Goal: Transaction & Acquisition: Purchase product/service

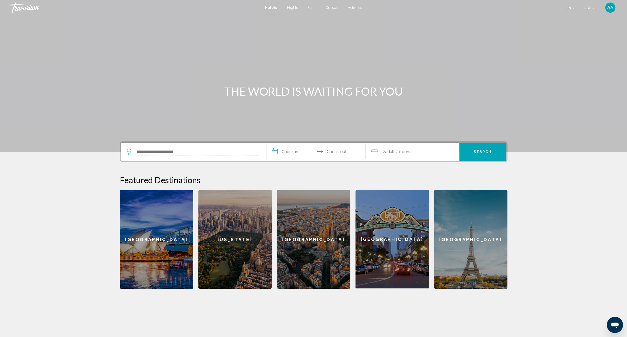
click at [220, 149] on input "Search widget" at bounding box center [197, 152] width 123 height 8
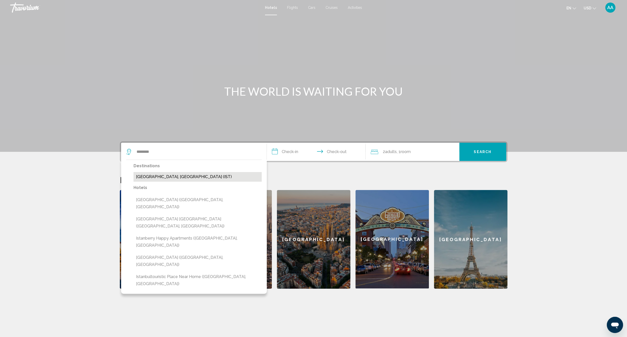
click at [166, 178] on button "[GEOGRAPHIC_DATA], [GEOGRAPHIC_DATA] (IST)" at bounding box center [197, 177] width 128 height 10
type input "**********"
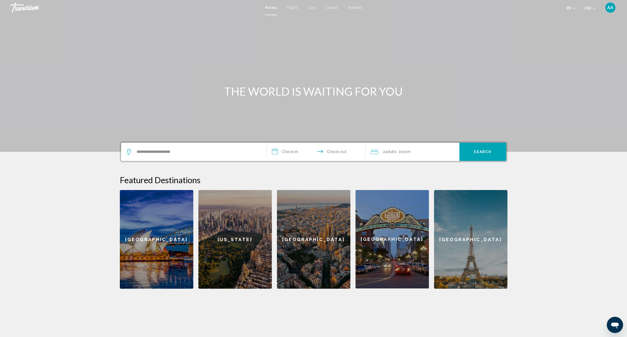
click at [290, 146] on input "**********" at bounding box center [317, 153] width 101 height 20
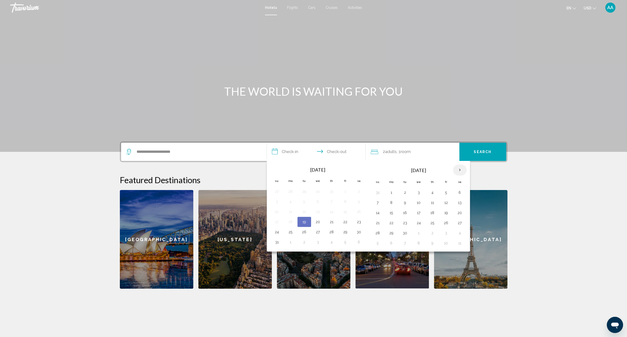
click at [463, 169] on th "Next month" at bounding box center [460, 170] width 14 height 11
click at [436, 205] on button "9" at bounding box center [432, 202] width 8 height 7
click at [379, 214] on button "12" at bounding box center [377, 212] width 8 height 7
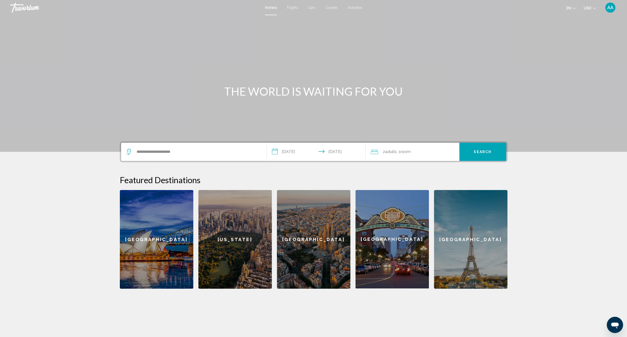
type input "**********"
click at [475, 150] on span "Search" at bounding box center [483, 152] width 18 height 4
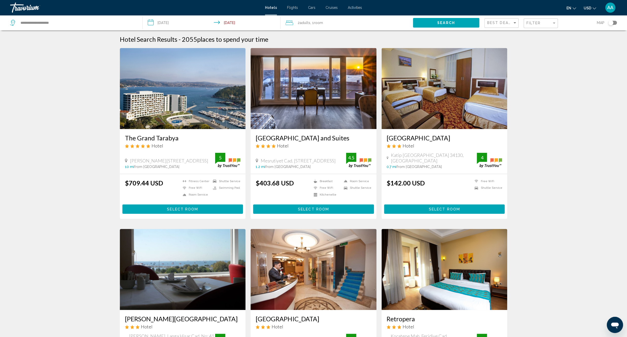
click at [547, 19] on div "Filter" at bounding box center [541, 23] width 30 height 9
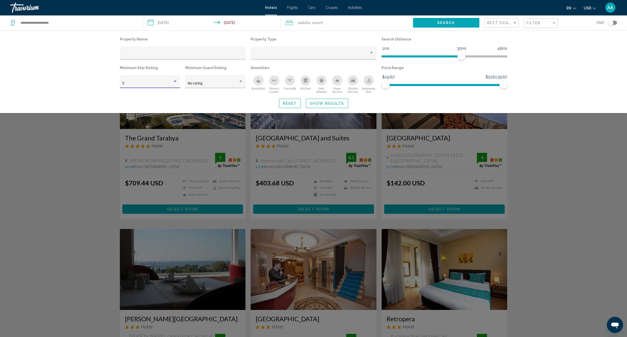
click at [167, 83] on div "3" at bounding box center [147, 84] width 50 height 4
click at [140, 97] on span "4" at bounding box center [149, 94] width 55 height 11
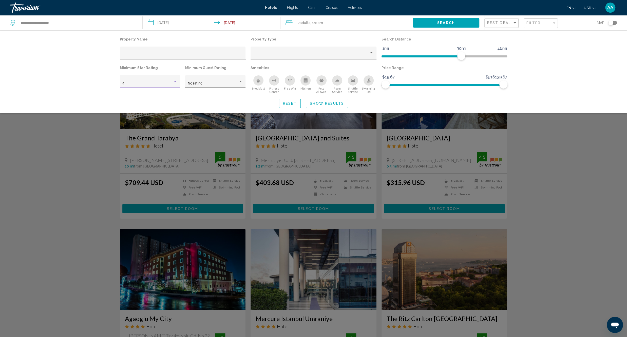
click at [204, 87] on div "No rating" at bounding box center [215, 83] width 55 height 10
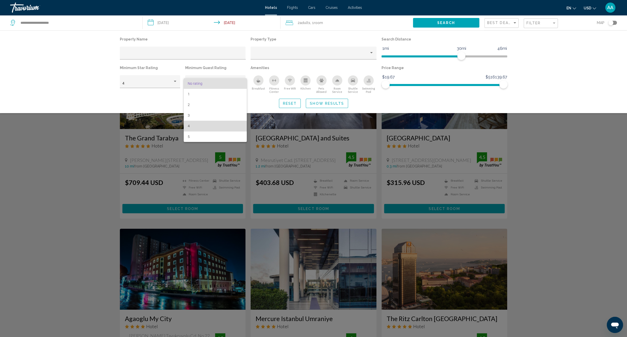
click at [200, 127] on span "4" at bounding box center [215, 126] width 55 height 11
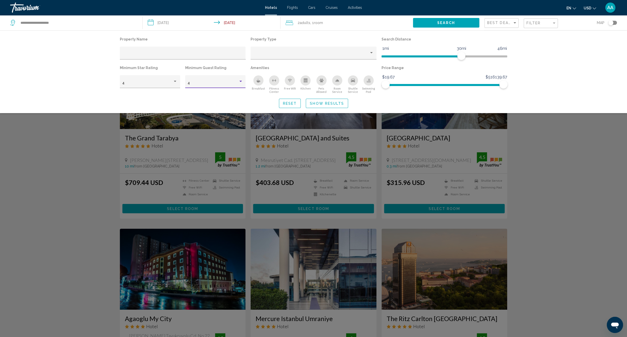
click at [260, 82] on icon "Breakfast" at bounding box center [259, 82] width 4 height 2
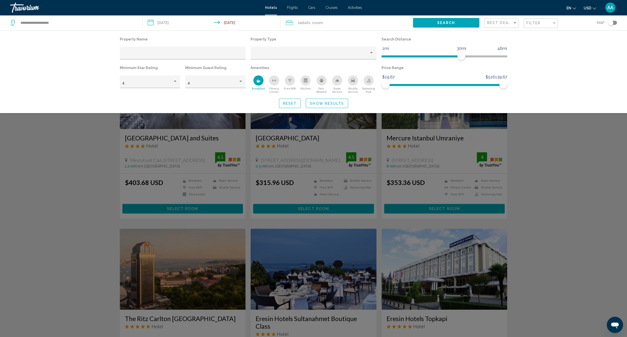
click at [352, 82] on icon "Shuttle Service" at bounding box center [353, 81] width 4 height 4
click at [284, 81] on button "Free Wifi" at bounding box center [290, 84] width 16 height 18
click at [336, 104] on span "Show Results" at bounding box center [327, 104] width 34 height 4
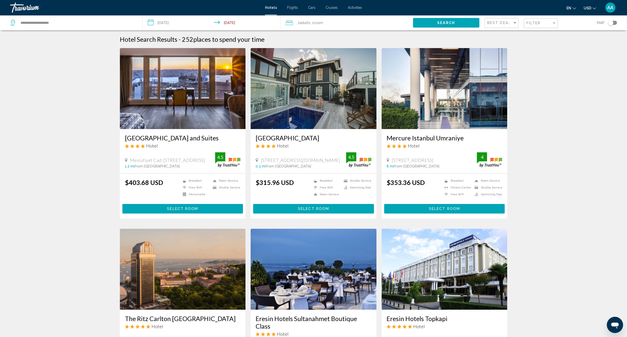
click at [613, 22] on div "Toggle map" at bounding box center [610, 22] width 5 height 5
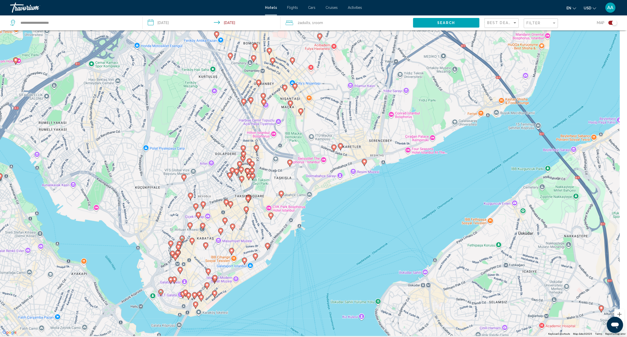
scroll to position [61, 0]
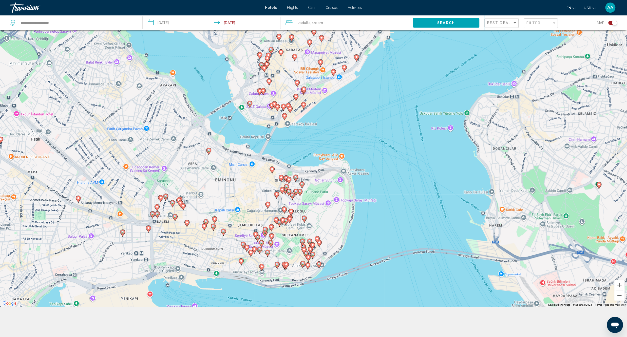
drag, startPoint x: 383, startPoint y: 122, endPoint x: 395, endPoint y: 123, distance: 11.9
click at [395, 123] on div "To activate drag with keyboard, press Alt + Enter. Once in keyboard drag state,…" at bounding box center [313, 138] width 627 height 337
click at [261, 65] on image "Main content" at bounding box center [261, 64] width 3 height 3
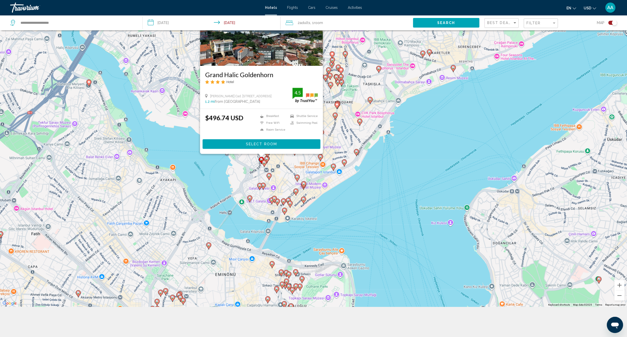
click at [341, 205] on div "To activate drag with keyboard, press Alt + Enter. Once in keyboard drag state,…" at bounding box center [313, 138] width 627 height 337
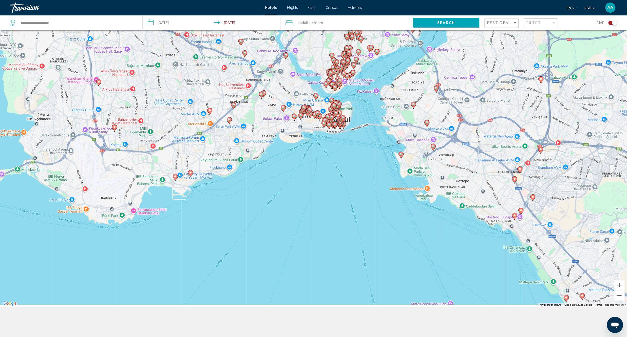
drag, startPoint x: 412, startPoint y: 233, endPoint x: 372, endPoint y: 98, distance: 141.0
click at [372, 98] on div "To activate drag with keyboard, press Alt + Enter. Once in keyboard drag state,…" at bounding box center [313, 138] width 627 height 337
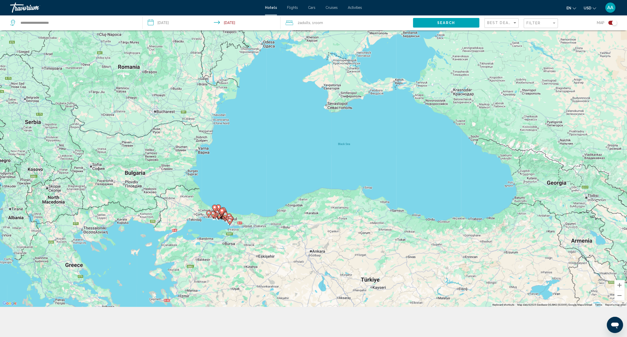
drag, startPoint x: 376, startPoint y: 99, endPoint x: 243, endPoint y: 180, distance: 155.7
click at [243, 180] on div "To activate drag with keyboard, press Alt + Enter. Once in keyboard drag state,…" at bounding box center [313, 138] width 627 height 337
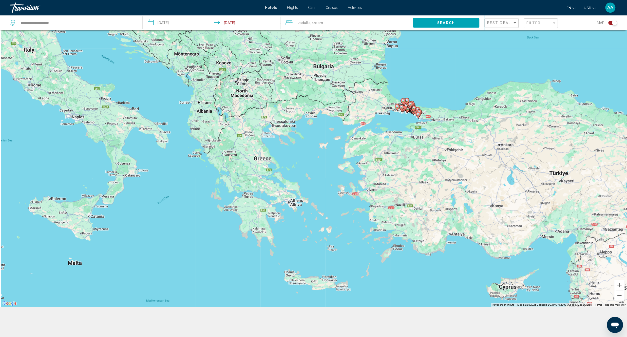
drag, startPoint x: 296, startPoint y: 171, endPoint x: 500, endPoint y: 54, distance: 236.2
click at [500, 54] on div "To activate drag with keyboard, press Alt + Enter. Once in keyboard drag state,…" at bounding box center [313, 138] width 627 height 337
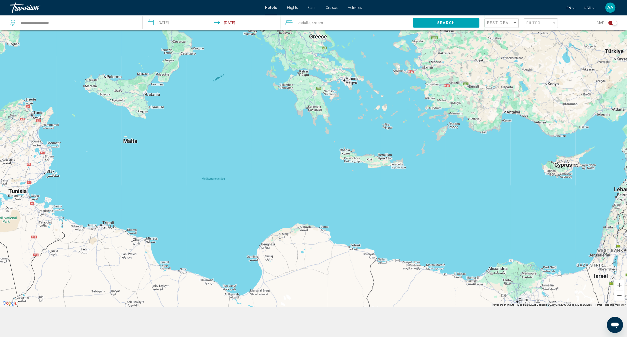
drag, startPoint x: 193, startPoint y: 228, endPoint x: 235, endPoint y: 112, distance: 123.2
click at [235, 112] on div "To activate drag with keyboard, press Alt + Enter. Once in keyboard drag state,…" at bounding box center [313, 138] width 627 height 337
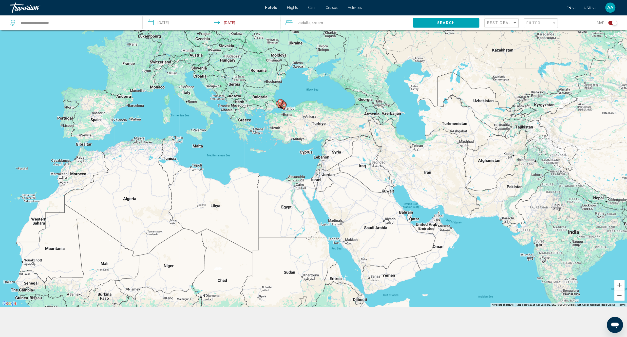
drag, startPoint x: 293, startPoint y: 95, endPoint x: 277, endPoint y: 125, distance: 33.6
click at [277, 125] on div "To activate drag with keyboard, press Alt + Enter. Once in keyboard drag state,…" at bounding box center [313, 138] width 627 height 337
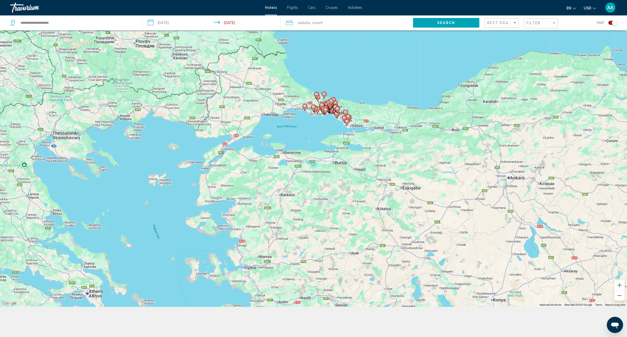
drag, startPoint x: 189, startPoint y: 153, endPoint x: 236, endPoint y: 167, distance: 48.7
click at [236, 167] on div "To activate drag with keyboard, press Alt + Enter. Once in keyboard drag state,…" at bounding box center [313, 138] width 627 height 337
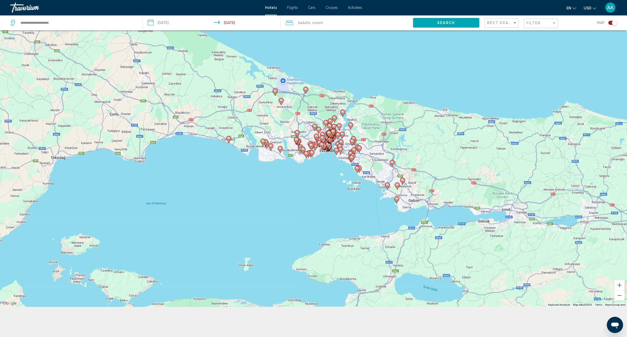
drag, startPoint x: 340, startPoint y: 94, endPoint x: -22, endPoint y: 279, distance: 406.6
click at [0, 279] on div "To activate drag with keyboard, press Alt + Enter. Once in keyboard drag state,…" at bounding box center [313, 138] width 627 height 337
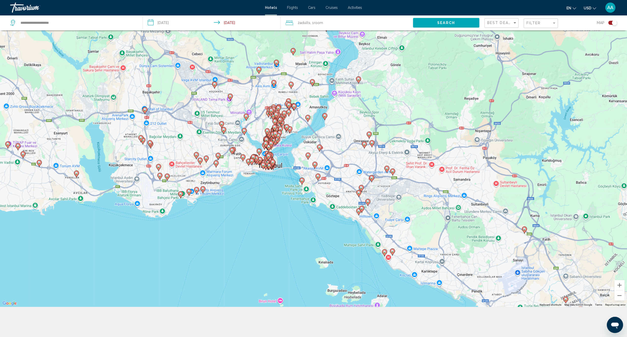
drag, startPoint x: 321, startPoint y: 99, endPoint x: 326, endPoint y: 113, distance: 15.2
click at [326, 113] on div "To activate drag with keyboard, press Alt + Enter. Once in keyboard drag state,…" at bounding box center [313, 138] width 627 height 337
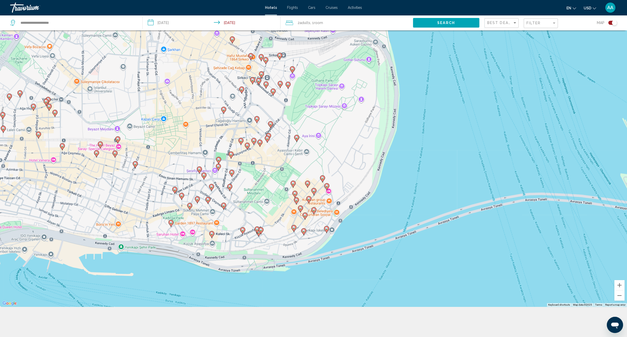
click at [135, 165] on image "Main content" at bounding box center [135, 163] width 3 height 3
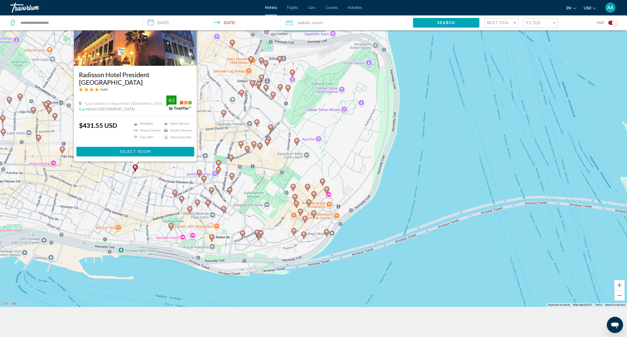
click at [146, 192] on div "To activate drag with keyboard, press Alt + Enter. Once in keyboard drag state,…" at bounding box center [313, 138] width 627 height 337
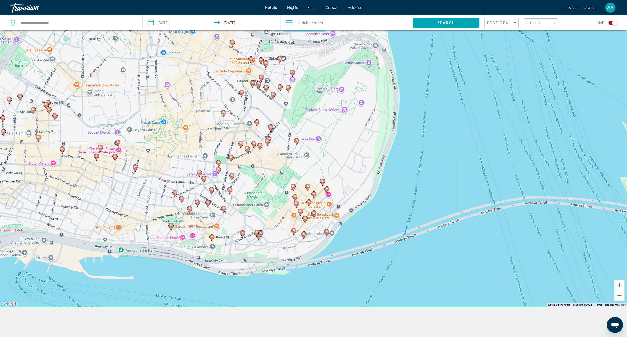
click at [176, 193] on icon "Main content" at bounding box center [174, 193] width 5 height 7
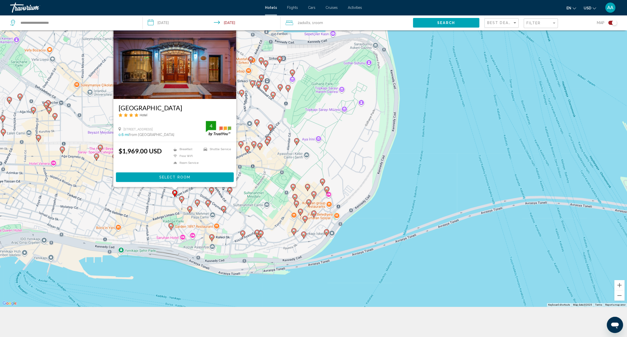
click at [152, 208] on div "To activate drag with keyboard, press Alt + Enter. Once in keyboard drag state,…" at bounding box center [313, 138] width 627 height 337
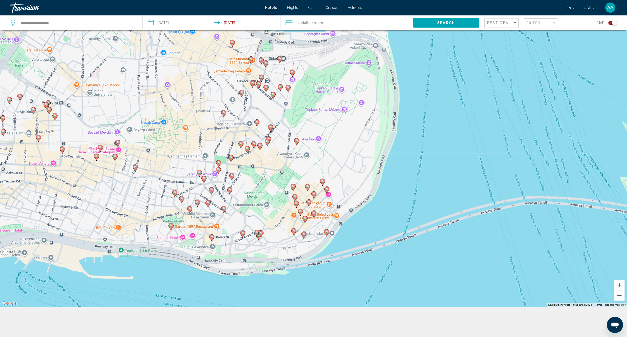
click at [183, 203] on gmp-advanced-marker "Main content" at bounding box center [181, 200] width 5 height 8
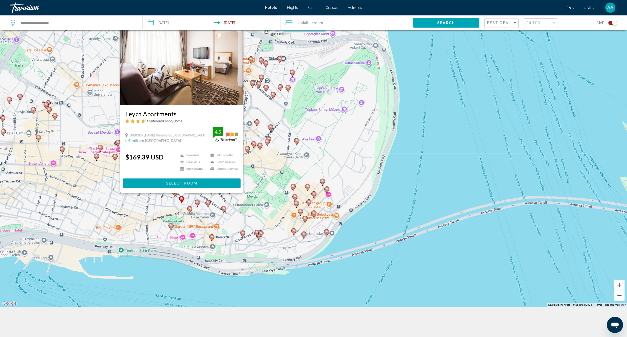
click at [158, 209] on div "To activate drag with keyboard, press Alt + Enter. Once in keyboard drag state,…" at bounding box center [313, 138] width 627 height 337
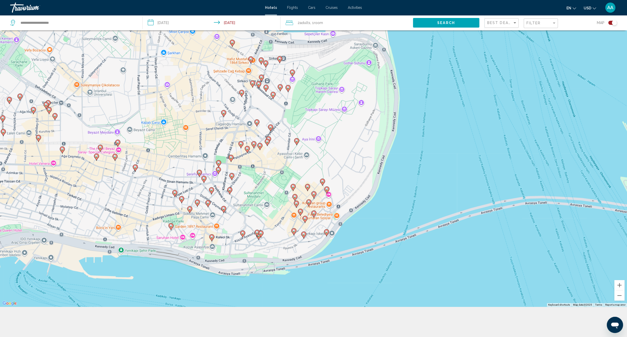
click at [180, 200] on g "Main content" at bounding box center [181, 199] width 5 height 7
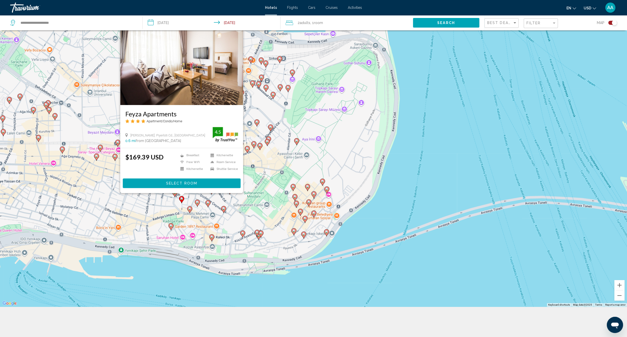
click at [153, 213] on div "To activate drag with keyboard, press Alt + Enter. Once in keyboard drag state,…" at bounding box center [313, 138] width 627 height 337
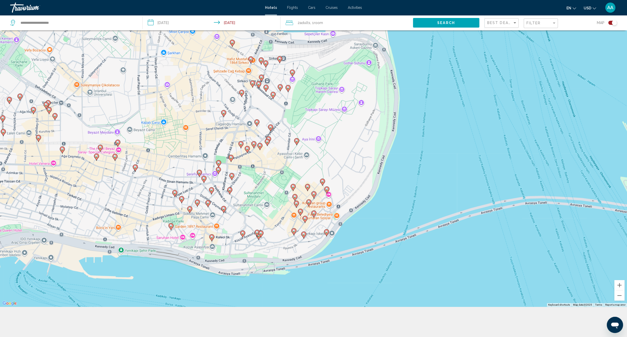
click at [171, 229] on icon "Main content" at bounding box center [170, 227] width 5 height 7
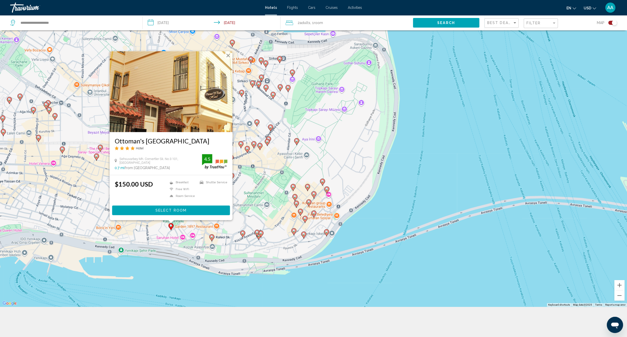
click at [152, 236] on div "To activate drag with keyboard, press Alt + Enter. Once in keyboard drag state,…" at bounding box center [313, 138] width 627 height 337
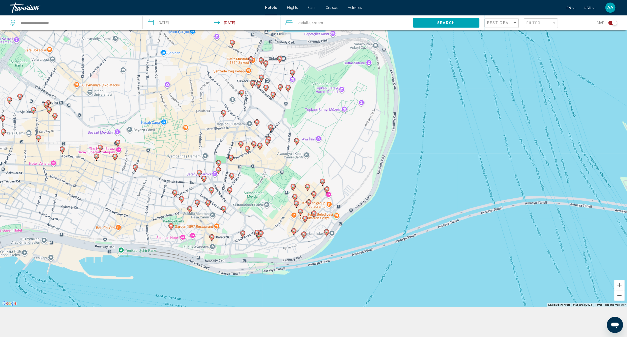
click at [169, 230] on gmp-advanced-marker "Main content" at bounding box center [170, 227] width 5 height 8
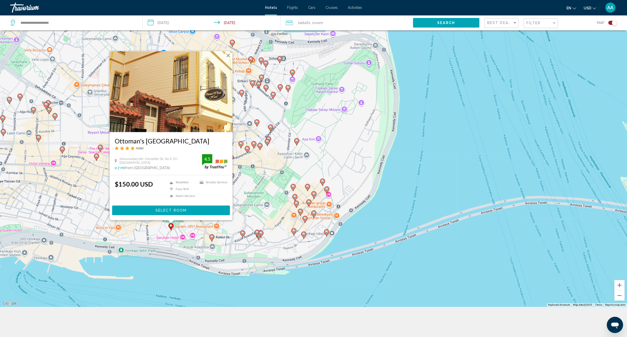
click at [144, 235] on div "To activate drag with keyboard, press Alt + Enter. Once in keyboard drag state,…" at bounding box center [313, 138] width 627 height 337
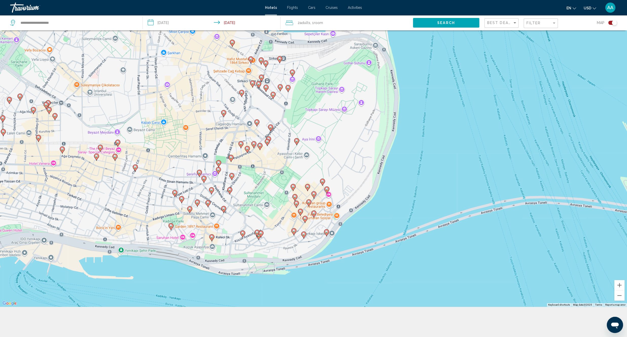
click at [212, 237] on image "Main content" at bounding box center [211, 236] width 3 height 3
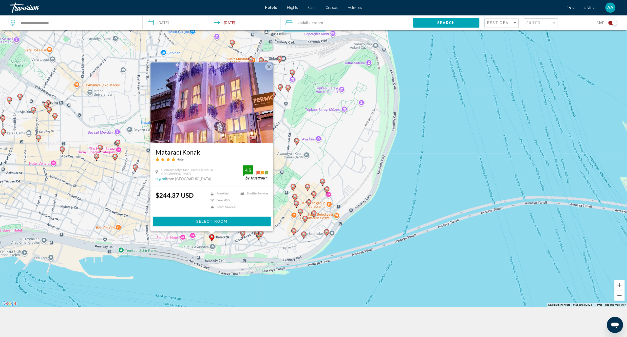
click at [207, 273] on div "To activate drag with keyboard, press Alt + Enter. Once in keyboard drag state,…" at bounding box center [313, 138] width 627 height 337
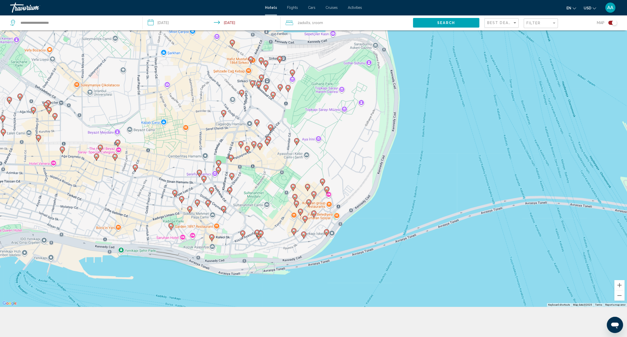
click at [243, 234] on image "Main content" at bounding box center [242, 233] width 3 height 3
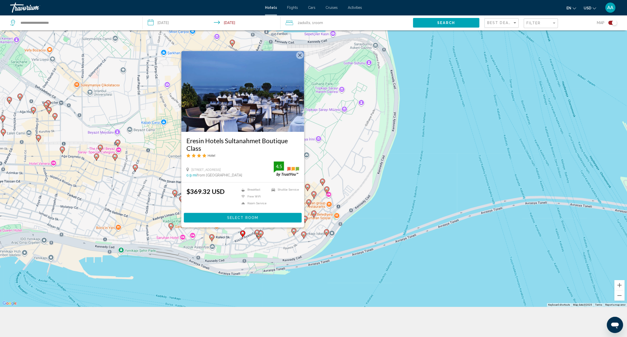
click at [230, 264] on div "To activate drag with keyboard, press Alt + Enter. Once in keyboard drag state,…" at bounding box center [313, 138] width 627 height 337
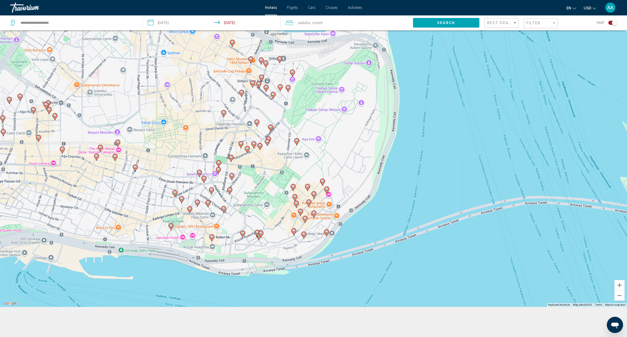
click at [257, 231] on image "Main content" at bounding box center [256, 232] width 3 height 3
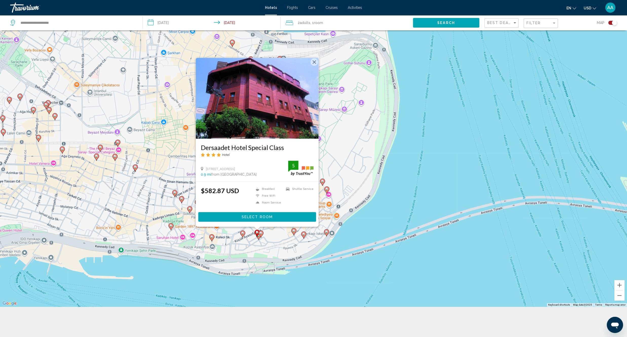
click at [257, 259] on div "To activate drag with keyboard, press Alt + Enter. Once in keyboard drag state,…" at bounding box center [313, 138] width 627 height 337
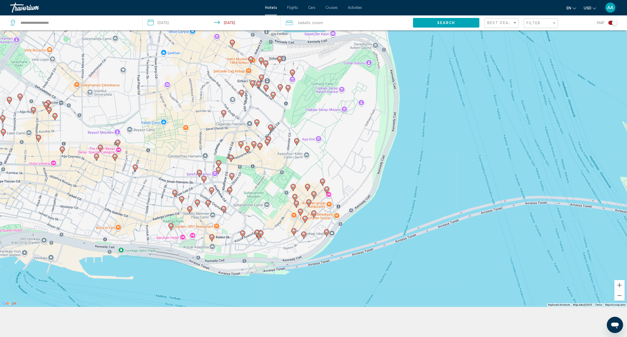
click at [182, 202] on icon "Main content" at bounding box center [181, 199] width 5 height 7
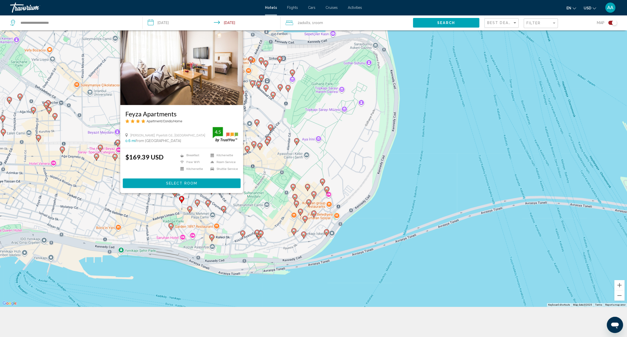
click at [199, 202] on image "Main content" at bounding box center [197, 202] width 3 height 3
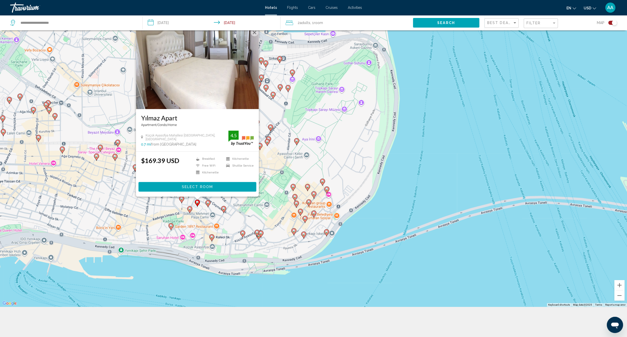
click at [205, 233] on div "To activate drag with keyboard, press Alt + Enter. Once in keyboard drag state,…" at bounding box center [313, 138] width 627 height 337
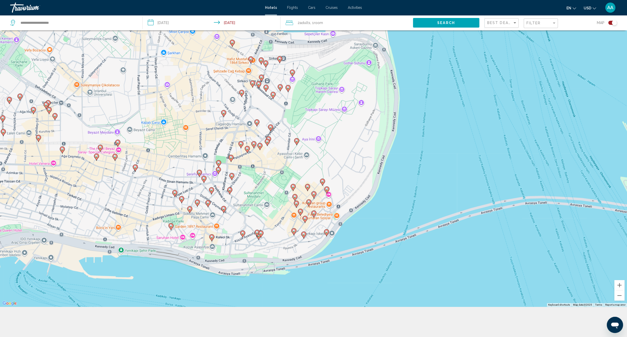
click at [209, 207] on gmp-advanced-marker "Main content" at bounding box center [207, 204] width 5 height 8
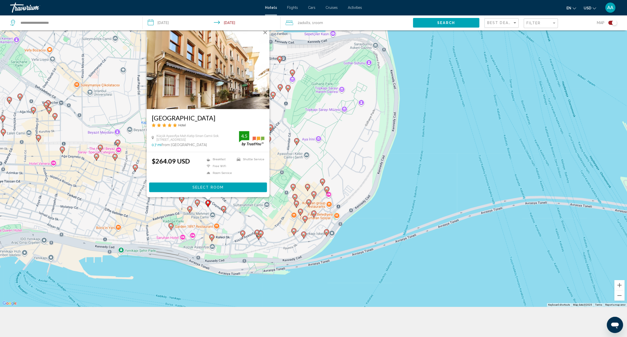
click at [201, 225] on div "To activate drag with keyboard, press Alt + Enter. Once in keyboard drag state,…" at bounding box center [313, 138] width 627 height 337
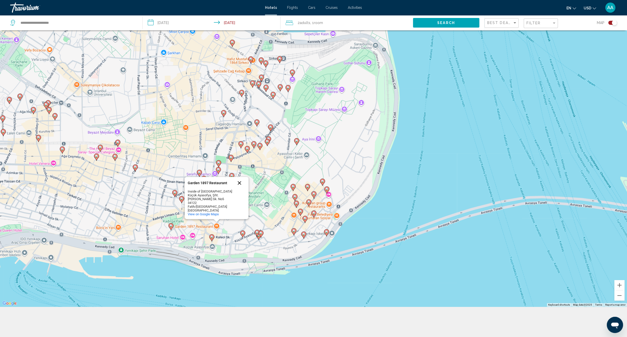
click at [239, 187] on button "Close" at bounding box center [239, 183] width 12 height 12
click at [224, 209] on image "Main content" at bounding box center [223, 208] width 3 height 3
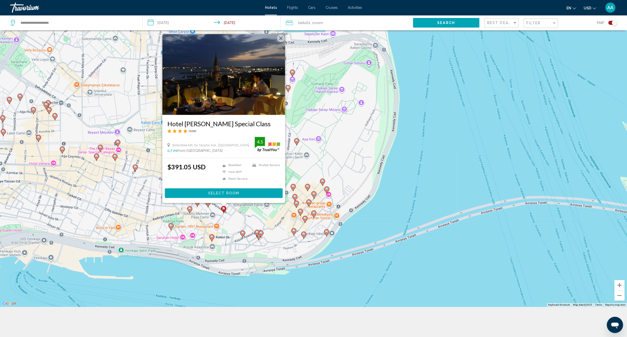
click at [247, 228] on div "To activate drag with keyboard, press Alt + Enter. Once in keyboard drag state,…" at bounding box center [313, 138] width 627 height 337
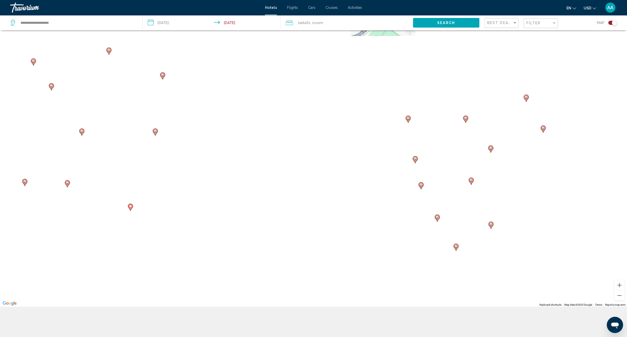
drag, startPoint x: 268, startPoint y: 220, endPoint x: 359, endPoint y: 107, distance: 144.8
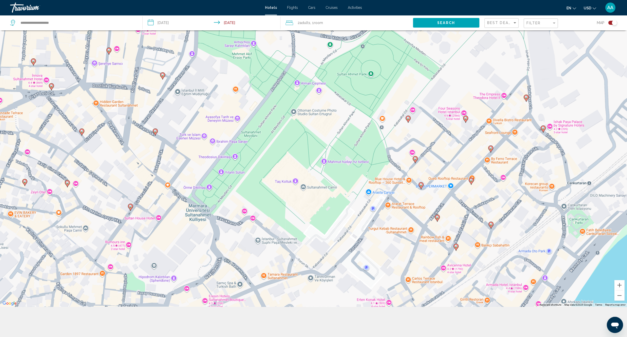
click at [359, 107] on div "To activate drag with keyboard, press Alt + Enter. Once in keyboard drag state,…" at bounding box center [313, 138] width 627 height 337
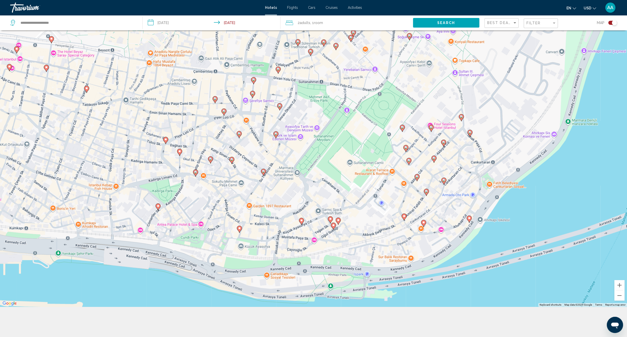
drag, startPoint x: 351, startPoint y: 114, endPoint x: 367, endPoint y: 122, distance: 17.9
click at [367, 122] on div "To activate drag with keyboard, press Alt + Enter. Once in keyboard drag state,…" at bounding box center [313, 138] width 627 height 337
click at [331, 220] on image "Main content" at bounding box center [330, 219] width 3 height 3
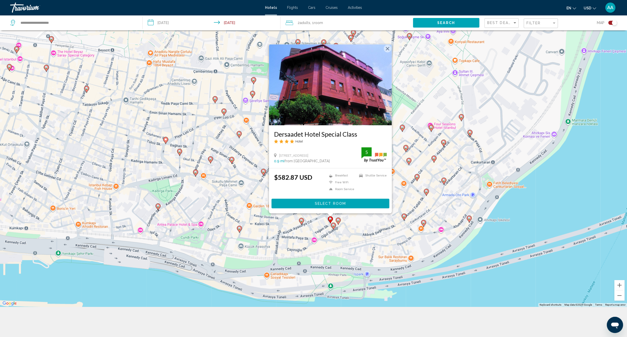
click at [358, 234] on div "To activate drag with keyboard, press Alt + Enter. Once in keyboard drag state,…" at bounding box center [313, 138] width 627 height 337
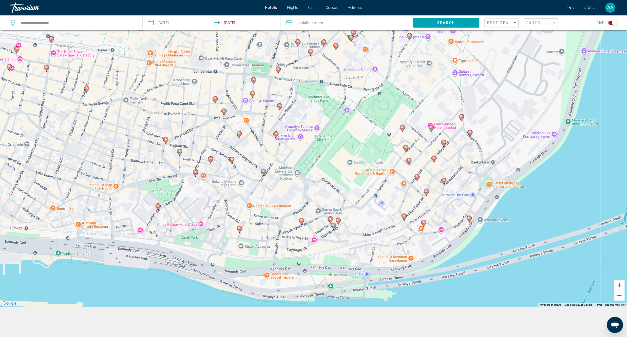
click at [336, 222] on icon "Main content" at bounding box center [338, 221] width 5 height 7
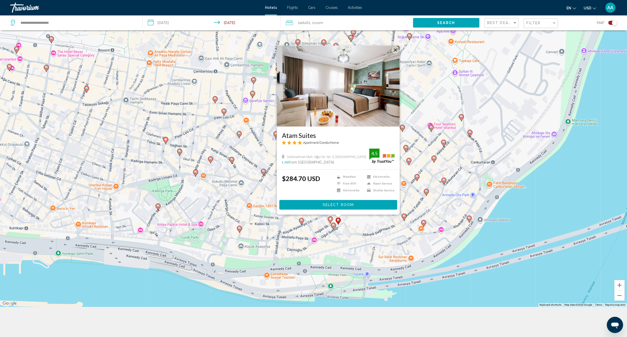
click at [345, 234] on div "To activate drag with keyboard, press Alt + Enter. Once in keyboard drag state,…" at bounding box center [313, 138] width 627 height 337
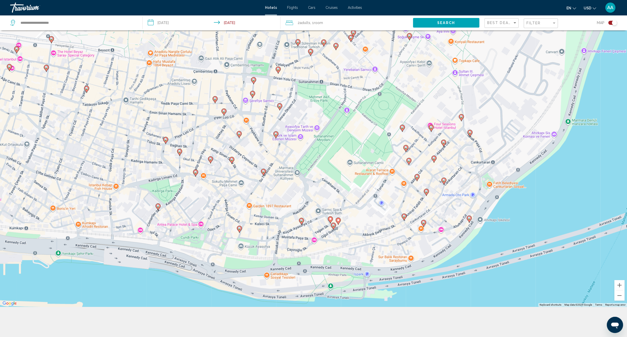
click at [339, 223] on icon "Main content" at bounding box center [338, 221] width 5 height 7
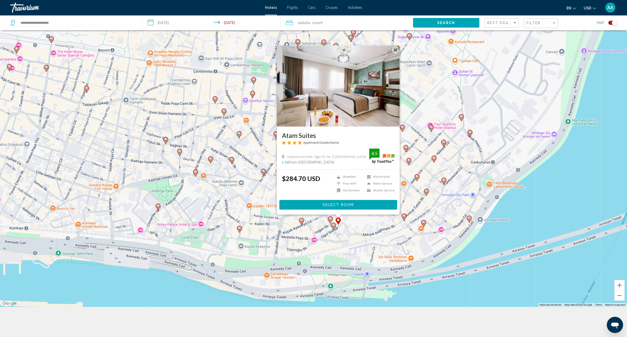
click at [344, 233] on div "To activate drag with keyboard, press Alt + Enter. Once in keyboard drag state,…" at bounding box center [313, 138] width 627 height 337
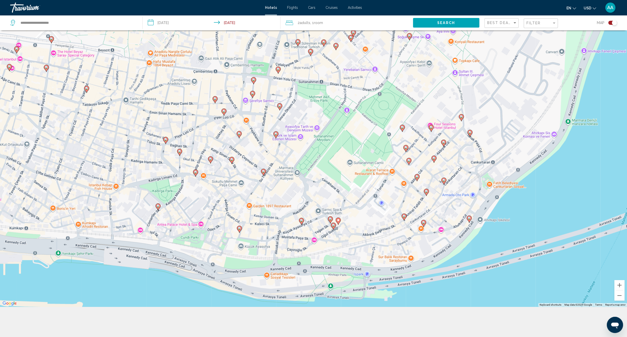
click at [333, 228] on icon "Main content" at bounding box center [333, 226] width 5 height 7
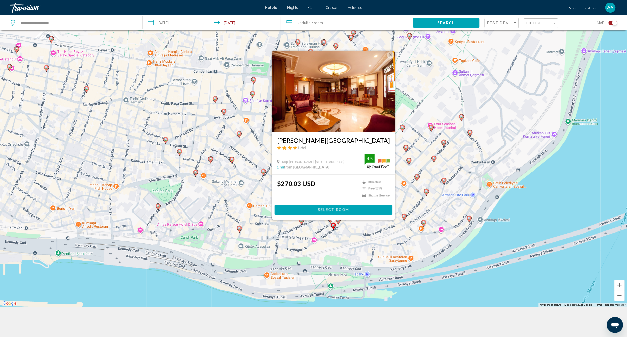
click at [353, 239] on div "To activate drag with keyboard, press Alt + Enter. Once in keyboard drag state,…" at bounding box center [313, 138] width 627 height 337
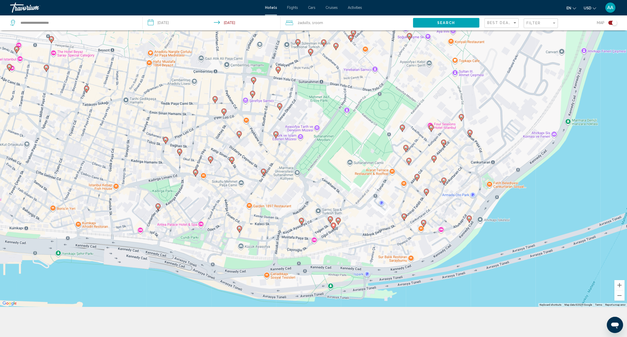
click at [417, 180] on icon "Main content" at bounding box center [416, 177] width 5 height 7
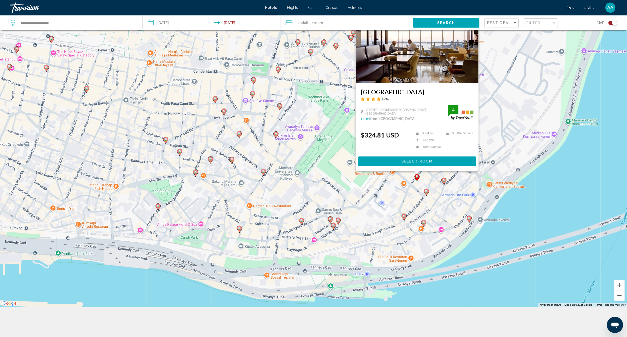
click at [385, 201] on div "To activate drag with keyboard, press Alt + Enter. Once in keyboard drag state,…" at bounding box center [313, 138] width 627 height 337
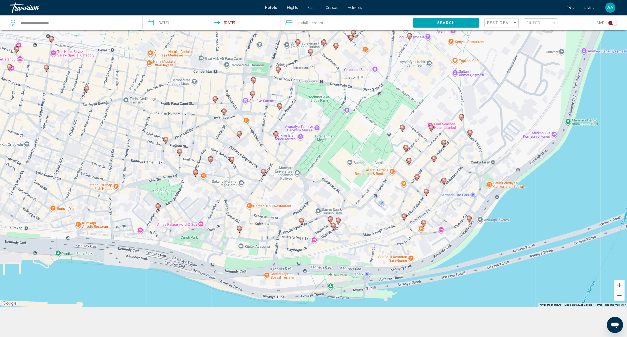
click at [470, 219] on image "Main content" at bounding box center [468, 218] width 3 height 3
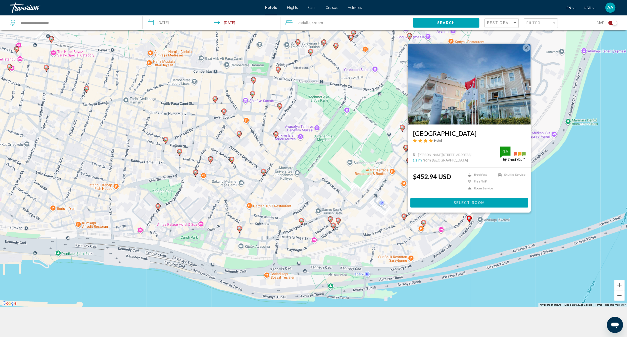
click at [436, 233] on div "To activate drag with keyboard, press Alt + Enter. Once in keyboard drag state,…" at bounding box center [313, 138] width 627 height 337
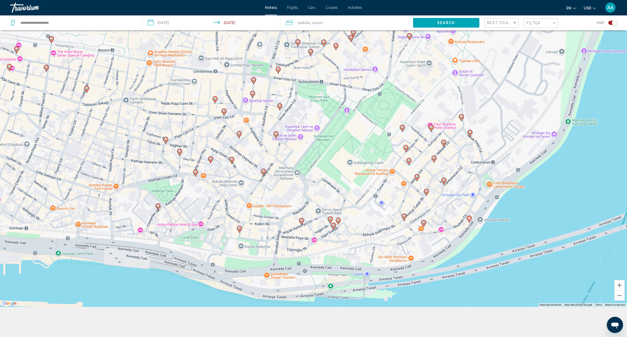
click at [422, 225] on icon "Main content" at bounding box center [423, 223] width 5 height 7
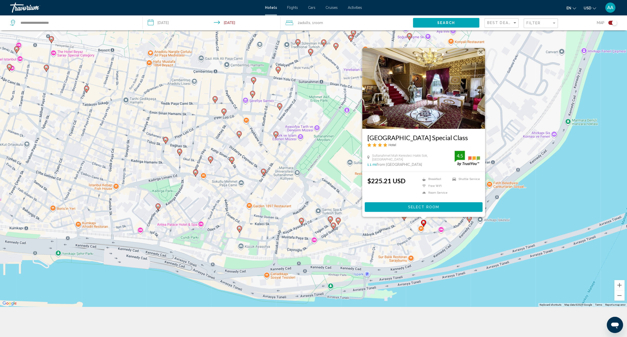
click at [393, 248] on div "To activate drag with keyboard, press Alt + Enter. Once in keyboard drag state,…" at bounding box center [313, 138] width 627 height 337
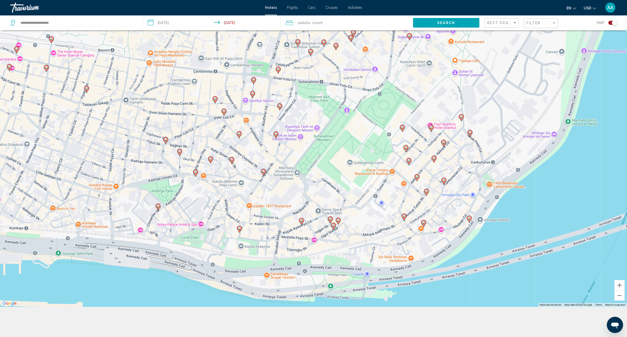
click at [405, 221] on div "To activate drag with keyboard, press Alt + Enter. Once in keyboard drag state,…" at bounding box center [313, 138] width 627 height 337
click at [404, 219] on icon "Main content" at bounding box center [403, 217] width 5 height 7
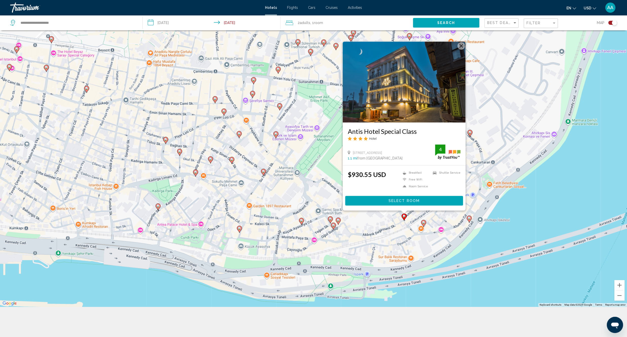
click at [402, 237] on div "To activate drag with keyboard, press Alt + Enter. Once in keyboard drag state,…" at bounding box center [313, 138] width 627 height 337
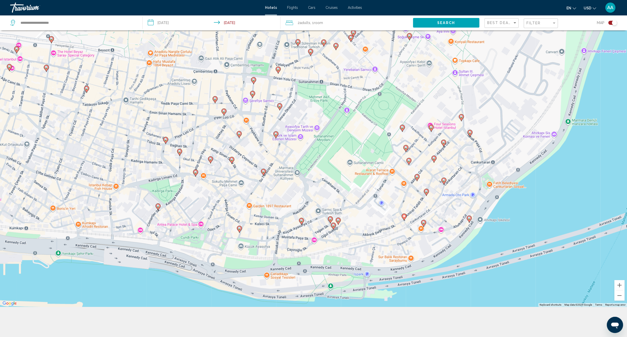
click at [445, 178] on gmp-advanced-marker "Main content" at bounding box center [443, 182] width 5 height 8
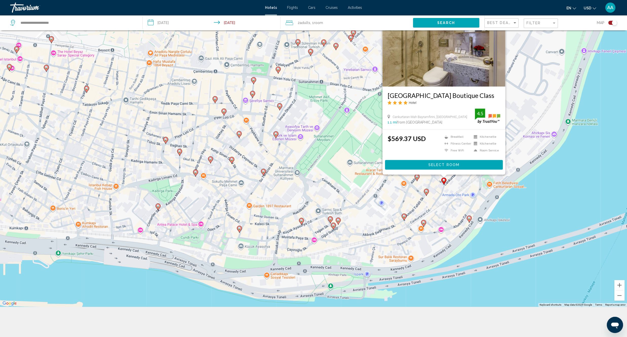
click at [428, 211] on div "To activate drag with keyboard, press Alt + Enter. Once in keyboard drag state,…" at bounding box center [313, 138] width 627 height 337
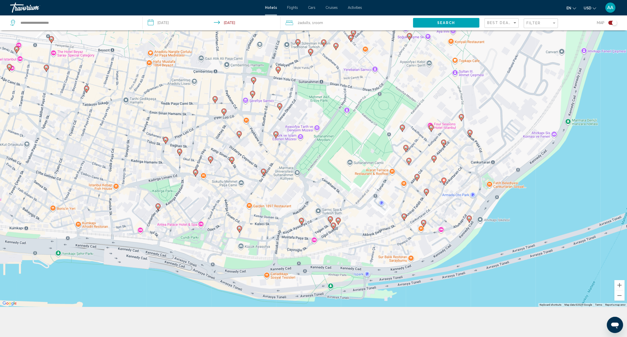
click at [427, 194] on icon "Main content" at bounding box center [426, 192] width 5 height 7
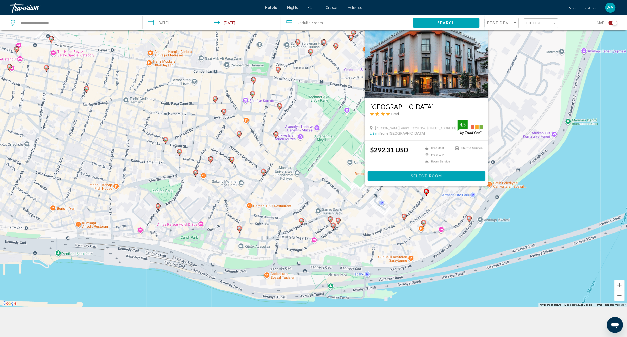
click at [435, 209] on div "To activate drag with keyboard, press Alt + Enter. Once in keyboard drag state,…" at bounding box center [313, 138] width 627 height 337
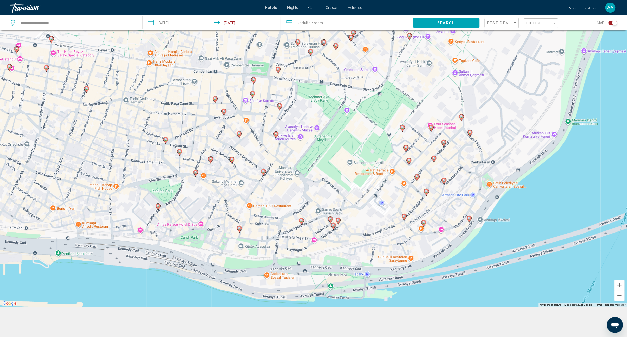
click at [470, 135] on icon "Main content" at bounding box center [469, 133] width 5 height 7
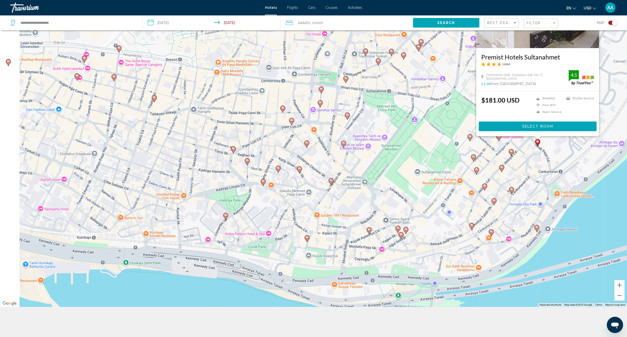
drag, startPoint x: 467, startPoint y: 177, endPoint x: 554, endPoint y: 153, distance: 90.1
click at [554, 153] on div "To activate drag with keyboard, press Alt + Enter. Once in keyboard drag state,…" at bounding box center [313, 138] width 627 height 337
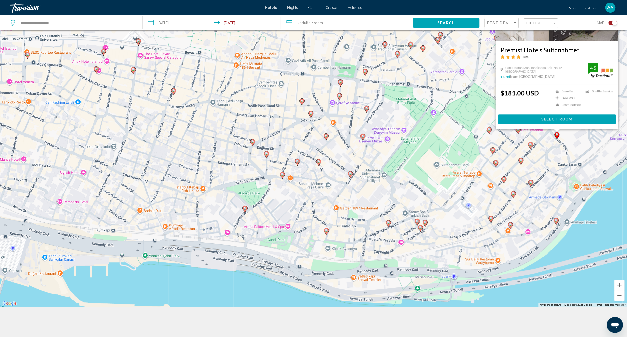
click at [351, 174] on image "Main content" at bounding box center [350, 173] width 3 height 3
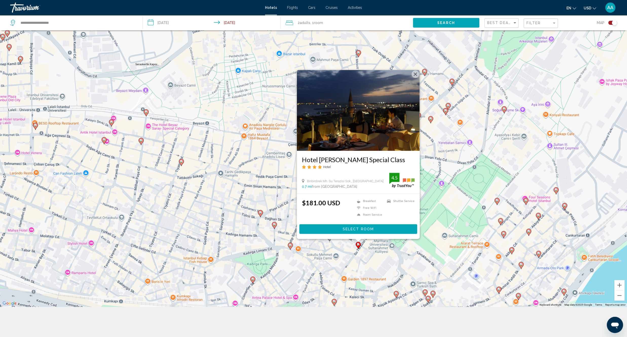
drag, startPoint x: 340, startPoint y: 188, endPoint x: 347, endPoint y: 260, distance: 72.6
click at [347, 260] on div "To activate drag with keyboard, press Alt + Enter. Once in keyboard drag state,…" at bounding box center [313, 138] width 627 height 337
click at [368, 257] on div "To activate drag with keyboard, press Alt + Enter. Once in keyboard drag state,…" at bounding box center [313, 138] width 627 height 337
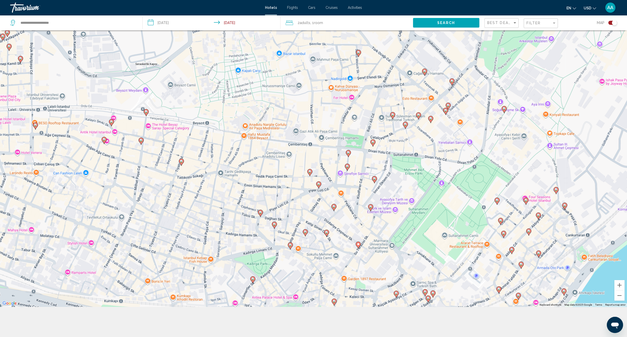
click at [358, 244] on image "Main content" at bounding box center [358, 244] width 3 height 3
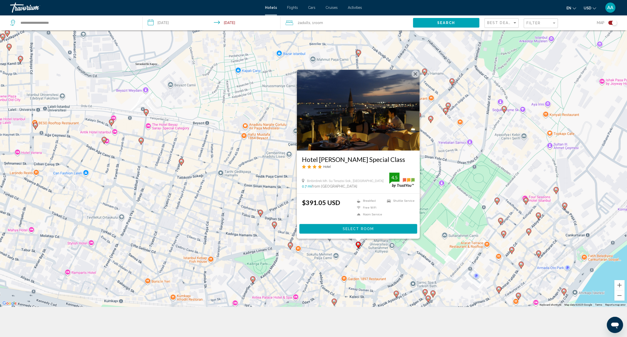
click at [356, 255] on div "To activate drag with keyboard, press Alt + Enter. Once in keyboard drag state,…" at bounding box center [313, 138] width 627 height 337
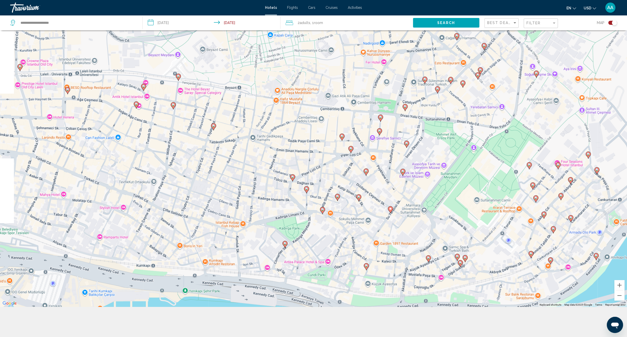
drag, startPoint x: 322, startPoint y: 255, endPoint x: 356, endPoint y: 218, distance: 50.2
click at [356, 218] on div "To activate drag with keyboard, press Alt + Enter. Once in keyboard drag state,…" at bounding box center [313, 138] width 627 height 337
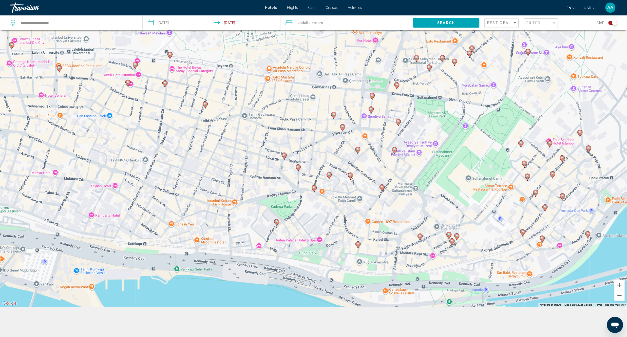
drag, startPoint x: 317, startPoint y: 240, endPoint x: 307, endPoint y: 220, distance: 22.6
click at [307, 220] on div "To activate drag with keyboard, press Alt + Enter. Once in keyboard drag state,…" at bounding box center [313, 138] width 627 height 337
click at [296, 167] on icon "Main content" at bounding box center [298, 168] width 5 height 7
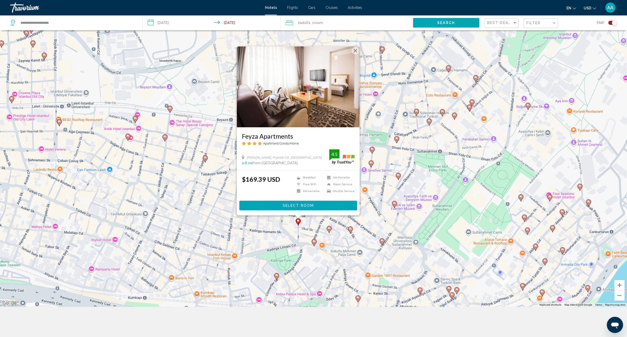
drag, startPoint x: 300, startPoint y: 196, endPoint x: 300, endPoint y: 250, distance: 54.4
click at [300, 250] on div "To activate drag with keyboard, press Alt + Enter. Once in keyboard drag state,…" at bounding box center [313, 138] width 627 height 337
click at [303, 258] on div "To activate drag with keyboard, press Alt + Enter. Once in keyboard drag state,…" at bounding box center [313, 138] width 627 height 337
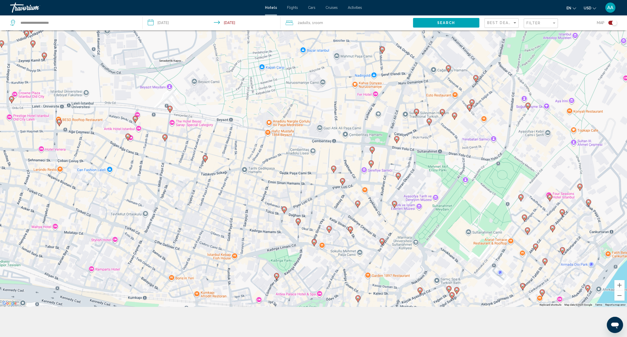
click at [329, 229] on image "Main content" at bounding box center [328, 228] width 3 height 3
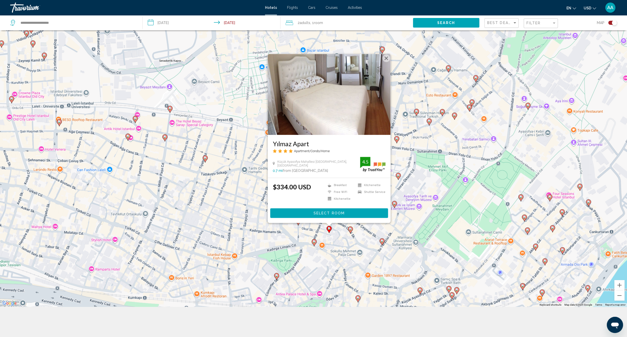
click at [326, 264] on div "To activate drag with keyboard, press Alt + Enter. Once in keyboard drag state,…" at bounding box center [313, 138] width 627 height 337
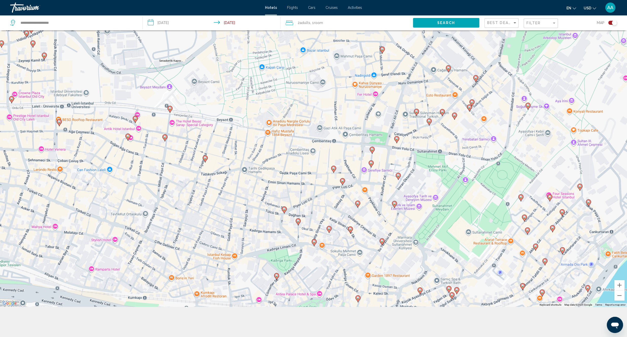
click at [315, 244] on icon "Main content" at bounding box center [313, 243] width 5 height 7
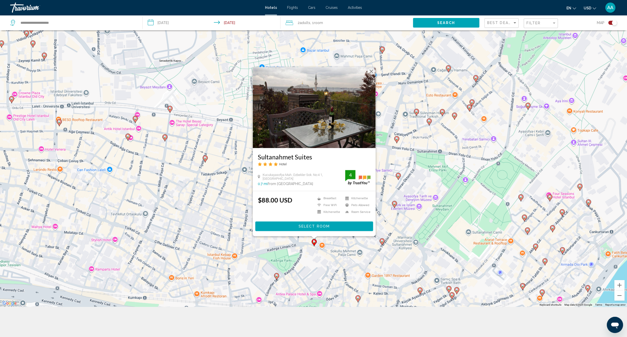
click at [326, 260] on div "To activate drag with keyboard, press Alt + Enter. Once in keyboard drag state,…" at bounding box center [313, 138] width 627 height 337
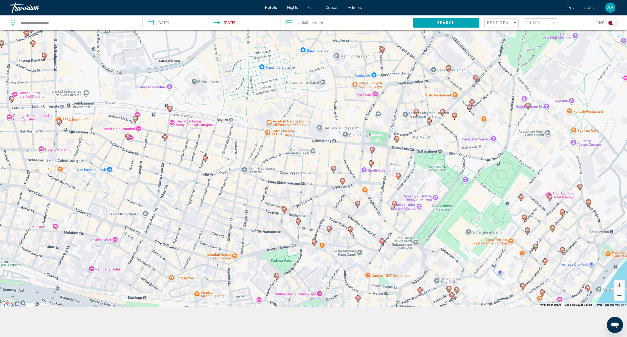
click at [399, 175] on image "Main content" at bounding box center [398, 175] width 3 height 3
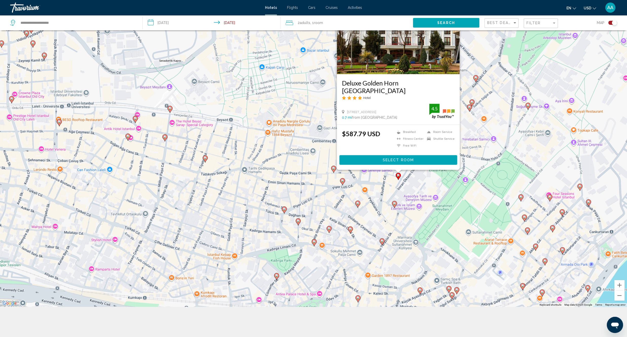
click at [380, 211] on div "To activate drag with keyboard, press Alt + Enter. Once in keyboard drag state,…" at bounding box center [313, 138] width 627 height 337
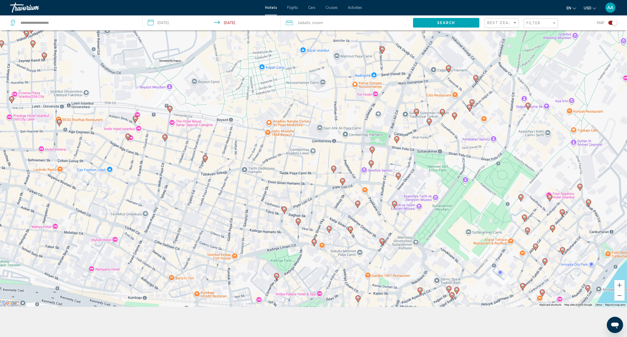
click at [370, 162] on image "Main content" at bounding box center [370, 163] width 3 height 3
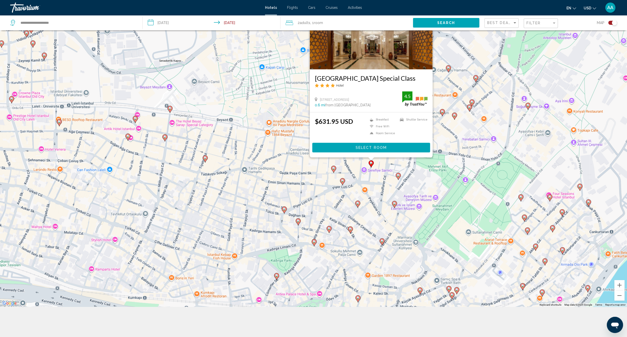
click at [380, 192] on div "To activate drag with keyboard, press Alt + Enter. Once in keyboard drag state,…" at bounding box center [313, 138] width 627 height 337
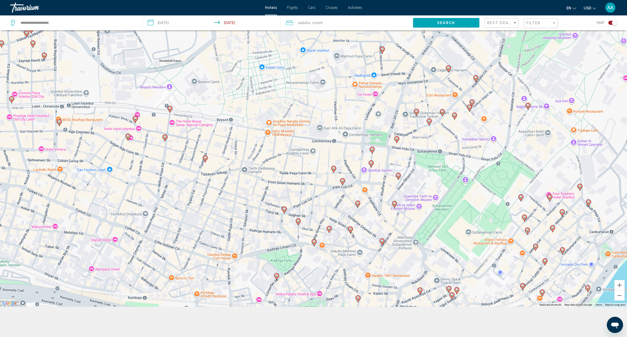
click at [336, 170] on gmp-advanced-marker "Main content" at bounding box center [333, 170] width 5 height 8
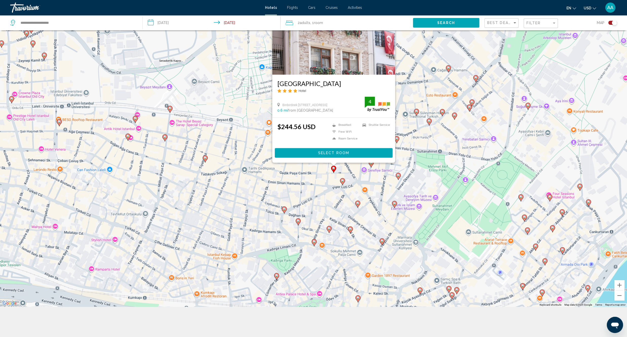
click at [348, 201] on div "To activate drag with keyboard, press Alt + Enter. Once in keyboard drag state,…" at bounding box center [313, 138] width 627 height 337
click at [299, 225] on icon "Main content" at bounding box center [298, 222] width 5 height 7
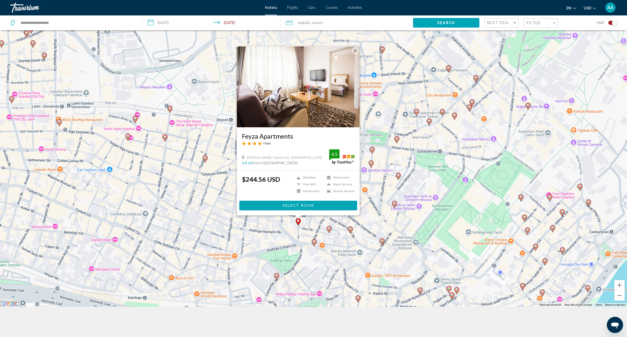
click at [306, 244] on div "To activate drag with keyboard, press Alt + Enter. Once in keyboard drag state,…" at bounding box center [313, 138] width 627 height 337
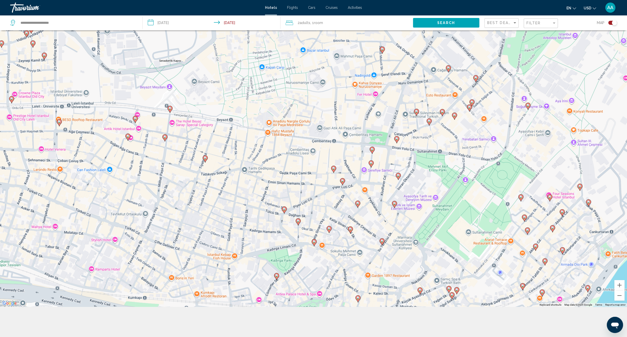
click at [300, 224] on gmp-advanced-marker "Main content" at bounding box center [298, 222] width 5 height 8
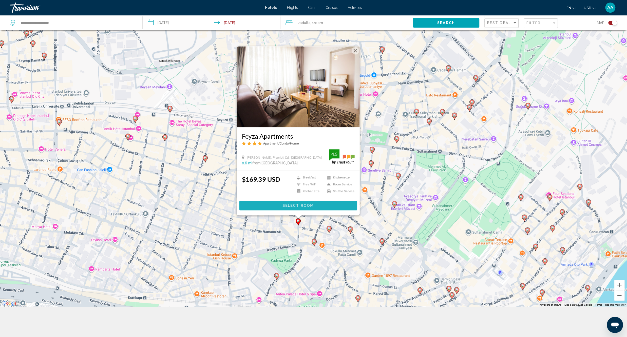
click at [301, 208] on button "Select Room" at bounding box center [298, 205] width 118 height 9
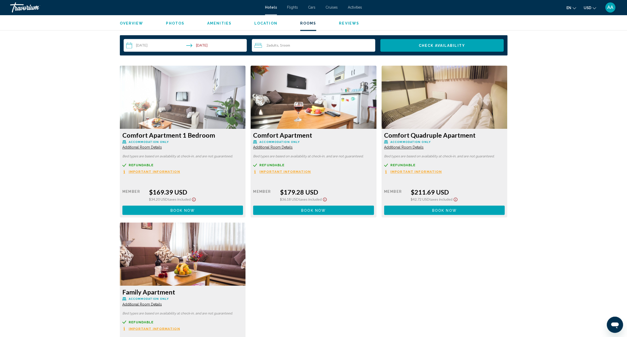
scroll to position [622, 0]
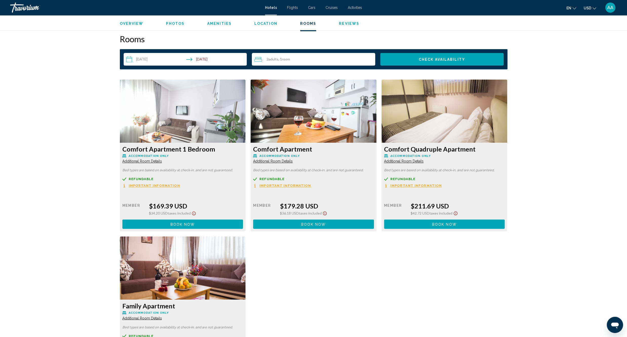
click at [299, 240] on div "Comfort Apartment 1 Bedroom Accommodation Only Additional Room Details Bed type…" at bounding box center [313, 237] width 392 height 314
click at [207, 222] on button "Book now No longer available" at bounding box center [182, 224] width 121 height 9
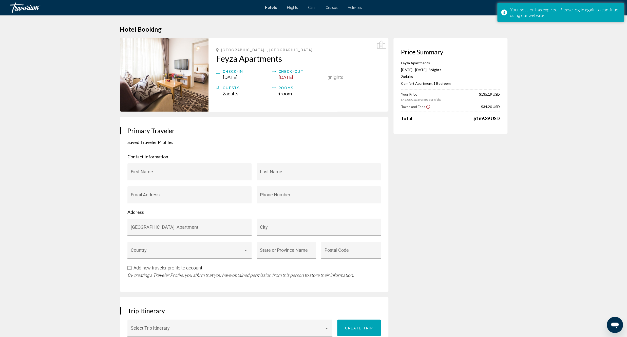
click at [382, 48] on icon "Main content" at bounding box center [381, 45] width 9 height 9
click at [205, 74] on img "Main content" at bounding box center [164, 75] width 89 height 74
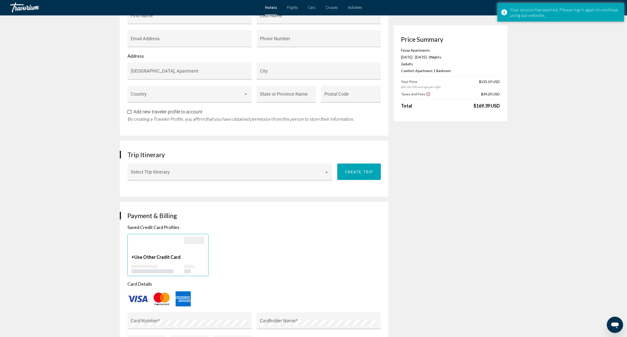
scroll to position [85, 0]
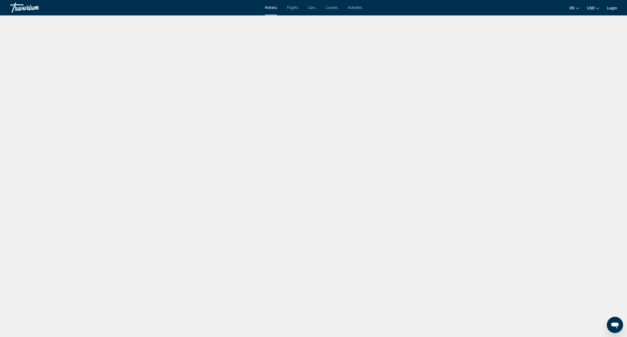
scroll to position [463, 0]
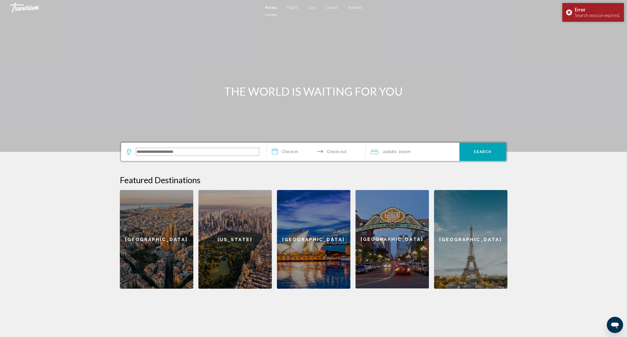
click at [214, 148] on input "Search widget" at bounding box center [197, 152] width 123 height 8
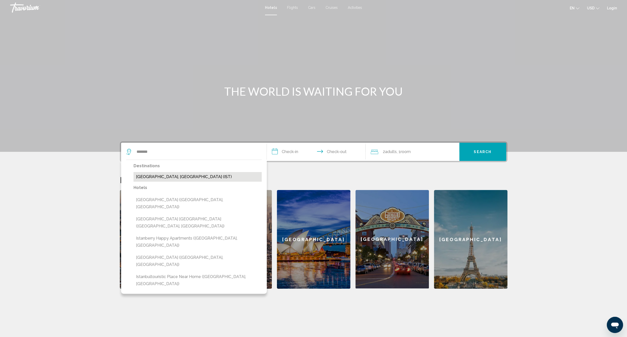
click at [168, 179] on button "[GEOGRAPHIC_DATA], [GEOGRAPHIC_DATA] (IST)" at bounding box center [197, 177] width 128 height 10
type input "**********"
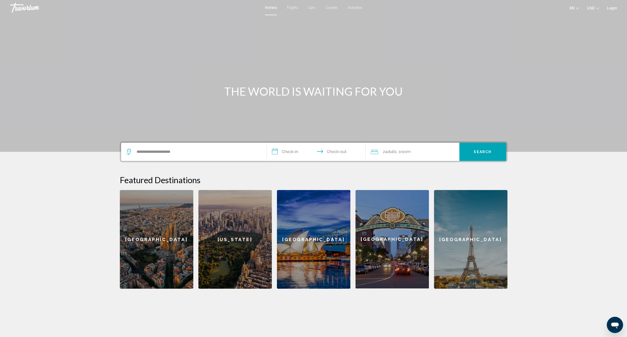
click at [296, 152] on input "**********" at bounding box center [317, 153] width 101 height 20
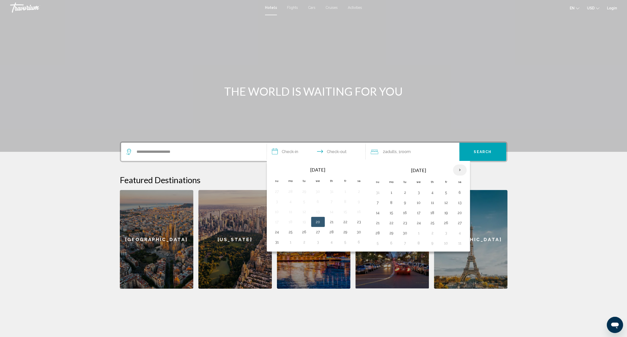
click at [460, 168] on th "Next month" at bounding box center [460, 170] width 14 height 11
drag, startPoint x: 438, startPoint y: 201, endPoint x: 441, endPoint y: 201, distance: 3.0
click at [436, 201] on button "9" at bounding box center [432, 202] width 8 height 7
click at [383, 212] on td "12" at bounding box center [378, 213] width 14 height 10
click at [377, 213] on button "12" at bounding box center [377, 212] width 8 height 7
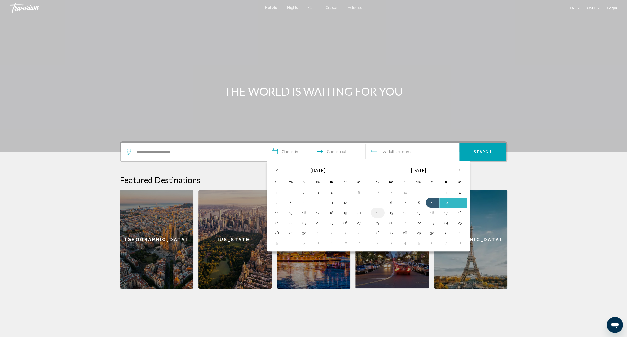
type input "**********"
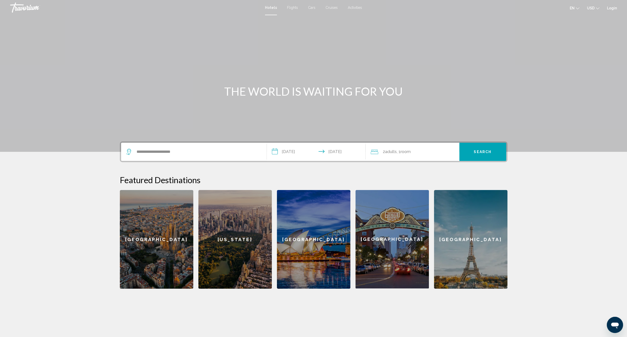
click at [480, 153] on span "Search" at bounding box center [483, 152] width 18 height 4
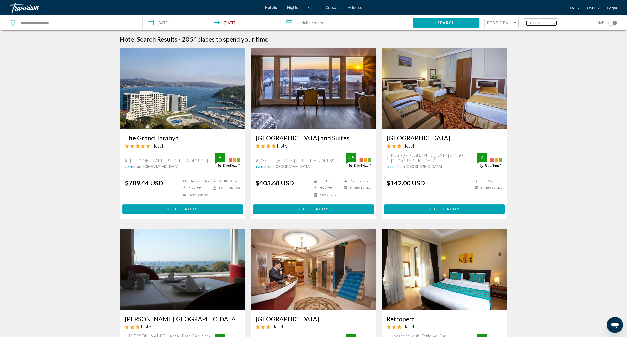
click at [536, 25] on mat-select "Filter" at bounding box center [541, 23] width 30 height 4
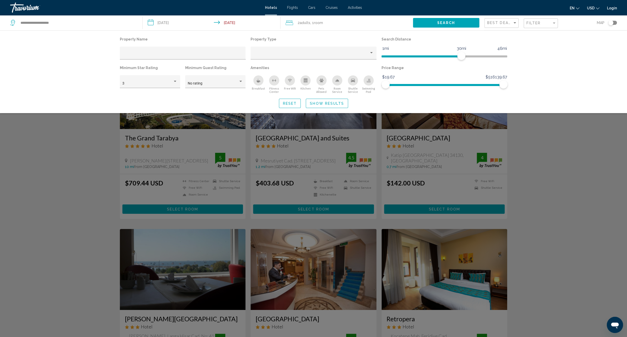
click at [259, 78] on div "Breakfast" at bounding box center [258, 80] width 10 height 10
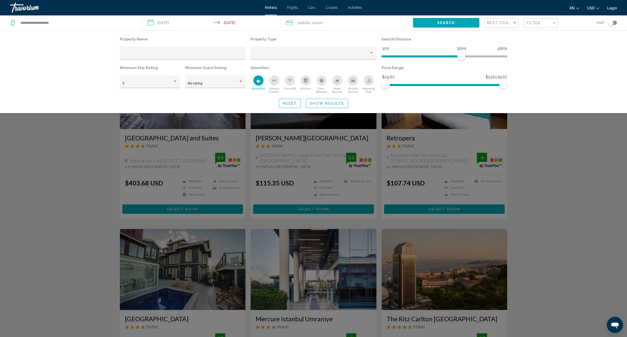
drag, startPoint x: 288, startPoint y: 83, endPoint x: 293, endPoint y: 83, distance: 4.3
click at [288, 83] on div "Free Wifi" at bounding box center [290, 80] width 10 height 10
click at [353, 84] on div "Shuttle Service" at bounding box center [353, 80] width 10 height 10
click at [174, 86] on div "3" at bounding box center [149, 83] width 55 height 10
click at [148, 97] on span "4" at bounding box center [149, 94] width 55 height 11
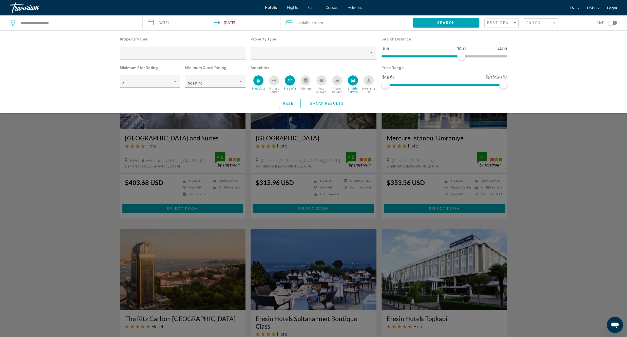
click at [216, 84] on div "No rating" at bounding box center [213, 84] width 50 height 4
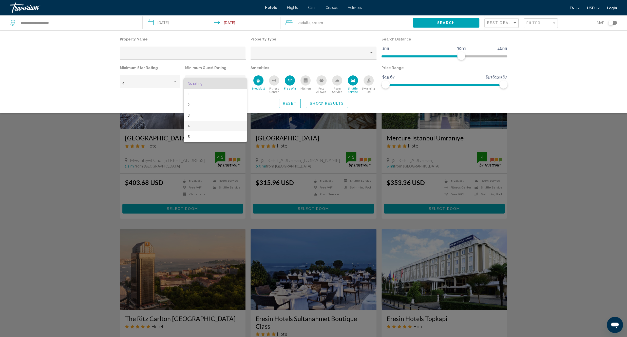
click at [201, 125] on span "4" at bounding box center [215, 126] width 55 height 11
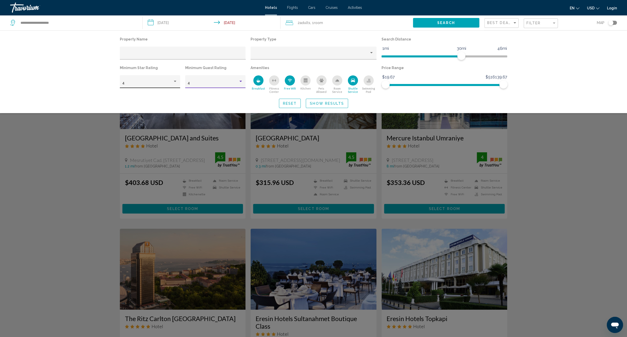
click at [166, 78] on div "4" at bounding box center [149, 83] width 55 height 10
click at [148, 73] on span "3" at bounding box center [149, 73] width 55 height 11
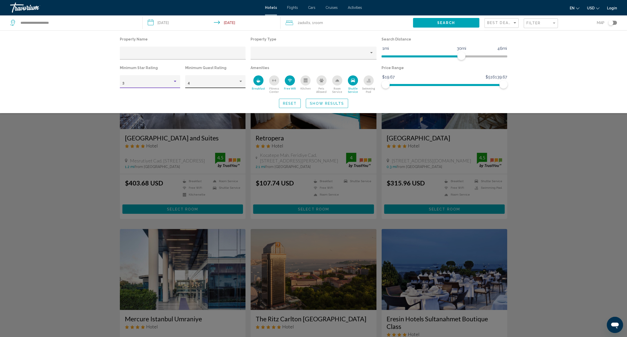
click at [210, 84] on div "4" at bounding box center [213, 84] width 50 height 4
click at [205, 93] on span "5" at bounding box center [215, 94] width 55 height 11
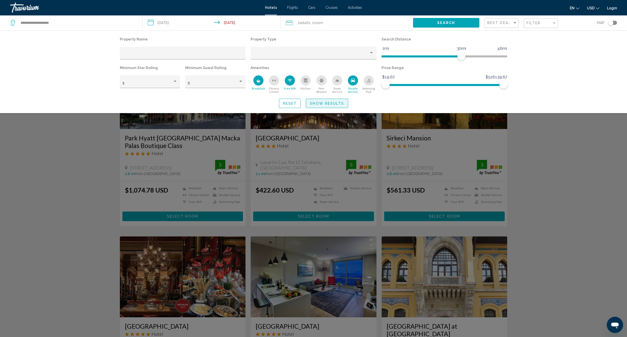
click at [318, 106] on span "Show Results" at bounding box center [327, 104] width 34 height 4
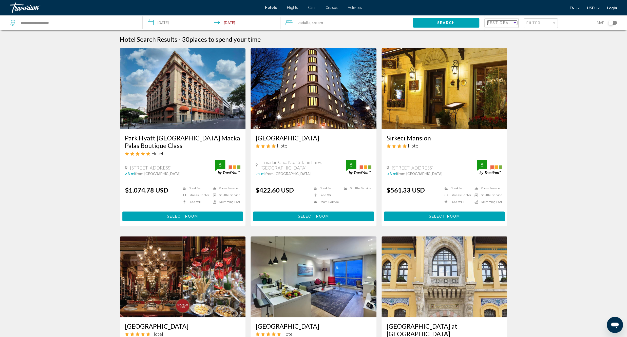
click at [499, 25] on div "Best Deals" at bounding box center [499, 23] width 25 height 4
drag, startPoint x: 514, startPoint y: 44, endPoint x: 508, endPoint y: 38, distance: 7.7
click at [508, 39] on span "Lowest Price" at bounding box center [508, 44] width 43 height 11
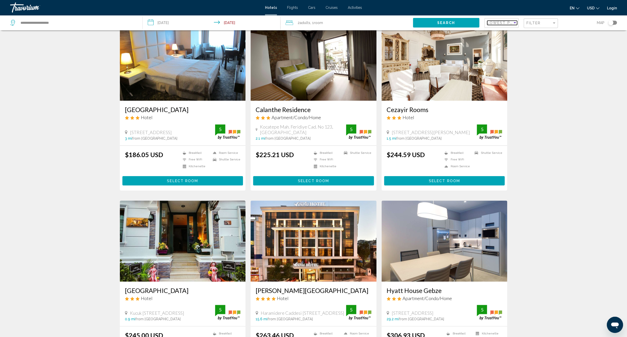
scroll to position [57, 0]
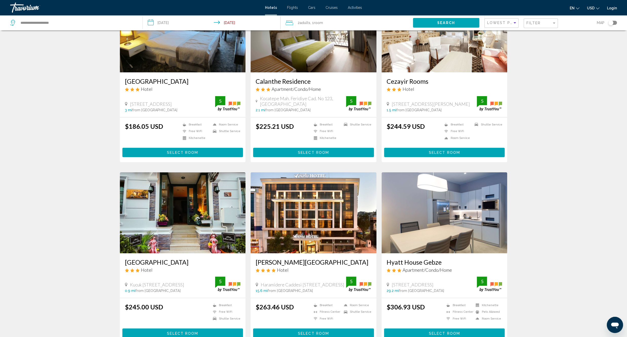
click at [205, 153] on button "Select Room" at bounding box center [182, 152] width 121 height 9
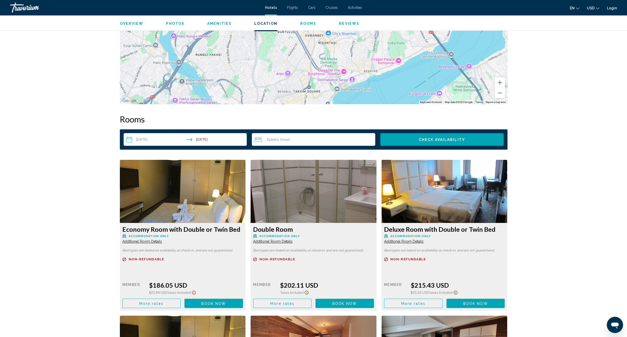
scroll to position [557, 0]
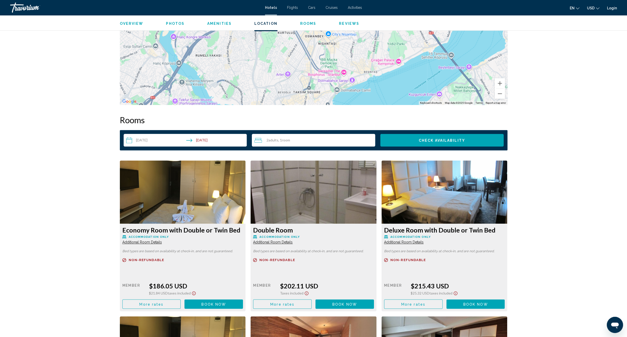
click at [611, 8] on link "Login" at bounding box center [612, 8] width 10 height 4
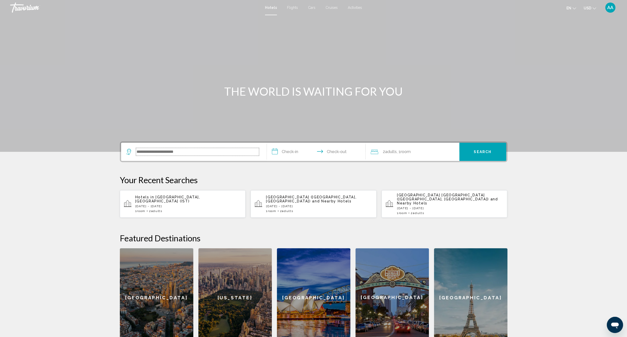
click at [204, 150] on input "Search widget" at bounding box center [197, 152] width 123 height 8
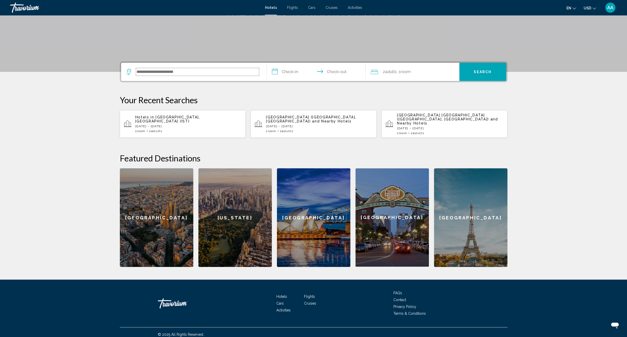
scroll to position [80, 0]
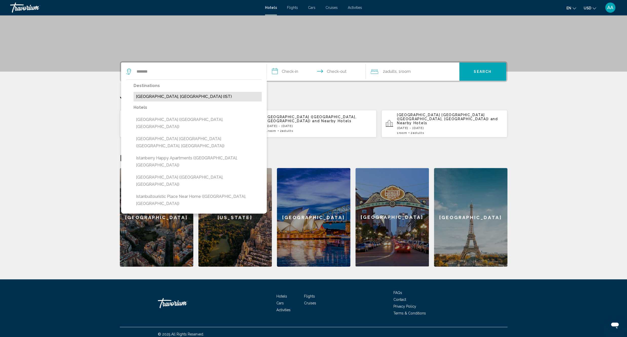
click at [201, 95] on button "[GEOGRAPHIC_DATA], [GEOGRAPHIC_DATA] (IST)" at bounding box center [197, 97] width 128 height 10
type input "**********"
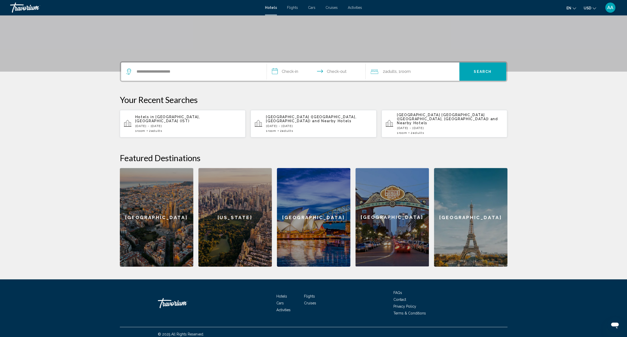
click at [285, 75] on input "**********" at bounding box center [317, 73] width 101 height 20
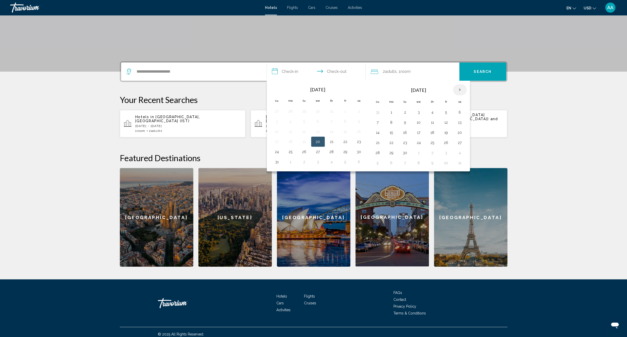
click at [462, 86] on th "Next month" at bounding box center [460, 89] width 14 height 11
drag, startPoint x: 437, startPoint y: 121, endPoint x: 446, endPoint y: 123, distance: 10.0
click at [436, 121] on button "9" at bounding box center [432, 122] width 8 height 7
click at [375, 133] on button "12" at bounding box center [377, 132] width 8 height 7
type input "**********"
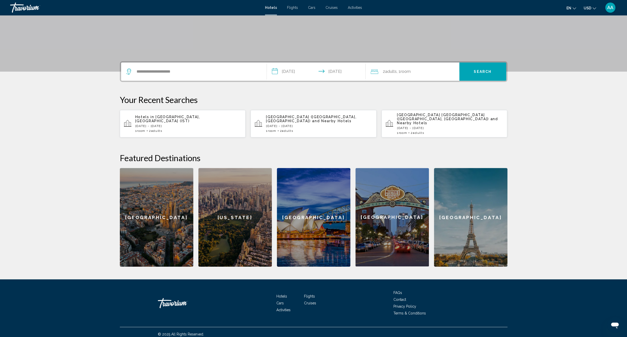
click at [468, 71] on button "Search" at bounding box center [482, 72] width 47 height 18
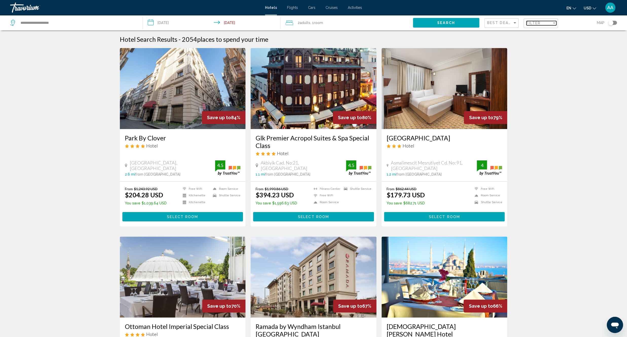
click at [530, 23] on span "Filter" at bounding box center [533, 23] width 14 height 4
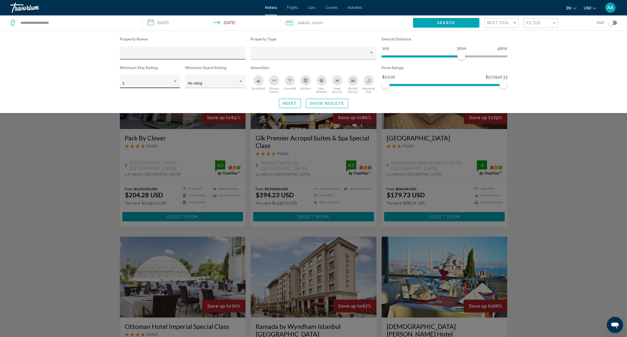
click at [143, 80] on div "3" at bounding box center [149, 83] width 55 height 10
click at [136, 96] on span "4" at bounding box center [149, 94] width 55 height 11
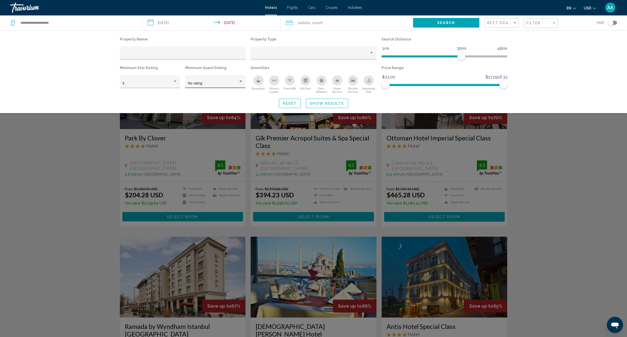
click at [195, 82] on span "No rating" at bounding box center [195, 83] width 14 height 4
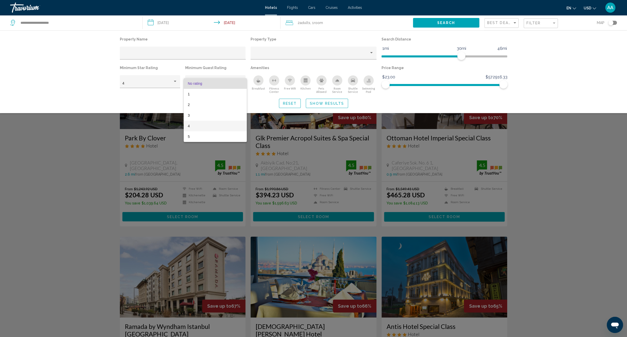
click at [196, 123] on span "4" at bounding box center [215, 126] width 55 height 11
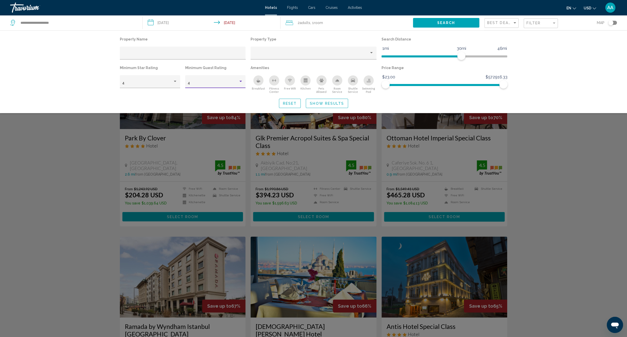
click at [253, 86] on button "Breakfast" at bounding box center [258, 84] width 16 height 18
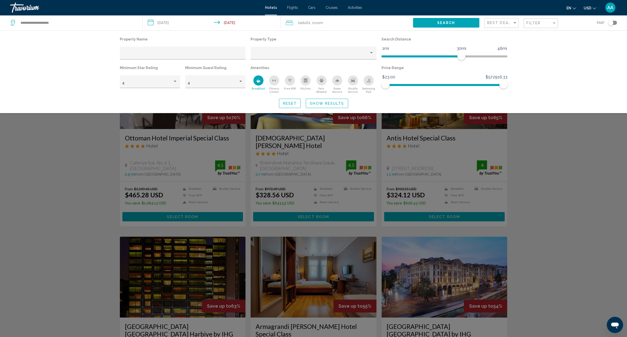
click at [358, 81] on button "Shuttle Service" at bounding box center [353, 84] width 16 height 18
click at [292, 83] on div "Free Wifi" at bounding box center [290, 80] width 10 height 10
click at [332, 102] on span "Show Results" at bounding box center [327, 103] width 34 height 4
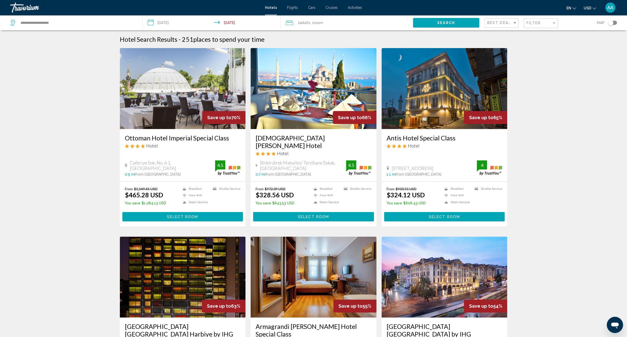
click at [611, 22] on div "Toggle map" at bounding box center [610, 22] width 5 height 5
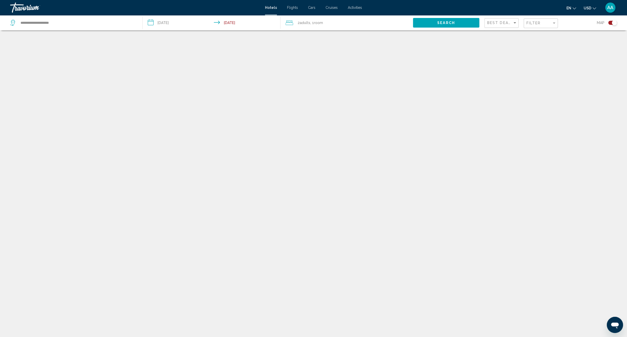
scroll to position [30, 0]
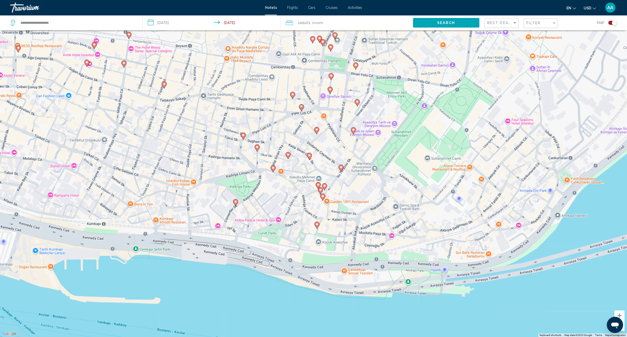
drag, startPoint x: 428, startPoint y: 216, endPoint x: -22, endPoint y: 73, distance: 472.1
click at [0, 73] on div "To activate drag with keyboard, press Alt + Enter. Once in keyboard drag state,…" at bounding box center [313, 168] width 627 height 337
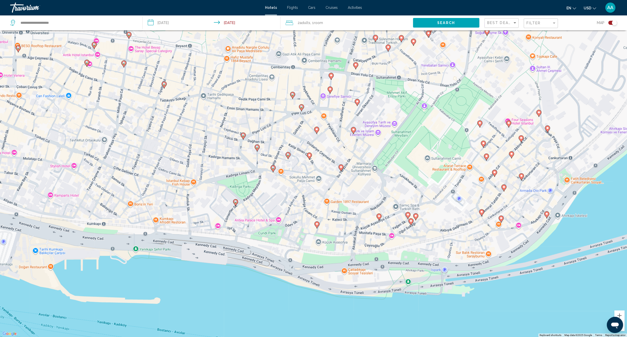
click at [271, 170] on gmp-advanced-marker "Main content" at bounding box center [272, 169] width 5 height 8
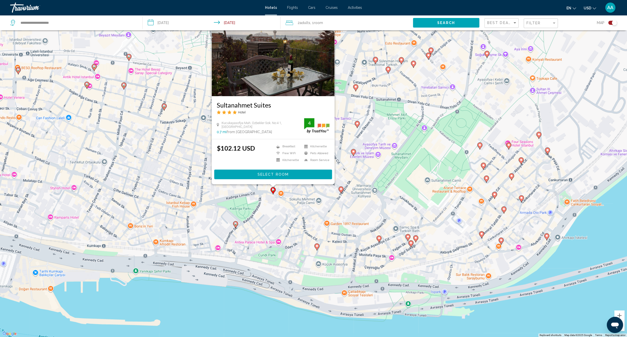
click at [280, 213] on div "To activate drag with keyboard, press Alt + Enter. Once in keyboard drag state,…" at bounding box center [313, 168] width 627 height 337
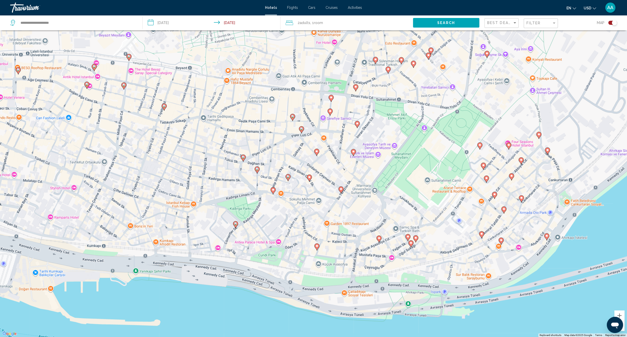
drag, startPoint x: 273, startPoint y: 191, endPoint x: 273, endPoint y: 188, distance: 3.8
click at [273, 191] on g "Main content" at bounding box center [272, 190] width 5 height 7
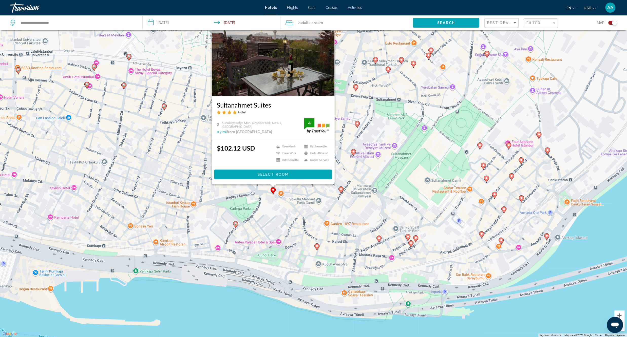
click at [276, 176] on span "Select Room" at bounding box center [272, 175] width 31 height 4
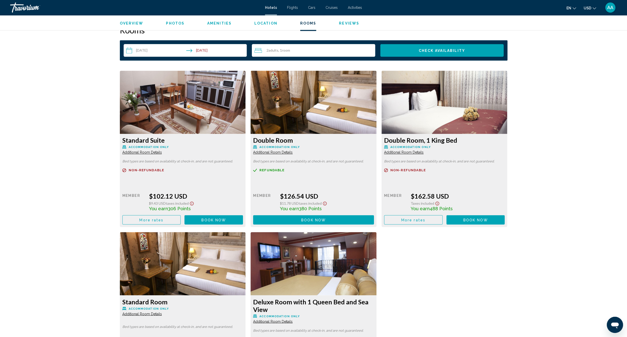
scroll to position [636, 0]
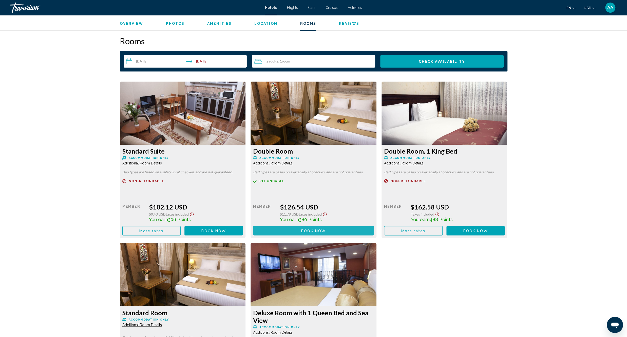
click at [322, 232] on span "Book now" at bounding box center [313, 231] width 25 height 4
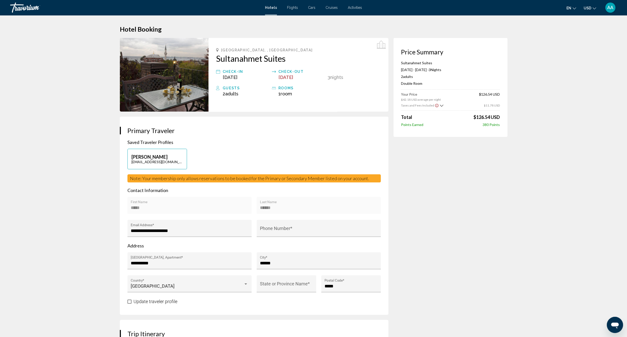
click at [382, 46] on icon "Main content" at bounding box center [381, 45] width 9 height 9
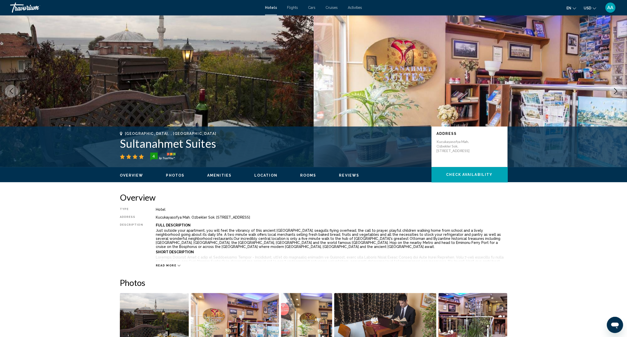
click at [171, 175] on span "Photos" at bounding box center [175, 175] width 18 height 4
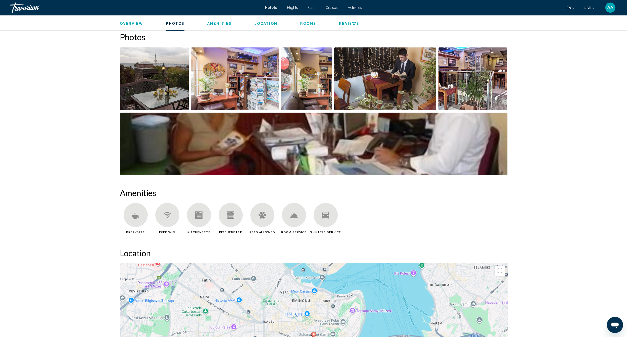
scroll to position [247, 0]
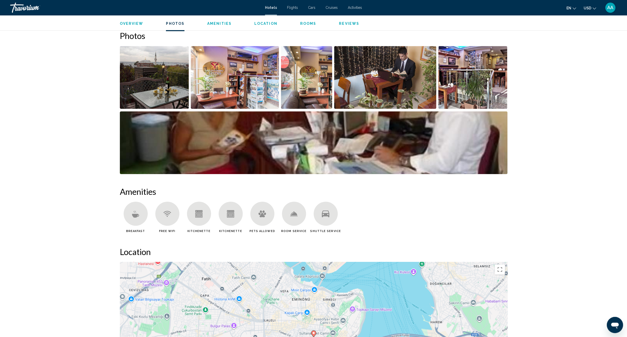
click at [170, 80] on img "Open full-screen image slider" at bounding box center [154, 77] width 69 height 63
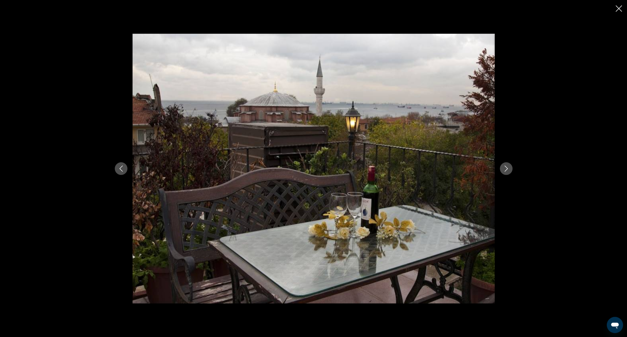
click at [506, 167] on icon "Next image" at bounding box center [506, 169] width 6 height 6
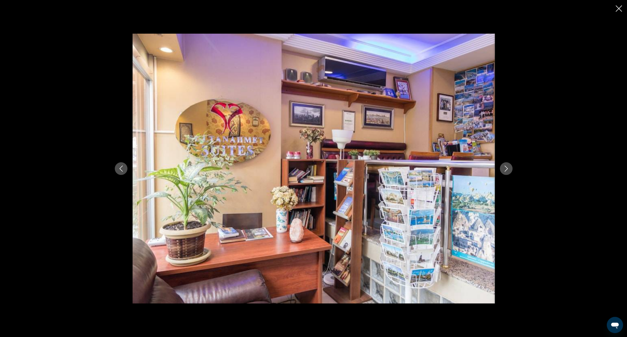
click at [506, 167] on icon "Next image" at bounding box center [506, 169] width 6 height 6
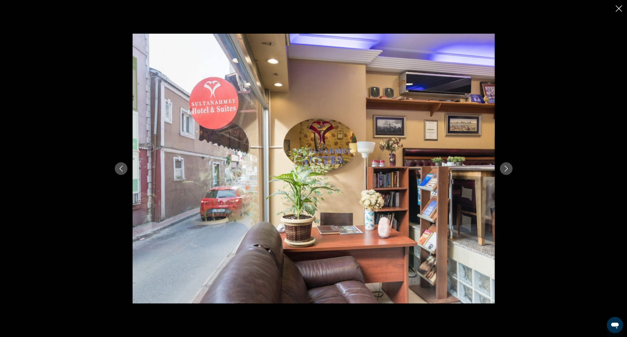
click at [506, 167] on icon "Next image" at bounding box center [506, 169] width 6 height 6
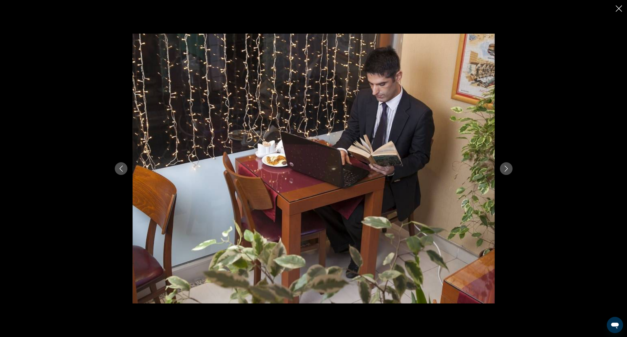
click at [506, 167] on icon "Next image" at bounding box center [506, 169] width 6 height 6
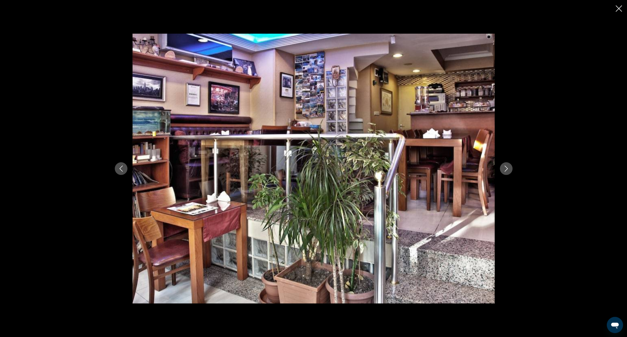
click at [506, 167] on icon "Next image" at bounding box center [506, 169] width 6 height 6
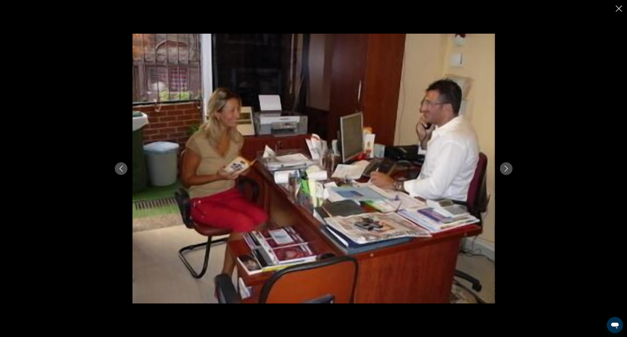
click at [115, 168] on button "Previous image" at bounding box center [121, 168] width 13 height 13
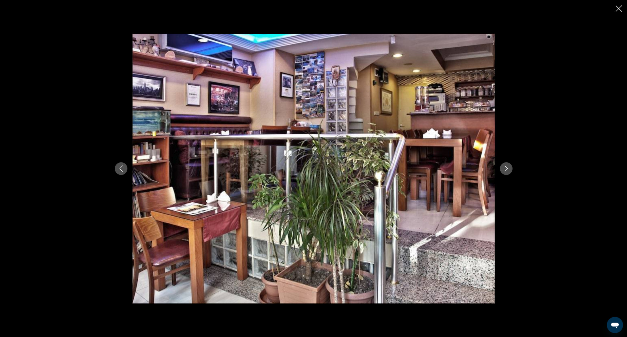
click at [502, 168] on button "Next image" at bounding box center [506, 168] width 13 height 13
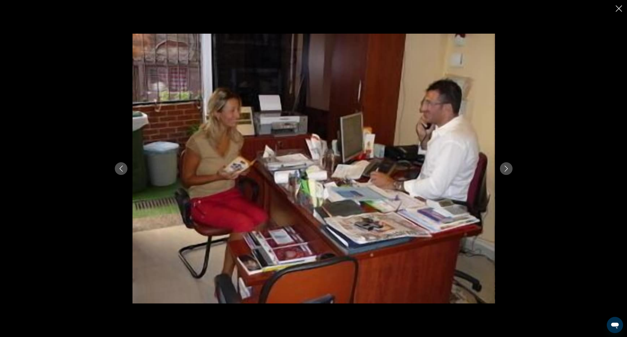
click at [502, 168] on button "Next image" at bounding box center [506, 168] width 13 height 13
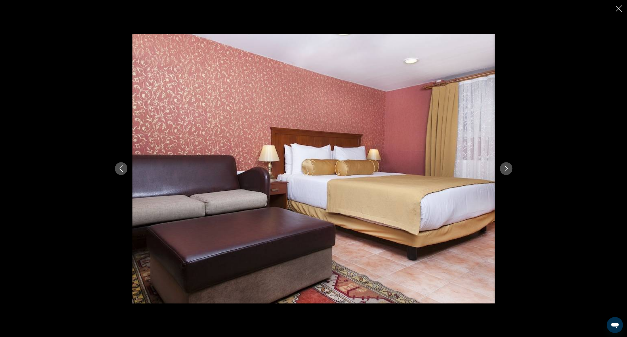
click at [502, 168] on button "Next image" at bounding box center [506, 168] width 13 height 13
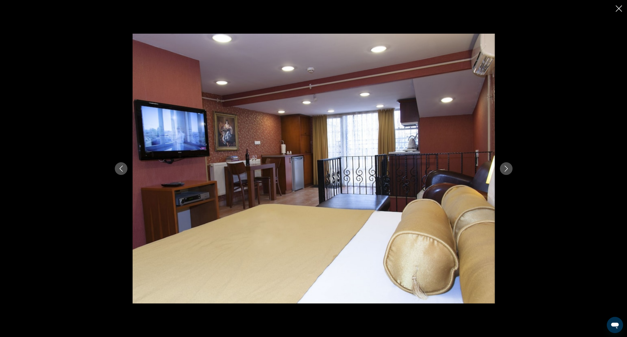
click at [502, 168] on button "Next image" at bounding box center [506, 168] width 13 height 13
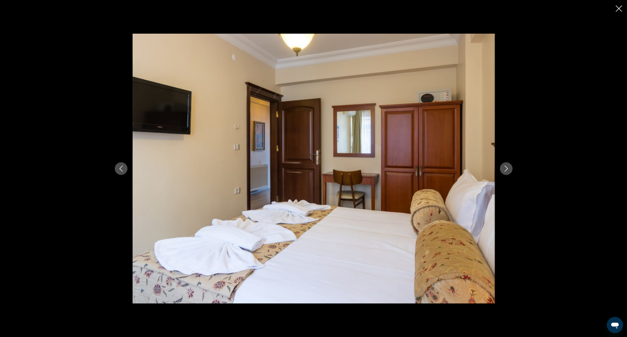
click at [502, 168] on button "Next image" at bounding box center [506, 168] width 13 height 13
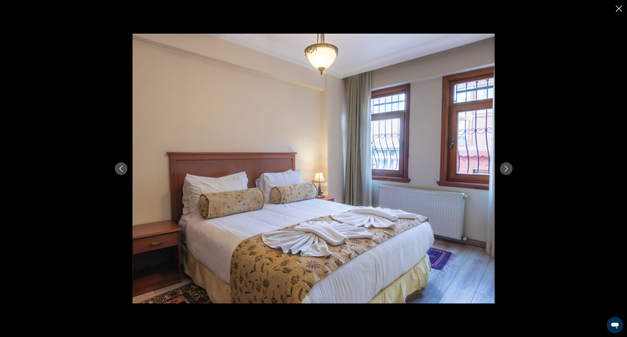
click at [510, 170] on button "Next image" at bounding box center [506, 168] width 13 height 13
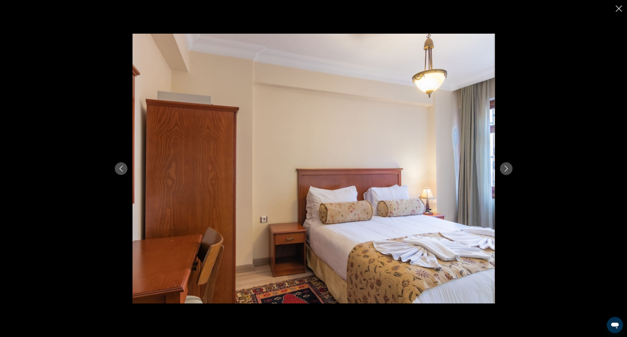
drag, startPoint x: 613, startPoint y: 10, endPoint x: 613, endPoint y: 14, distance: 3.3
click at [613, 14] on div "Main content" at bounding box center [313, 168] width 627 height 337
click at [619, 10] on icon "Close slideshow" at bounding box center [618, 8] width 6 height 6
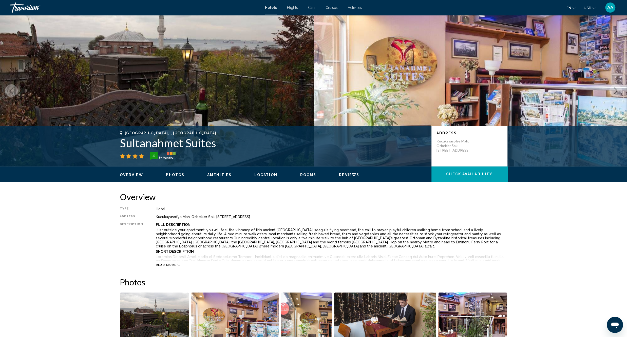
scroll to position [0, 0]
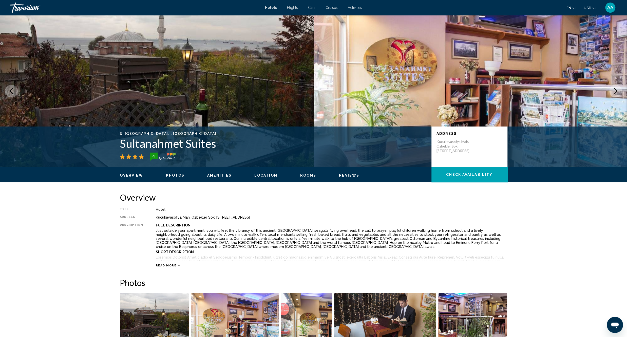
click at [309, 177] on span "Rooms" at bounding box center [308, 175] width 16 height 4
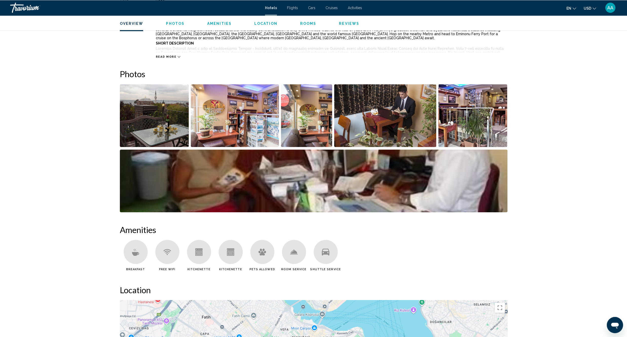
scroll to position [215, 0]
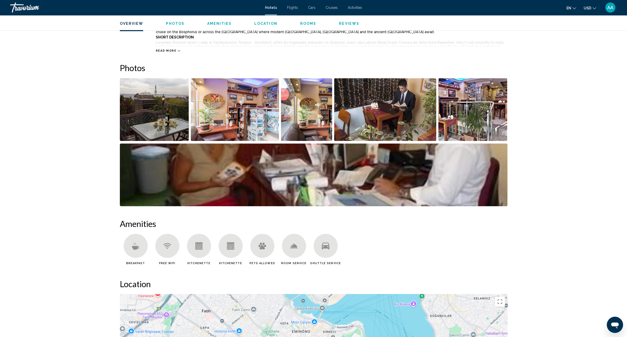
click at [404, 103] on img "Open full-screen image slider" at bounding box center [385, 109] width 102 height 63
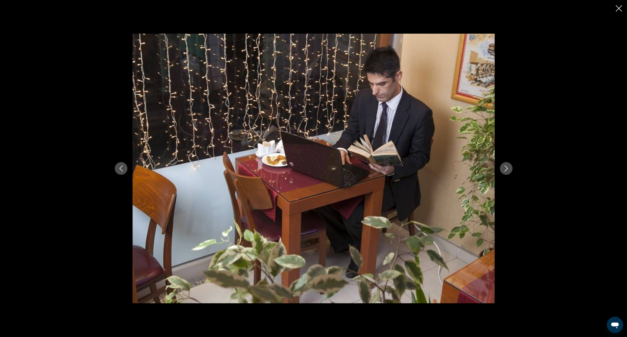
click at [619, 10] on icon "Close slideshow" at bounding box center [618, 8] width 6 height 6
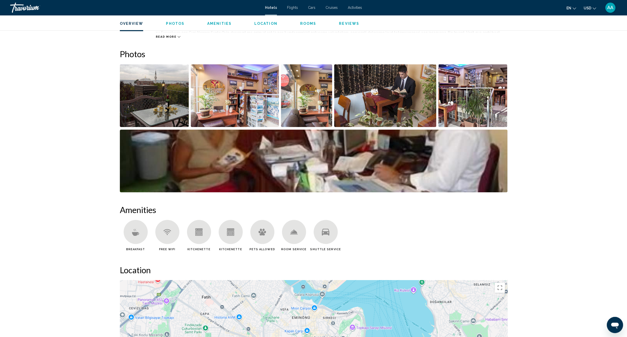
scroll to position [244, 0]
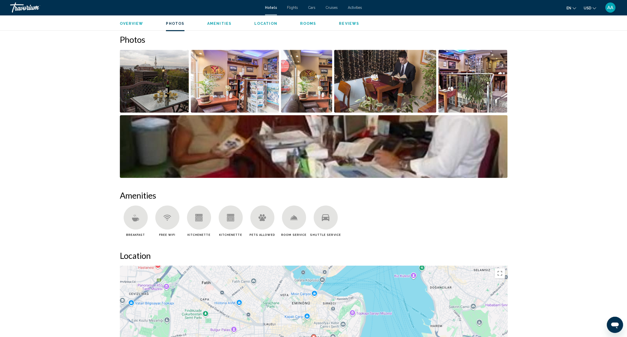
click at [292, 155] on img "Open full-screen image slider" at bounding box center [313, 146] width 387 height 63
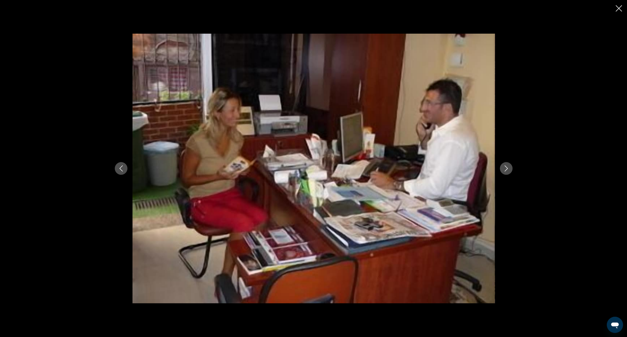
click at [504, 172] on button "Next image" at bounding box center [506, 168] width 13 height 13
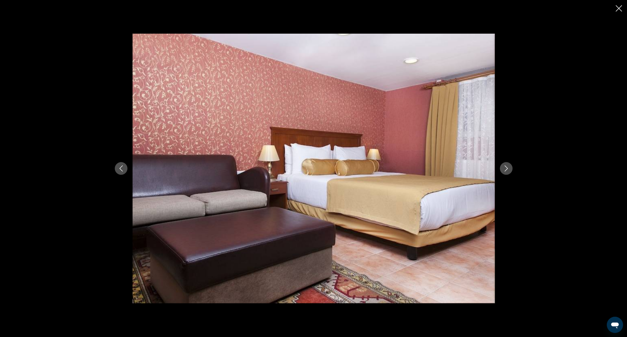
click at [619, 7] on icon "Close slideshow" at bounding box center [618, 8] width 6 height 6
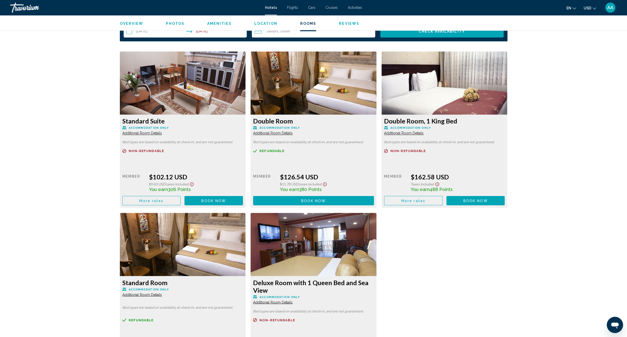
scroll to position [641, 0]
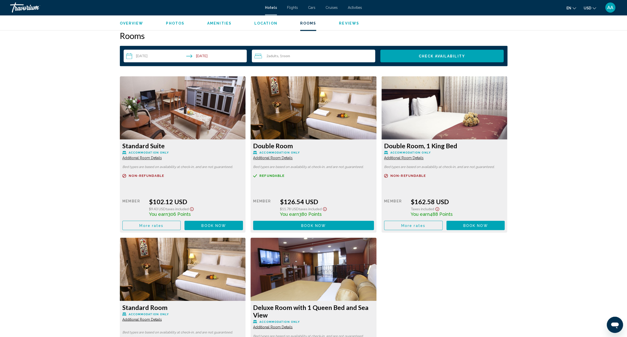
click at [246, 113] on img "Main content" at bounding box center [183, 107] width 126 height 63
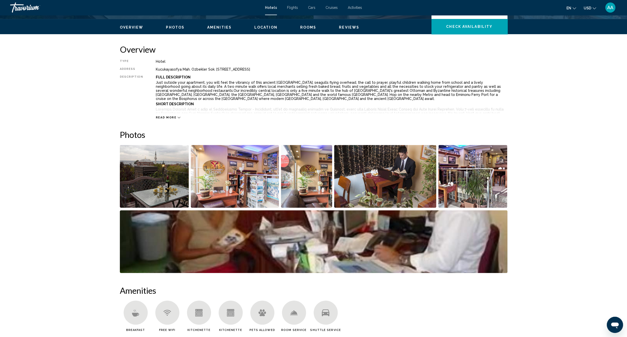
scroll to position [187, 0]
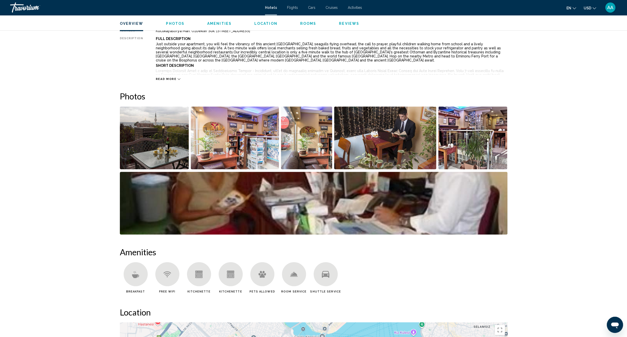
click at [428, 204] on img "Open full-screen image slider" at bounding box center [313, 203] width 387 height 63
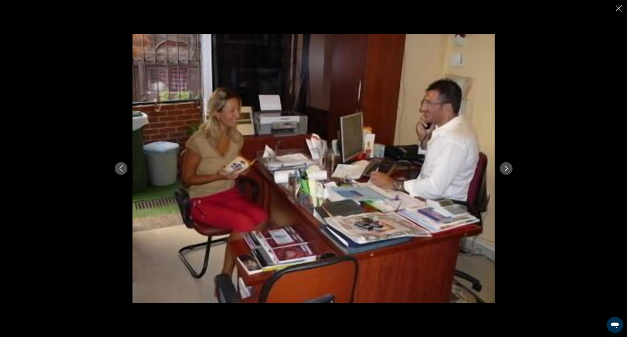
click at [503, 169] on icon "Next image" at bounding box center [506, 169] width 6 height 6
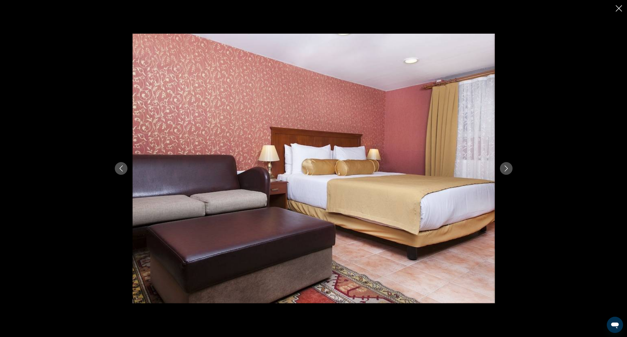
click at [503, 169] on icon "Next image" at bounding box center [506, 169] width 6 height 6
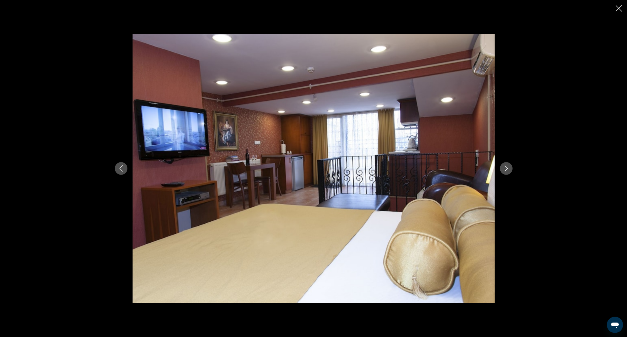
click at [116, 165] on button "Previous image" at bounding box center [121, 168] width 13 height 13
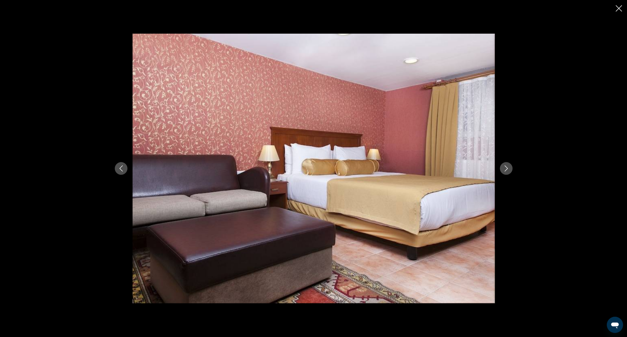
click at [616, 13] on button "Close slideshow" at bounding box center [618, 9] width 6 height 8
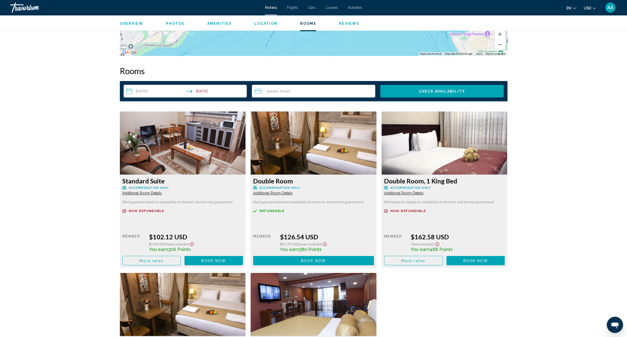
scroll to position [596, 0]
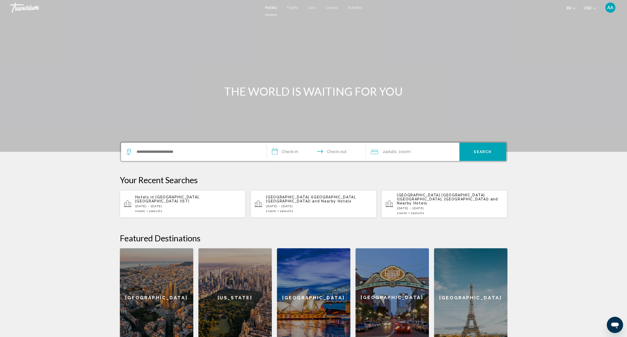
click at [234, 142] on div "**********" at bounding box center [313, 152] width 387 height 21
click at [219, 155] on input "Search widget" at bounding box center [197, 152] width 123 height 8
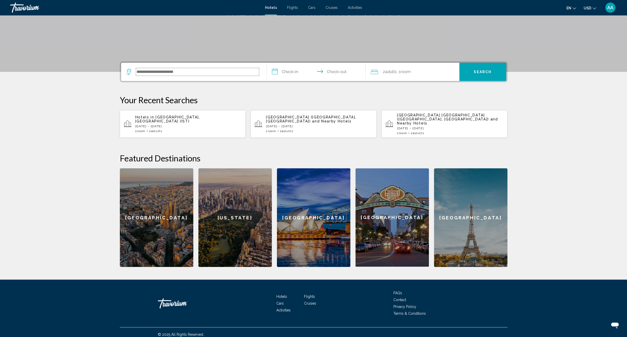
scroll to position [80, 0]
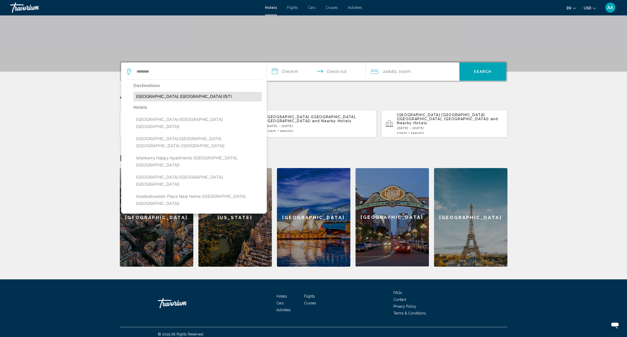
click at [174, 98] on button "[GEOGRAPHIC_DATA], [GEOGRAPHIC_DATA] (IST)" at bounding box center [197, 97] width 128 height 10
type input "**********"
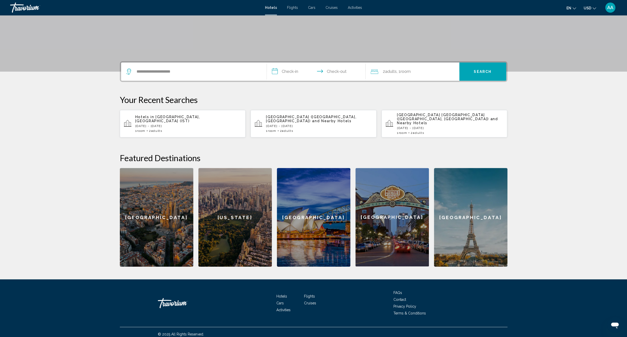
click at [303, 76] on input "**********" at bounding box center [317, 73] width 101 height 20
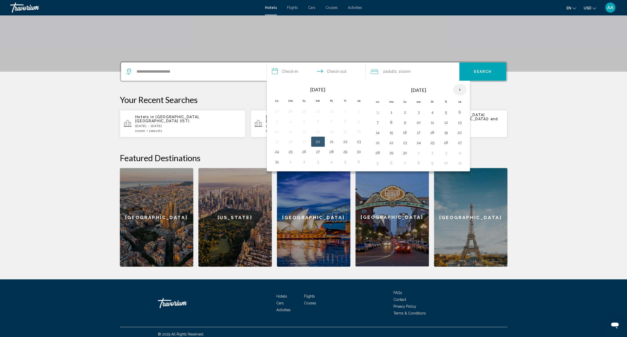
click at [459, 91] on th "Next month" at bounding box center [460, 89] width 14 height 11
click at [439, 125] on td "9" at bounding box center [432, 122] width 14 height 10
click at [436, 123] on button "9" at bounding box center [432, 122] width 8 height 7
click at [380, 134] on button "12" at bounding box center [377, 132] width 8 height 7
type input "**********"
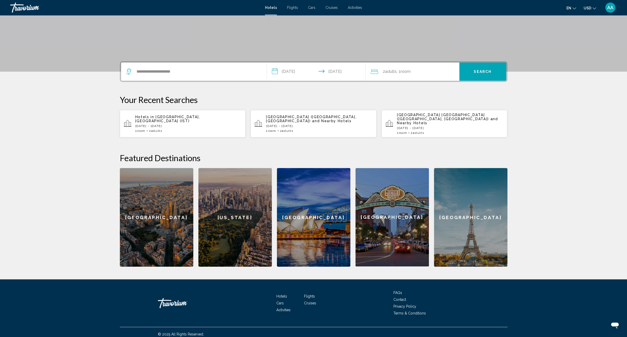
click at [474, 78] on button "Search" at bounding box center [482, 72] width 47 height 18
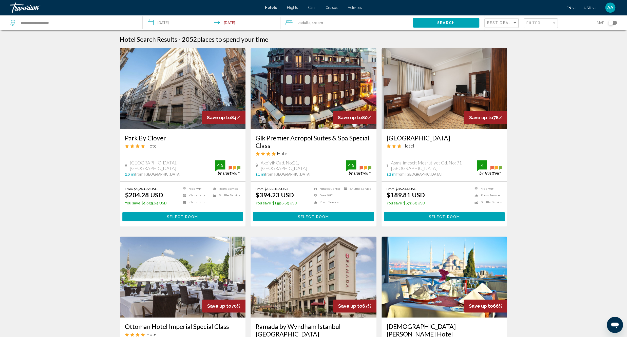
click at [534, 19] on div "Filter" at bounding box center [541, 23] width 30 height 9
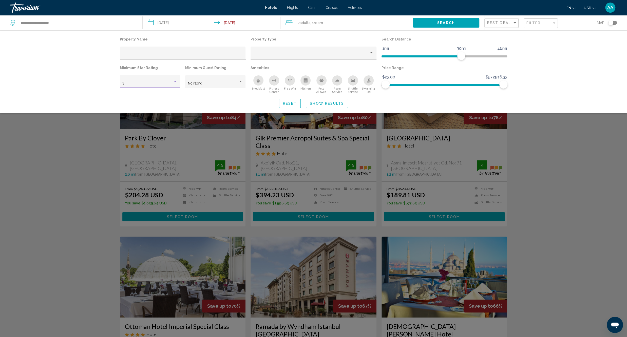
click at [145, 83] on div "3" at bounding box center [147, 84] width 50 height 4
click at [139, 97] on span "4" at bounding box center [149, 94] width 55 height 11
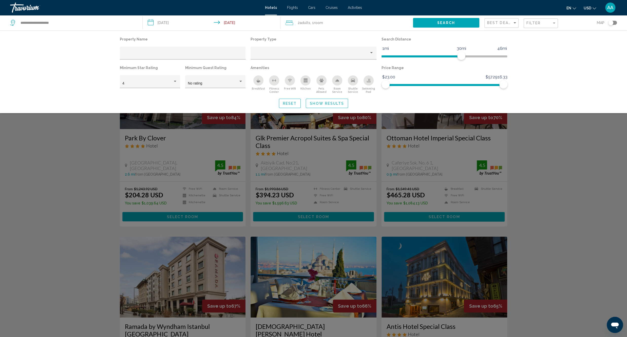
click at [185, 82] on div "Minimum Guest Rating No rating" at bounding box center [215, 78] width 65 height 29
click at [196, 81] on div "No rating" at bounding box center [215, 83] width 55 height 10
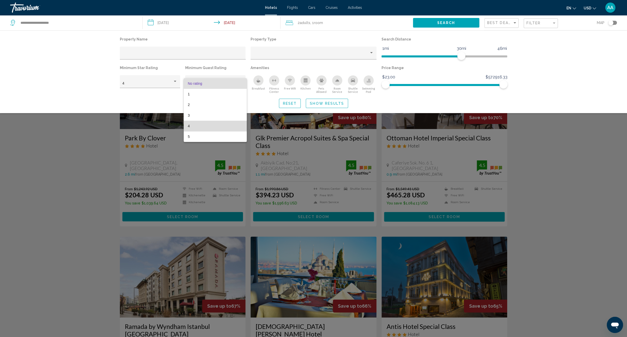
click at [200, 125] on span "4" at bounding box center [215, 126] width 55 height 11
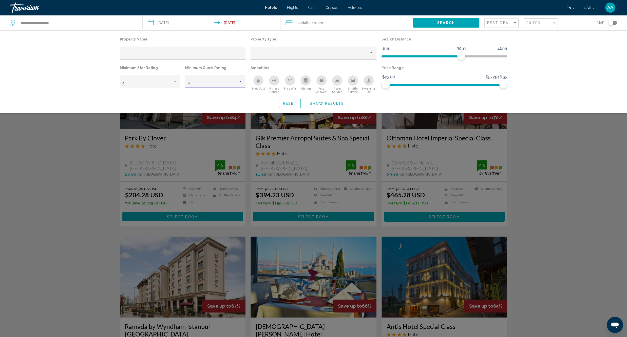
click at [258, 85] on div "Breakfast" at bounding box center [258, 80] width 10 height 10
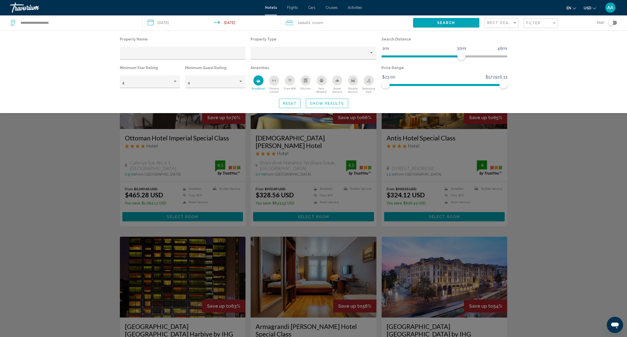
click at [288, 82] on icon "Free Wifi" at bounding box center [290, 80] width 4 height 4
click at [349, 81] on div "Shuttle Service" at bounding box center [353, 80] width 10 height 10
click at [340, 102] on span "Show Results" at bounding box center [327, 103] width 34 height 4
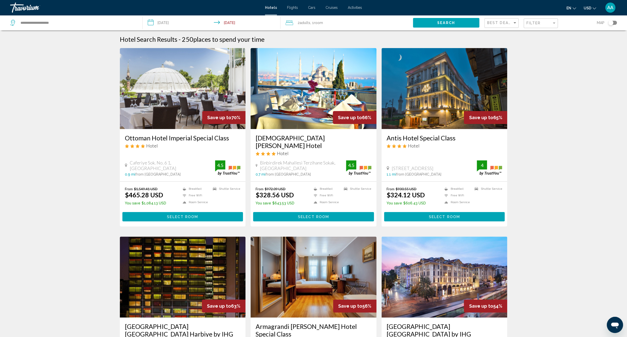
click at [609, 22] on div "Toggle map" at bounding box center [610, 22] width 5 height 5
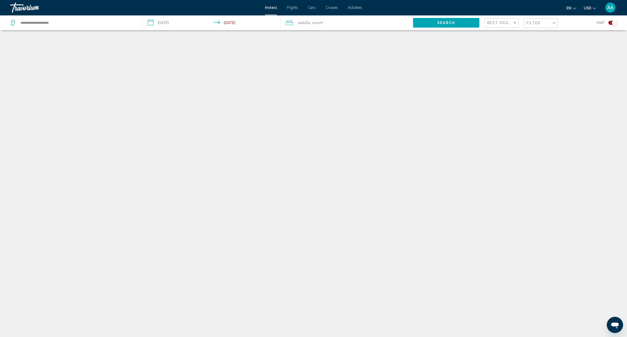
scroll to position [30, 0]
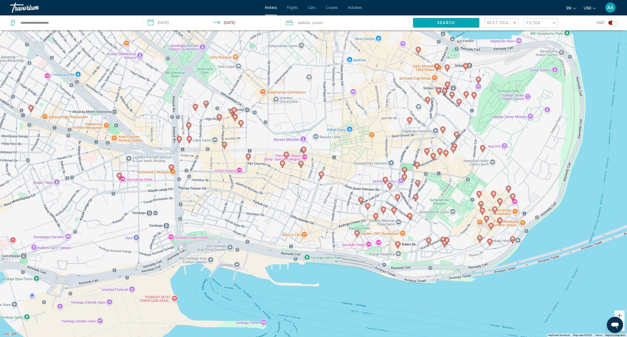
drag, startPoint x: 269, startPoint y: 257, endPoint x: 210, endPoint y: 188, distance: 90.6
click at [210, 188] on div "To activate drag with keyboard, press Alt + Enter. Once in keyboard drag state,…" at bounding box center [313, 168] width 627 height 337
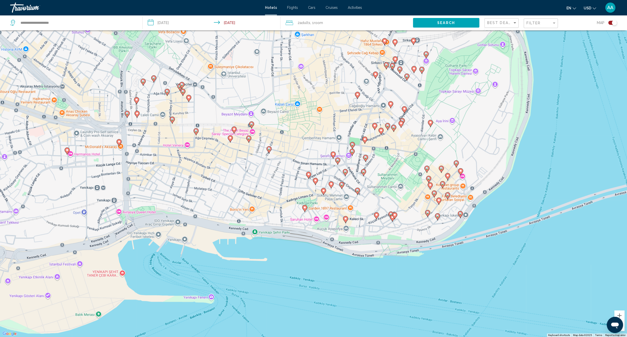
drag, startPoint x: 439, startPoint y: 195, endPoint x: 385, endPoint y: 169, distance: 59.9
click at [386, 170] on div "To activate drag with keyboard, press Alt + Enter. Once in keyboard drag state,…" at bounding box center [313, 168] width 627 height 337
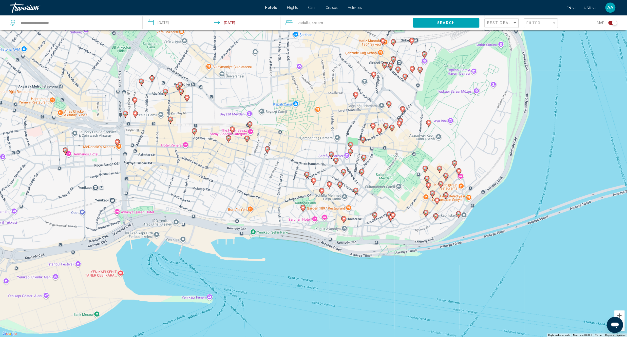
drag, startPoint x: 266, startPoint y: 150, endPoint x: 285, endPoint y: 155, distance: 19.2
click at [266, 150] on image "Main content" at bounding box center [267, 148] width 3 height 3
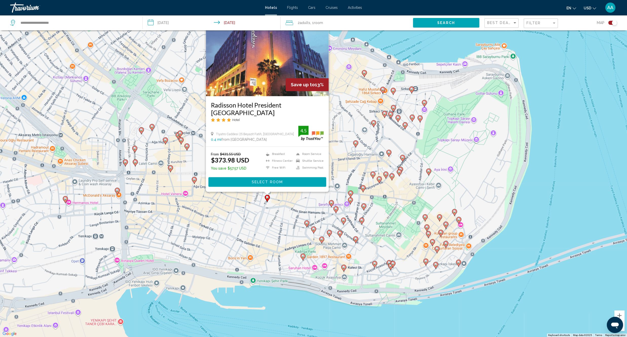
click at [391, 215] on div "To activate drag with keyboard, press Alt + Enter. Once in keyboard drag state,…" at bounding box center [313, 168] width 627 height 337
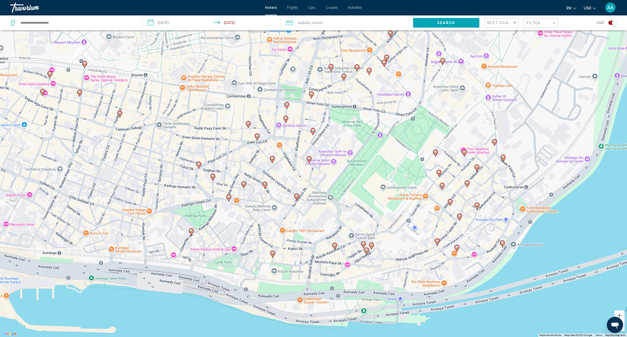
drag, startPoint x: 342, startPoint y: 254, endPoint x: 221, endPoint y: 200, distance: 132.6
click at [324, 202] on div "To activate drag with keyboard, press Alt + Enter. Once in keyboard drag state,…" at bounding box center [313, 168] width 627 height 337
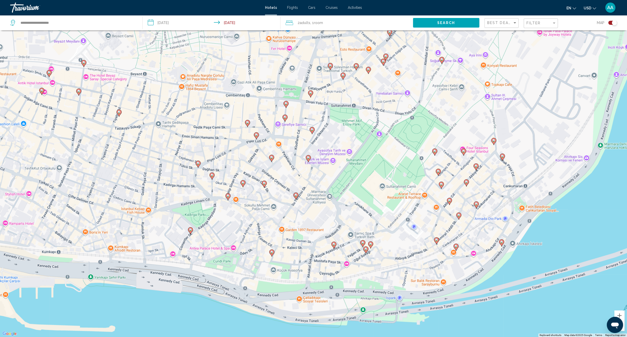
click at [212, 174] on image "Main content" at bounding box center [211, 175] width 3 height 3
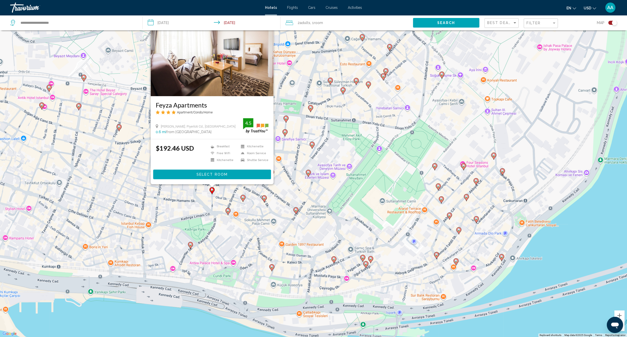
click at [211, 173] on span "Select Room" at bounding box center [211, 175] width 31 height 4
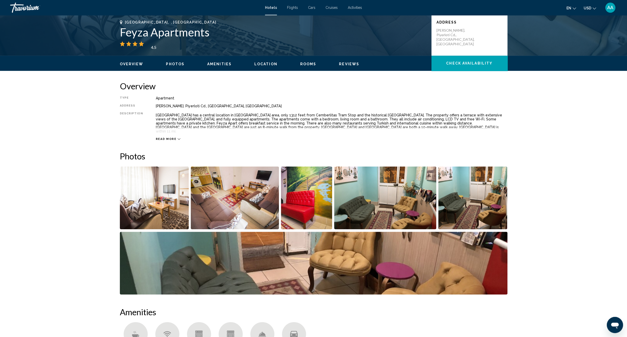
scroll to position [113, 0]
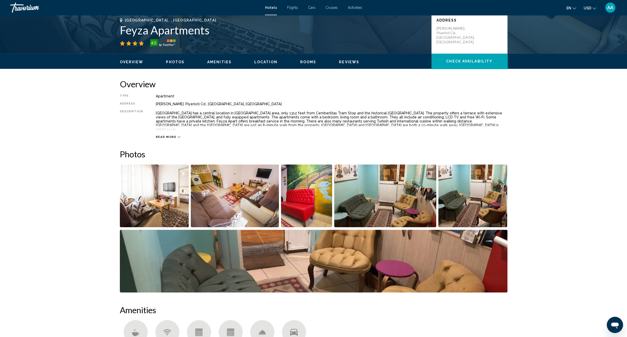
click at [154, 205] on img "Open full-screen image slider" at bounding box center [154, 196] width 69 height 63
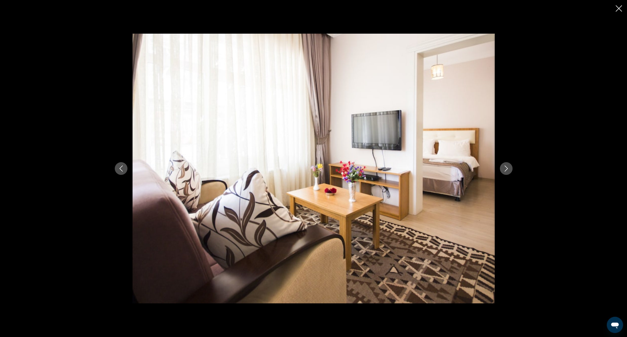
click at [506, 169] on icon "Next image" at bounding box center [506, 169] width 6 height 6
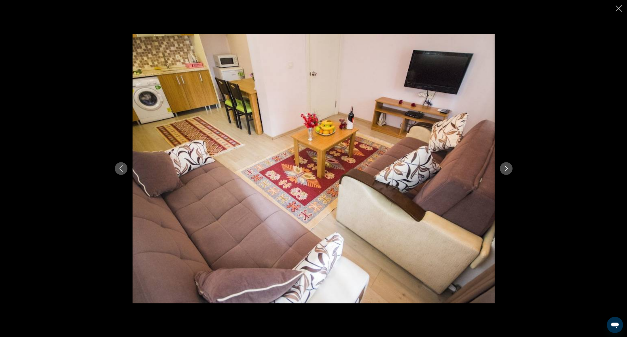
click at [504, 168] on icon "Next image" at bounding box center [506, 169] width 6 height 6
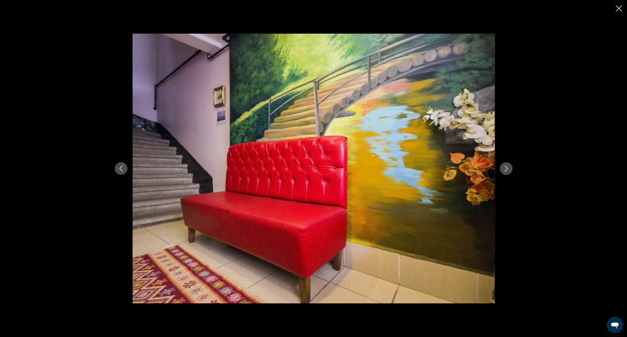
click at [504, 168] on icon "Next image" at bounding box center [506, 169] width 6 height 6
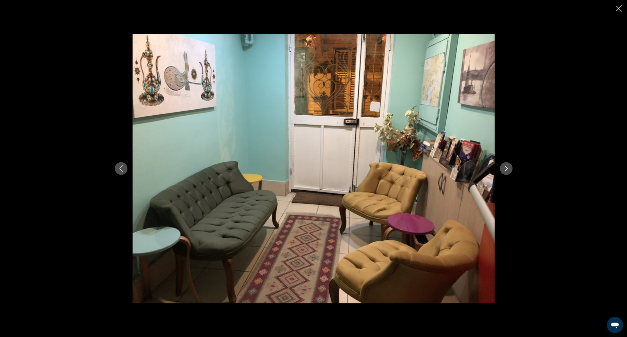
click at [504, 168] on icon "Next image" at bounding box center [506, 169] width 6 height 6
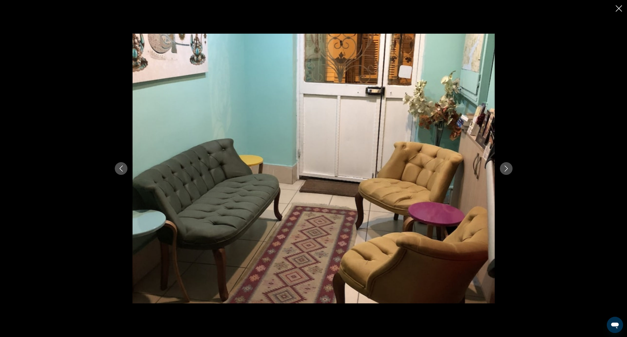
click at [504, 168] on icon "Next image" at bounding box center [506, 169] width 6 height 6
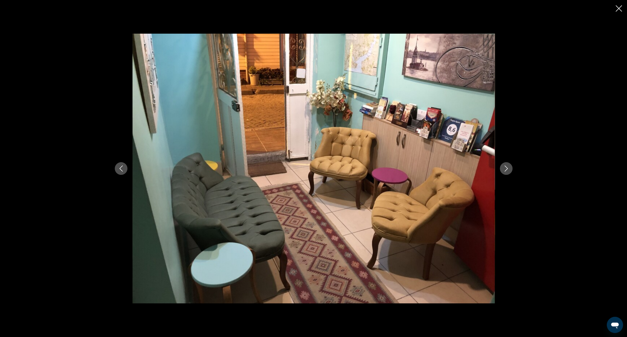
click at [504, 168] on icon "Next image" at bounding box center [506, 169] width 6 height 6
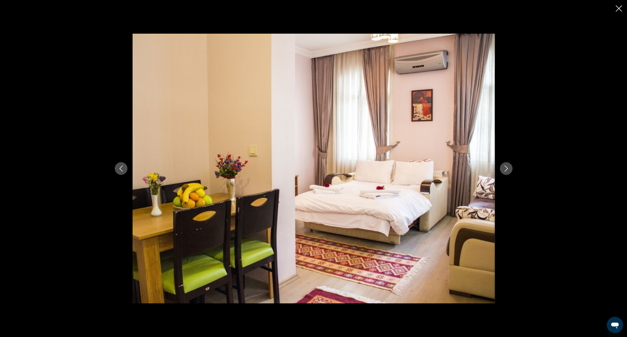
click at [504, 168] on icon "Next image" at bounding box center [506, 169] width 6 height 6
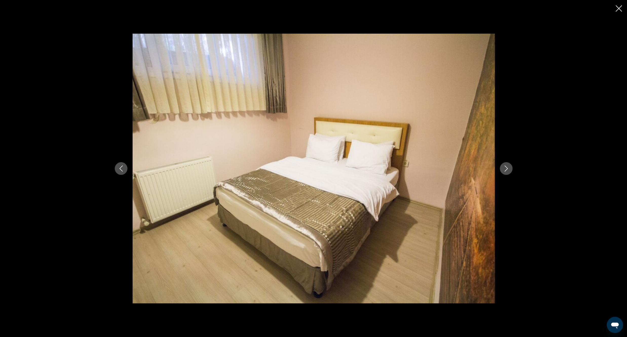
click at [504, 168] on icon "Next image" at bounding box center [506, 169] width 6 height 6
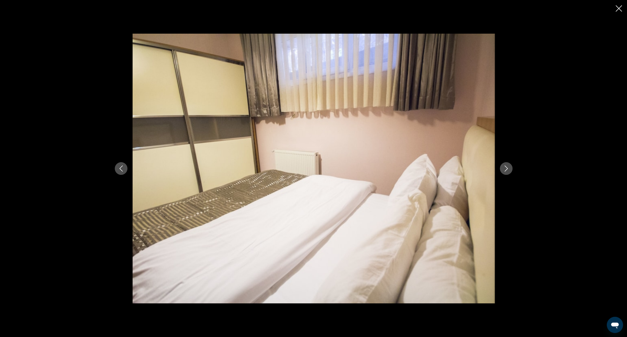
click at [504, 168] on icon "Next image" at bounding box center [506, 169] width 6 height 6
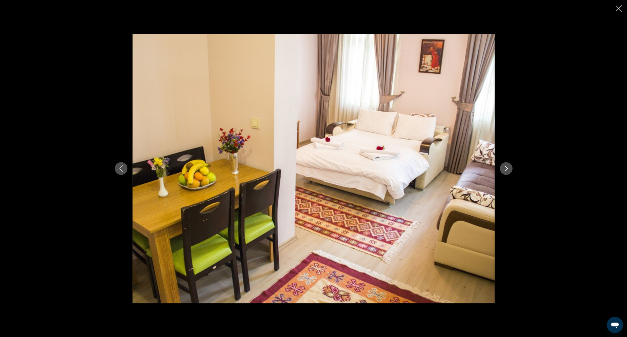
click at [504, 168] on icon "Next image" at bounding box center [506, 169] width 6 height 6
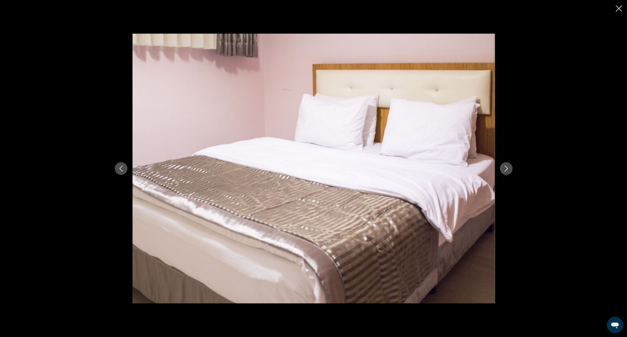
click at [504, 168] on icon "Next image" at bounding box center [506, 169] width 6 height 6
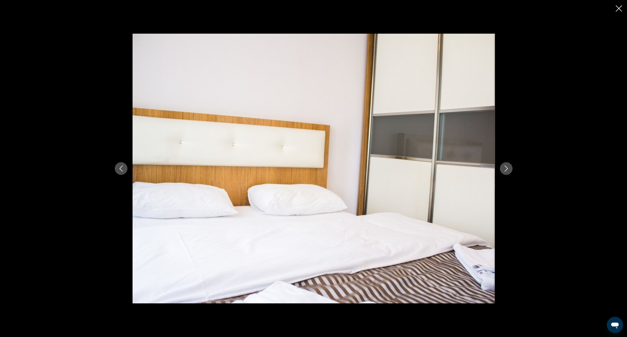
click at [504, 168] on icon "Next image" at bounding box center [506, 169] width 6 height 6
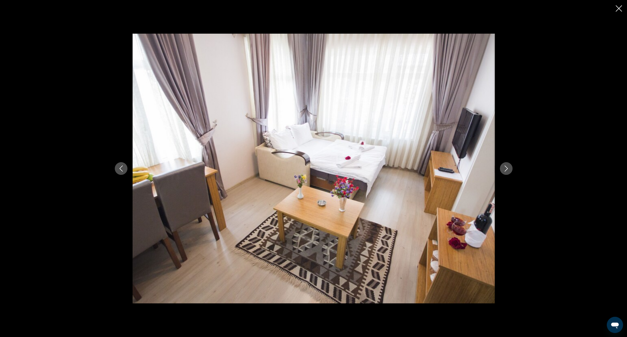
click at [504, 168] on icon "Next image" at bounding box center [506, 169] width 6 height 6
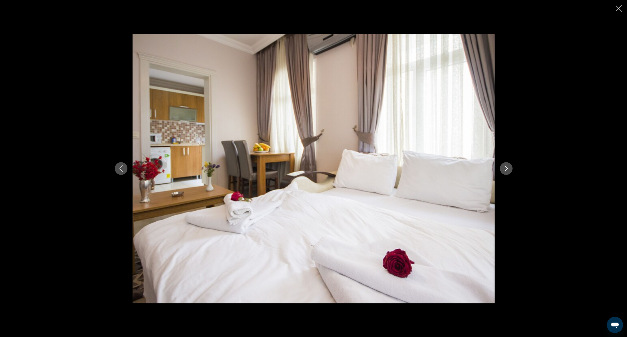
click at [504, 168] on icon "Next image" at bounding box center [506, 169] width 6 height 6
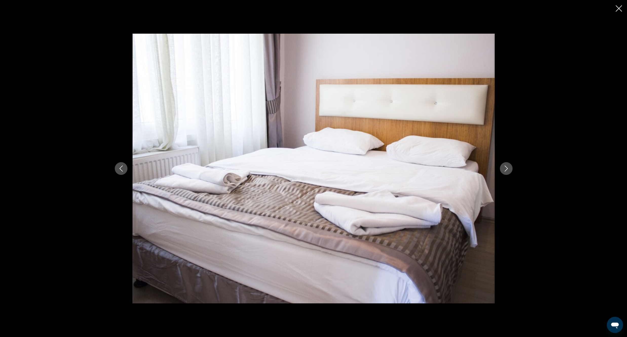
click at [504, 168] on icon "Next image" at bounding box center [506, 169] width 6 height 6
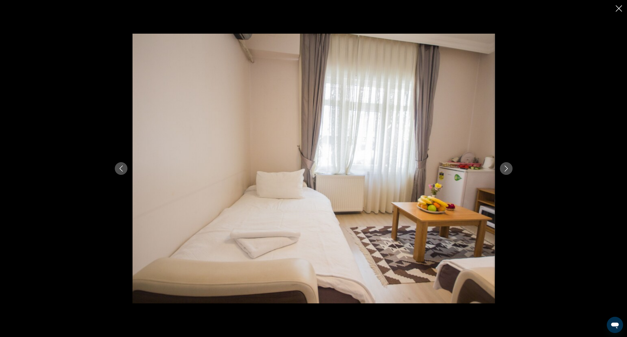
click at [504, 168] on icon "Next image" at bounding box center [506, 169] width 6 height 6
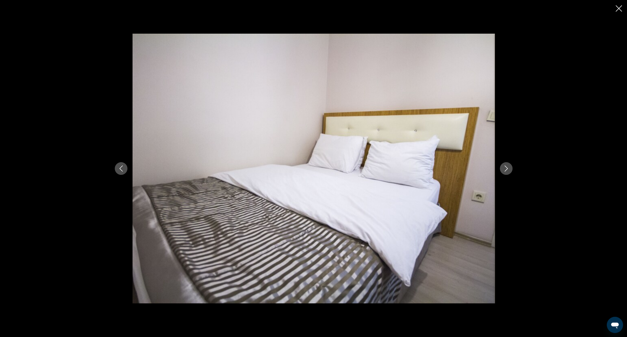
click at [504, 168] on icon "Next image" at bounding box center [506, 169] width 6 height 6
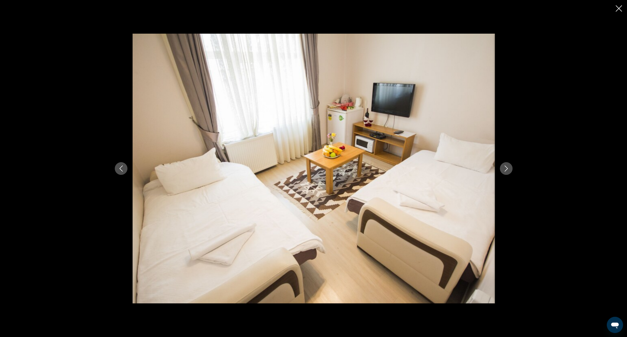
click at [504, 168] on icon "Next image" at bounding box center [506, 169] width 6 height 6
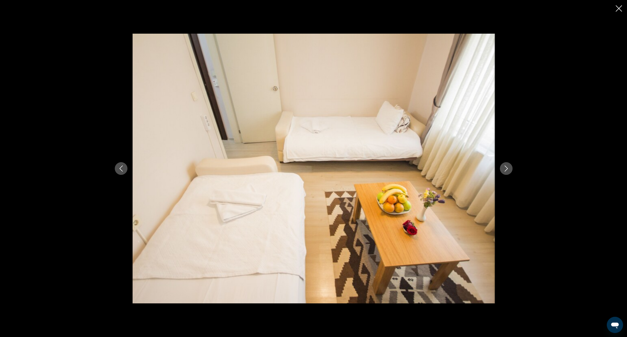
click at [504, 168] on icon "Next image" at bounding box center [506, 169] width 6 height 6
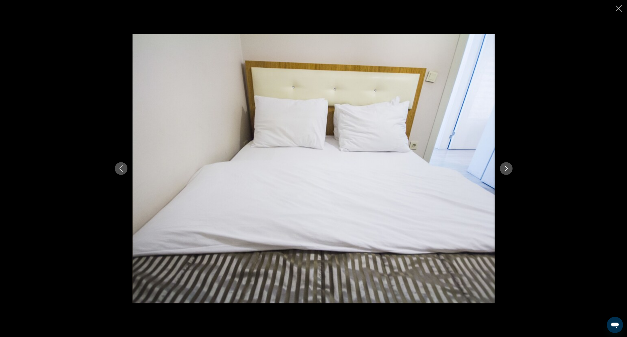
click at [121, 172] on button "Previous image" at bounding box center [121, 168] width 13 height 13
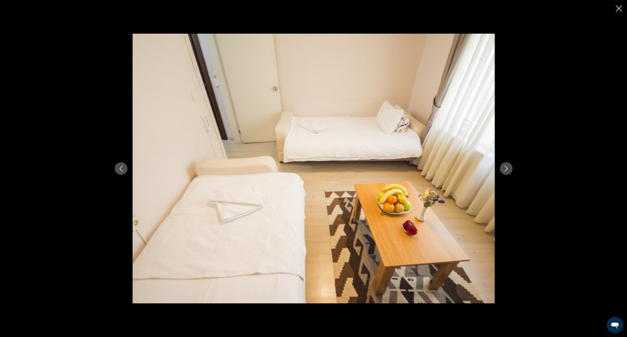
click at [503, 170] on icon "Next image" at bounding box center [506, 169] width 6 height 6
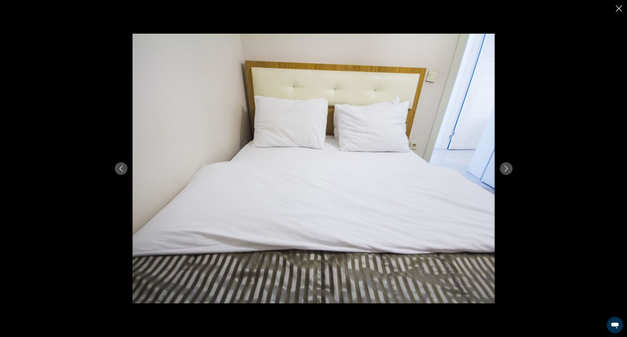
click at [503, 170] on icon "Next image" at bounding box center [506, 169] width 6 height 6
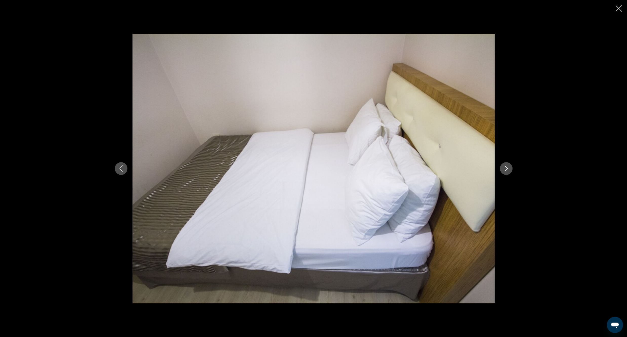
click at [503, 170] on icon "Next image" at bounding box center [506, 169] width 6 height 6
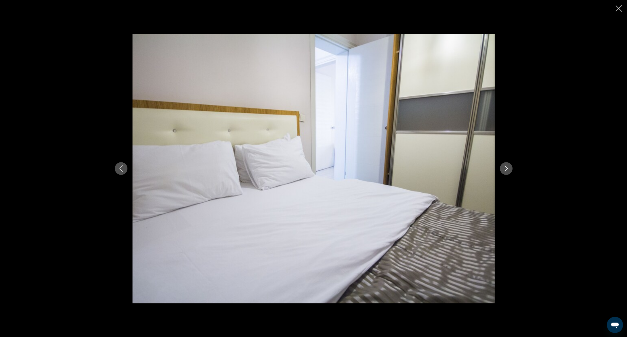
click at [503, 170] on icon "Next image" at bounding box center [506, 169] width 6 height 6
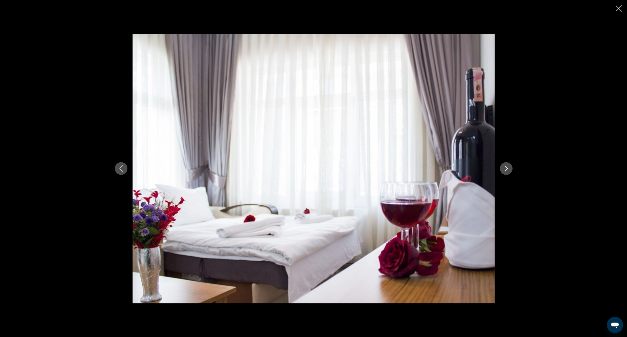
click at [503, 170] on icon "Next image" at bounding box center [506, 169] width 6 height 6
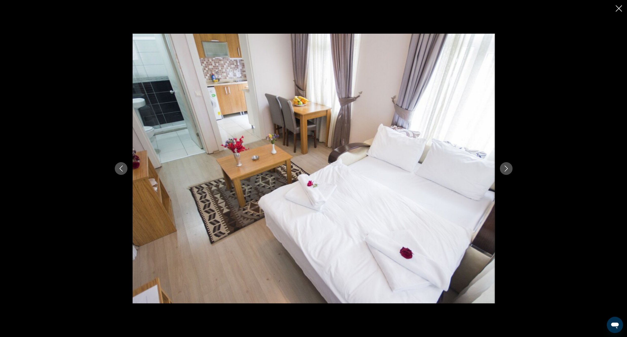
click at [613, 10] on div "Main content" at bounding box center [313, 168] width 627 height 337
click at [615, 8] on div "Main content" at bounding box center [313, 168] width 627 height 337
click at [617, 8] on icon "Close slideshow" at bounding box center [618, 8] width 6 height 6
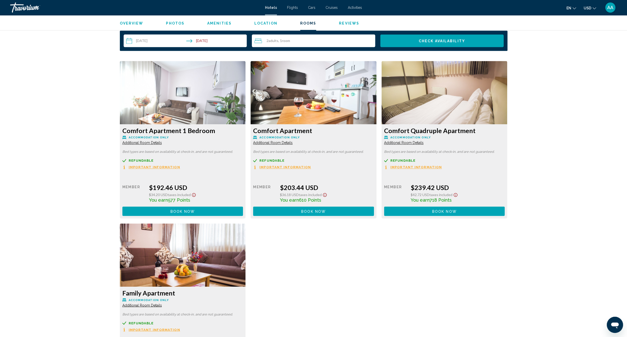
scroll to position [653, 0]
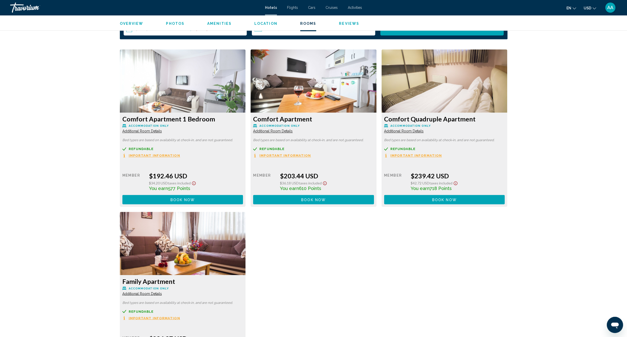
click at [150, 154] on span "Important Information" at bounding box center [154, 155] width 51 height 3
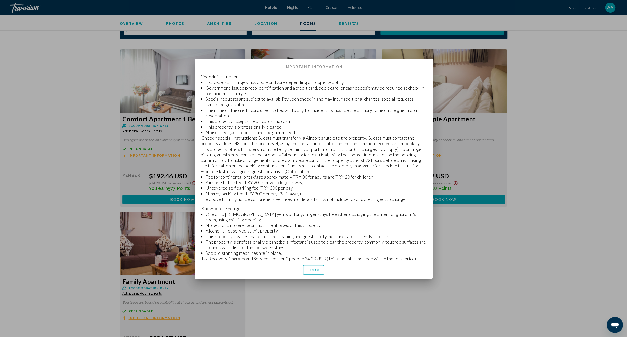
scroll to position [0, 0]
click at [316, 268] on span "Close" at bounding box center [313, 270] width 13 height 4
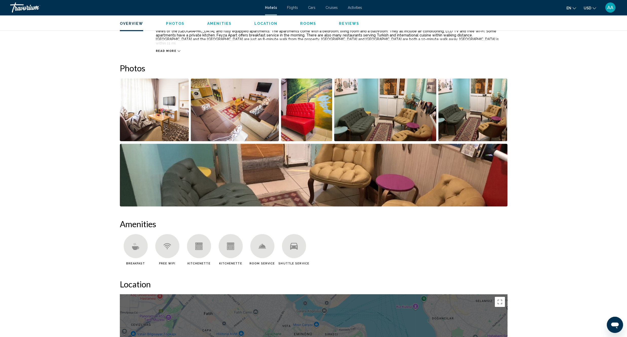
scroll to position [170, 0]
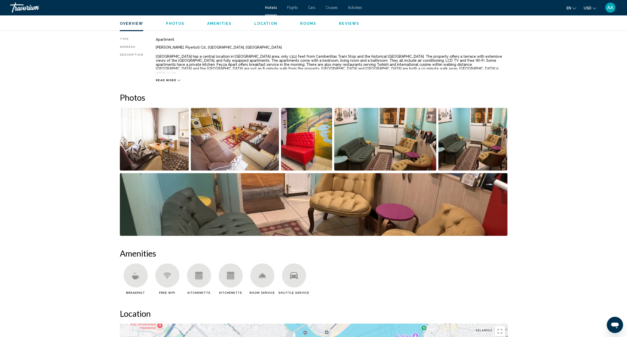
click at [164, 144] on img "Open full-screen image slider" at bounding box center [154, 139] width 69 height 63
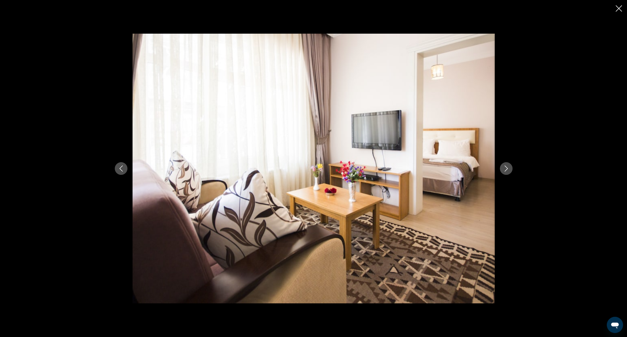
click at [509, 169] on button "Next image" at bounding box center [506, 168] width 13 height 13
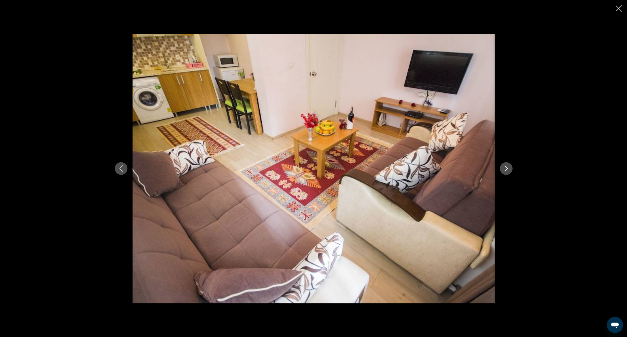
click at [509, 169] on button "Next image" at bounding box center [506, 168] width 13 height 13
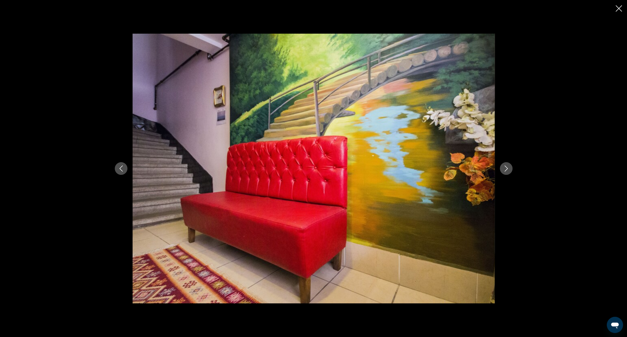
click at [508, 170] on icon "Next image" at bounding box center [506, 169] width 6 height 6
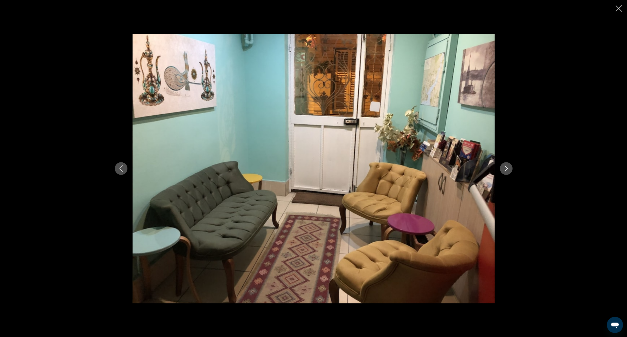
click at [508, 170] on icon "Next image" at bounding box center [506, 169] width 6 height 6
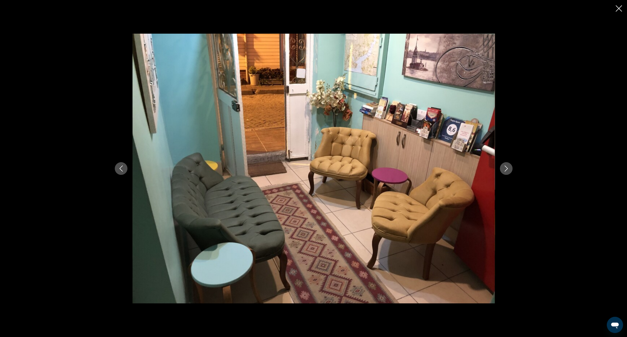
click at [508, 170] on icon "Next image" at bounding box center [506, 169] width 6 height 6
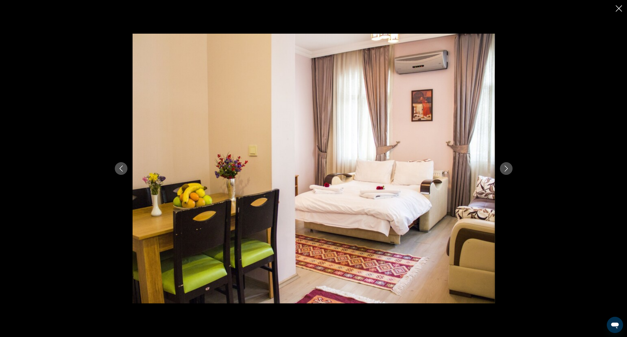
click at [508, 170] on icon "Next image" at bounding box center [506, 169] width 6 height 6
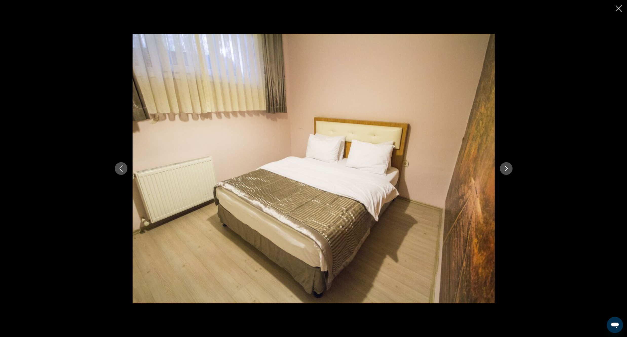
click at [508, 170] on icon "Next image" at bounding box center [506, 169] width 6 height 6
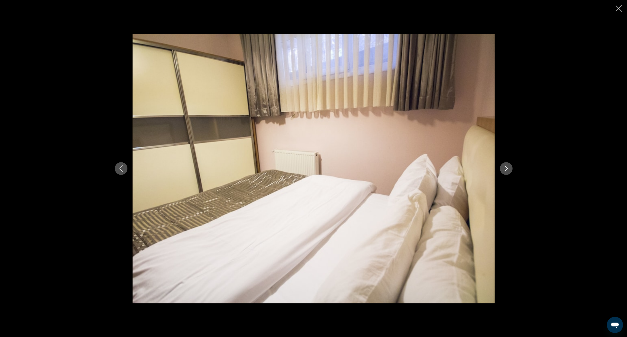
click at [616, 10] on icon "Close slideshow" at bounding box center [618, 8] width 6 height 6
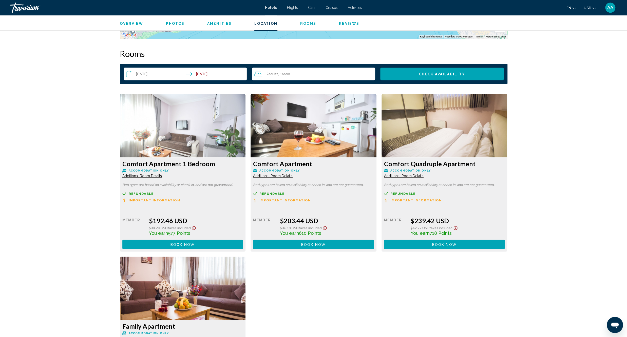
scroll to position [596, 0]
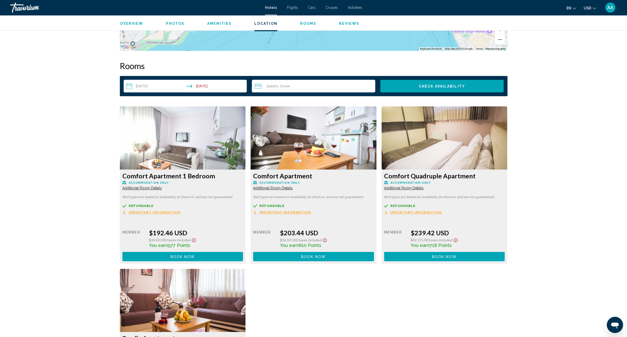
click at [180, 211] on span "Important Information" at bounding box center [154, 212] width 51 height 3
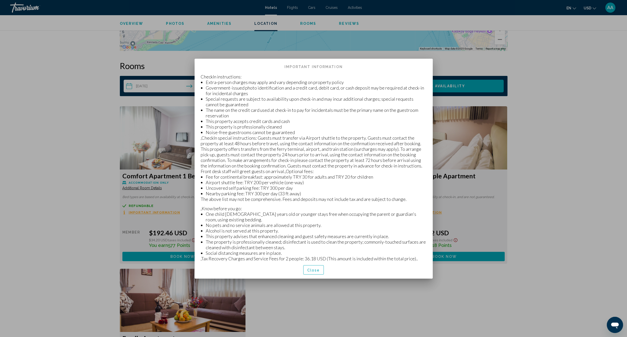
scroll to position [0, 0]
click at [318, 268] on span "Close" at bounding box center [313, 270] width 13 height 4
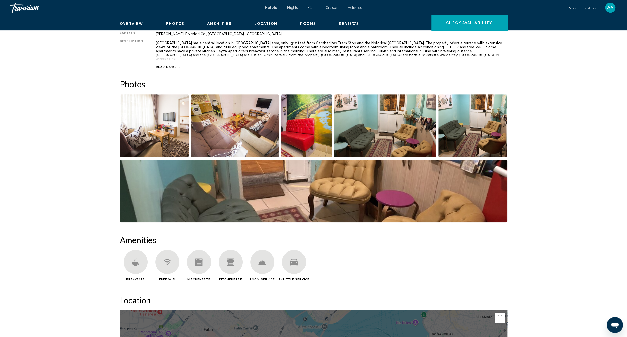
scroll to position [199, 0]
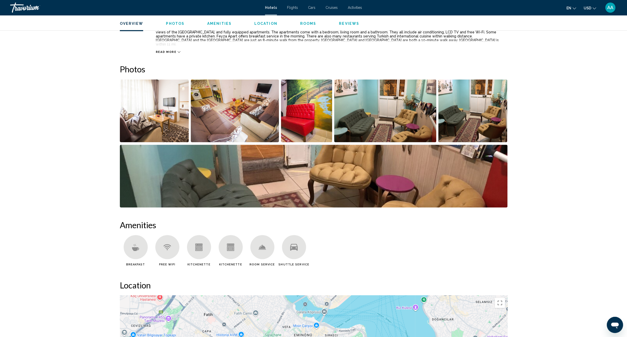
click at [412, 183] on img "Open full-screen image slider" at bounding box center [313, 176] width 387 height 63
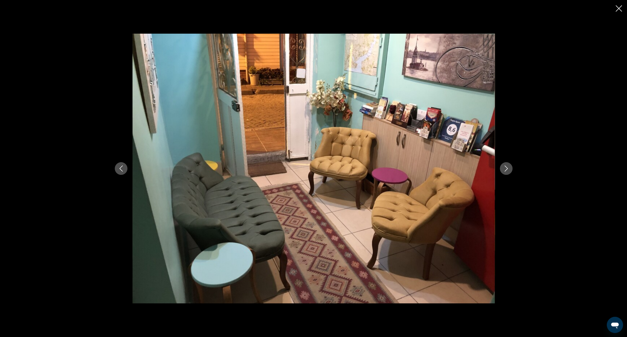
click at [506, 172] on button "Next image" at bounding box center [506, 168] width 13 height 13
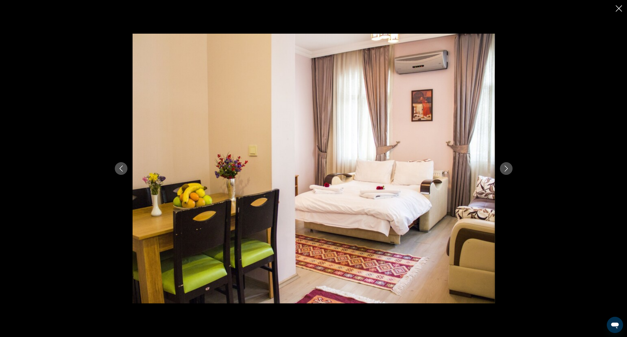
click at [506, 171] on icon "Next image" at bounding box center [506, 169] width 6 height 6
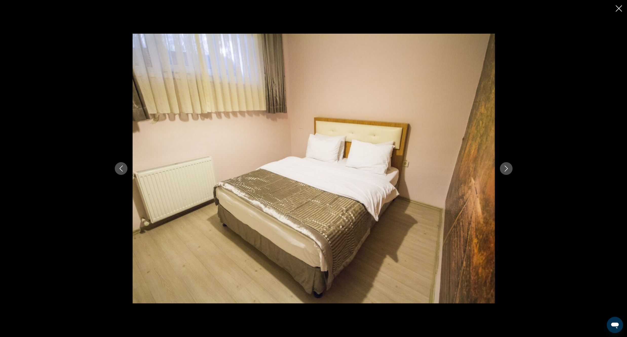
click at [501, 166] on button "Next image" at bounding box center [506, 168] width 13 height 13
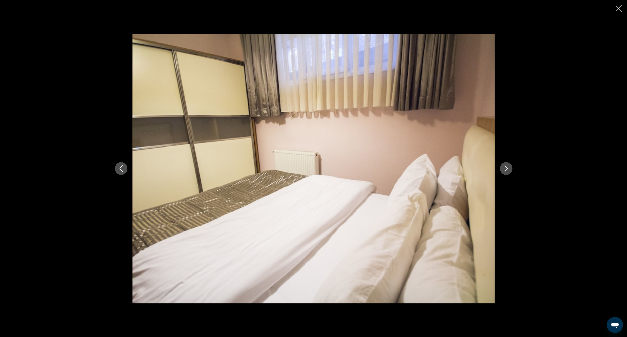
click at [114, 172] on div "Main content" at bounding box center [314, 169] width 408 height 270
click at [117, 171] on button "Previous image" at bounding box center [121, 168] width 13 height 13
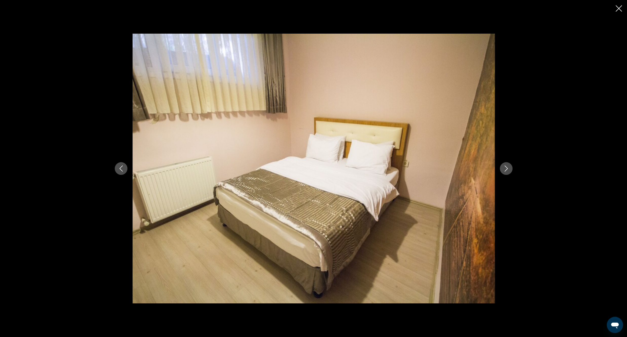
click at [503, 167] on icon "Next image" at bounding box center [506, 169] width 6 height 6
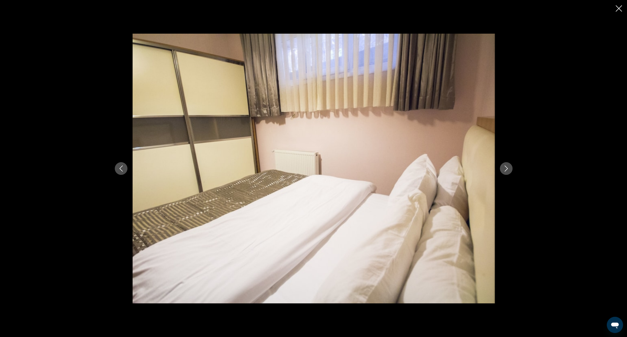
click at [503, 167] on icon "Next image" at bounding box center [506, 169] width 6 height 6
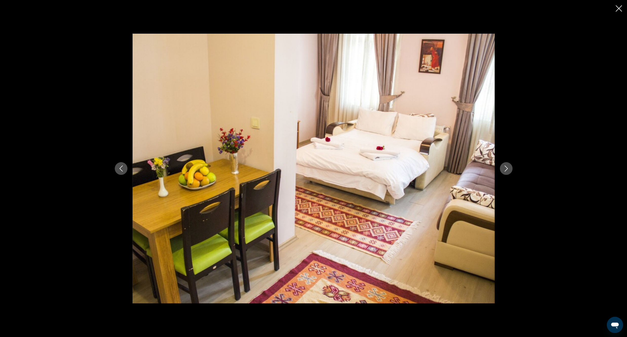
click at [503, 167] on icon "Next image" at bounding box center [506, 169] width 6 height 6
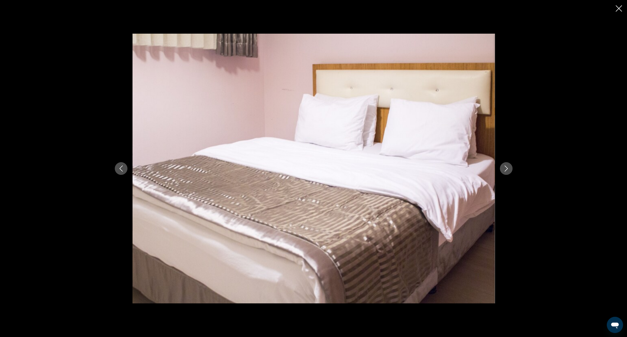
click at [503, 167] on icon "Next image" at bounding box center [506, 169] width 6 height 6
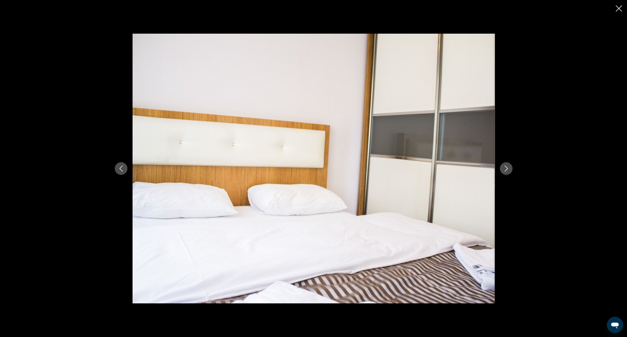
click at [120, 170] on icon "Previous image" at bounding box center [121, 169] width 6 height 6
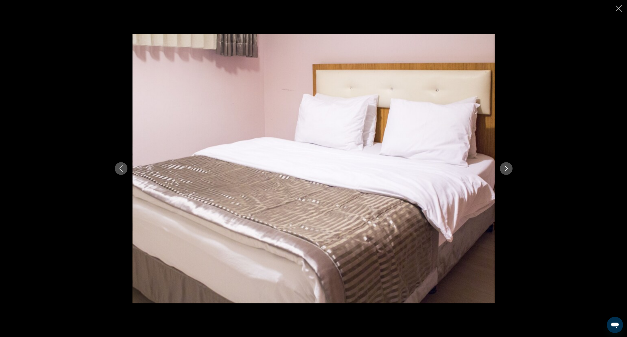
click at [503, 168] on icon "Next image" at bounding box center [506, 169] width 6 height 6
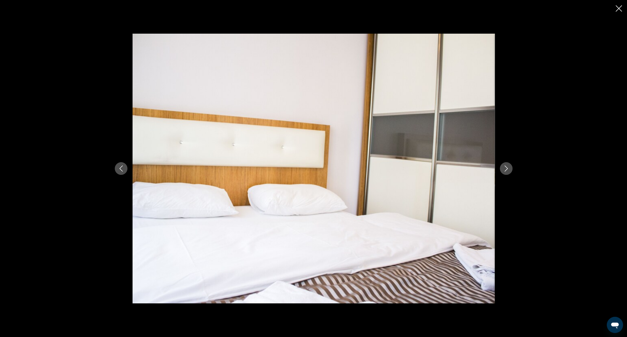
click at [503, 168] on icon "Next image" at bounding box center [506, 169] width 6 height 6
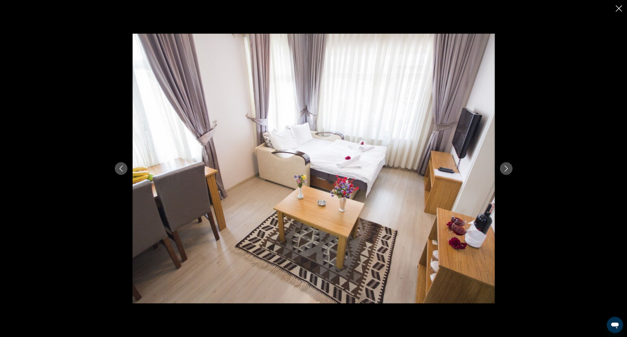
click at [503, 168] on icon "Next image" at bounding box center [506, 169] width 6 height 6
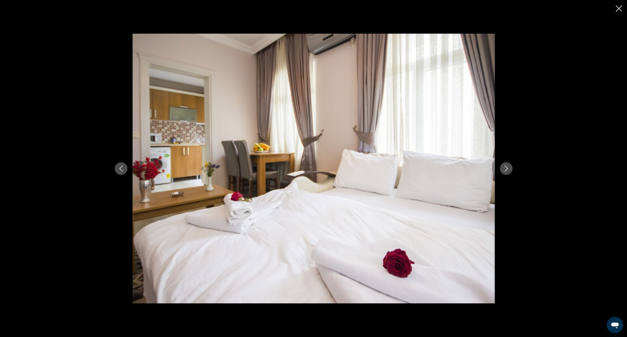
click at [503, 168] on icon "Next image" at bounding box center [506, 169] width 6 height 6
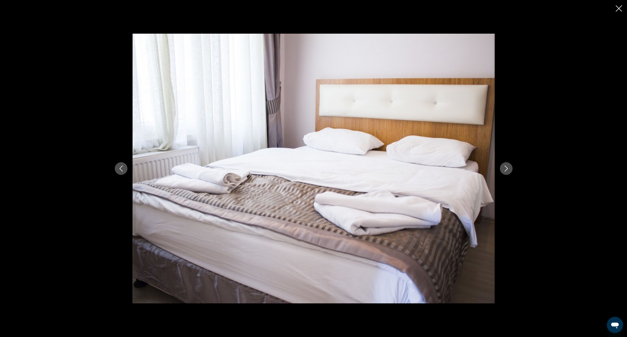
click at [503, 168] on icon "Next image" at bounding box center [506, 169] width 6 height 6
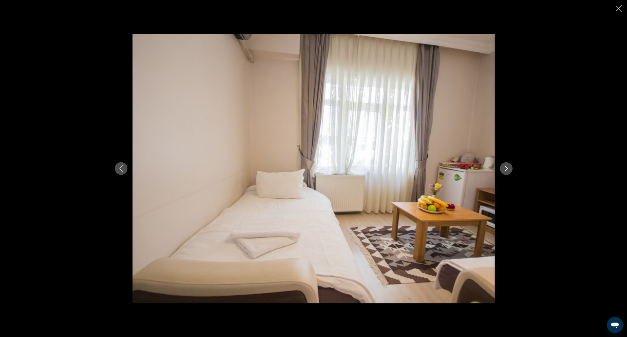
click at [122, 169] on icon "Previous image" at bounding box center [121, 169] width 6 height 6
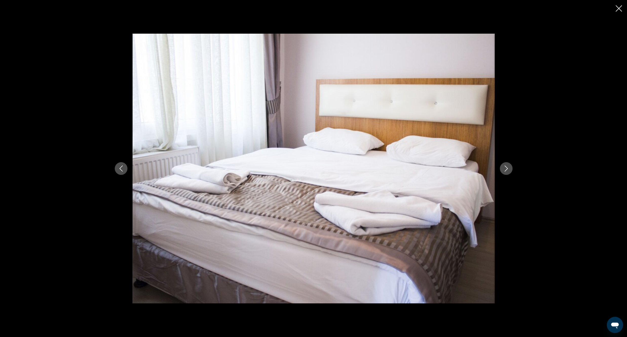
click at [619, 6] on icon "Close slideshow" at bounding box center [618, 8] width 6 height 6
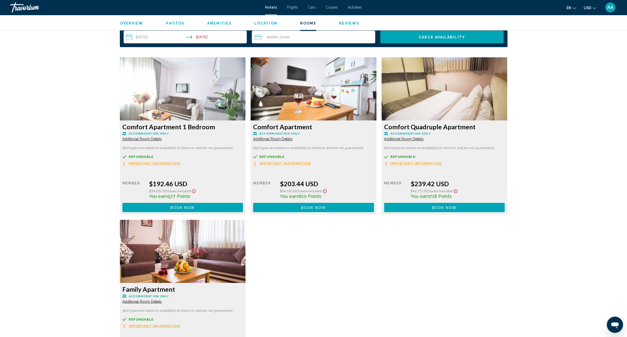
scroll to position [653, 0]
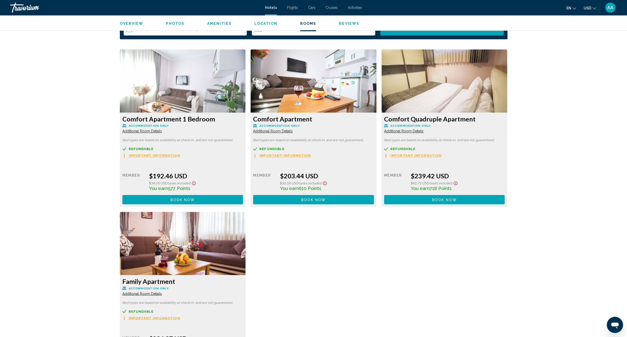
click at [162, 129] on span "Additional Room Details" at bounding box center [142, 131] width 40 height 4
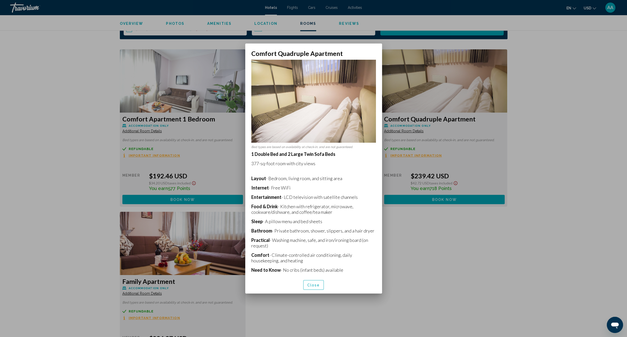
scroll to position [0, 0]
click at [313, 283] on span "Close" at bounding box center [313, 285] width 13 height 4
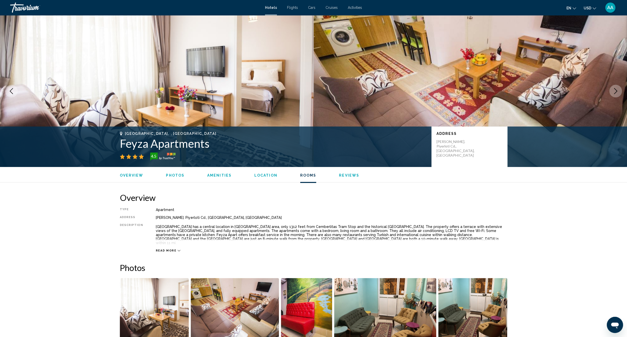
scroll to position [653, 0]
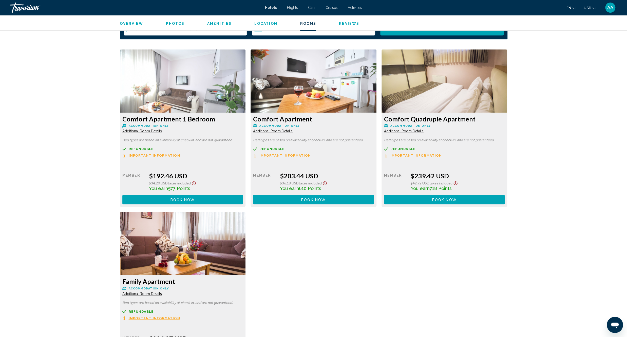
click at [162, 129] on span "Additional Room Details" at bounding box center [142, 131] width 40 height 4
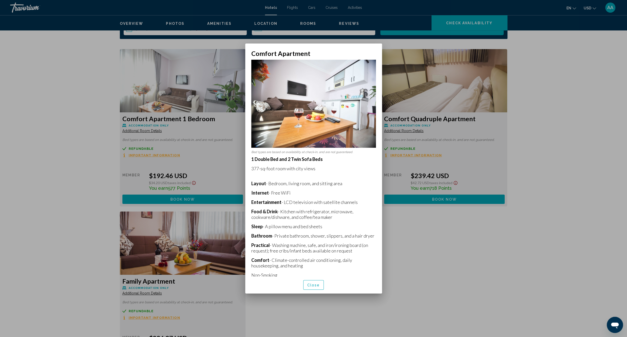
scroll to position [5, 0]
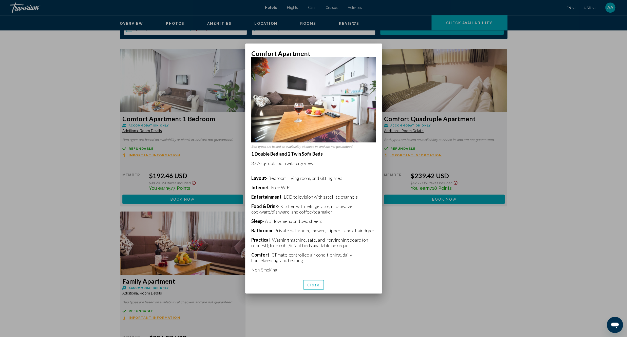
click at [309, 287] on span "Close" at bounding box center [313, 285] width 13 height 4
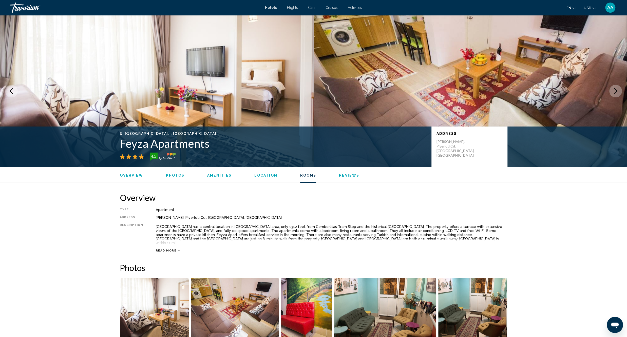
scroll to position [653, 0]
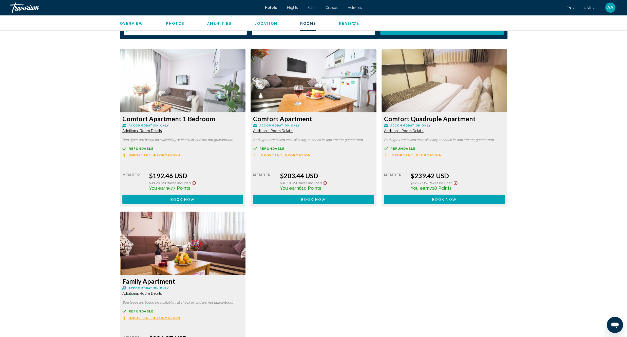
click at [143, 129] on span "Additional Room Details" at bounding box center [142, 131] width 40 height 4
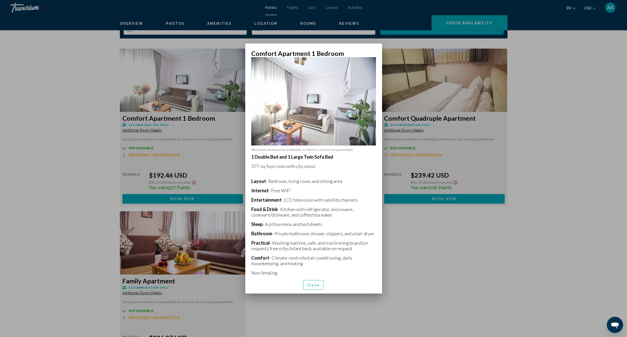
scroll to position [9, 0]
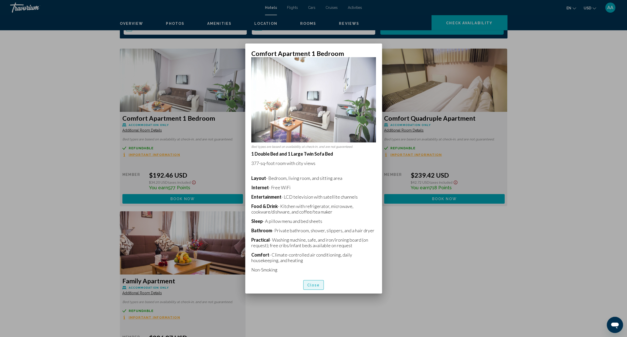
click at [309, 281] on button "Close" at bounding box center [313, 284] width 21 height 9
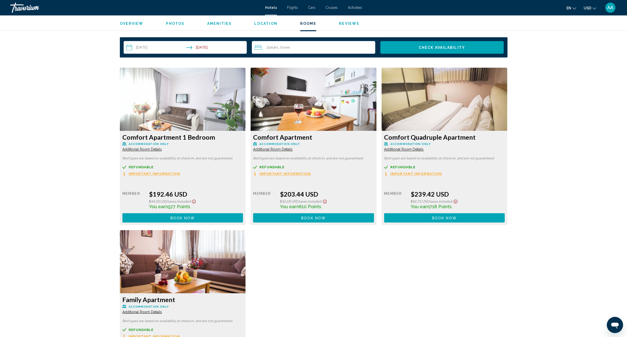
scroll to position [625, 0]
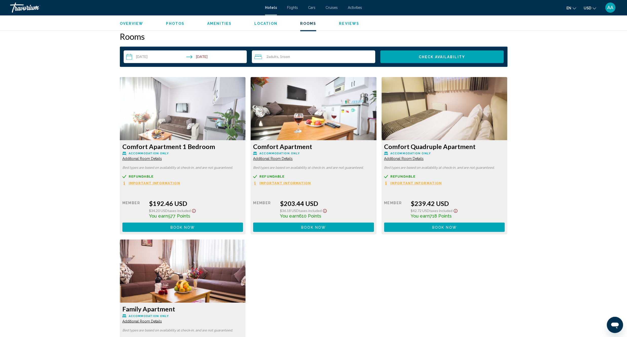
click at [162, 157] on span "Additional Room Details" at bounding box center [142, 159] width 40 height 4
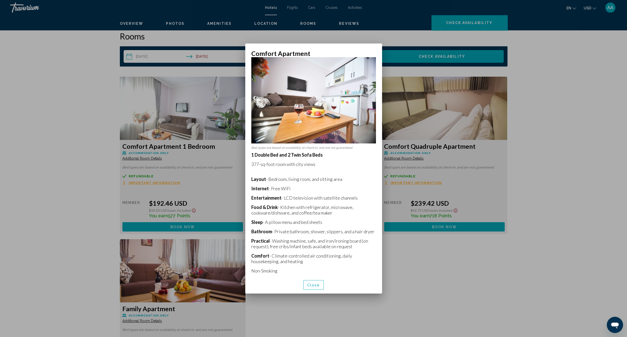
scroll to position [5, 0]
click at [316, 284] on span "Close" at bounding box center [313, 285] width 13 height 4
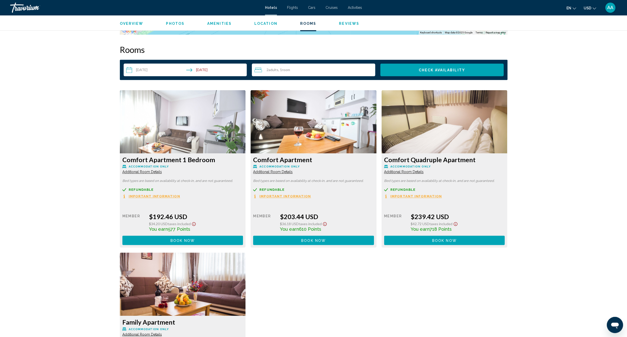
scroll to position [597, 0]
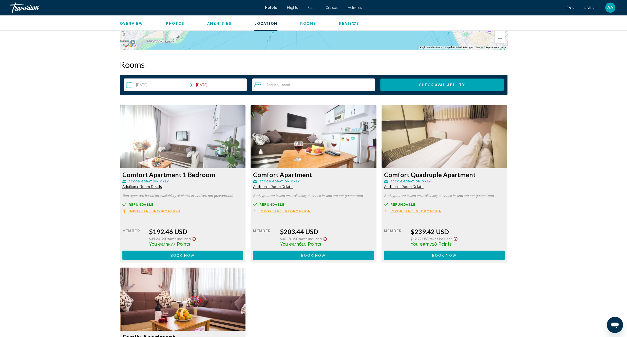
click at [155, 185] on span "Additional Room Details" at bounding box center [142, 187] width 40 height 4
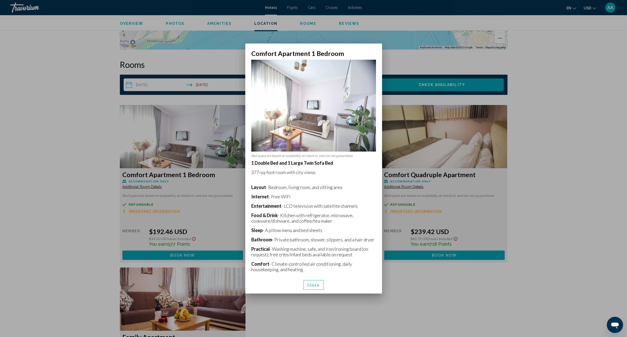
scroll to position [0, 0]
click at [316, 284] on span "Close" at bounding box center [313, 285] width 13 height 4
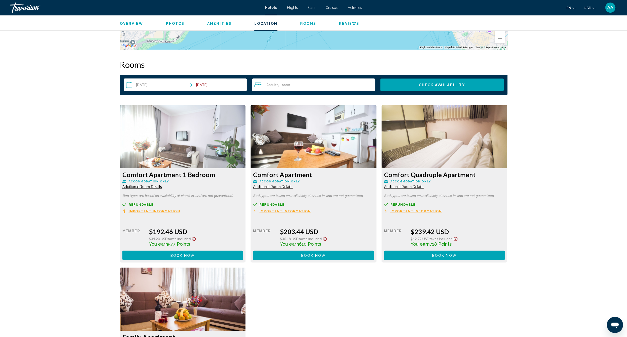
click at [162, 185] on span "Additional Room Details" at bounding box center [142, 187] width 40 height 4
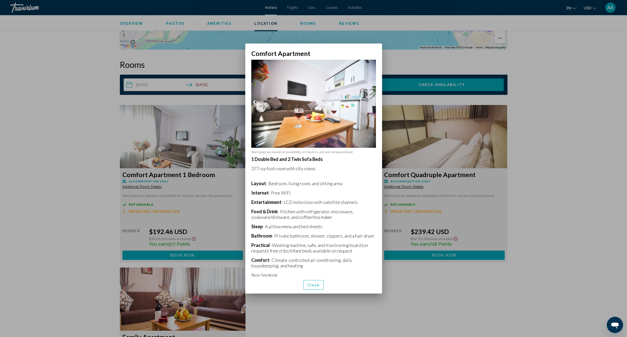
scroll to position [0, 0]
click at [320, 284] on button "Close" at bounding box center [313, 284] width 21 height 9
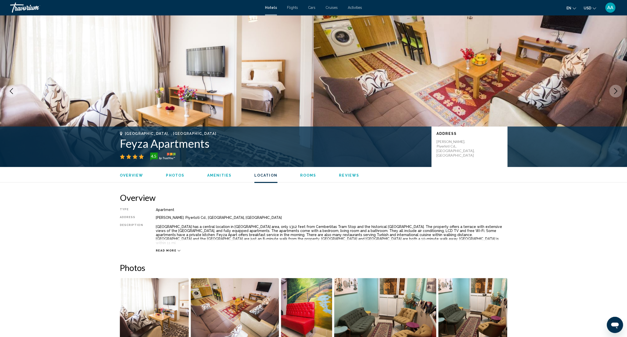
scroll to position [597, 0]
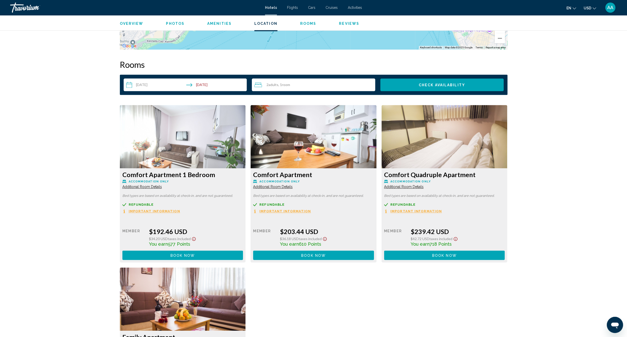
click at [137, 185] on span "Additional Room Details" at bounding box center [142, 187] width 40 height 4
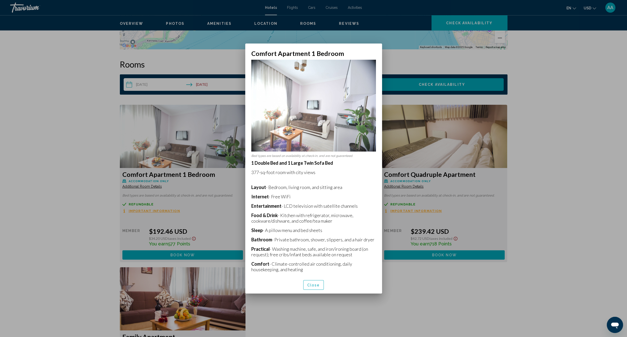
scroll to position [9, 0]
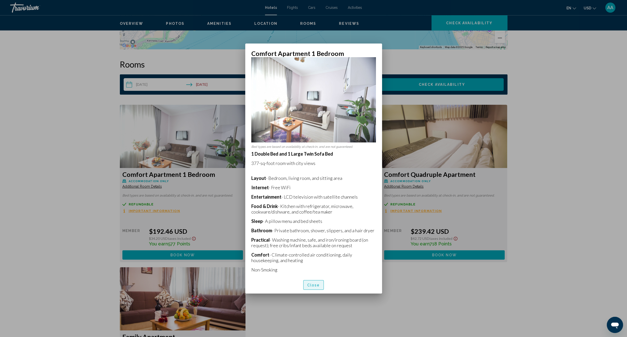
click at [318, 286] on span "Close" at bounding box center [313, 285] width 13 height 4
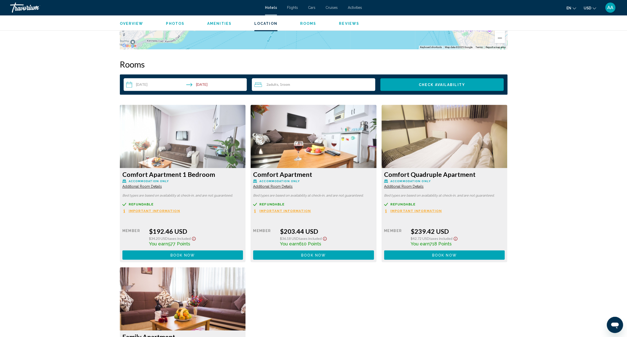
click at [206, 254] on button "Book now No longer available" at bounding box center [182, 254] width 121 height 9
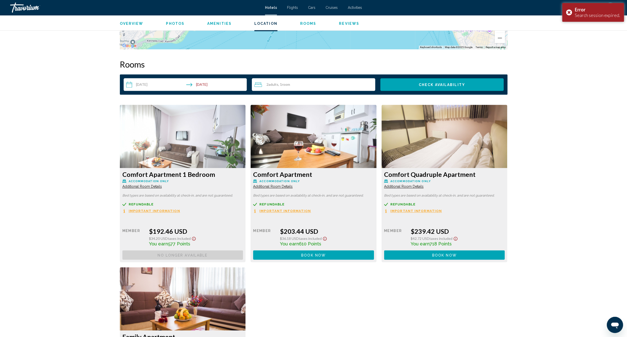
click at [243, 185] on div "Comfort Apartment Accommodation Only Additional Room Details" at bounding box center [182, 180] width 121 height 18
click at [162, 185] on span "Additional Room Details" at bounding box center [142, 187] width 40 height 4
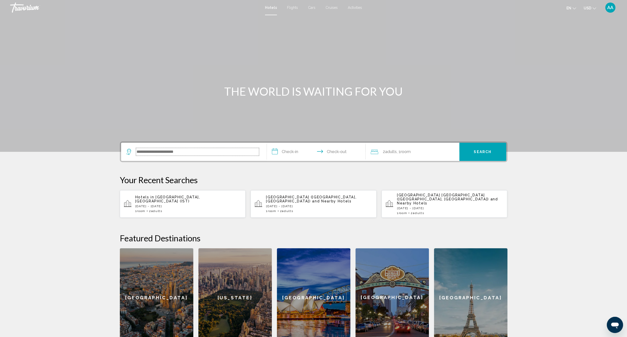
click at [182, 151] on input "Search widget" at bounding box center [197, 152] width 123 height 8
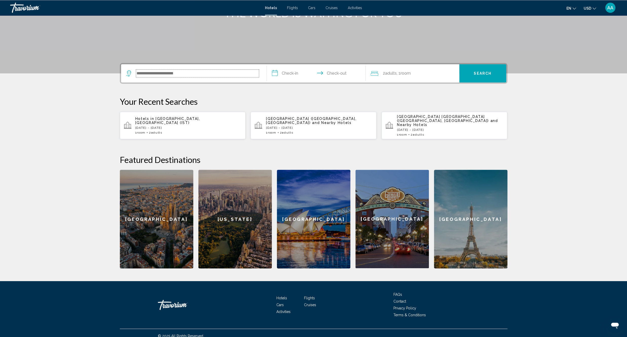
scroll to position [80, 0]
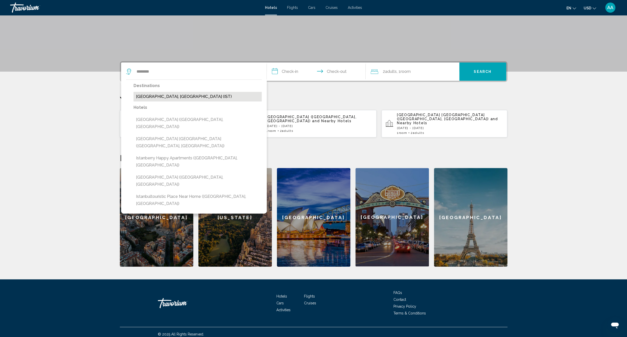
click at [159, 92] on button "[GEOGRAPHIC_DATA], [GEOGRAPHIC_DATA] (IST)" at bounding box center [197, 97] width 128 height 10
type input "**********"
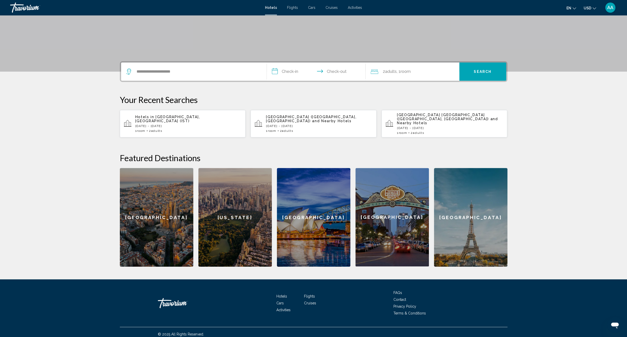
click at [295, 76] on input "**********" at bounding box center [317, 73] width 101 height 20
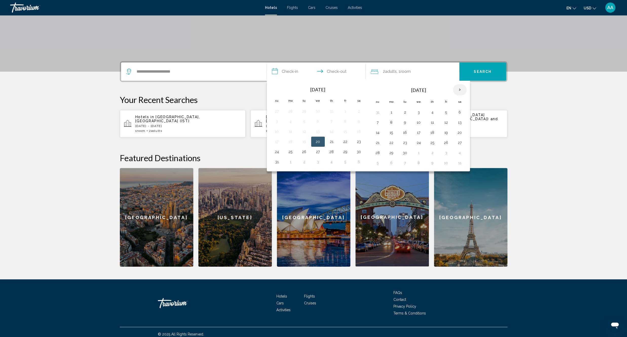
click at [461, 91] on th "Next month" at bounding box center [460, 89] width 14 height 11
click at [434, 122] on button "9" at bounding box center [432, 122] width 8 height 7
click at [382, 135] on button "12" at bounding box center [377, 132] width 8 height 7
type input "**********"
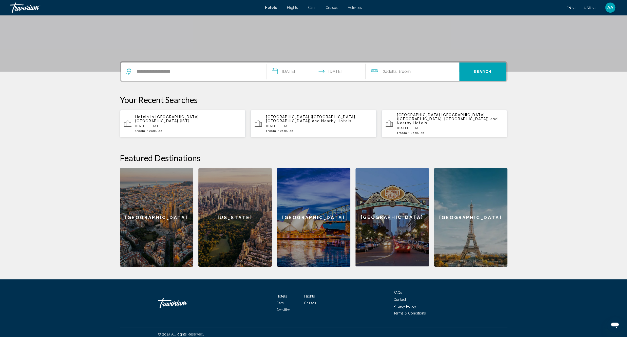
click at [397, 67] on div "2 Adult Adults , 1 Room rooms" at bounding box center [414, 72] width 89 height 18
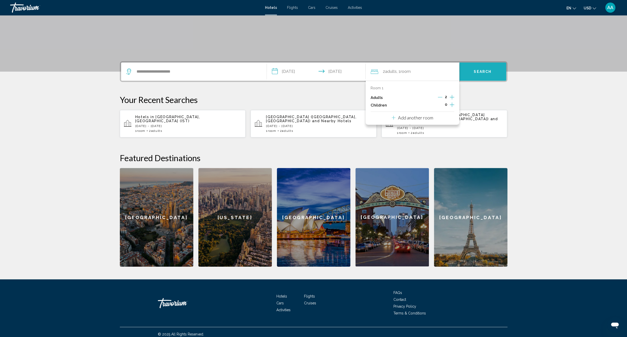
click at [486, 70] on span "Search" at bounding box center [483, 72] width 18 height 4
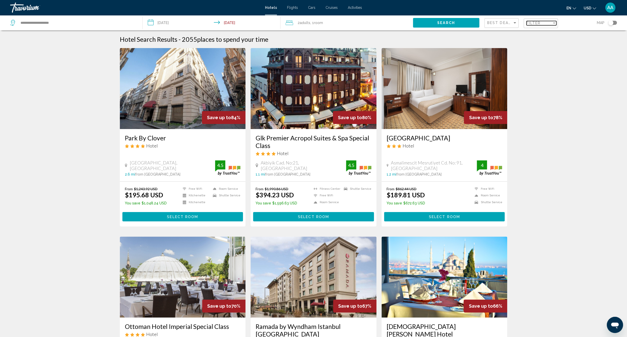
click at [527, 24] on span "Filter" at bounding box center [533, 23] width 14 height 4
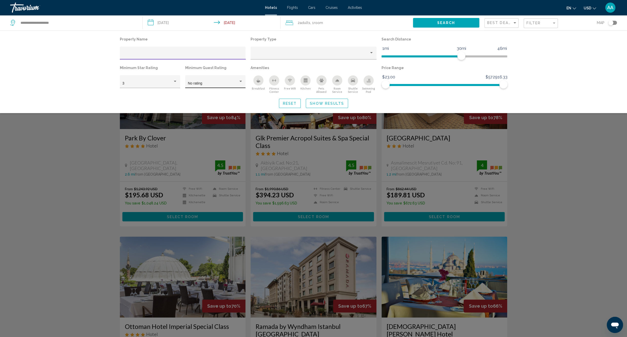
click at [199, 85] on span "No rating" at bounding box center [195, 83] width 14 height 4
click at [201, 134] on span "5" at bounding box center [215, 136] width 55 height 11
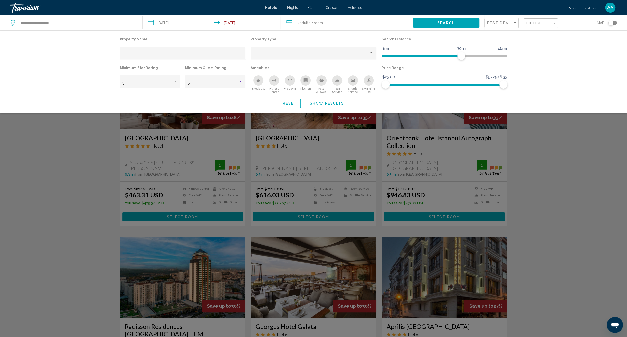
click at [258, 79] on icon "Breakfast" at bounding box center [258, 79] width 1 height 2
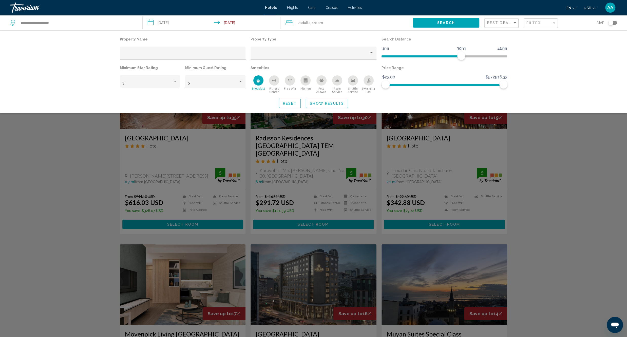
click at [288, 82] on div "Free Wifi" at bounding box center [290, 80] width 10 height 10
click at [354, 83] on icon "Shuttle Service" at bounding box center [353, 80] width 4 height 4
click at [353, 81] on icon "Shuttle Service" at bounding box center [353, 81] width 4 height 4
click at [356, 81] on div "Shuttle Service" at bounding box center [353, 80] width 10 height 10
click at [338, 101] on button "Show Results" at bounding box center [327, 103] width 42 height 9
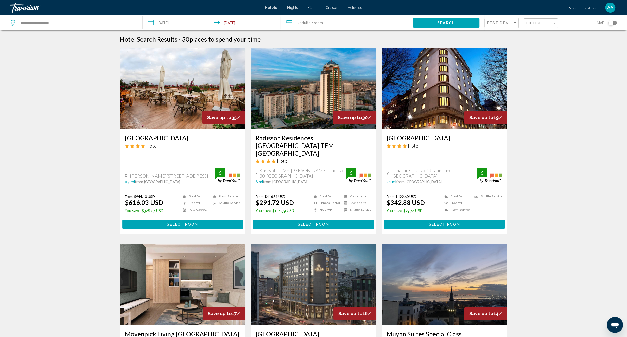
click at [611, 21] on div "Toggle map" at bounding box center [610, 22] width 5 height 5
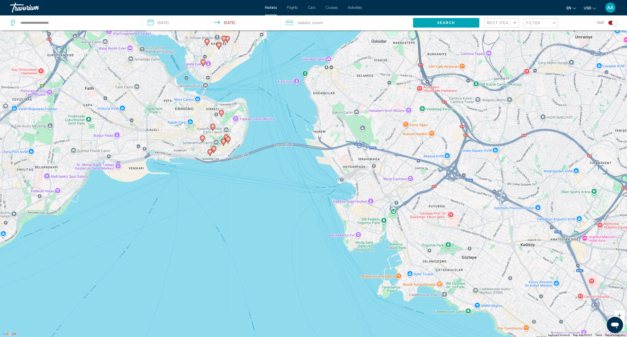
drag, startPoint x: 181, startPoint y: 69, endPoint x: 224, endPoint y: 171, distance: 110.8
click at [224, 171] on div "To activate drag with keyboard, press Alt + Enter. Once in keyboard drag state,…" at bounding box center [313, 168] width 627 height 337
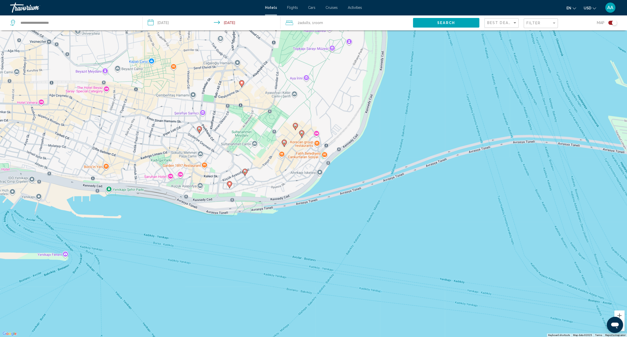
click at [246, 172] on icon "Main content" at bounding box center [244, 172] width 5 height 7
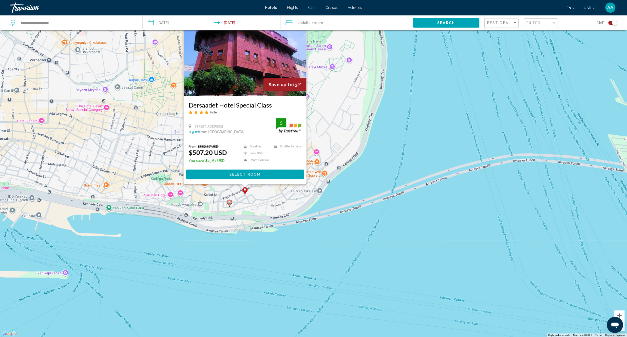
click at [251, 212] on div "To activate drag with keyboard, press Alt + Enter. Once in keyboard drag state,…" at bounding box center [313, 168] width 627 height 337
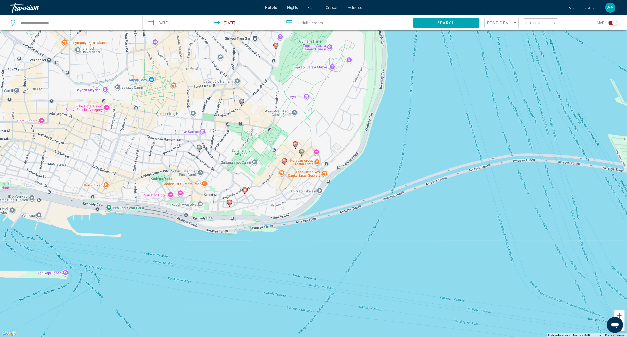
click at [229, 205] on icon "Main content" at bounding box center [229, 203] width 5 height 7
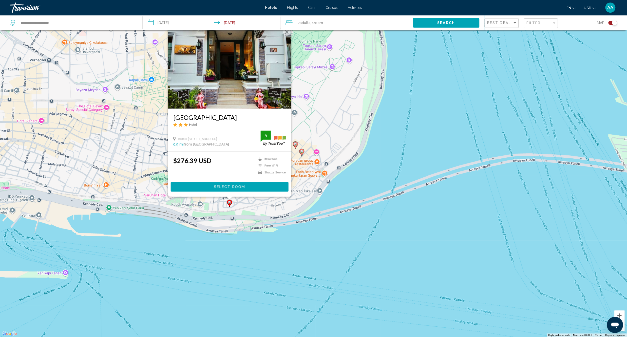
click at [245, 212] on div "To activate drag with keyboard, press Alt + Enter. Once in keyboard drag state,…" at bounding box center [313, 168] width 627 height 337
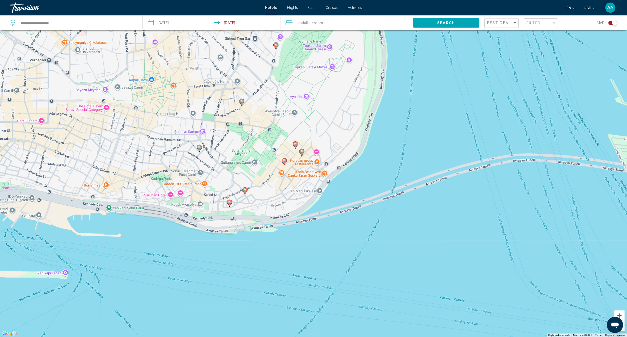
click at [200, 149] on icon "Main content" at bounding box center [199, 148] width 5 height 7
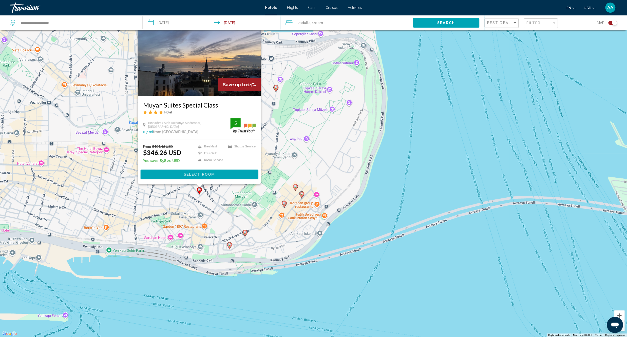
click at [225, 206] on div "To activate drag with keyboard, press Alt + Enter. Once in keyboard drag state,…" at bounding box center [313, 168] width 627 height 337
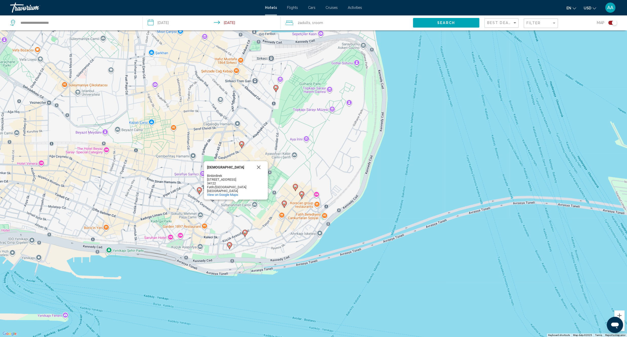
click at [221, 228] on div "To activate drag with keyboard, press Alt + Enter. Once in keyboard drag state,…" at bounding box center [313, 168] width 627 height 337
click at [259, 171] on button "Close" at bounding box center [258, 167] width 12 height 12
click at [240, 148] on gmp-advanced-marker "Main content" at bounding box center [241, 145] width 5 height 8
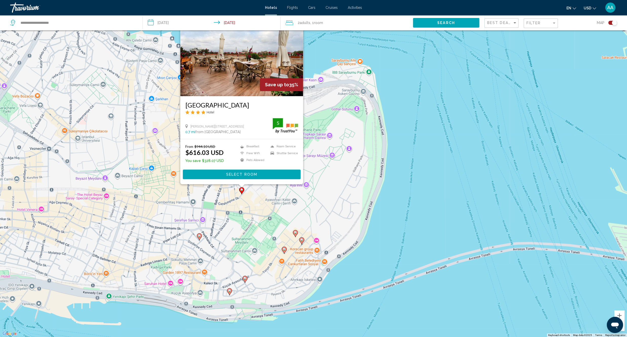
click at [253, 208] on div "To activate drag with keyboard, press Alt + Enter. Once in keyboard drag state,…" at bounding box center [313, 168] width 627 height 337
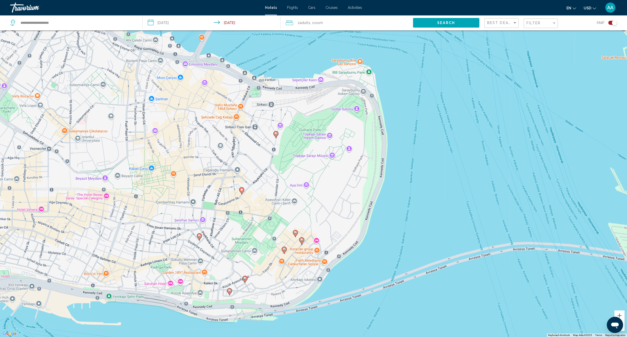
click at [297, 234] on icon "Main content" at bounding box center [295, 233] width 5 height 7
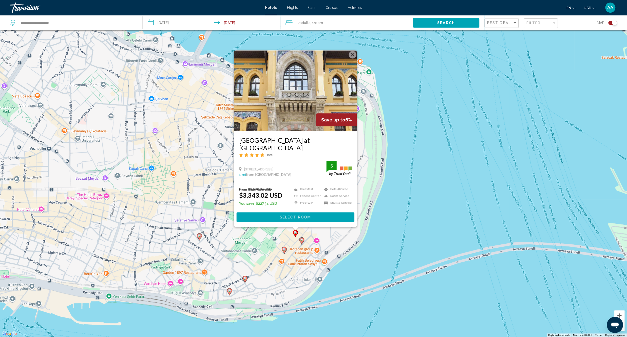
click at [262, 250] on div "To activate drag with keyboard, press Alt + Enter. Once in keyboard drag state,…" at bounding box center [313, 168] width 627 height 337
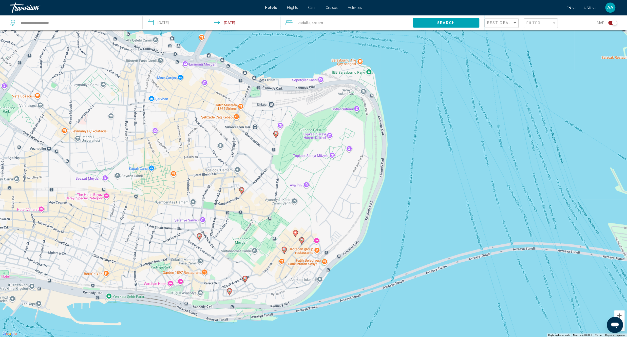
click at [284, 250] on image "Main content" at bounding box center [284, 249] width 3 height 3
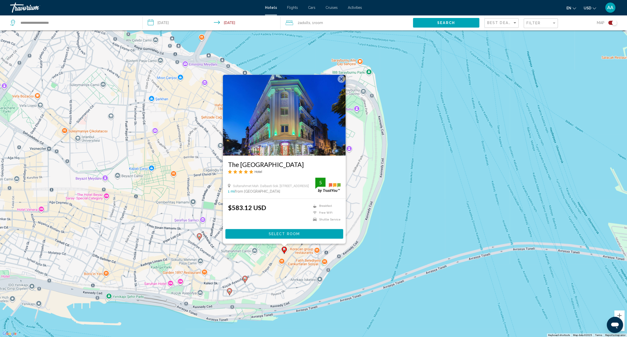
drag, startPoint x: 281, startPoint y: 285, endPoint x: 291, endPoint y: 262, distance: 25.1
click at [282, 285] on div "To activate drag with keyboard, press Alt + Enter. Once in keyboard drag state,…" at bounding box center [313, 168] width 627 height 337
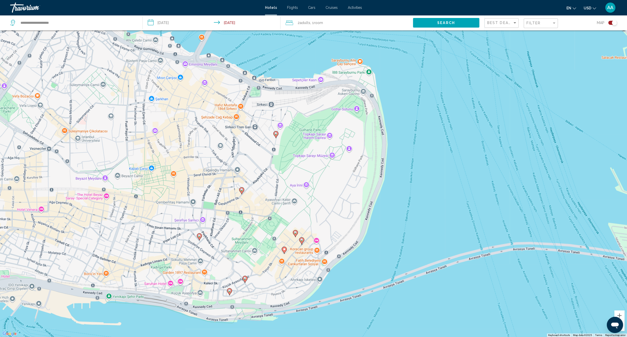
click at [295, 234] on icon "Main content" at bounding box center [295, 233] width 5 height 7
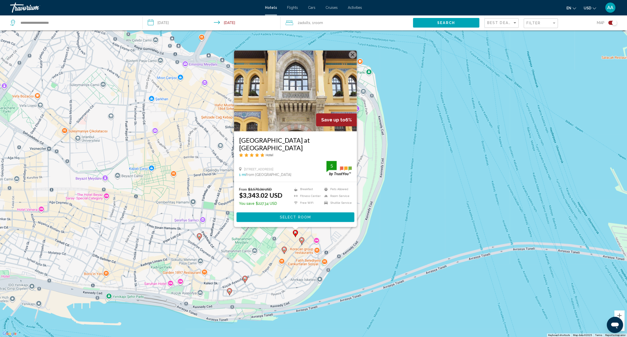
click at [297, 282] on div "To activate drag with keyboard, press Alt + Enter. Once in keyboard drag state,…" at bounding box center [313, 168] width 627 height 337
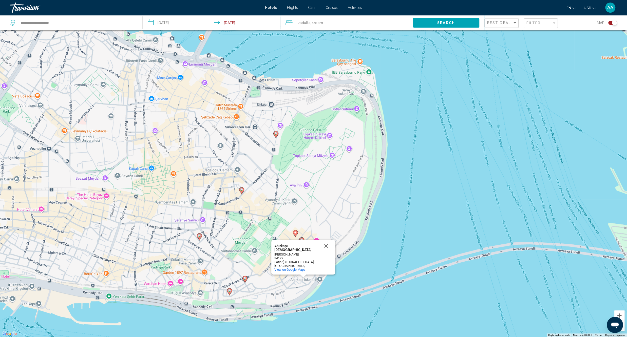
click at [300, 240] on icon "Main content" at bounding box center [301, 241] width 5 height 7
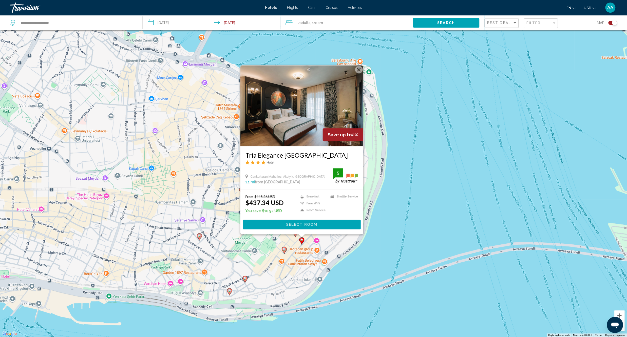
click at [271, 282] on div "To activate drag with keyboard, press Alt + Enter. Once in keyboard drag state,…" at bounding box center [313, 168] width 627 height 337
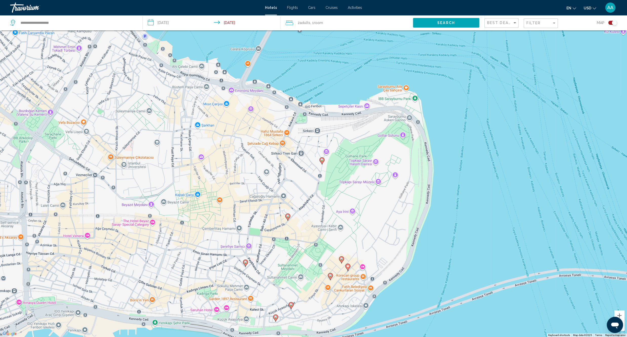
drag, startPoint x: 157, startPoint y: 189, endPoint x: 202, endPoint y: 213, distance: 50.6
click at [202, 213] on div "To activate drag with keyboard, press Alt + Enter. Once in keyboard drag state,…" at bounding box center [313, 168] width 627 height 337
click at [323, 162] on icon "Main content" at bounding box center [322, 161] width 5 height 7
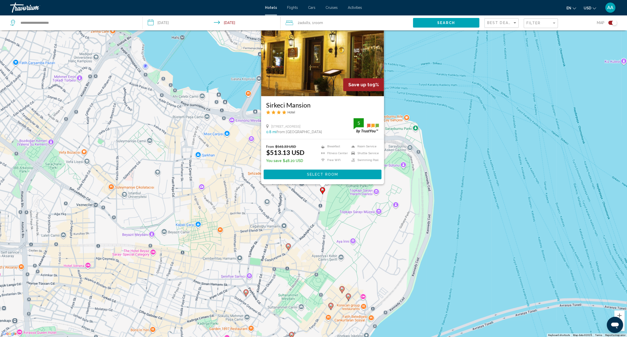
drag, startPoint x: 245, startPoint y: 251, endPoint x: 226, endPoint y: 253, distance: 19.4
click at [245, 251] on div "To activate drag with keyboard, press Alt + Enter. Once in keyboard drag state,…" at bounding box center [313, 168] width 627 height 337
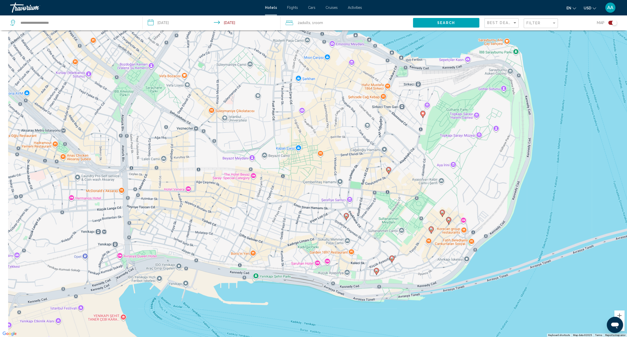
drag, startPoint x: 212, startPoint y: 259, endPoint x: 313, endPoint y: 181, distance: 128.3
click at [313, 181] on div "To activate drag with keyboard, press Alt + Enter. Once in keyboard drag state,…" at bounding box center [313, 168] width 627 height 337
click at [438, 216] on div "To activate drag with keyboard, press Alt + Enter. Once in keyboard drag state,…" at bounding box center [313, 168] width 627 height 337
click at [440, 215] on gmp-advanced-marker "Main content" at bounding box center [442, 214] width 5 height 8
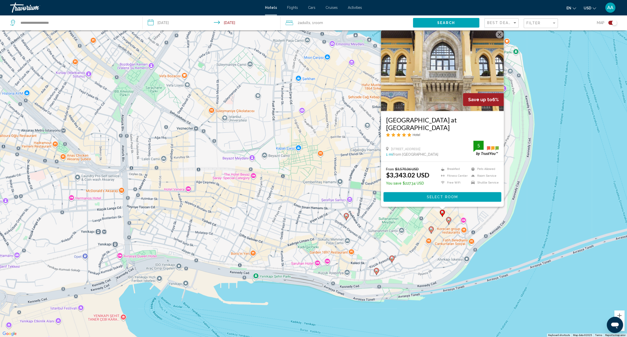
click at [444, 198] on span "Select Room" at bounding box center [441, 197] width 31 height 4
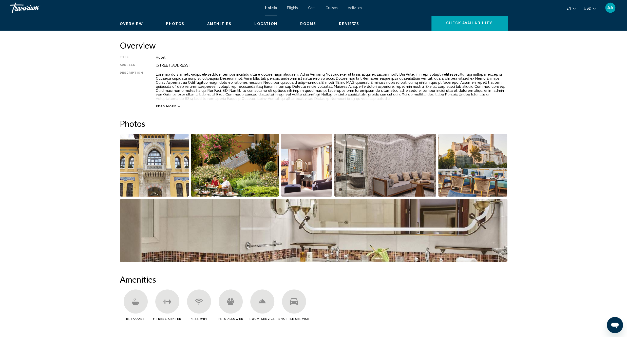
scroll to position [96, 0]
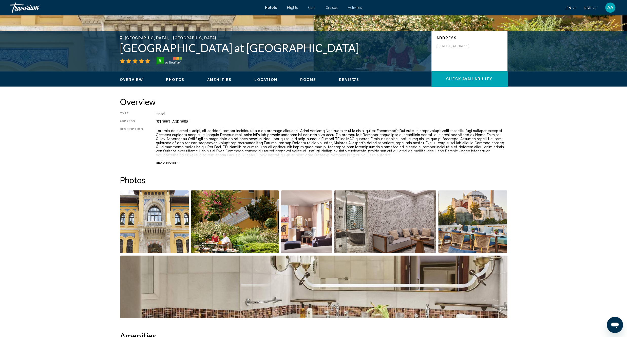
click at [150, 224] on img "Open full-screen image slider" at bounding box center [154, 221] width 69 height 63
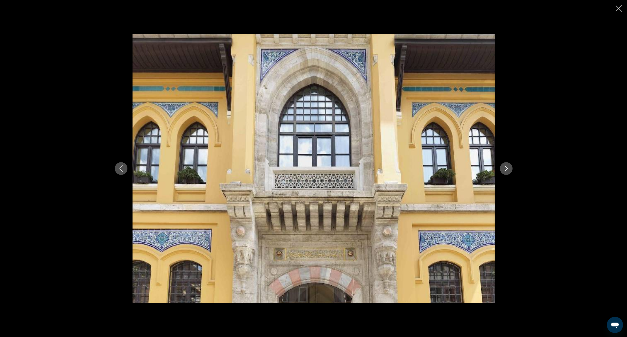
click at [508, 171] on icon "Next image" at bounding box center [506, 169] width 6 height 6
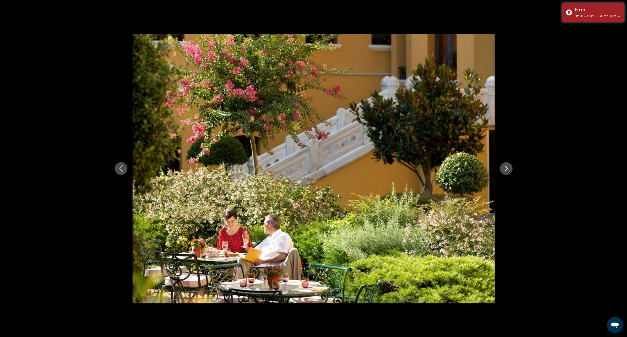
click at [507, 173] on button "Next image" at bounding box center [506, 168] width 13 height 13
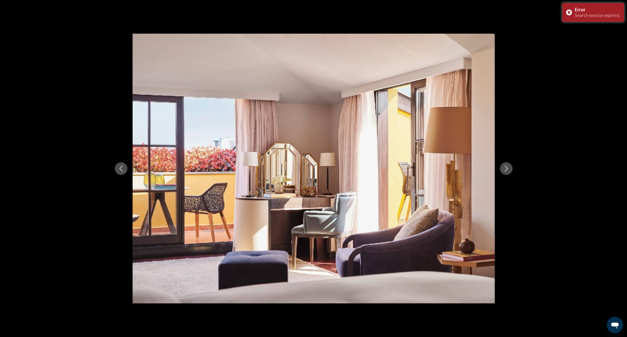
click at [507, 173] on button "Next image" at bounding box center [506, 168] width 13 height 13
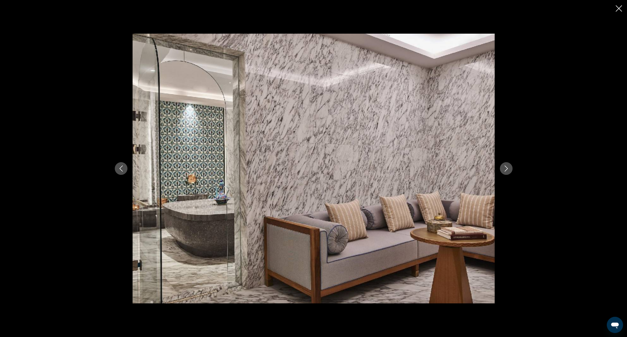
click at [504, 168] on icon "Next image" at bounding box center [506, 169] width 6 height 6
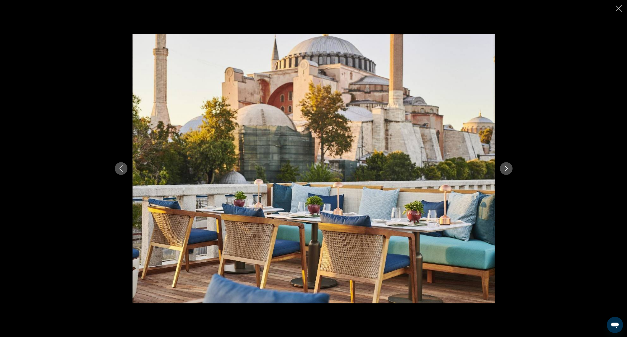
click at [502, 168] on button "Next image" at bounding box center [506, 168] width 13 height 13
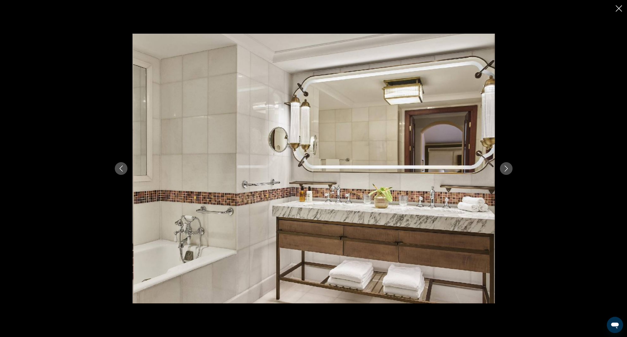
click at [123, 167] on icon "Previous image" at bounding box center [121, 169] width 6 height 6
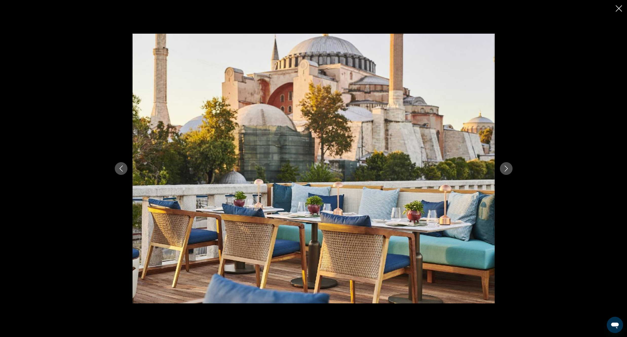
click at [507, 167] on icon "Next image" at bounding box center [506, 169] width 6 height 6
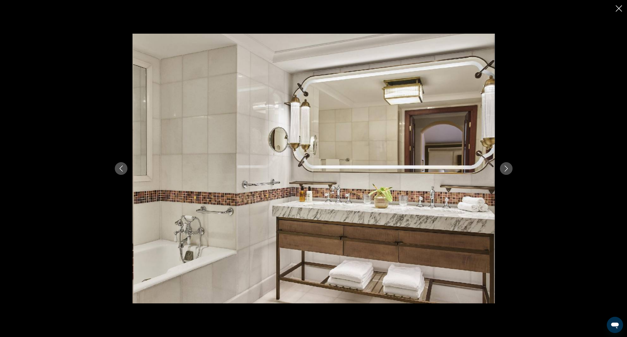
click at [511, 171] on button "Next image" at bounding box center [506, 168] width 13 height 13
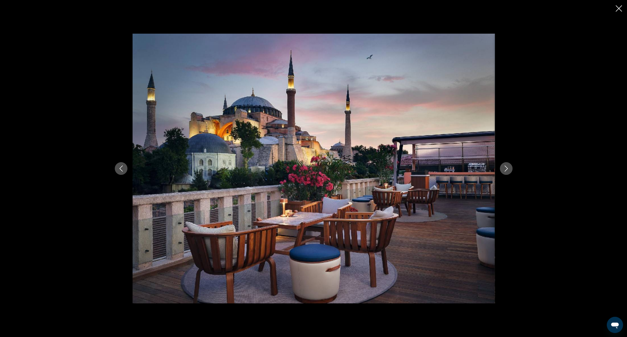
click at [506, 170] on icon "Next image" at bounding box center [506, 169] width 6 height 6
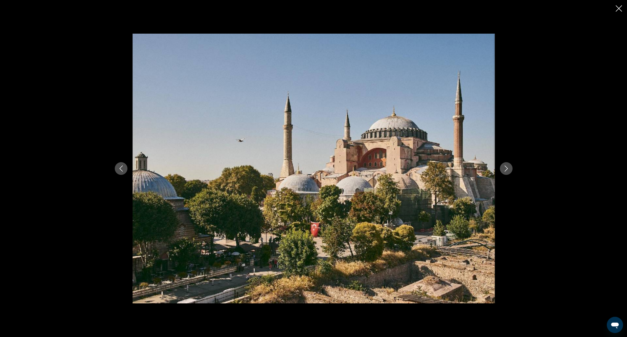
click at [499, 166] on div "Main content" at bounding box center [314, 169] width 408 height 270
click at [506, 170] on icon "Next image" at bounding box center [506, 169] width 6 height 6
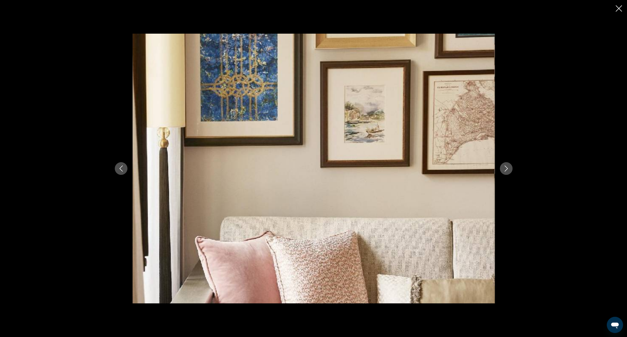
click at [503, 171] on icon "Next image" at bounding box center [506, 169] width 6 height 6
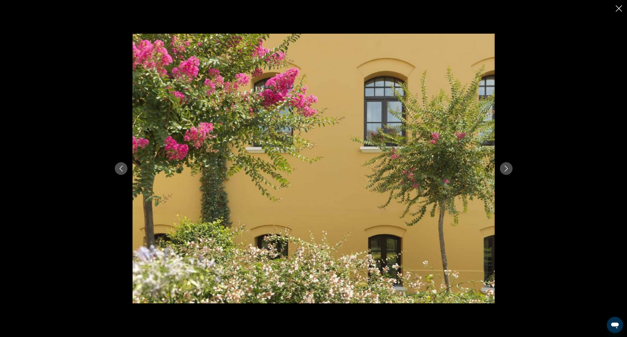
click at [503, 170] on icon "Next image" at bounding box center [506, 169] width 6 height 6
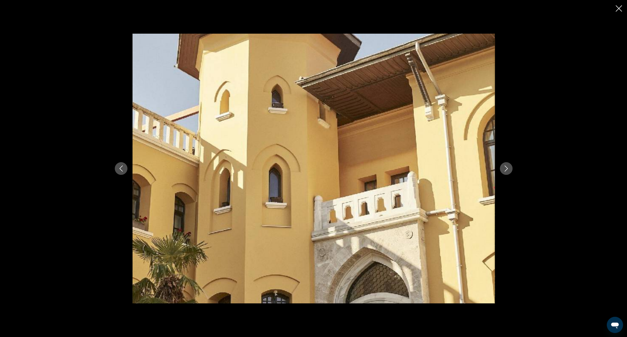
click at [122, 165] on button "Previous image" at bounding box center [121, 168] width 13 height 13
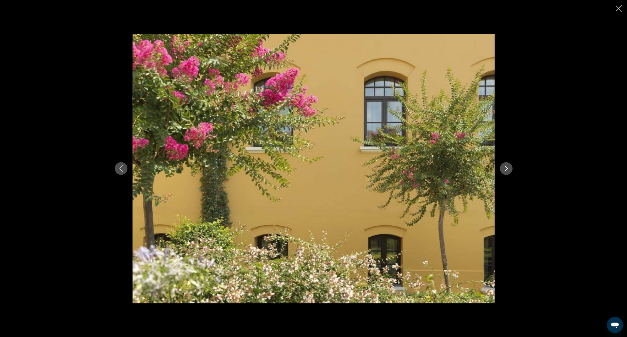
click at [506, 167] on icon "Next image" at bounding box center [506, 169] width 6 height 6
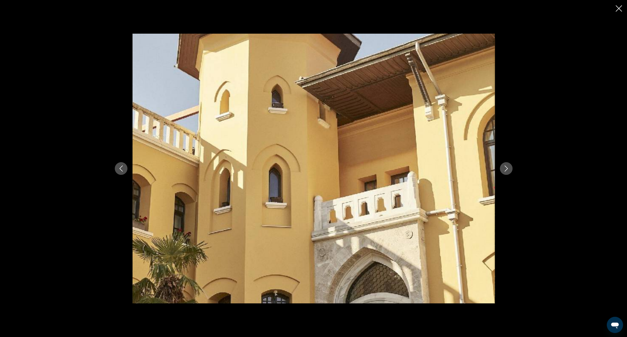
click at [506, 167] on icon "Next image" at bounding box center [506, 169] width 6 height 6
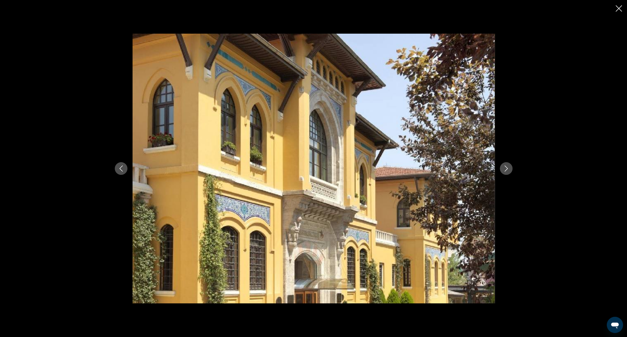
click at [506, 167] on icon "Next image" at bounding box center [506, 169] width 6 height 6
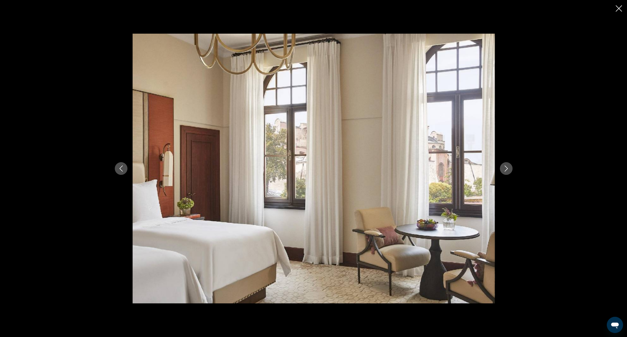
click at [503, 169] on icon "Next image" at bounding box center [506, 169] width 6 height 6
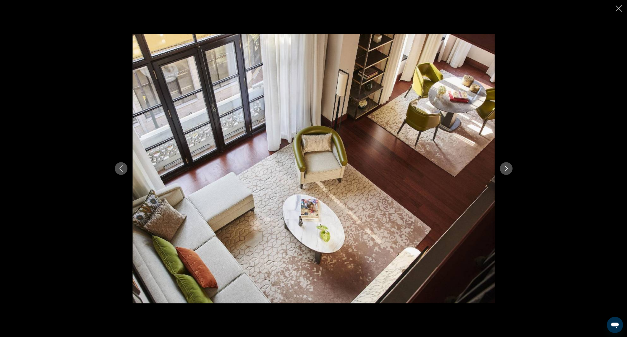
click at [503, 172] on button "Next image" at bounding box center [506, 168] width 13 height 13
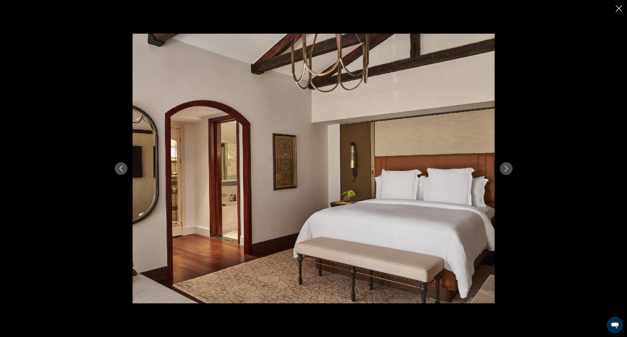
click at [503, 172] on button "Next image" at bounding box center [506, 168] width 13 height 13
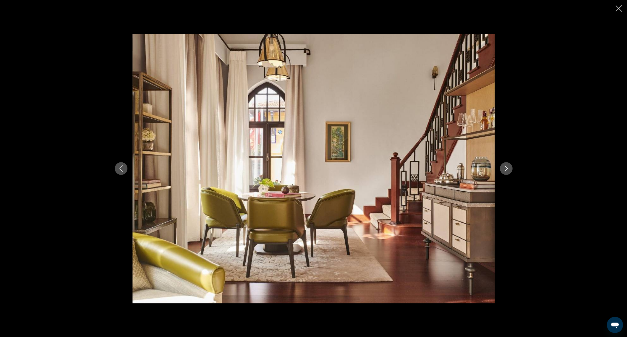
click at [503, 172] on button "Next image" at bounding box center [506, 168] width 13 height 13
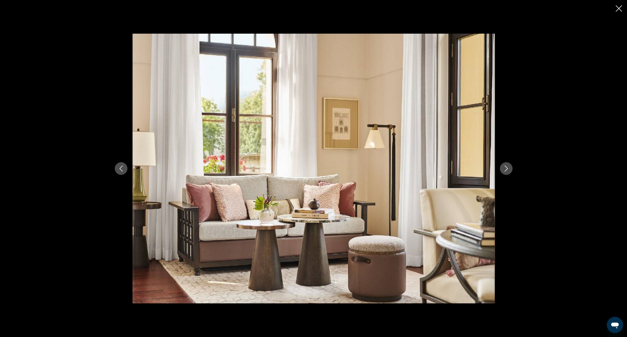
click at [503, 172] on button "Next image" at bounding box center [506, 168] width 13 height 13
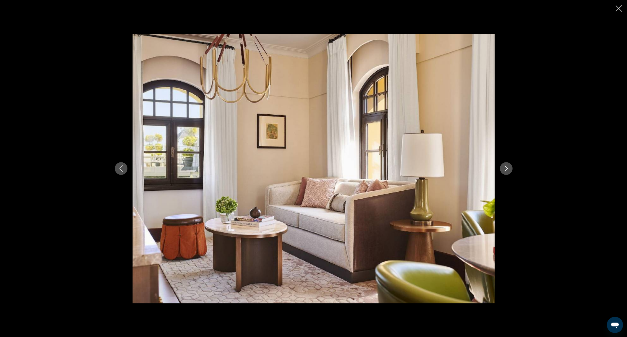
click at [503, 172] on button "Next image" at bounding box center [506, 168] width 13 height 13
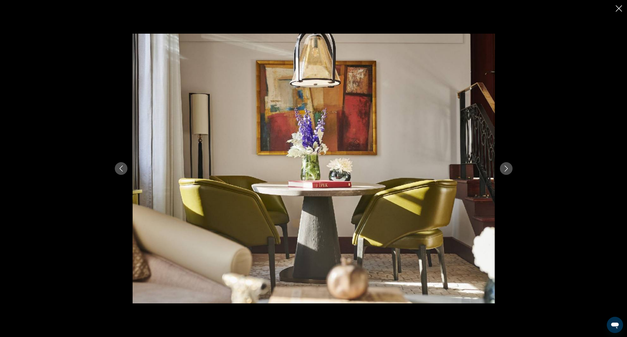
click at [503, 173] on button "Next image" at bounding box center [506, 168] width 13 height 13
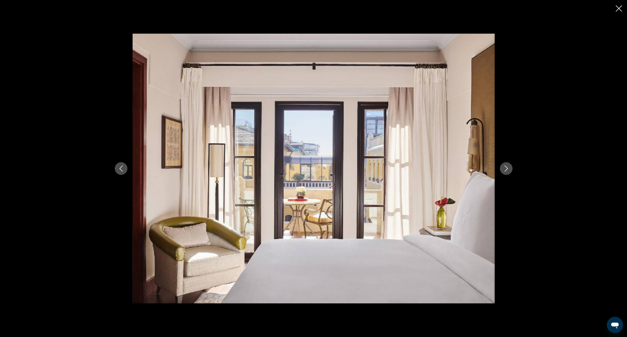
drag, startPoint x: 619, startPoint y: 9, endPoint x: 611, endPoint y: 16, distance: 10.4
click at [619, 9] on icon "Close slideshow" at bounding box center [618, 8] width 6 height 6
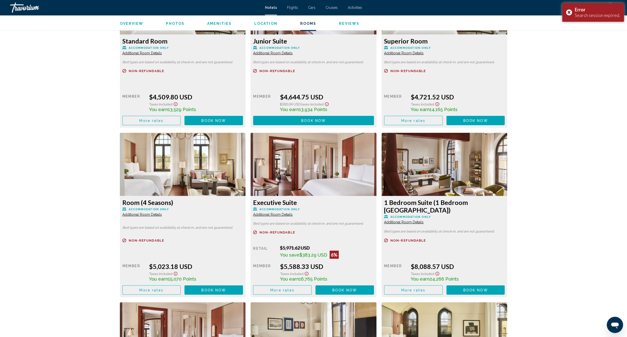
scroll to position [1088, 0]
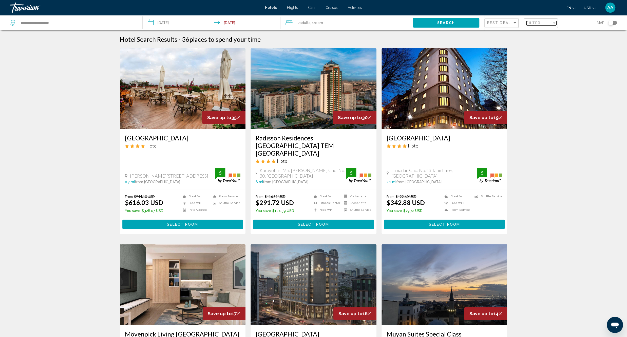
click at [537, 22] on span "Filter" at bounding box center [533, 23] width 14 height 4
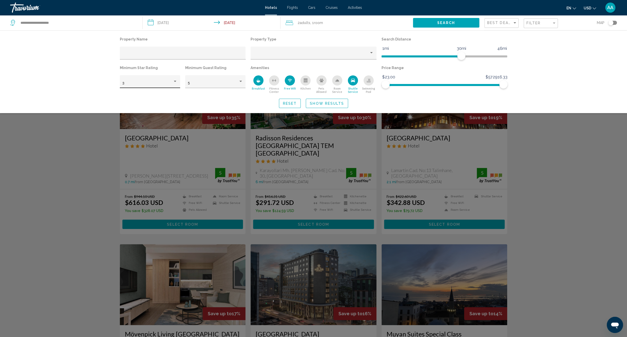
click at [155, 76] on div "3" at bounding box center [150, 81] width 60 height 13
click at [146, 104] on span "5" at bounding box center [149, 105] width 55 height 11
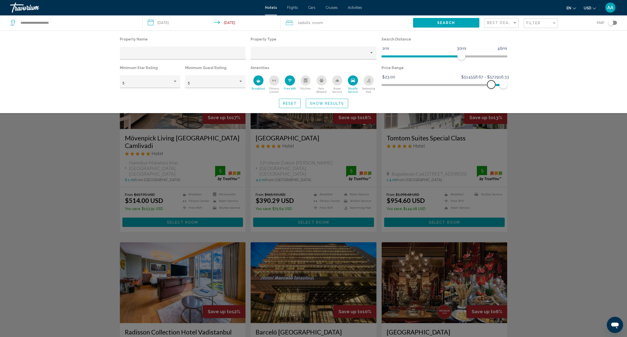
drag, startPoint x: 386, startPoint y: 83, endPoint x: 491, endPoint y: 96, distance: 106.2
click at [491, 96] on div "Property Name Property Type Search Distance 1mi 46mi 30mi Minimum Star Rating 5…" at bounding box center [314, 72] width 408 height 72
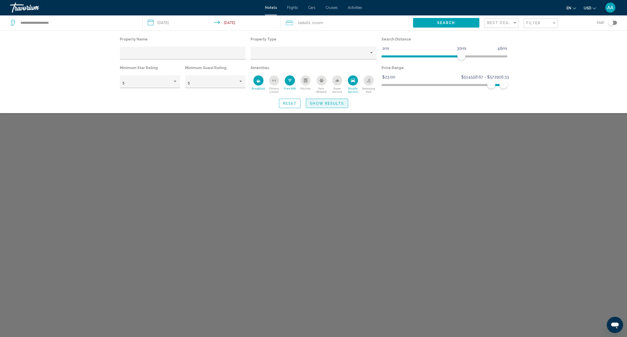
click at [332, 103] on span "Show Results" at bounding box center [327, 104] width 34 height 4
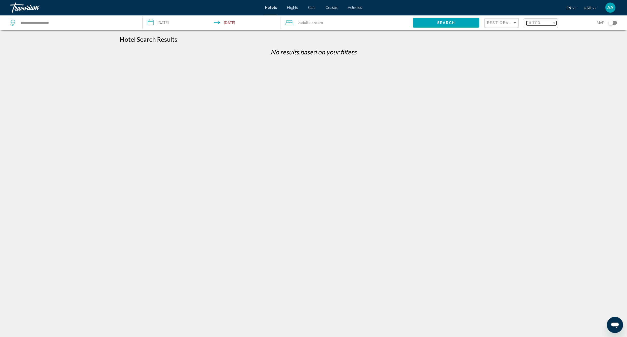
click at [540, 24] on span "Filter" at bounding box center [533, 23] width 14 height 4
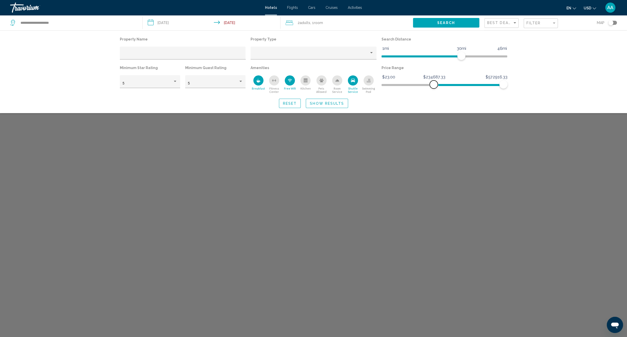
drag, startPoint x: 493, startPoint y: 85, endPoint x: 434, endPoint y: 95, distance: 60.4
click at [434, 95] on div "Property Name Property Type Search Distance 1mi 46mi 30mi Minimum Star Rating 5…" at bounding box center [314, 72] width 408 height 72
click at [333, 105] on span "Show Results" at bounding box center [327, 104] width 34 height 4
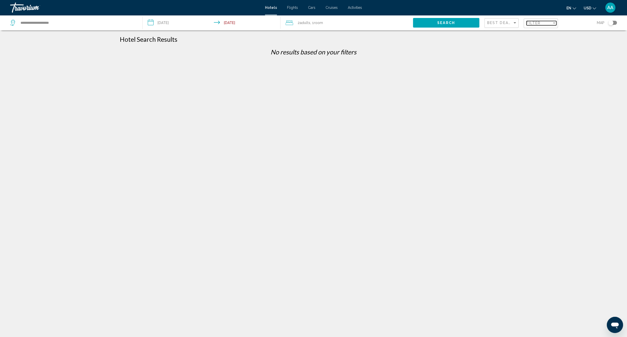
click at [536, 25] on mat-select "Filter" at bounding box center [541, 23] width 30 height 4
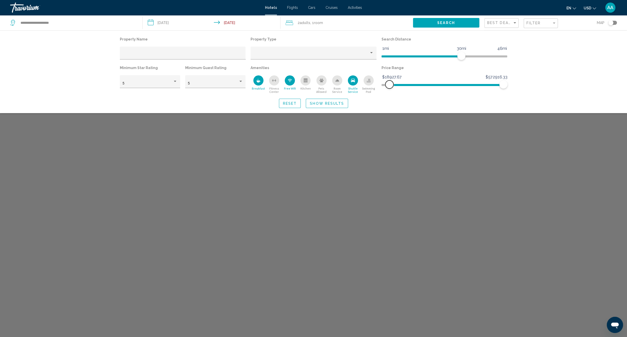
drag, startPoint x: 432, startPoint y: 87, endPoint x: 389, endPoint y: 97, distance: 44.4
click at [389, 97] on div "Property Name Property Type Search Distance 1mi 46mi 30mi Minimum Star Rating 5…" at bounding box center [314, 72] width 408 height 72
click at [331, 107] on button "Show Results" at bounding box center [327, 103] width 42 height 9
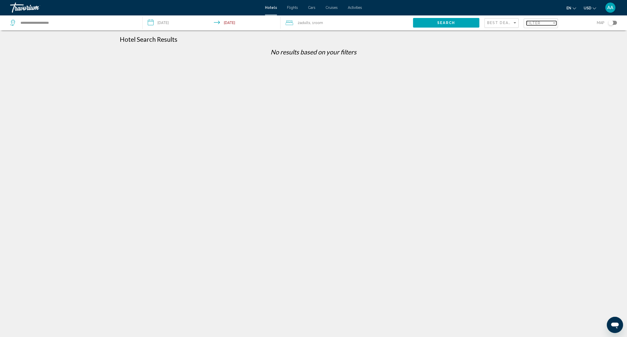
click at [532, 23] on span "Filter" at bounding box center [533, 23] width 14 height 4
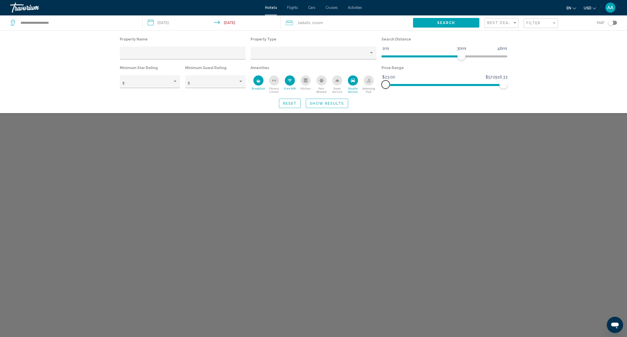
drag, startPoint x: 387, startPoint y: 87, endPoint x: 370, endPoint y: 90, distance: 17.3
click at [370, 90] on div "Property Name Property Type Search Distance 1mi 46mi 30mi Minimum Star Rating 5…" at bounding box center [313, 65] width 392 height 58
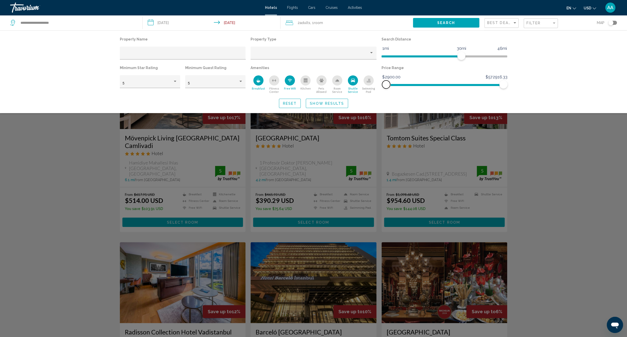
drag, startPoint x: 384, startPoint y: 84, endPoint x: 386, endPoint y: 88, distance: 4.5
click at [386, 88] on span "Hotel Filters" at bounding box center [386, 85] width 8 height 8
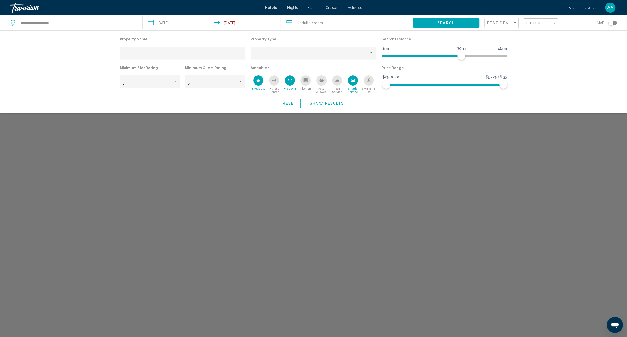
click at [340, 103] on span "Show Results" at bounding box center [327, 104] width 34 height 4
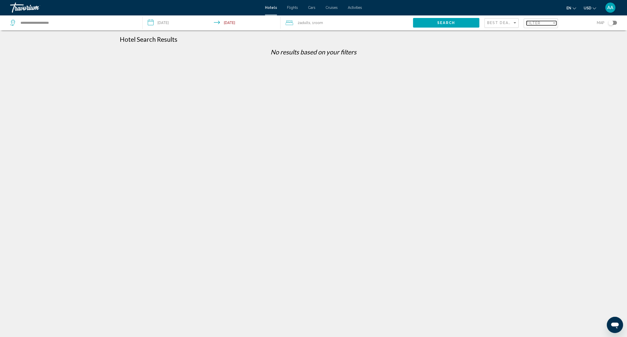
click at [544, 25] on div "Filter" at bounding box center [538, 23] width 25 height 4
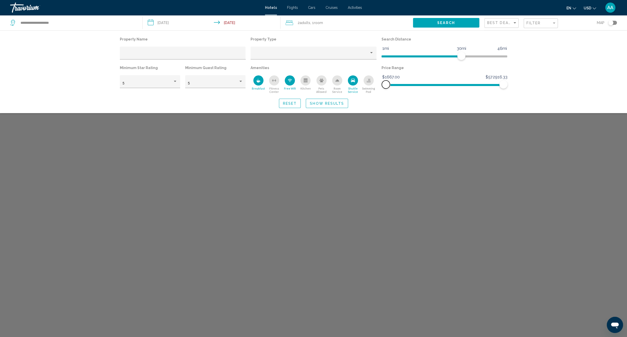
drag, startPoint x: 386, startPoint y: 85, endPoint x: 386, endPoint y: 89, distance: 4.6
click at [386, 89] on div "Price Range $23.00 $572916.33 $1667.00 $572916.33" at bounding box center [444, 78] width 131 height 29
click at [339, 104] on span "Show Results" at bounding box center [327, 104] width 34 height 4
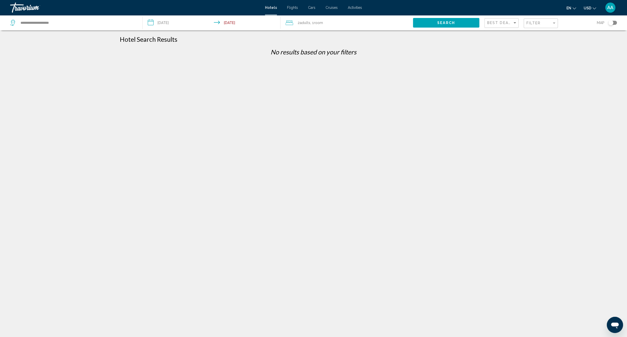
click at [545, 28] on div "Filter" at bounding box center [541, 23] width 30 height 9
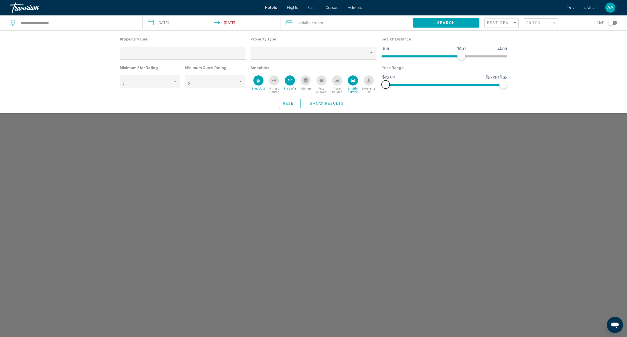
drag, startPoint x: 385, startPoint y: 86, endPoint x: 322, endPoint y: 102, distance: 64.9
click at [318, 104] on div "Property Name Property Type Search Distance 1mi 46mi 30mi Minimum Star Rating 5…" at bounding box center [314, 72] width 408 height 72
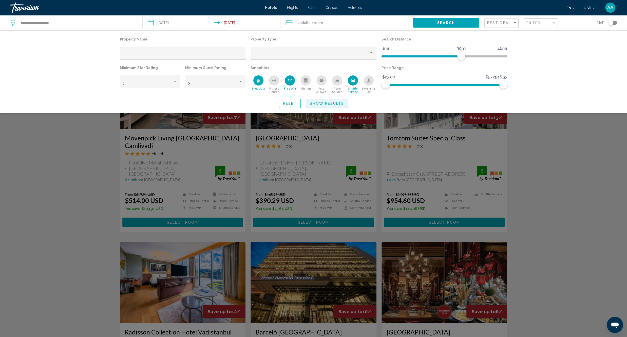
click at [339, 103] on span "Show Results" at bounding box center [327, 104] width 34 height 4
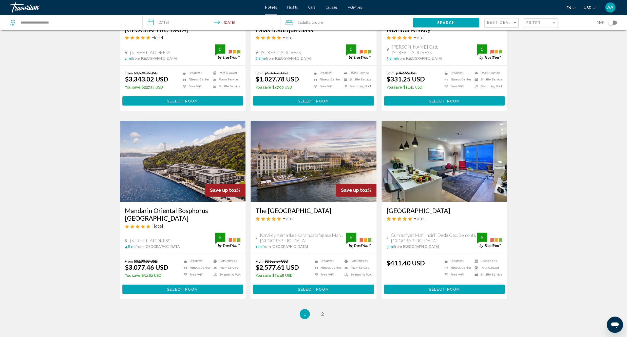
scroll to position [499, 0]
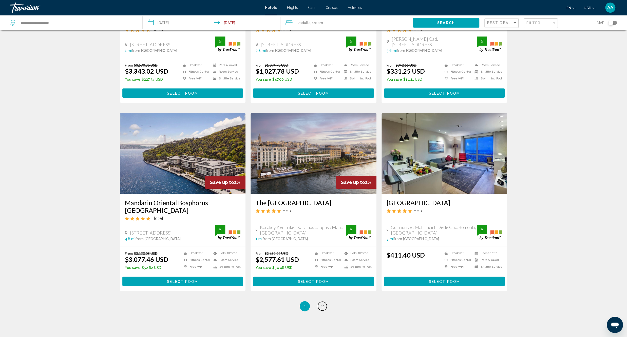
click at [319, 302] on link "page 2" at bounding box center [322, 306] width 9 height 9
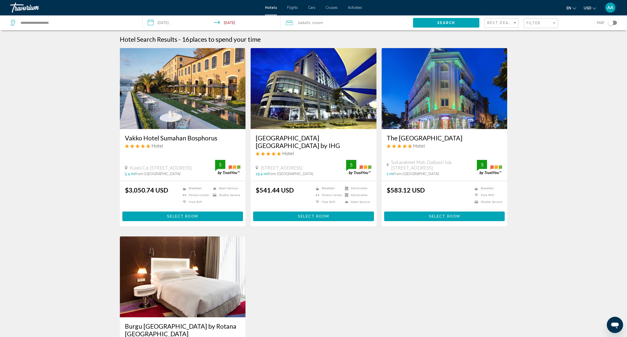
scroll to position [28, 0]
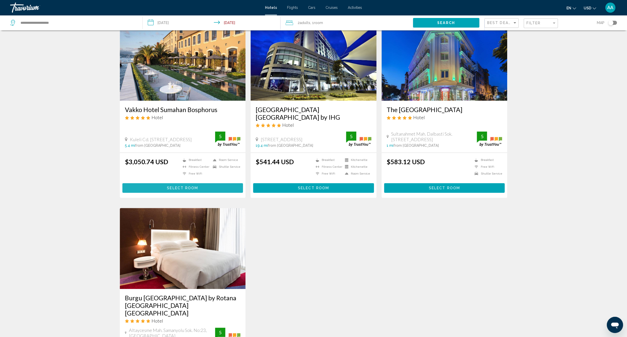
click at [180, 186] on button "Select Room" at bounding box center [182, 187] width 121 height 9
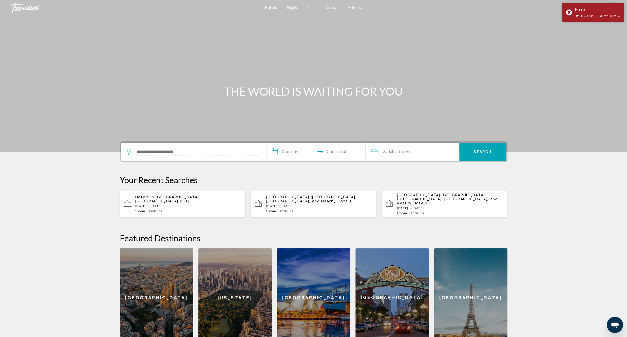
drag, startPoint x: 143, startPoint y: 152, endPoint x: 142, endPoint y: 149, distance: 2.8
click at [143, 152] on input "Search widget" at bounding box center [197, 152] width 123 height 8
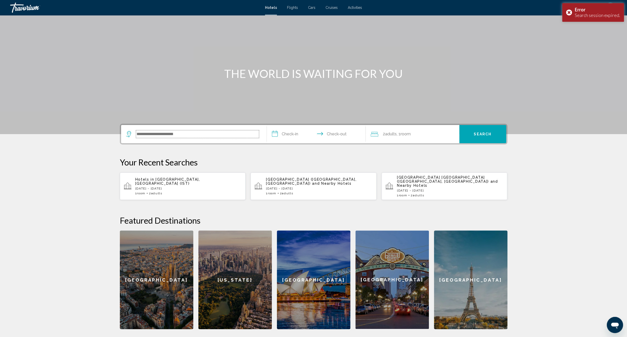
scroll to position [18, 0]
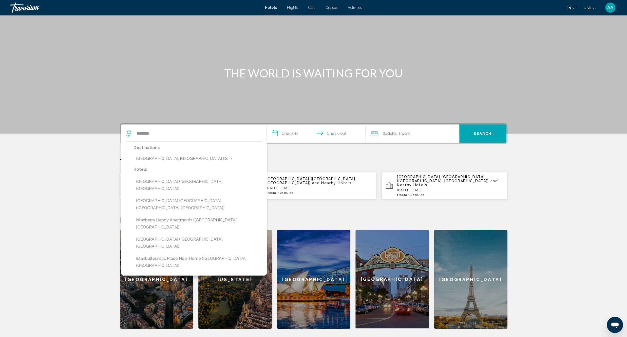
click at [154, 153] on div "Destinations Istanbul, Turkey (IST)" at bounding box center [197, 155] width 128 height 22
click at [153, 160] on button "[GEOGRAPHIC_DATA], [GEOGRAPHIC_DATA] (IST)" at bounding box center [197, 159] width 128 height 10
type input "**********"
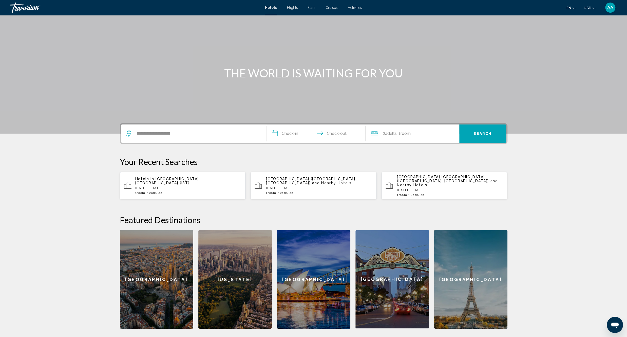
click at [286, 143] on input "**********" at bounding box center [317, 135] width 101 height 20
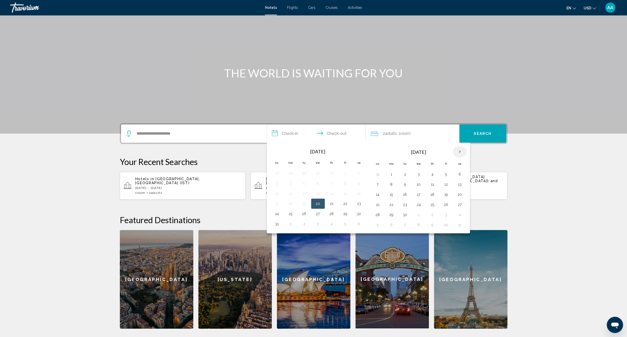
click at [463, 153] on th "Next month" at bounding box center [460, 151] width 14 height 11
click at [436, 186] on button "9" at bounding box center [432, 184] width 8 height 7
click at [376, 193] on button "12" at bounding box center [377, 194] width 8 height 7
type input "**********"
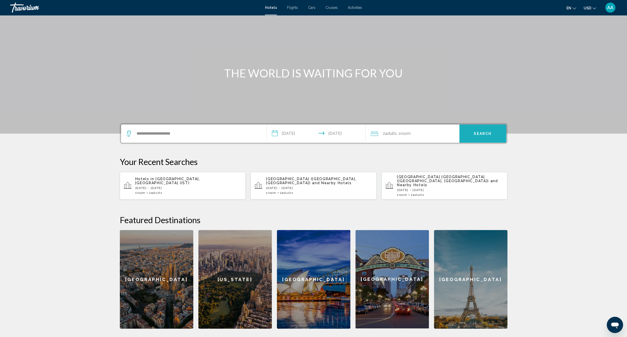
click at [479, 130] on button "Search" at bounding box center [482, 134] width 47 height 18
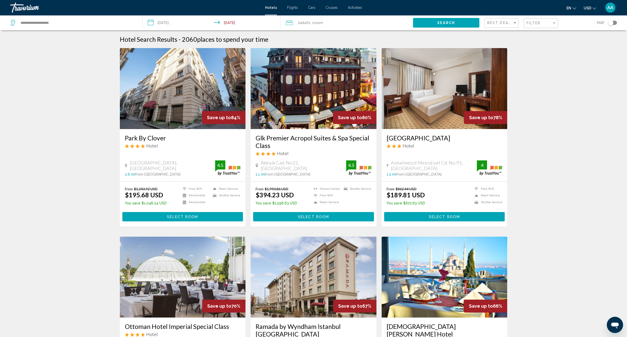
click at [541, 28] on div "Filter" at bounding box center [541, 23] width 30 height 9
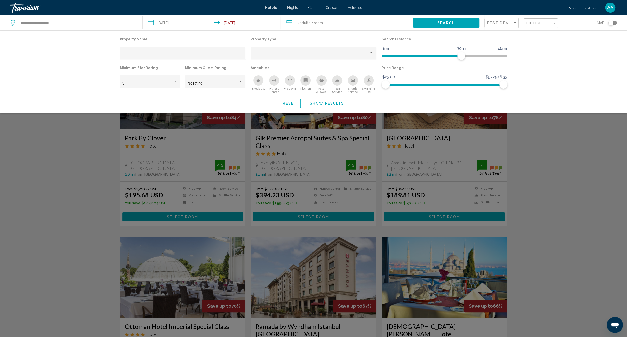
click at [260, 84] on div "Breakfast" at bounding box center [258, 80] width 10 height 10
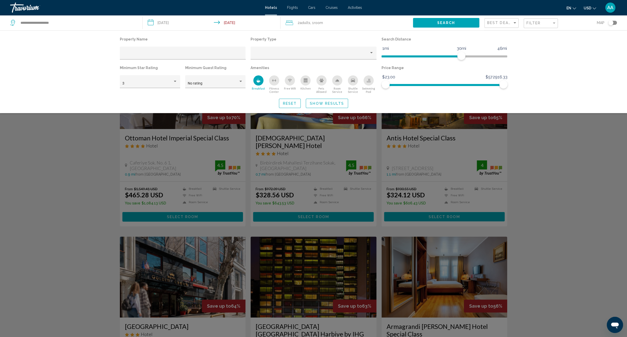
click at [291, 81] on icon "Free Wifi" at bounding box center [290, 80] width 4 height 4
click at [166, 82] on div "3" at bounding box center [147, 84] width 50 height 4
click at [159, 94] on span "4" at bounding box center [149, 94] width 55 height 11
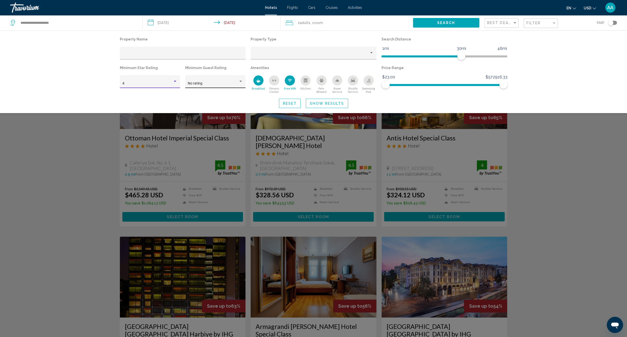
click at [193, 85] on span "No rating" at bounding box center [195, 83] width 15 height 4
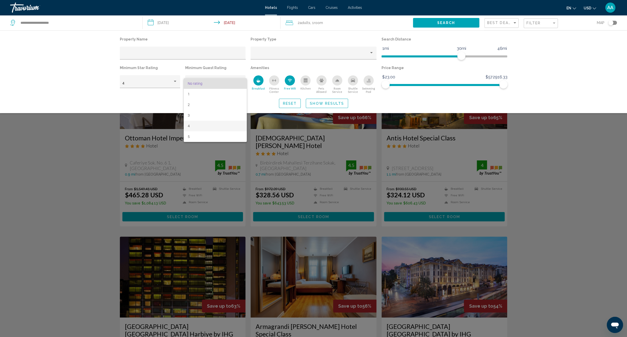
click at [193, 123] on span "4" at bounding box center [215, 126] width 55 height 11
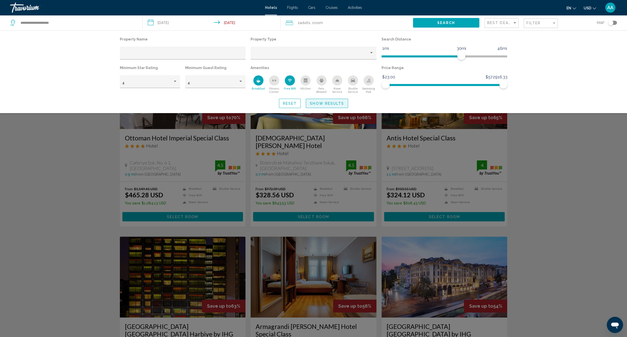
click at [320, 105] on span "Show Results" at bounding box center [327, 104] width 34 height 4
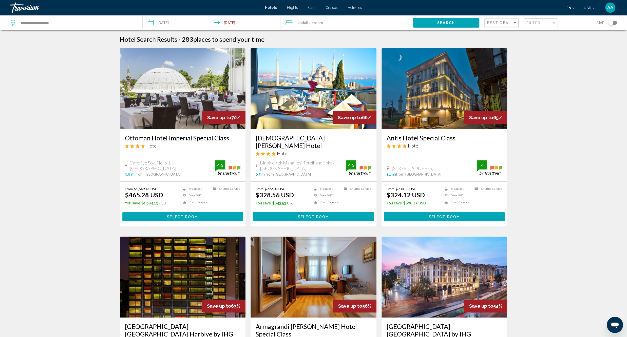
click at [609, 25] on div "Toggle map" at bounding box center [610, 22] width 5 height 5
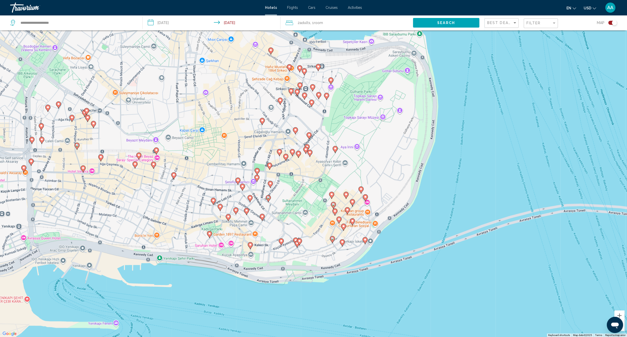
drag, startPoint x: 288, startPoint y: 74, endPoint x: 290, endPoint y: 115, distance: 40.6
click at [290, 115] on div "To activate drag with keyboard, press Alt + Enter. Once in keyboard drag state,…" at bounding box center [313, 168] width 627 height 337
click at [298, 85] on icon "Main content" at bounding box center [299, 86] width 5 height 7
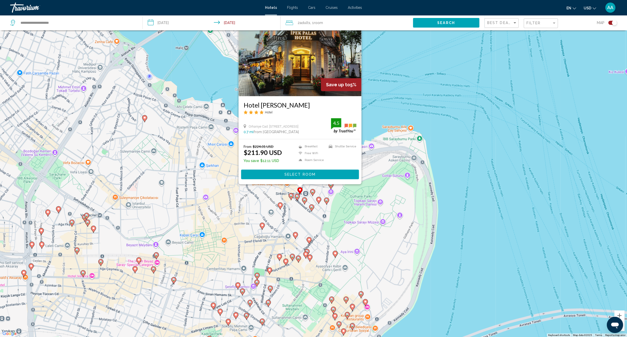
click at [257, 204] on div "To activate drag with keyboard, press Alt + Enter. Once in keyboard drag state,…" at bounding box center [313, 168] width 627 height 337
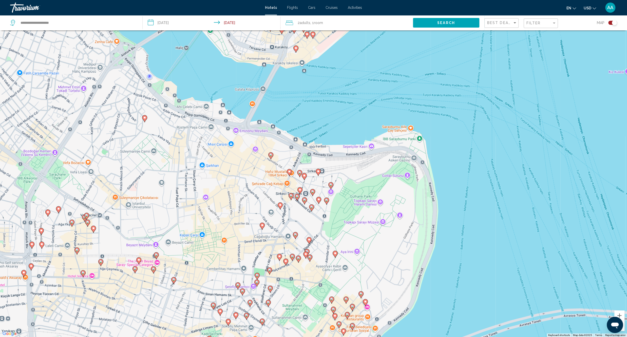
click at [290, 196] on image "Main content" at bounding box center [290, 195] width 3 height 3
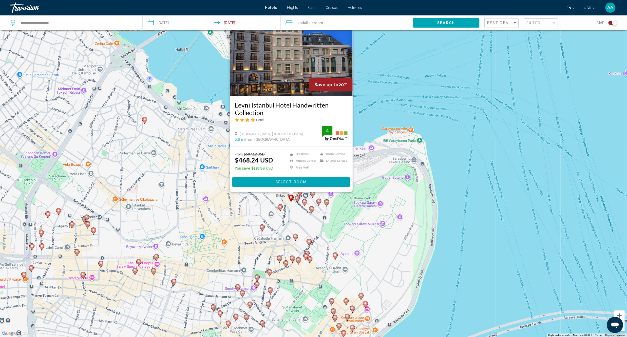
click at [291, 224] on div "To activate drag with keyboard, press Alt + Enter. Once in keyboard drag state,…" at bounding box center [313, 168] width 627 height 337
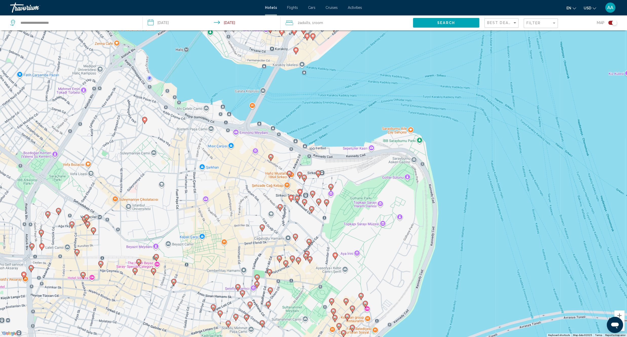
click at [299, 203] on gmp-advanced-marker "Main content" at bounding box center [296, 199] width 5 height 8
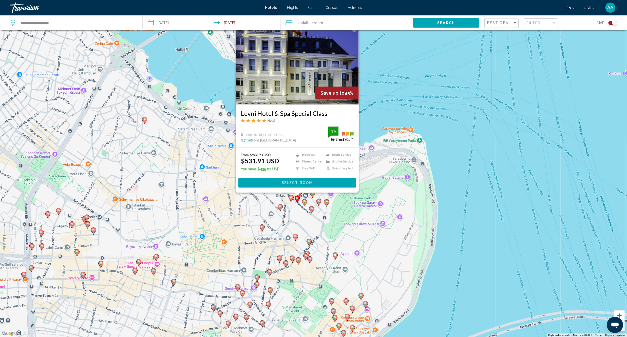
click at [296, 220] on div "To activate drag with keyboard, press Alt + Enter. Once in keyboard drag state,…" at bounding box center [313, 168] width 627 height 337
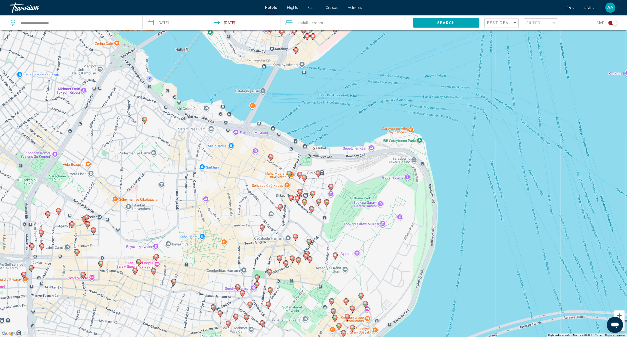
click at [305, 205] on gmp-advanced-marker "Main content" at bounding box center [304, 203] width 5 height 8
click at [304, 202] on image "Main content" at bounding box center [304, 201] width 3 height 3
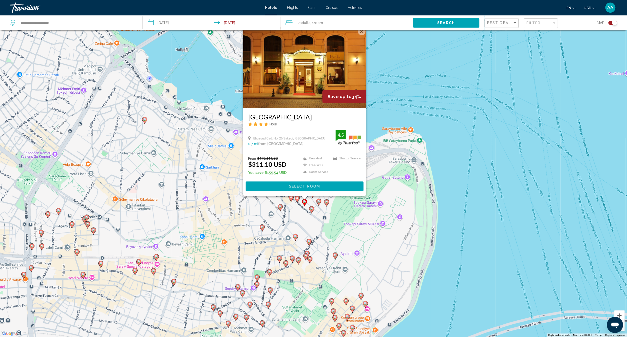
click at [298, 219] on div "To activate drag with keyboard, press Alt + Enter. Once in keyboard drag state,…" at bounding box center [313, 168] width 627 height 337
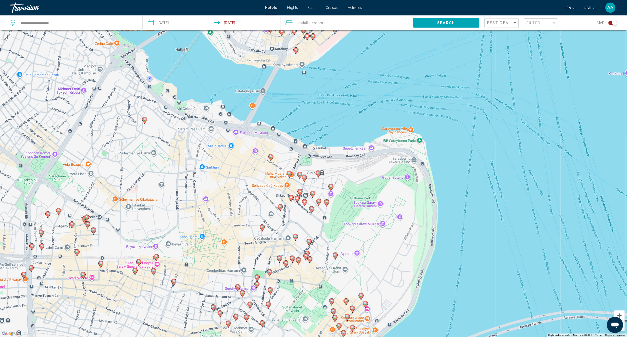
click at [313, 209] on image "Main content" at bounding box center [311, 208] width 3 height 3
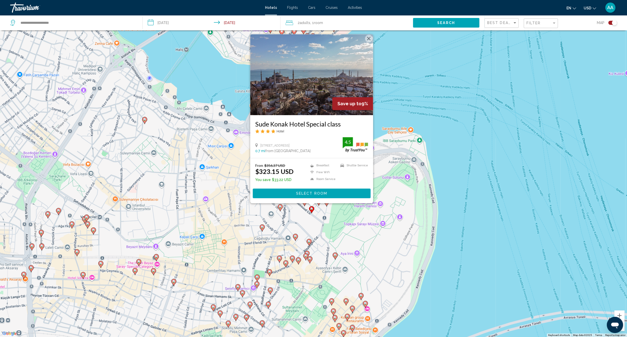
click at [302, 221] on div "To activate drag with keyboard, press Alt + Enter. Once in keyboard drag state,…" at bounding box center [313, 168] width 627 height 337
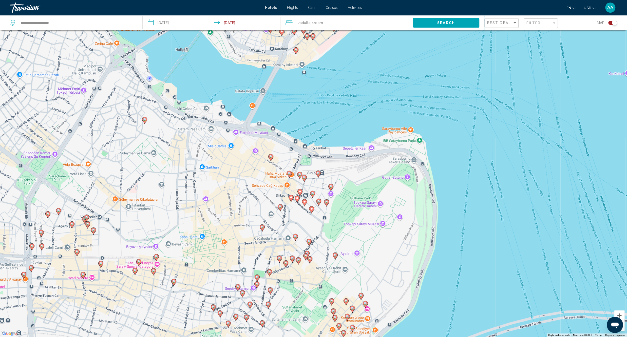
click at [313, 209] on image "Main content" at bounding box center [311, 208] width 3 height 3
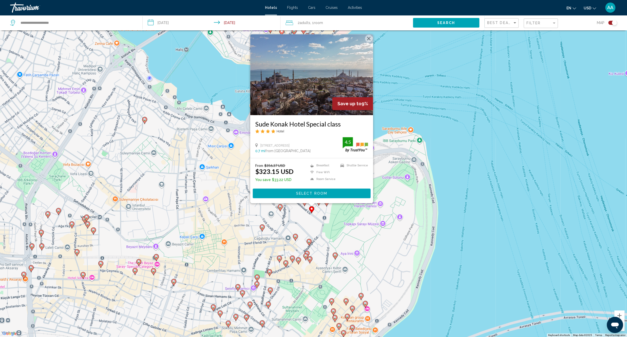
click at [336, 226] on div "To activate drag with keyboard, press Alt + Enter. Once in keyboard drag state,…" at bounding box center [313, 168] width 627 height 337
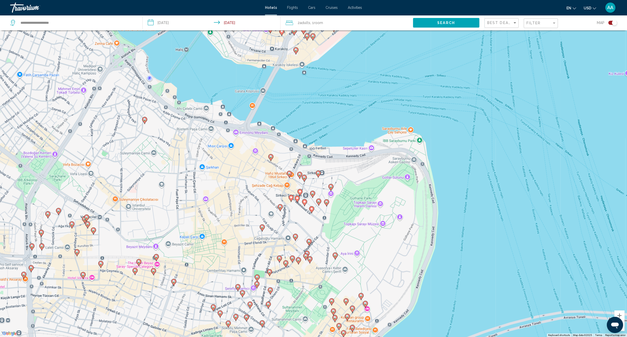
click at [320, 204] on gmp-advanced-marker "Main content" at bounding box center [318, 203] width 5 height 8
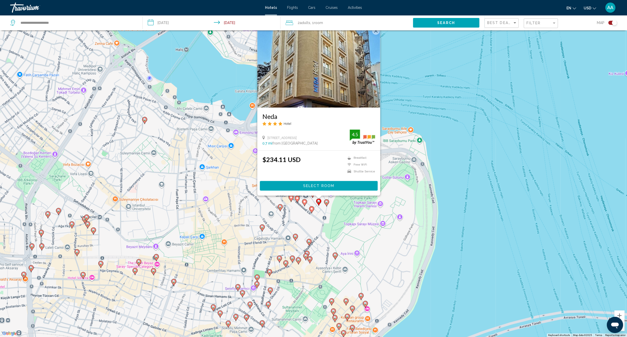
click at [345, 221] on div "To activate drag with keyboard, press Alt + Enter. Once in keyboard drag state,…" at bounding box center [313, 168] width 627 height 337
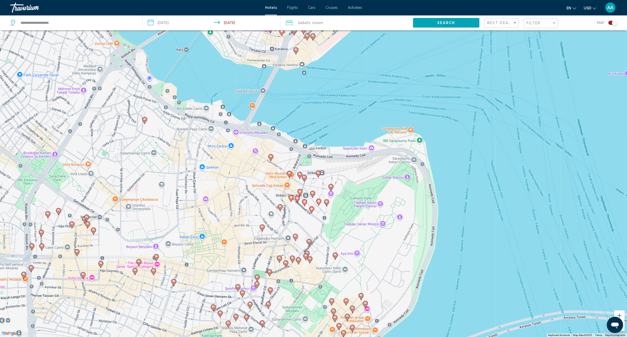
drag, startPoint x: 326, startPoint y: 204, endPoint x: 329, endPoint y: 207, distance: 4.1
click at [326, 204] on icon "Main content" at bounding box center [326, 203] width 5 height 7
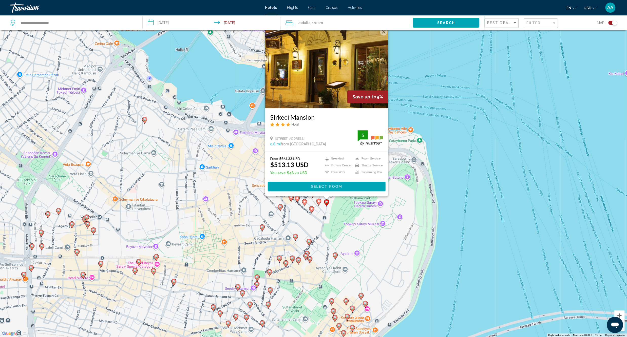
click at [337, 223] on div "To activate drag with keyboard, press Alt + Enter. Once in keyboard drag state,…" at bounding box center [313, 168] width 627 height 337
click at [262, 227] on image "Main content" at bounding box center [262, 227] width 3 height 3
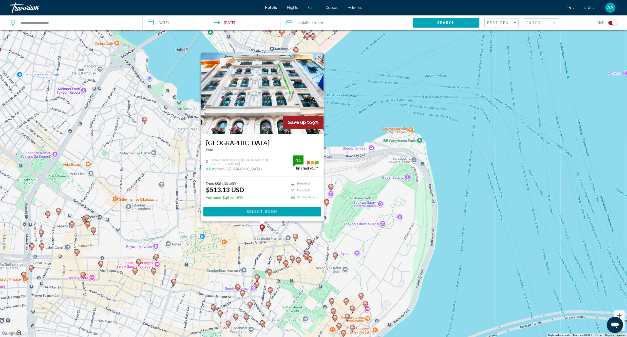
click at [267, 237] on div "To activate drag with keyboard, press Alt + Enter. Once in keyboard drag state,…" at bounding box center [313, 168] width 627 height 337
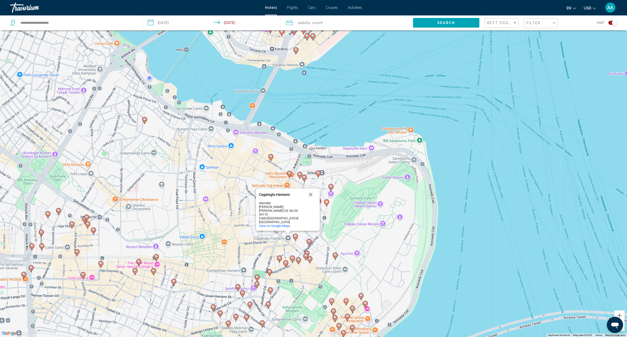
click at [255, 265] on div "To activate drag with keyboard, press Alt + Enter. Once in keyboard drag state,…" at bounding box center [313, 168] width 627 height 337
click at [260, 253] on div "To activate drag with keyboard, press Alt + Enter. Once in keyboard drag state,…" at bounding box center [313, 168] width 627 height 337
drag, startPoint x: 311, startPoint y: 198, endPoint x: 283, endPoint y: 211, distance: 31.6
click at [311, 198] on button "Close" at bounding box center [310, 195] width 12 height 12
click at [262, 228] on image "Main content" at bounding box center [262, 227] width 3 height 3
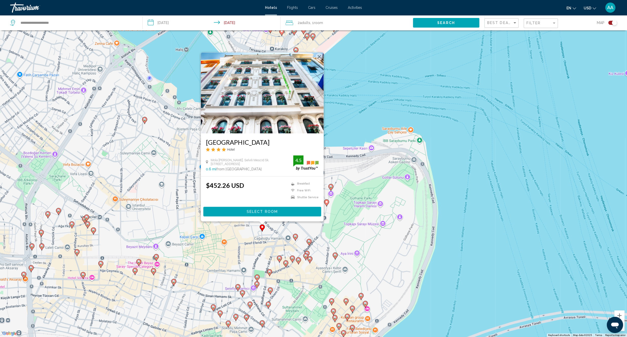
click at [240, 238] on div "To activate drag with keyboard, press Alt + Enter. Once in keyboard drag state,…" at bounding box center [313, 168] width 627 height 337
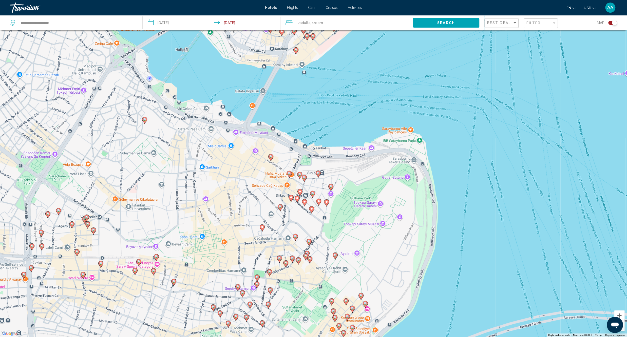
click at [295, 240] on icon "Main content" at bounding box center [295, 237] width 5 height 7
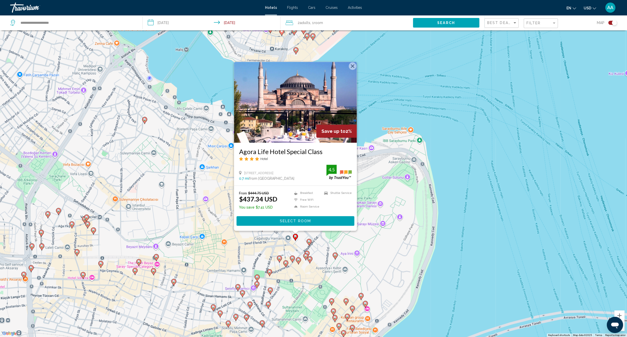
drag, startPoint x: 249, startPoint y: 260, endPoint x: 286, endPoint y: 247, distance: 38.9
click at [249, 260] on div "To activate drag with keyboard, press Alt + Enter. Once in keyboard drag state,…" at bounding box center [313, 168] width 627 height 337
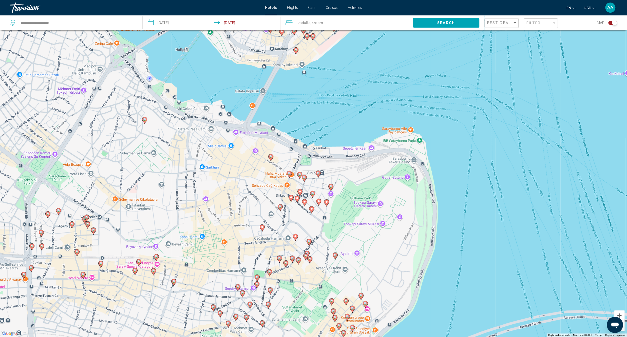
click at [309, 245] on icon "Main content" at bounding box center [308, 242] width 5 height 7
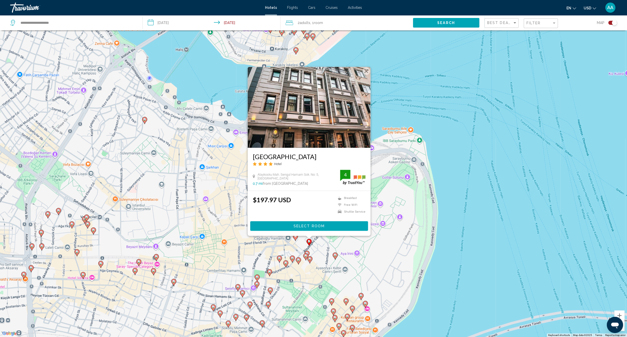
click at [297, 277] on div "To activate drag with keyboard, press Alt + Enter. Once in keyboard drag state,…" at bounding box center [313, 168] width 627 height 337
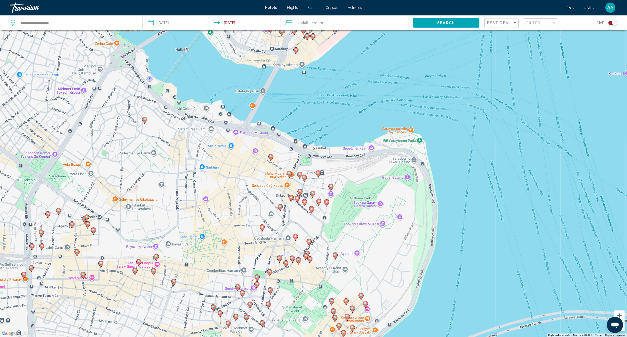
click at [306, 252] on icon "Main content" at bounding box center [306, 254] width 5 height 7
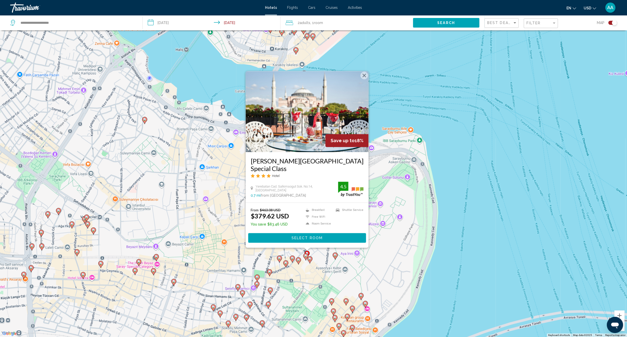
click at [307, 277] on div "To activate drag with keyboard, press Alt + Enter. Once in keyboard drag state,…" at bounding box center [313, 168] width 627 height 337
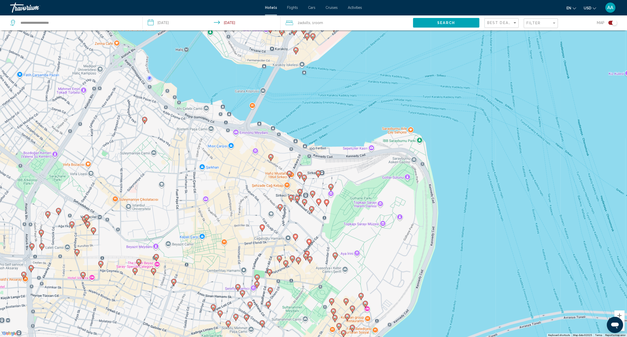
click at [305, 260] on gmp-advanced-marker "Main content" at bounding box center [305, 257] width 5 height 8
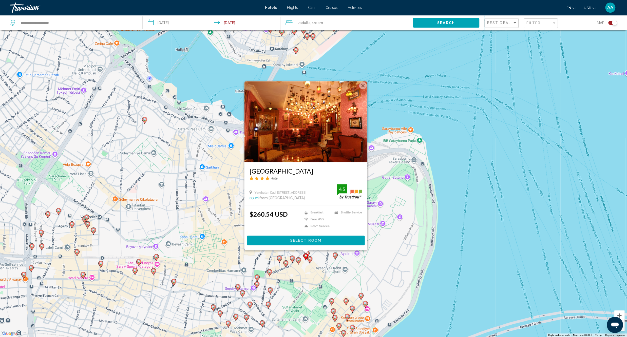
click at [307, 283] on div "To activate drag with keyboard, press Alt + Enter. Once in keyboard drag state,…" at bounding box center [313, 168] width 627 height 337
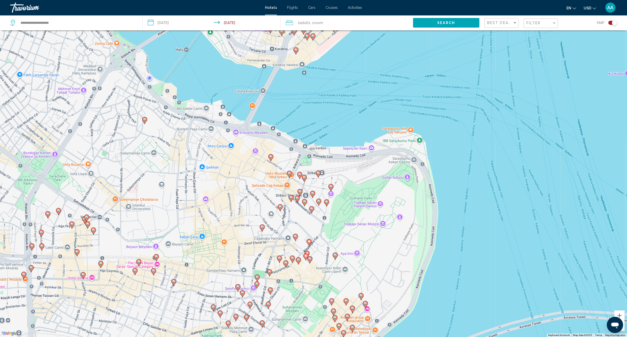
click at [310, 263] on gmp-advanced-marker "Main content" at bounding box center [309, 260] width 5 height 8
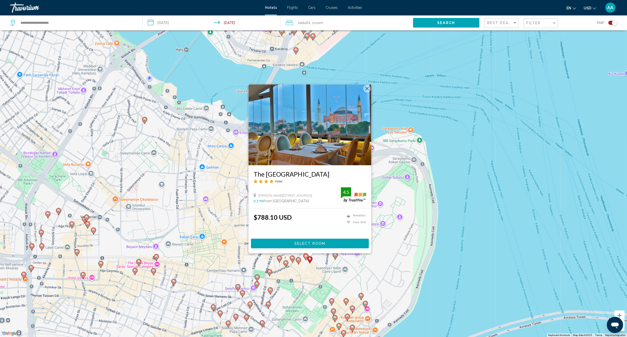
click at [309, 275] on div "To activate drag with keyboard, press Alt + Enter. Once in keyboard drag state,…" at bounding box center [313, 168] width 627 height 337
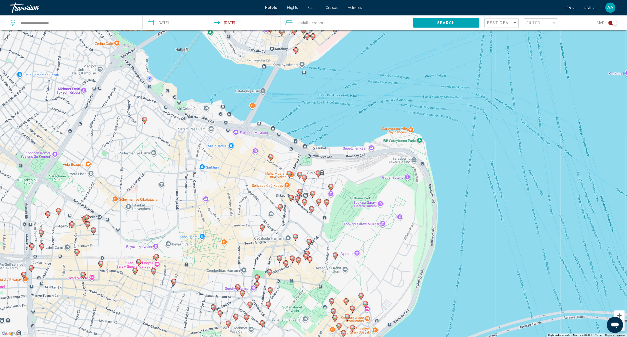
click at [310, 262] on icon "Main content" at bounding box center [309, 260] width 5 height 7
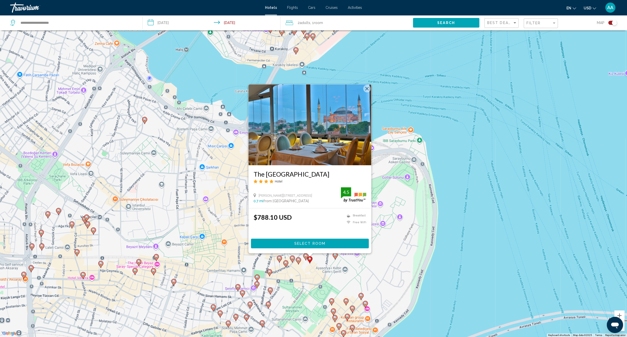
click at [311, 275] on div "To activate drag with keyboard, press Alt + Enter. Once in keyboard drag state,…" at bounding box center [313, 168] width 627 height 337
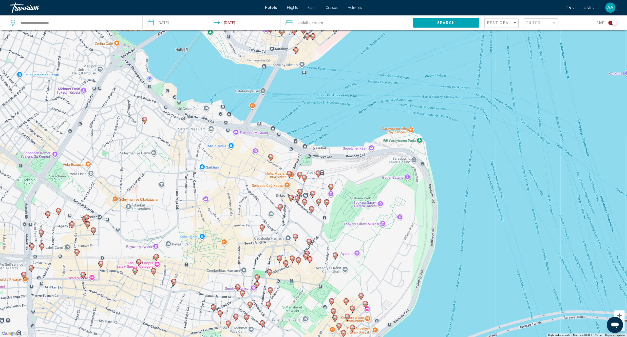
click at [334, 259] on gmp-advanced-marker "Main content" at bounding box center [334, 256] width 5 height 8
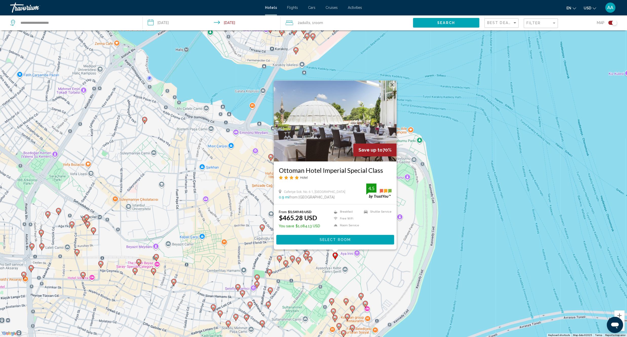
drag, startPoint x: 318, startPoint y: 273, endPoint x: 294, endPoint y: 269, distance: 23.8
click at [318, 274] on div "To activate drag with keyboard, press Alt + Enter. Once in keyboard drag state,…" at bounding box center [313, 168] width 627 height 337
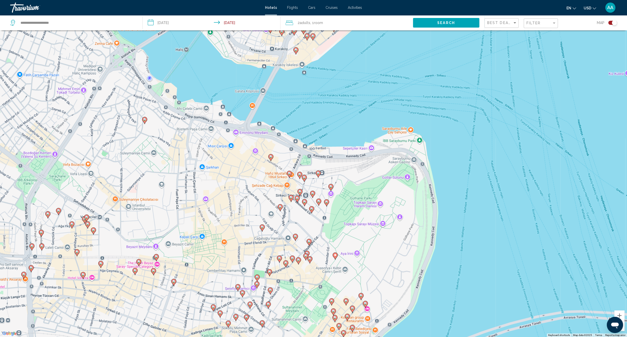
click at [287, 266] on gmp-advanced-marker "Main content" at bounding box center [285, 264] width 5 height 8
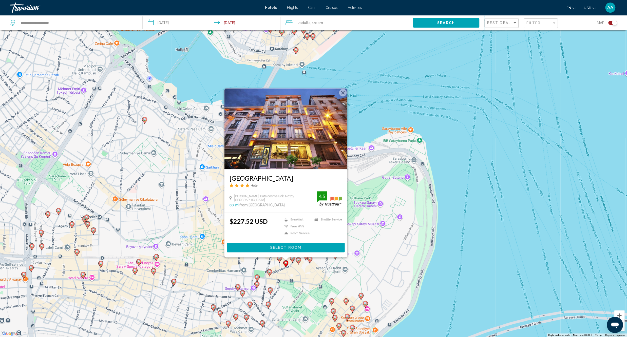
click at [307, 278] on div "To activate drag with keyboard, press Alt + Enter. Once in keyboard drag state,…" at bounding box center [313, 168] width 627 height 337
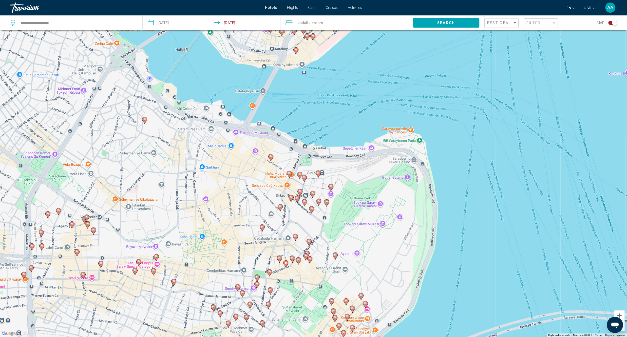
click at [292, 260] on icon "Main content" at bounding box center [292, 259] width 5 height 7
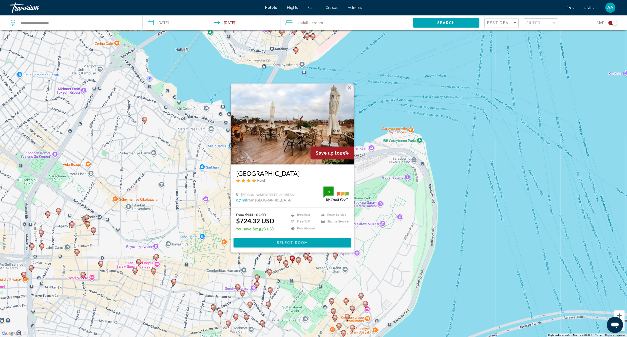
click at [299, 278] on div "To activate drag with keyboard, press Alt + Enter. Once in keyboard drag state,…" at bounding box center [313, 168] width 627 height 337
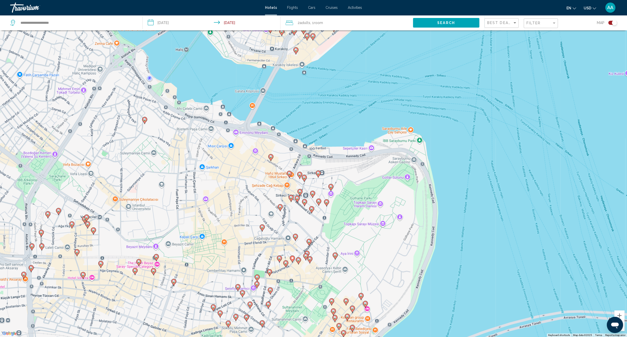
click at [287, 267] on gmp-advanced-marker "Main content" at bounding box center [285, 264] width 5 height 8
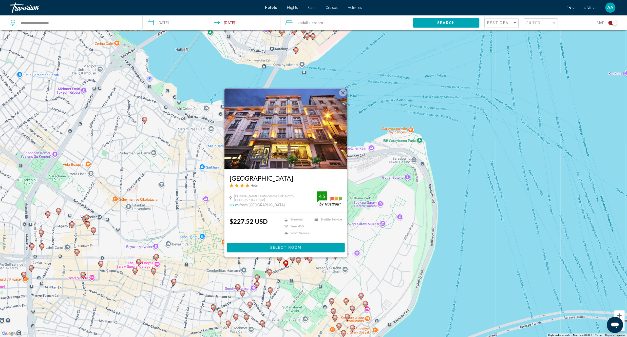
click at [300, 272] on div "To activate drag with keyboard, press Alt + Enter. Once in keyboard drag state,…" at bounding box center [313, 168] width 627 height 337
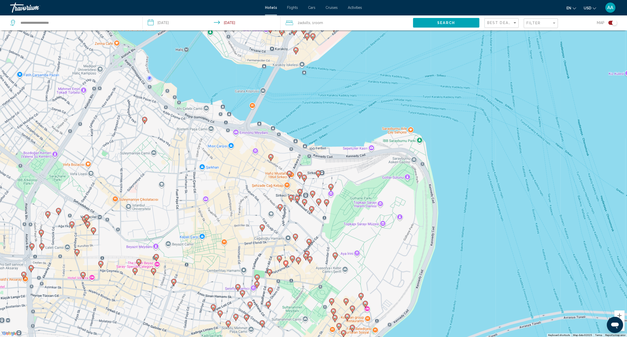
click at [278, 257] on image "Main content" at bounding box center [279, 258] width 3 height 3
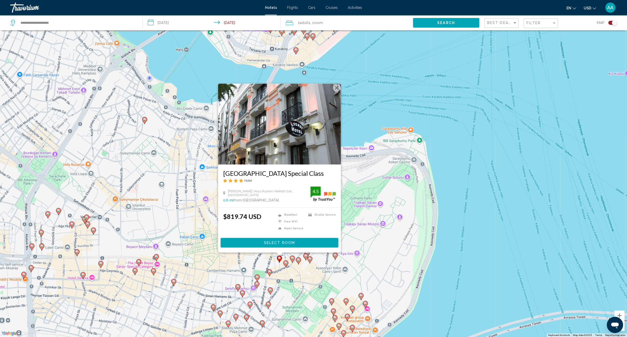
click at [301, 270] on div "To activate drag with keyboard, press Alt + Enter. Once in keyboard drag state,…" at bounding box center [313, 168] width 627 height 337
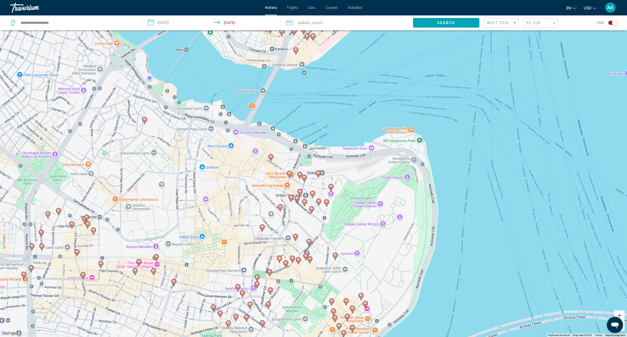
drag, startPoint x: 292, startPoint y: 273, endPoint x: 322, endPoint y: 198, distance: 81.5
click at [322, 198] on div "To activate drag with keyboard, press Alt + Enter. Once in keyboard drag state,…" at bounding box center [313, 168] width 627 height 337
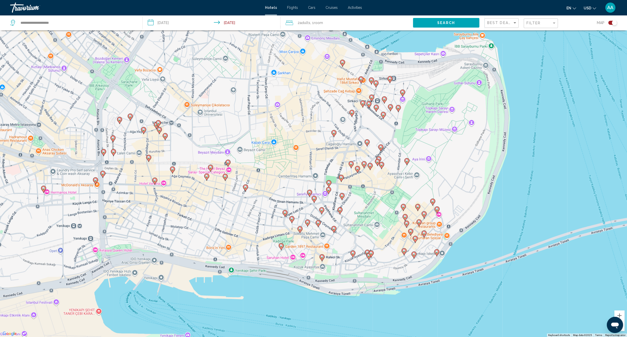
drag, startPoint x: 319, startPoint y: 229, endPoint x: 391, endPoint y: 135, distance: 118.6
click at [391, 135] on div "To activate drag with keyboard, press Alt + Enter. Once in keyboard drag state,…" at bounding box center [313, 168] width 627 height 337
click at [341, 180] on icon "Main content" at bounding box center [341, 178] width 5 height 7
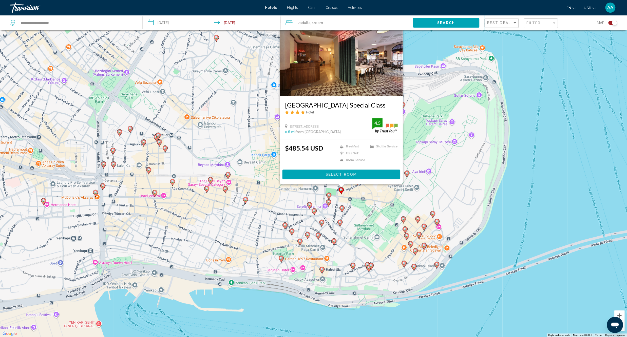
drag, startPoint x: 370, startPoint y: 209, endPoint x: 337, endPoint y: 207, distance: 33.5
click at [371, 209] on div "To activate drag with keyboard, press Alt + Enter. Once in keyboard drag state,…" at bounding box center [313, 168] width 627 height 337
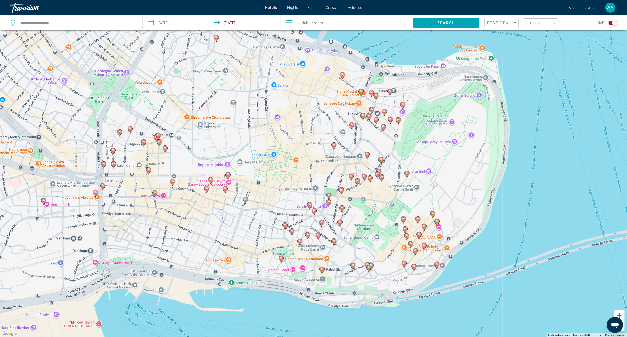
click at [327, 198] on gmp-advanced-marker "Main content" at bounding box center [328, 196] width 5 height 8
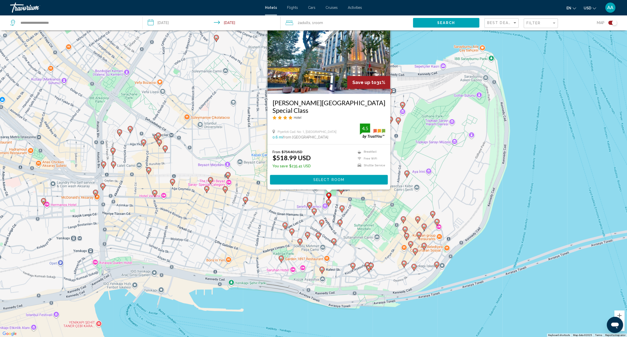
click at [358, 205] on div "To activate drag with keyboard, press Alt + Enter. Once in keyboard drag state,…" at bounding box center [313, 168] width 627 height 337
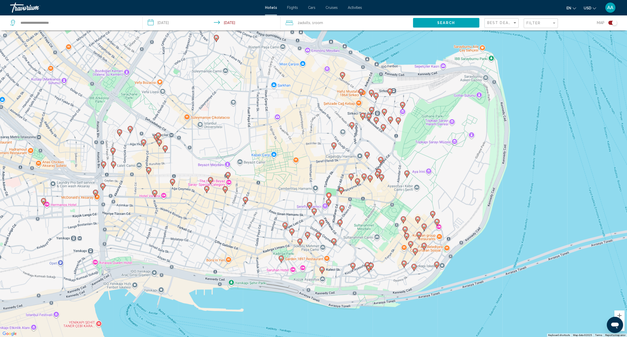
click at [325, 204] on div "To activate drag with keyboard, press Alt + Enter. Once in keyboard drag state,…" at bounding box center [313, 168] width 627 height 337
click at [345, 169] on button "Close" at bounding box center [347, 167] width 12 height 12
click at [329, 203] on image "Main content" at bounding box center [328, 202] width 3 height 3
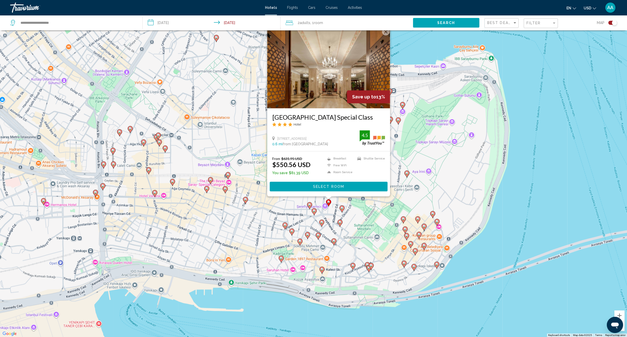
click at [331, 217] on div "To activate drag with keyboard, press Alt + Enter. Once in keyboard drag state,…" at bounding box center [313, 168] width 627 height 337
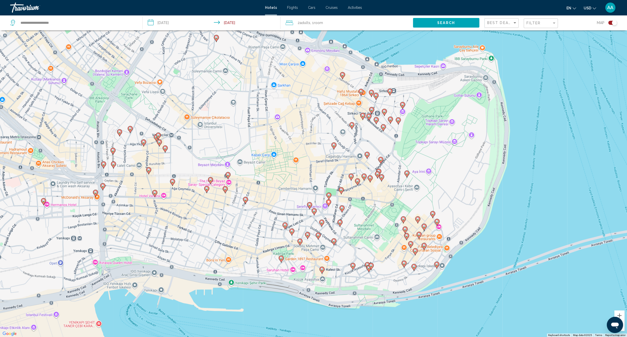
click at [307, 206] on icon "Main content" at bounding box center [309, 205] width 5 height 7
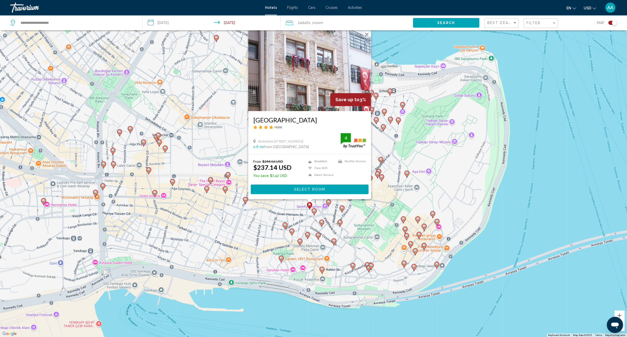
click at [332, 216] on div "To activate drag with keyboard, press Alt + Enter. Once in keyboard drag state,…" at bounding box center [313, 168] width 627 height 337
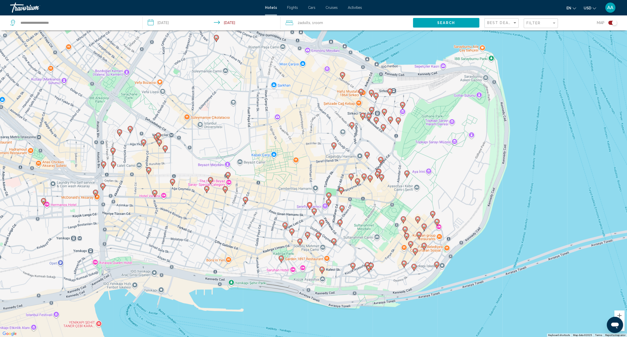
click at [315, 213] on icon "Main content" at bounding box center [313, 212] width 5 height 7
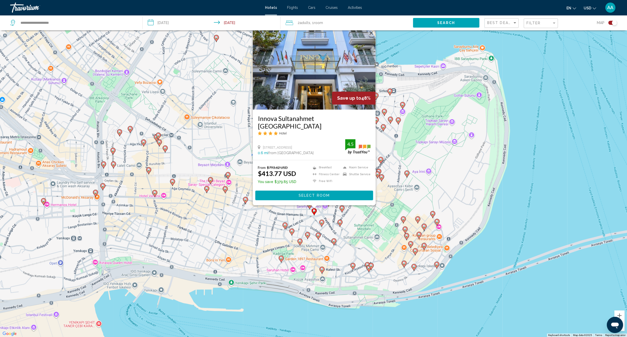
click at [328, 219] on div "To activate drag with keyboard, press Alt + Enter. Once in keyboard drag state,…" at bounding box center [313, 168] width 627 height 337
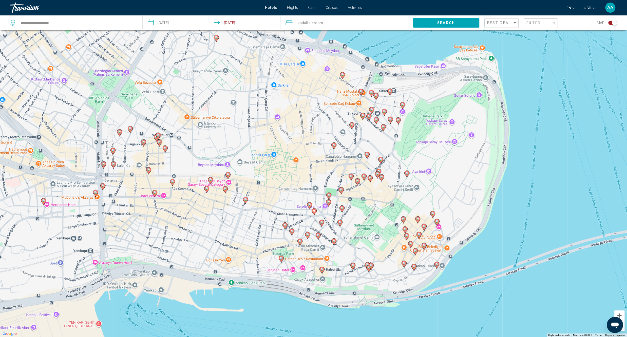
click at [403, 223] on icon "Main content" at bounding box center [403, 220] width 5 height 7
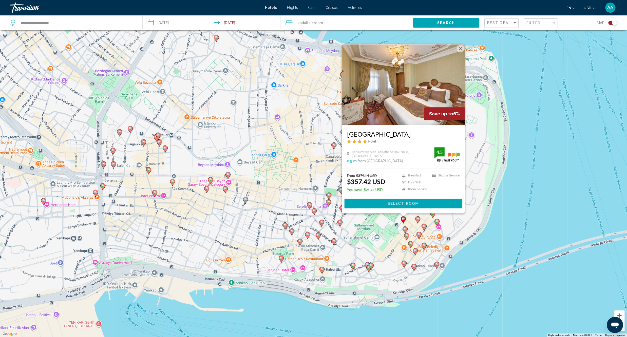
click at [385, 233] on div "To activate drag with keyboard, press Alt + Enter. Once in keyboard drag state,…" at bounding box center [313, 168] width 627 height 337
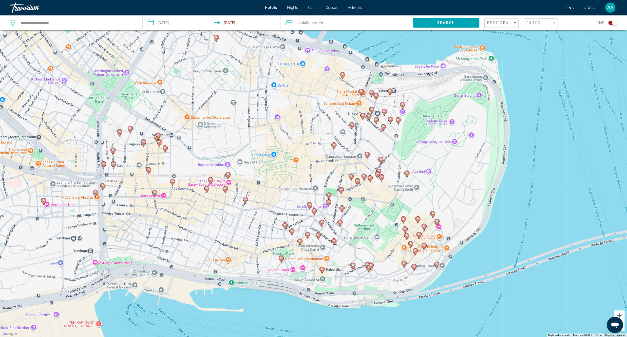
click at [402, 222] on icon "Main content" at bounding box center [403, 220] width 5 height 7
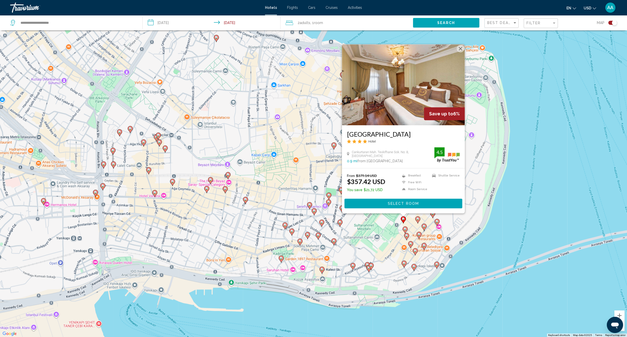
click at [392, 235] on div "To activate drag with keyboard, press Alt + Enter. Once in keyboard drag state,…" at bounding box center [313, 168] width 627 height 337
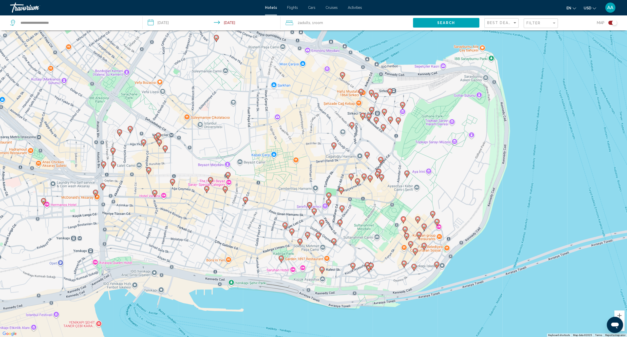
click at [404, 231] on image "Main content" at bounding box center [404, 229] width 3 height 3
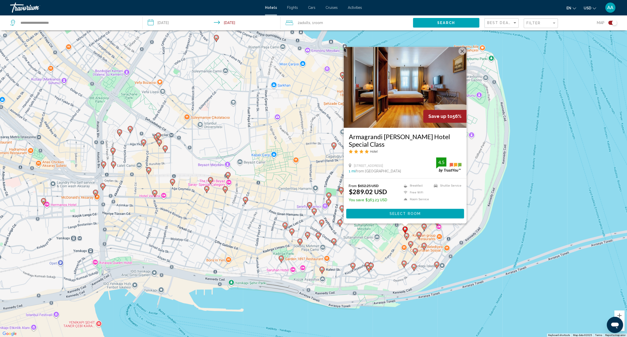
click at [378, 240] on div "To activate drag with keyboard, press Alt + Enter. Once in keyboard drag state,…" at bounding box center [313, 168] width 627 height 337
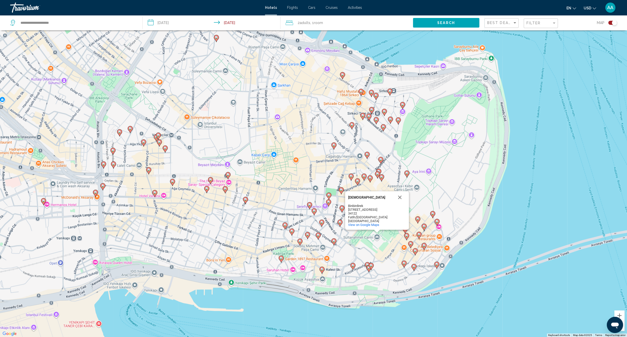
click at [391, 245] on div "To activate drag with keyboard, press Alt + Enter. Once in keyboard drag state,…" at bounding box center [313, 168] width 627 height 337
click at [398, 200] on button "Close" at bounding box center [400, 197] width 12 height 12
click at [408, 238] on gmp-advanced-marker "Main content" at bounding box center [406, 237] width 5 height 8
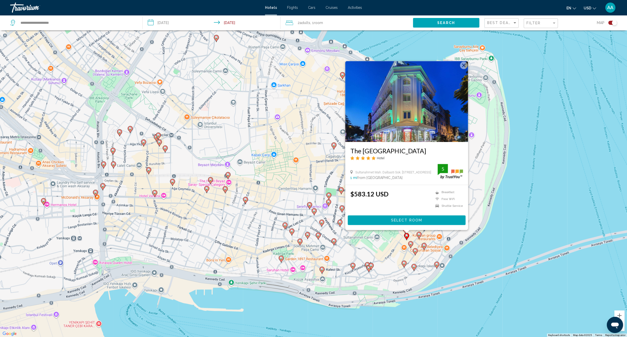
click at [379, 248] on div "To activate drag with keyboard, press Alt + Enter. Once in keyboard drag state,…" at bounding box center [313, 168] width 627 height 337
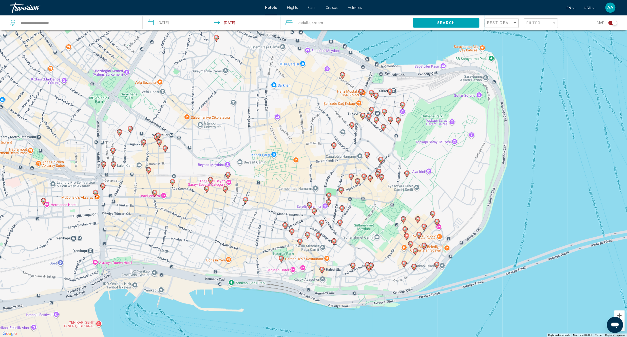
click at [411, 246] on icon "Main content" at bounding box center [410, 245] width 5 height 7
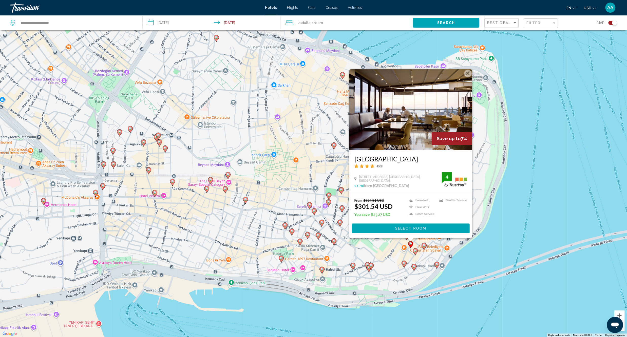
click at [370, 255] on div "To activate drag with keyboard, press Alt + Enter. Once in keyboard drag state,…" at bounding box center [313, 168] width 627 height 337
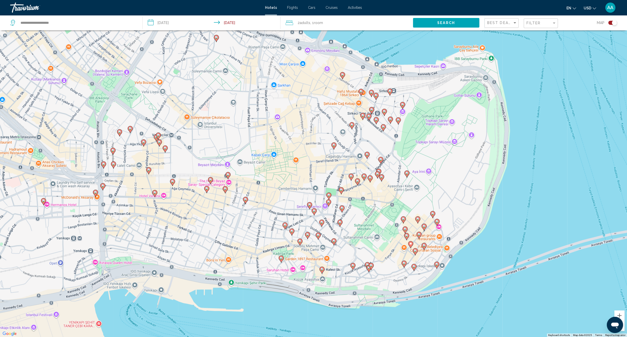
click at [426, 230] on gmp-advanced-marker "Main content" at bounding box center [423, 228] width 5 height 8
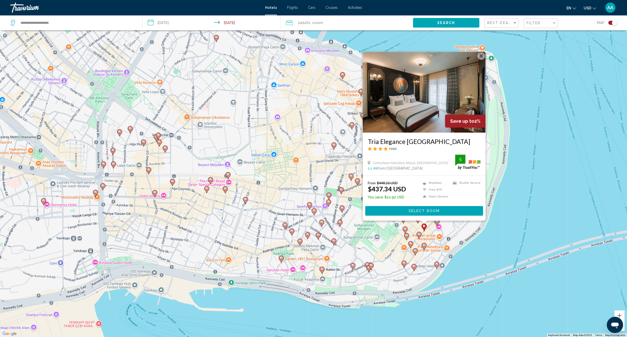
click at [359, 253] on div "To activate drag with keyboard, press Alt + Enter. Once in keyboard drag state,…" at bounding box center [313, 168] width 627 height 337
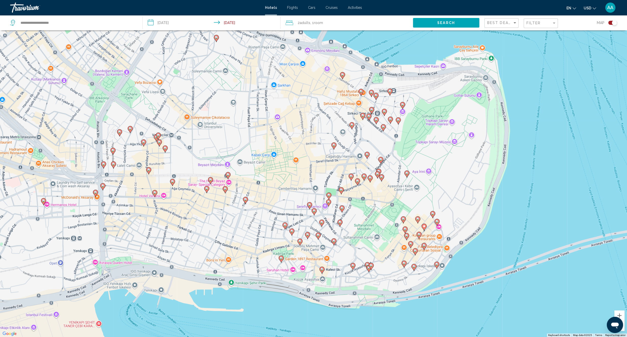
click at [419, 219] on icon "Main content" at bounding box center [417, 220] width 5 height 7
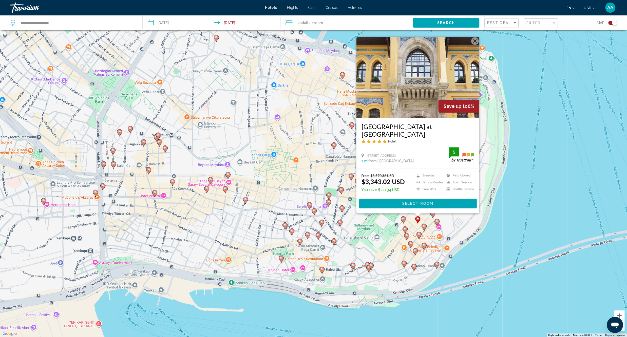
click at [376, 250] on div "To activate drag with keyboard, press Alt + Enter. Once in keyboard drag state,…" at bounding box center [313, 168] width 627 height 337
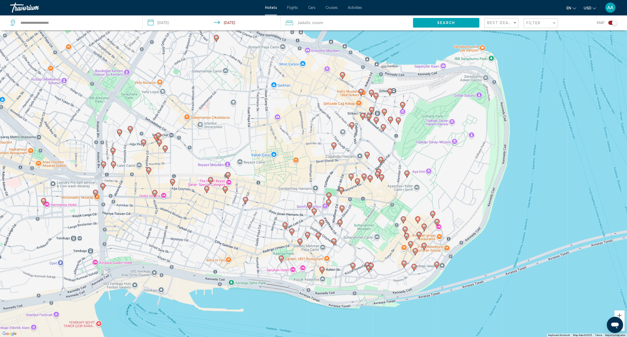
click at [435, 215] on icon "Main content" at bounding box center [432, 214] width 5 height 7
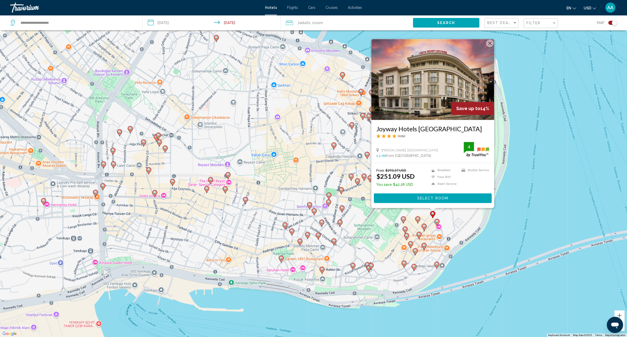
click at [388, 247] on div "To activate drag with keyboard, press Alt + Enter. Once in keyboard drag state,…" at bounding box center [313, 168] width 627 height 337
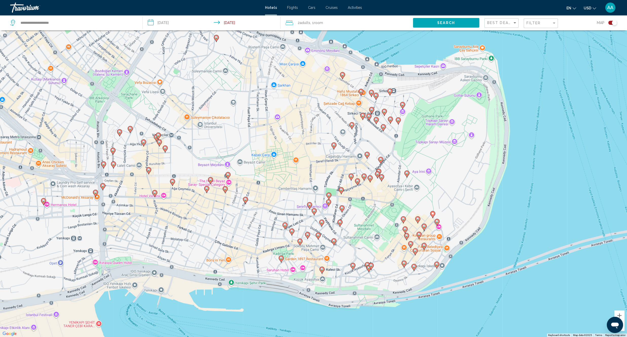
click at [438, 223] on image "Main content" at bounding box center [436, 221] width 3 height 3
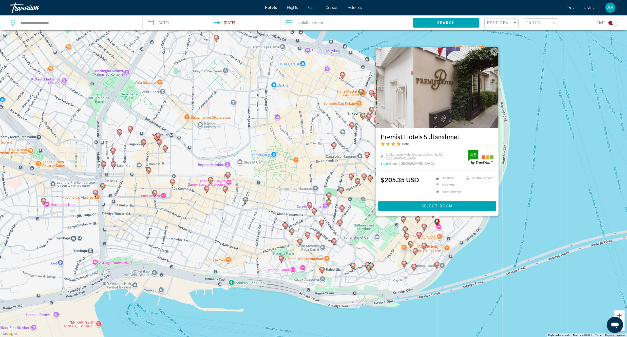
click at [390, 255] on div "To activate drag with keyboard, press Alt + Enter. Once in keyboard drag state,…" at bounding box center [313, 168] width 627 height 337
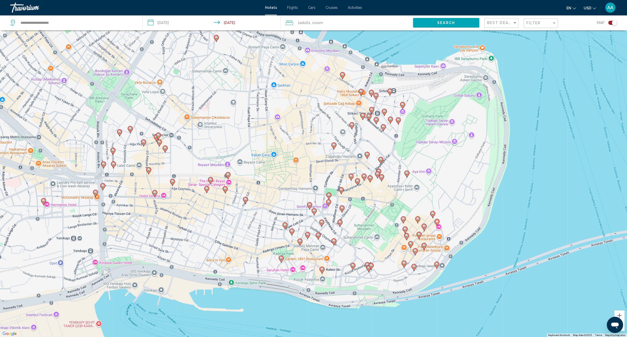
click at [405, 239] on icon "Main content" at bounding box center [406, 236] width 5 height 7
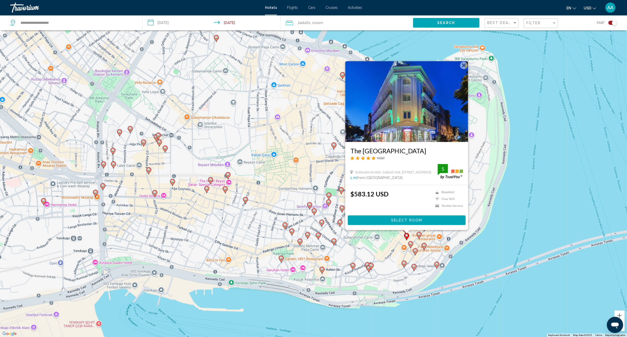
click at [381, 252] on div "To activate drag with keyboard, press Alt + Enter. Once in keyboard drag state,…" at bounding box center [313, 168] width 627 height 337
click at [387, 276] on div "To activate drag with keyboard, press Alt + Enter. Once in keyboard drag state,…" at bounding box center [313, 168] width 627 height 337
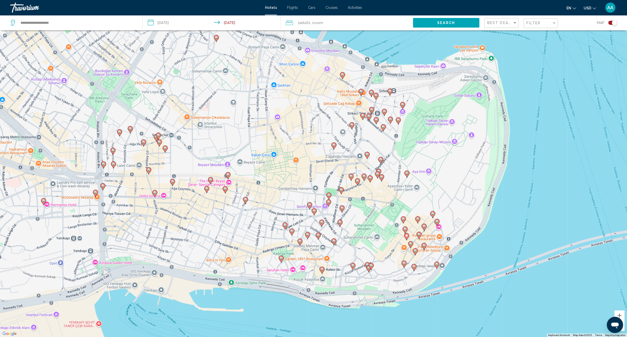
click at [406, 230] on icon "Main content" at bounding box center [404, 230] width 5 height 7
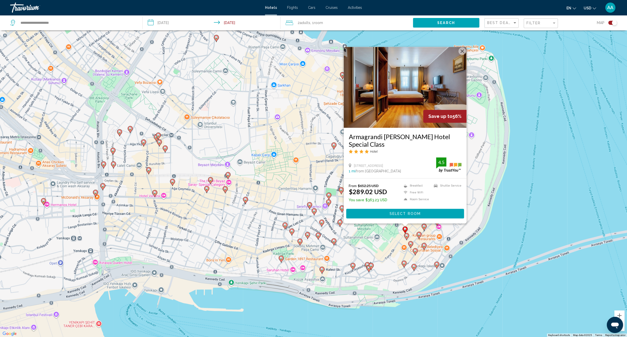
click at [385, 277] on div "To activate drag with keyboard, press Alt + Enter. Once in keyboard drag state,…" at bounding box center [313, 168] width 627 height 337
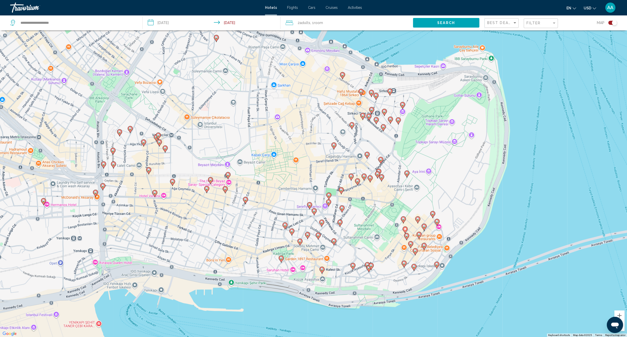
click at [424, 246] on image "Main content" at bounding box center [423, 245] width 3 height 3
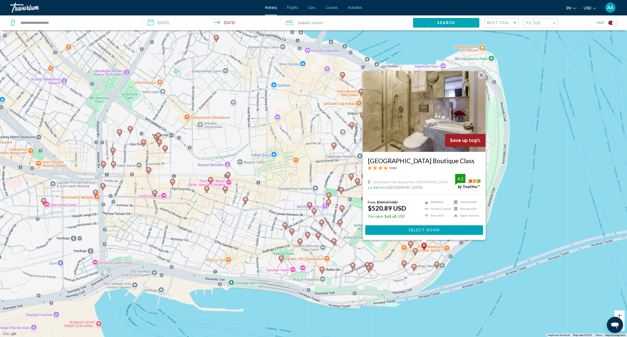
click at [385, 283] on div "To activate drag with keyboard, press Alt + Enter. Once in keyboard drag state,…" at bounding box center [313, 168] width 627 height 337
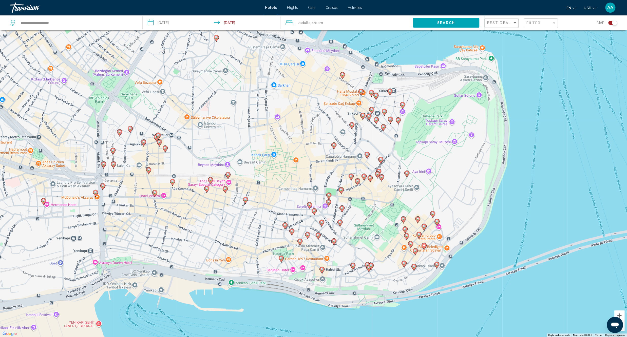
click at [415, 251] on image "Main content" at bounding box center [415, 250] width 3 height 3
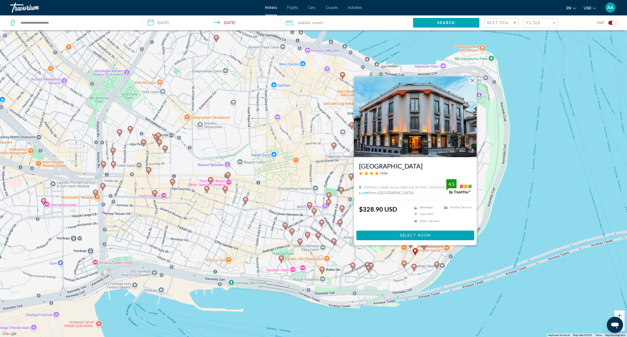
click at [395, 273] on div "To activate drag with keyboard, press Alt + Enter. Once in keyboard drag state,…" at bounding box center [313, 168] width 627 height 337
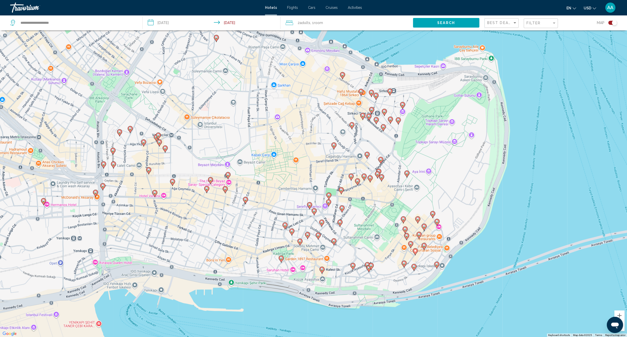
click at [404, 266] on icon "Main content" at bounding box center [403, 264] width 5 height 7
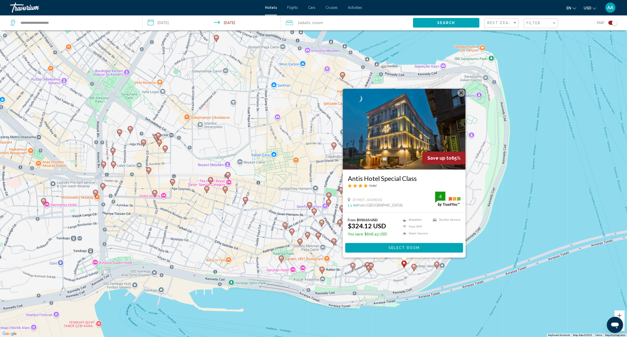
click at [398, 277] on div "To activate drag with keyboard, press Alt + Enter. Once in keyboard drag state,…" at bounding box center [313, 168] width 627 height 337
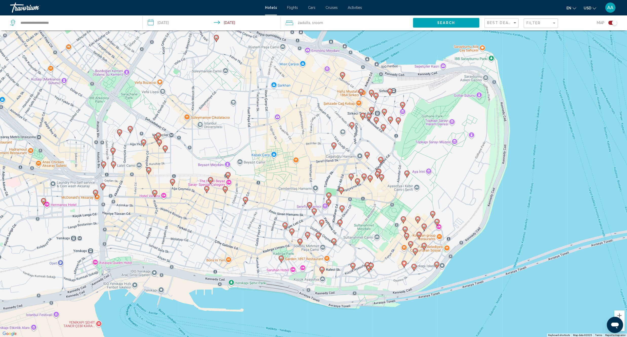
click at [414, 271] on gmp-advanced-marker "Main content" at bounding box center [413, 268] width 5 height 8
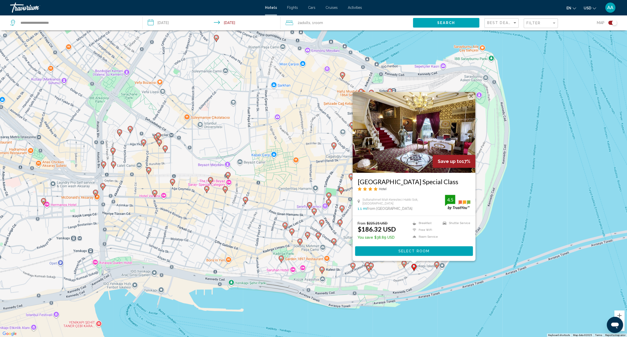
click at [394, 287] on div "To activate drag with keyboard, press Alt + Enter. Once in keyboard drag state,…" at bounding box center [313, 168] width 627 height 337
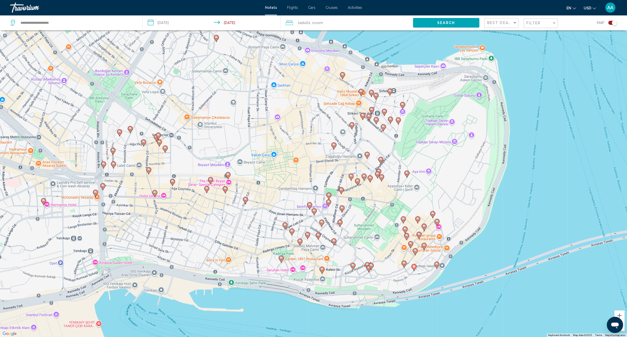
click at [437, 266] on icon "Main content" at bounding box center [436, 265] width 5 height 7
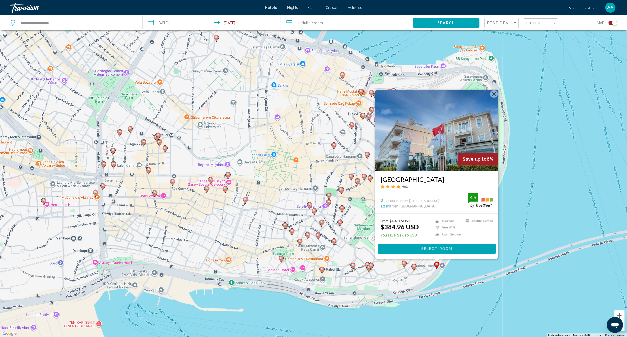
click at [420, 281] on div "To activate drag with keyboard, press Alt + Enter. Once in keyboard drag state,…" at bounding box center [313, 168] width 627 height 337
click at [416, 281] on div "To activate drag with keyboard, press Alt + Enter. Once in keyboard drag state,…" at bounding box center [313, 168] width 627 height 337
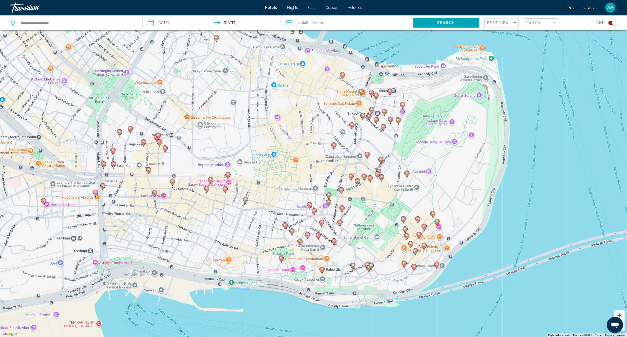
click at [414, 267] on image "Main content" at bounding box center [413, 266] width 3 height 3
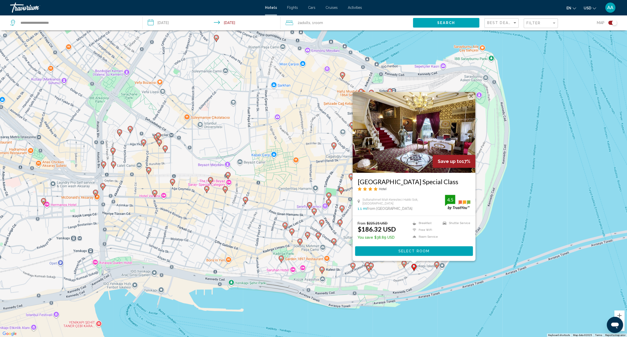
click at [394, 289] on div "To activate drag with keyboard, press Alt + Enter. Once in keyboard drag state,…" at bounding box center [313, 168] width 627 height 337
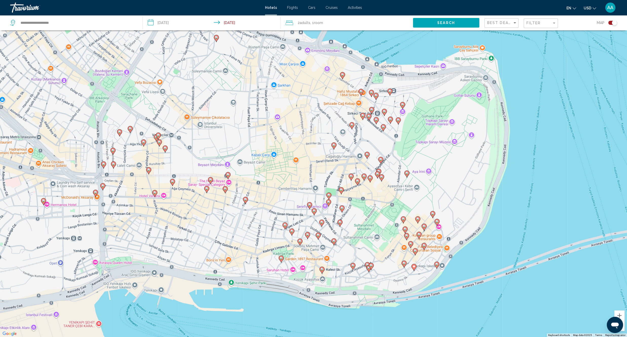
click at [371, 269] on icon "Main content" at bounding box center [370, 266] width 5 height 7
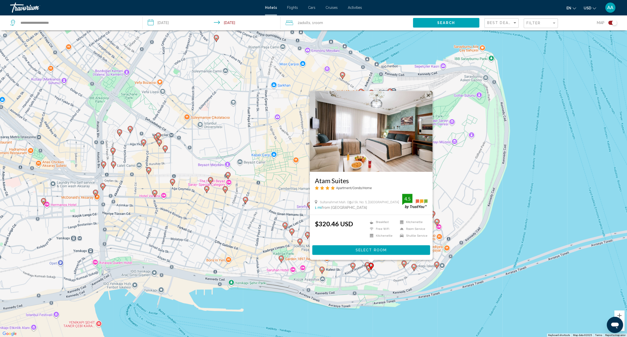
click at [375, 287] on div "To activate drag with keyboard, press Alt + Enter. Once in keyboard drag state,…" at bounding box center [313, 168] width 627 height 337
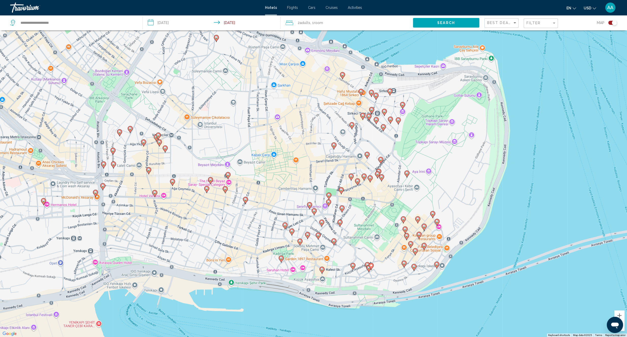
click at [369, 270] on icon "Main content" at bounding box center [368, 269] width 5 height 7
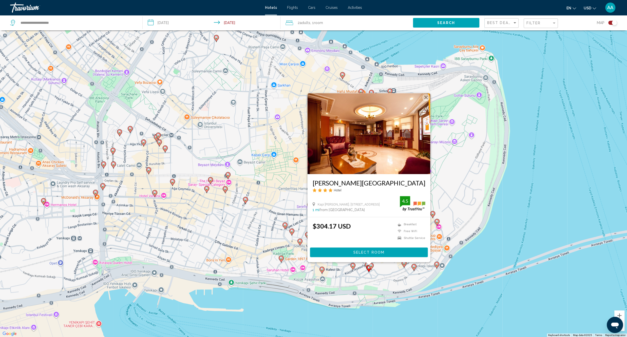
click at [385, 277] on div "To activate drag with keyboard, press Alt + Enter. Once in keyboard drag state,…" at bounding box center [313, 168] width 627 height 337
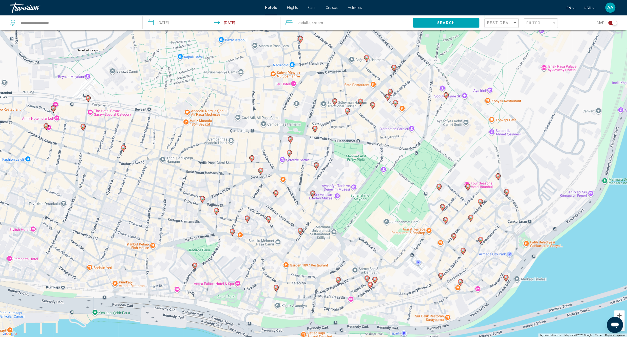
click at [367, 280] on icon "Main content" at bounding box center [366, 279] width 5 height 7
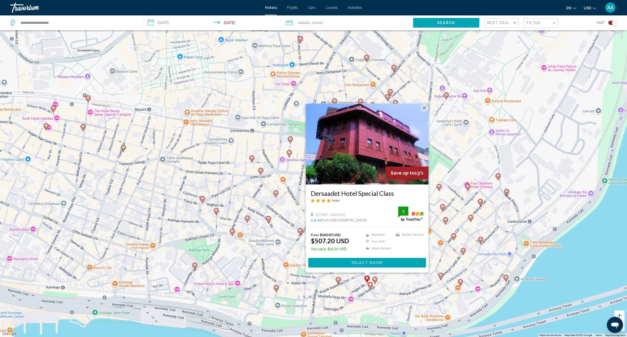
click at [393, 312] on div "To activate drag with keyboard, press Alt + Enter. Once in keyboard drag state,…" at bounding box center [313, 168] width 627 height 337
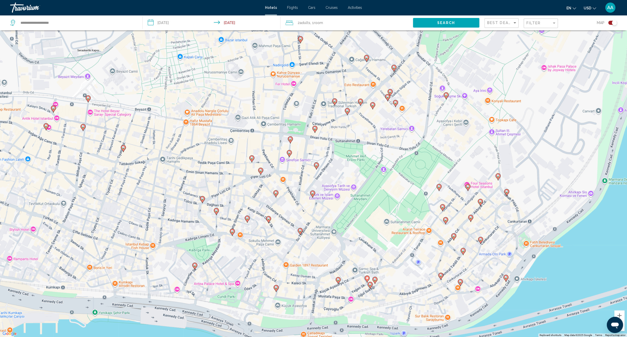
click at [338, 282] on icon "Main content" at bounding box center [338, 281] width 5 height 7
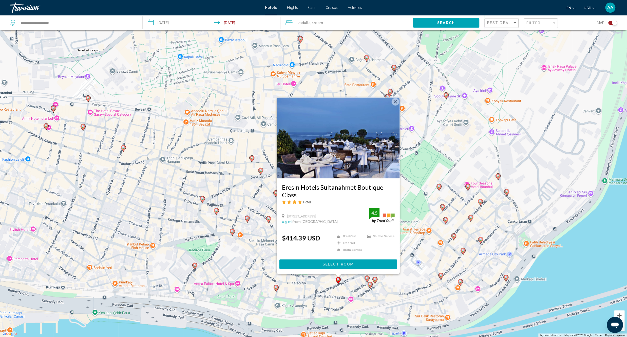
click at [354, 305] on div "To activate drag with keyboard, press Alt + Enter. Once in keyboard drag state,…" at bounding box center [313, 168] width 627 height 337
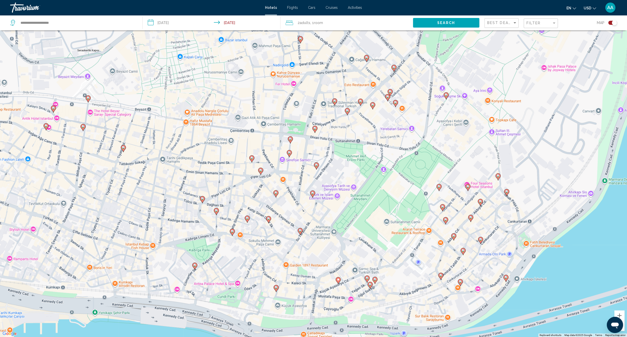
click at [277, 292] on gmp-advanced-marker "Main content" at bounding box center [275, 289] width 5 height 8
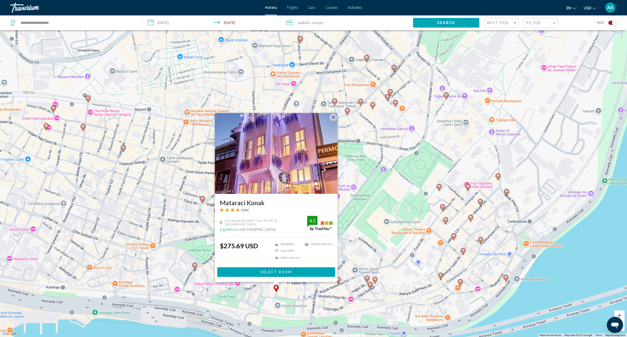
click at [307, 302] on div "To activate drag with keyboard, press Alt + Enter. Once in keyboard drag state,…" at bounding box center [313, 168] width 627 height 337
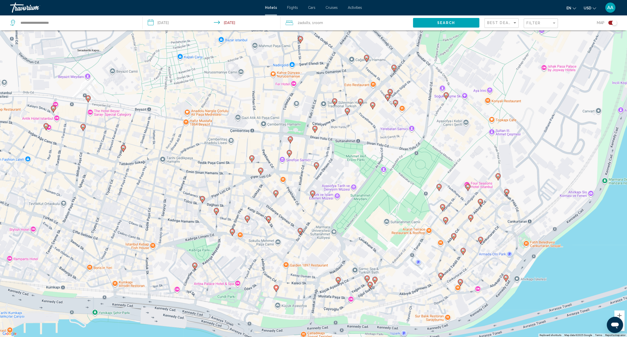
click at [277, 291] on gmp-advanced-marker "Main content" at bounding box center [275, 289] width 5 height 8
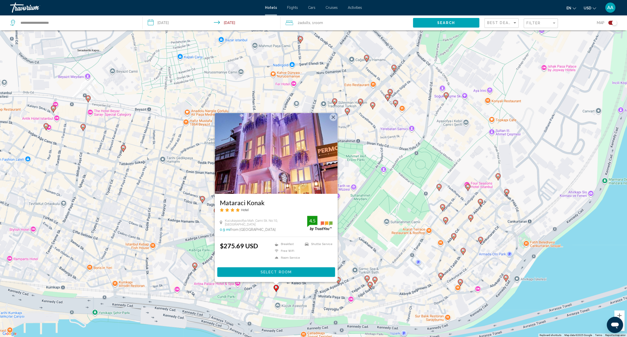
click at [331, 312] on div "To activate drag with keyboard, press Alt + Enter. Once in keyboard drag state,…" at bounding box center [313, 168] width 627 height 337
click at [308, 315] on div "To activate drag with keyboard, press Alt + Enter. Once in keyboard drag state,…" at bounding box center [313, 168] width 627 height 337
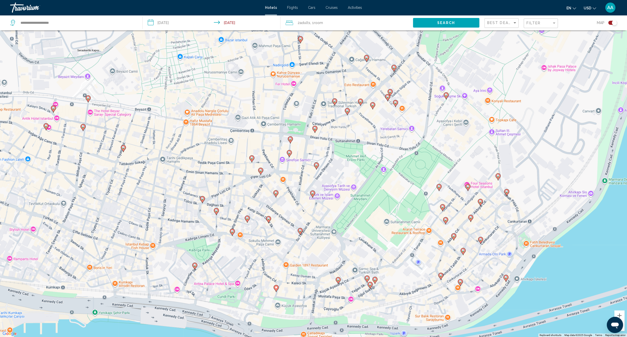
click at [301, 230] on image "Main content" at bounding box center [300, 230] width 3 height 3
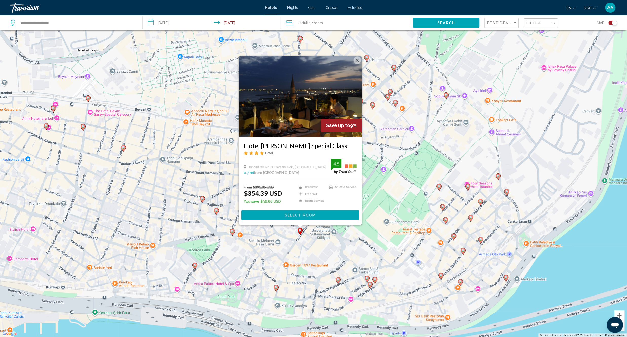
click at [304, 261] on div "To activate drag with keyboard, press Alt + Enter. Once in keyboard drag state,…" at bounding box center [313, 168] width 627 height 337
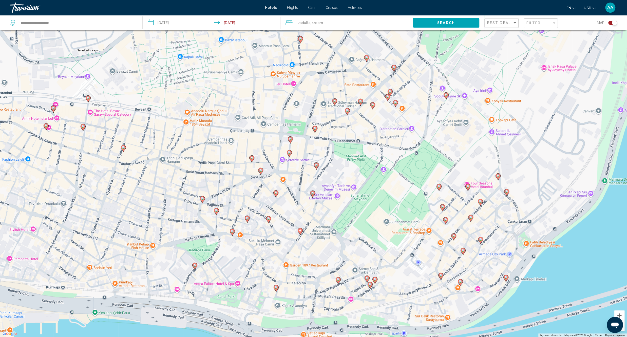
click at [268, 221] on icon "Main content" at bounding box center [268, 220] width 5 height 7
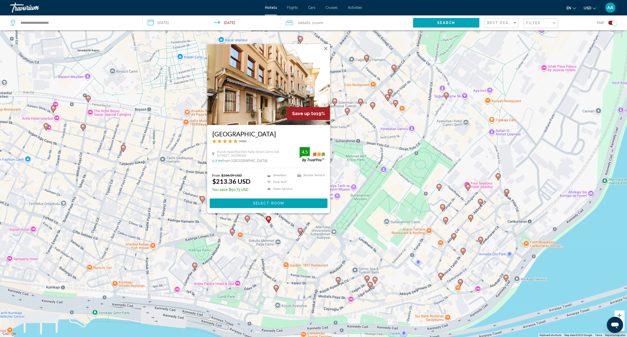
click at [276, 244] on div "To activate drag with keyboard, press Alt + Enter. Once in keyboard drag state,…" at bounding box center [313, 168] width 627 height 337
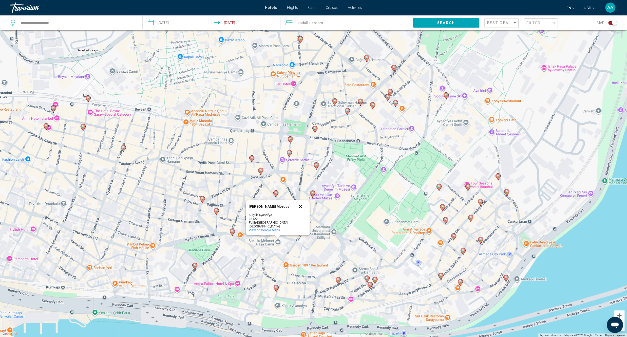
click at [301, 211] on button "Close" at bounding box center [300, 207] width 12 height 12
click at [249, 220] on gmp-advanced-marker "Main content" at bounding box center [247, 219] width 5 height 8
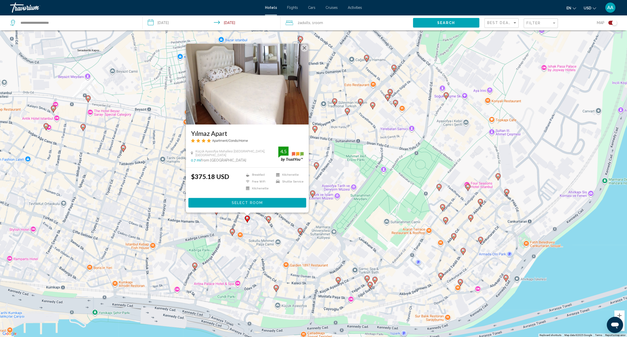
click at [255, 249] on div "To activate drag with keyboard, press Alt + Enter. Once in keyboard drag state,…" at bounding box center [313, 168] width 627 height 337
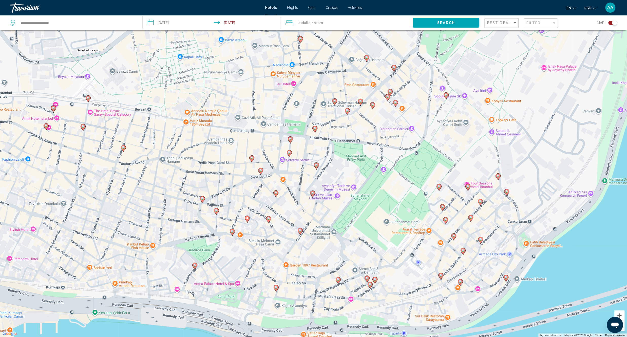
click at [460, 284] on icon "Main content" at bounding box center [460, 283] width 5 height 7
click at [461, 282] on image "Main content" at bounding box center [460, 281] width 3 height 3
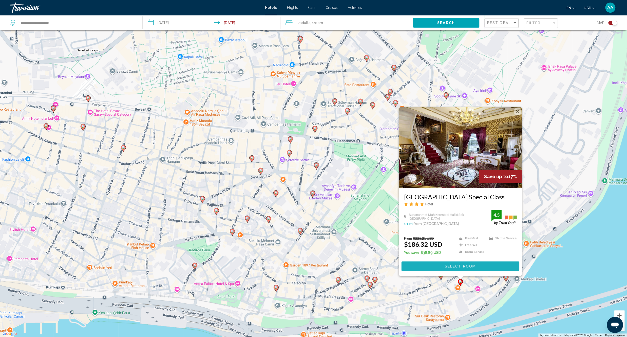
click at [460, 269] on button "Select Room" at bounding box center [460, 266] width 118 height 9
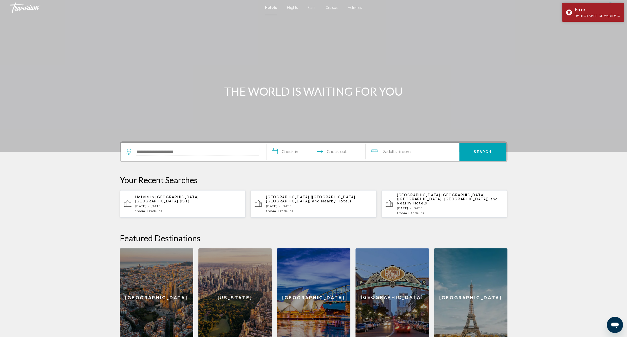
click at [211, 153] on input "Search widget" at bounding box center [197, 152] width 123 height 8
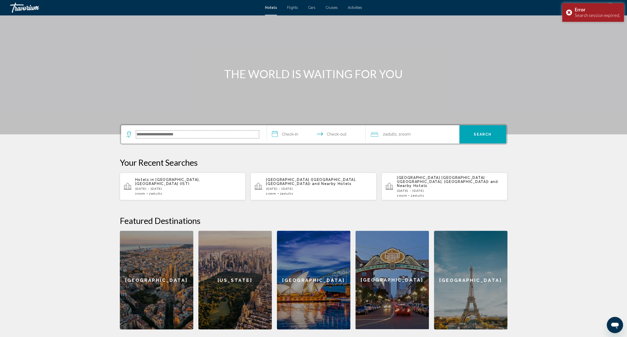
scroll to position [18, 0]
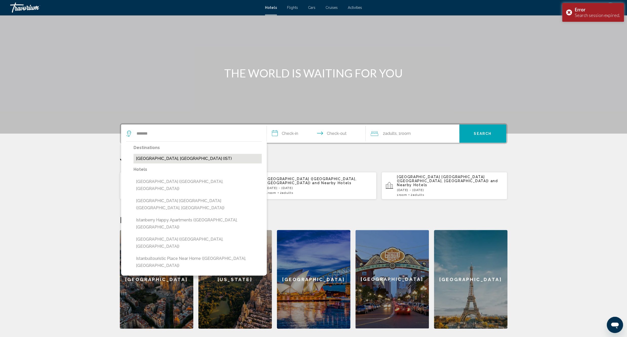
click at [152, 157] on button "[GEOGRAPHIC_DATA], [GEOGRAPHIC_DATA] (IST)" at bounding box center [197, 159] width 128 height 10
type input "**********"
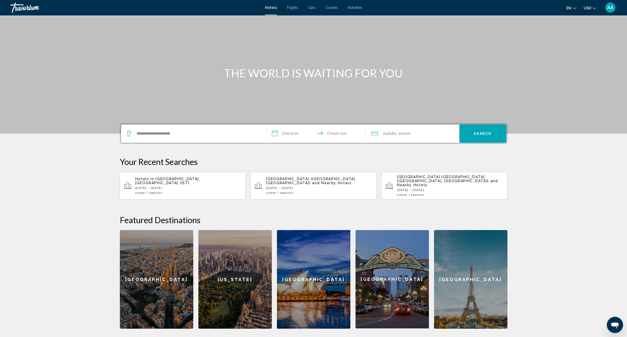
click at [293, 141] on input "**********" at bounding box center [317, 135] width 101 height 20
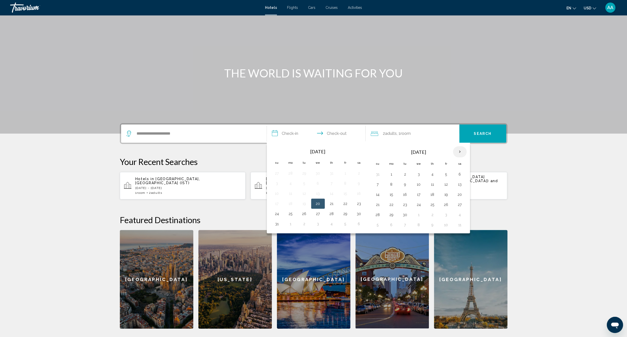
click at [461, 151] on th "Next month" at bounding box center [460, 151] width 14 height 11
click at [433, 185] on button "9" at bounding box center [432, 184] width 8 height 7
click at [377, 198] on button "12" at bounding box center [377, 194] width 8 height 7
type input "**********"
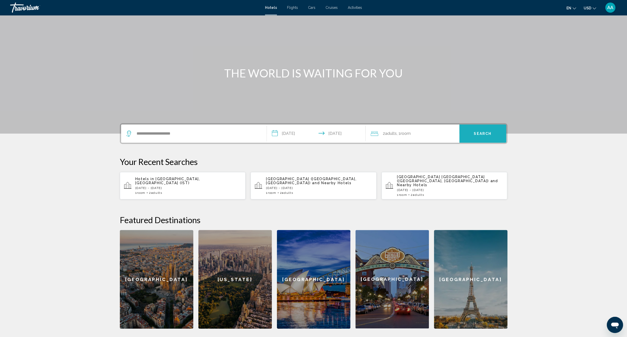
click at [478, 137] on button "Search" at bounding box center [482, 134] width 47 height 18
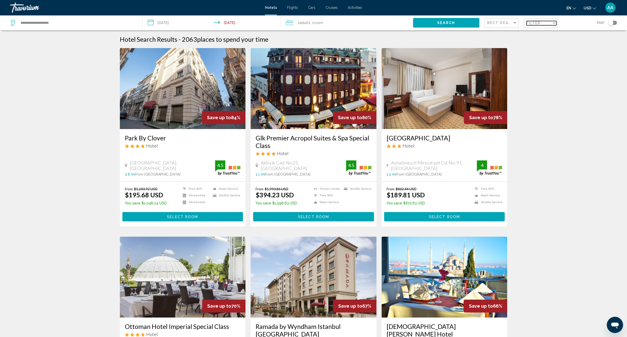
drag, startPoint x: 541, startPoint y: 21, endPoint x: 527, endPoint y: 24, distance: 14.5
click at [541, 21] on div "Filter" at bounding box center [538, 23] width 25 height 4
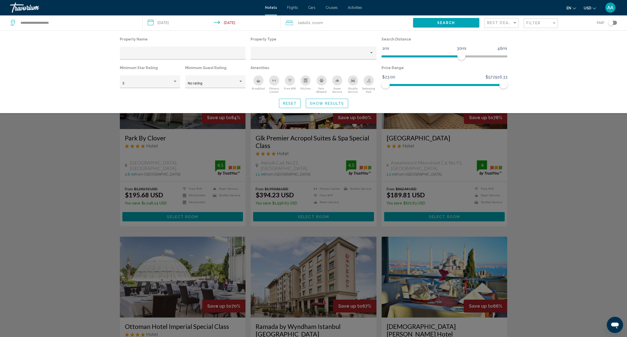
click at [258, 83] on icon "Breakfast" at bounding box center [259, 82] width 4 height 2
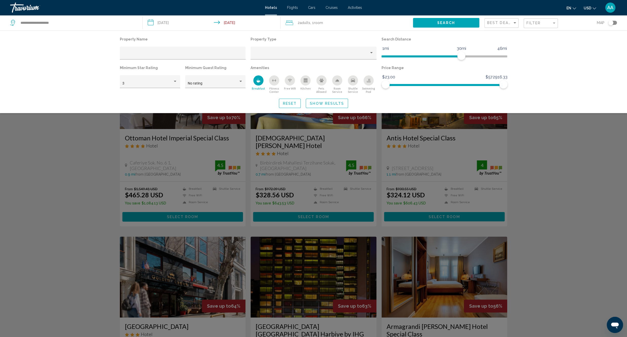
click at [294, 81] on div "Free Wifi" at bounding box center [290, 80] width 10 height 10
click at [173, 84] on div "3" at bounding box center [149, 84] width 55 height 4
click at [159, 93] on span "4" at bounding box center [149, 94] width 55 height 11
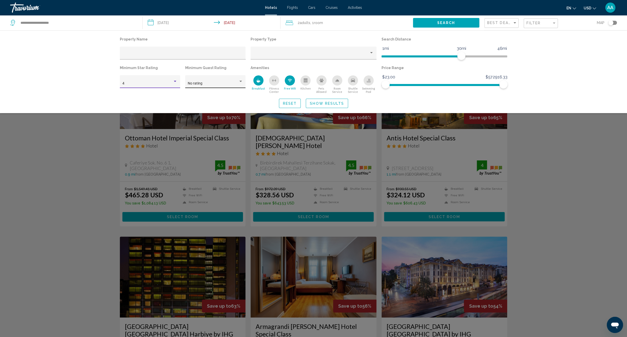
click at [200, 82] on span "No rating" at bounding box center [195, 83] width 15 height 4
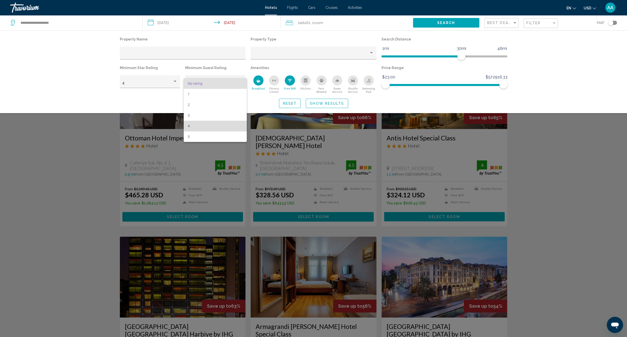
click at [193, 124] on span "4" at bounding box center [215, 126] width 55 height 11
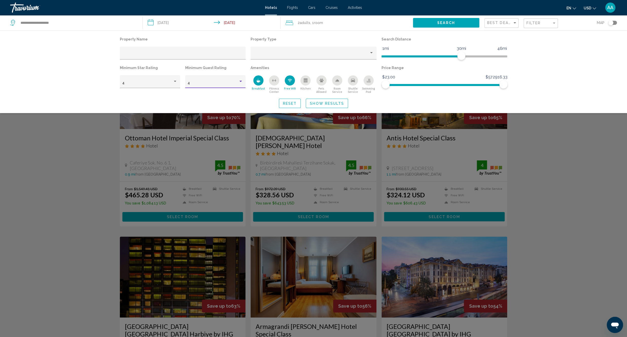
click at [332, 102] on span "Show Results" at bounding box center [327, 103] width 34 height 4
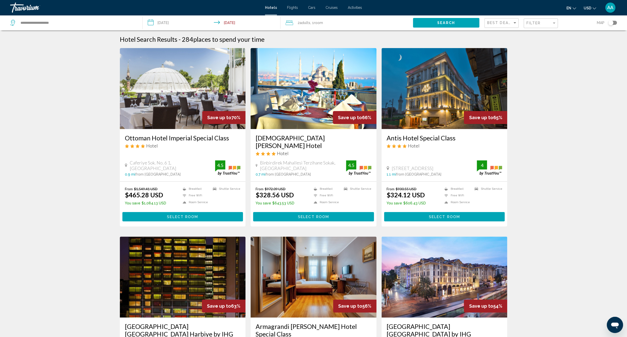
click at [611, 23] on div "Toggle map" at bounding box center [610, 22] width 5 height 5
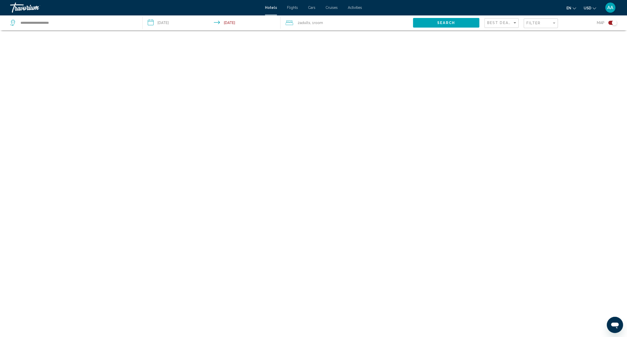
scroll to position [30, 0]
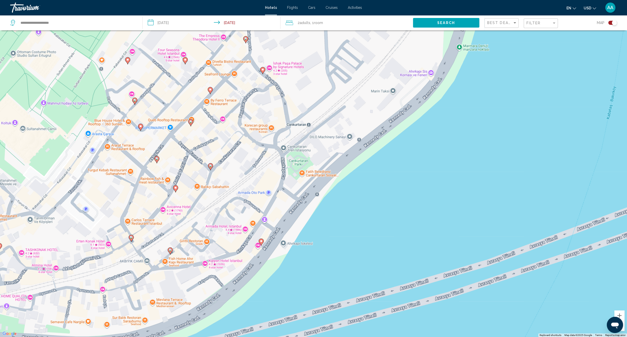
click at [172, 250] on icon "Main content" at bounding box center [170, 251] width 5 height 7
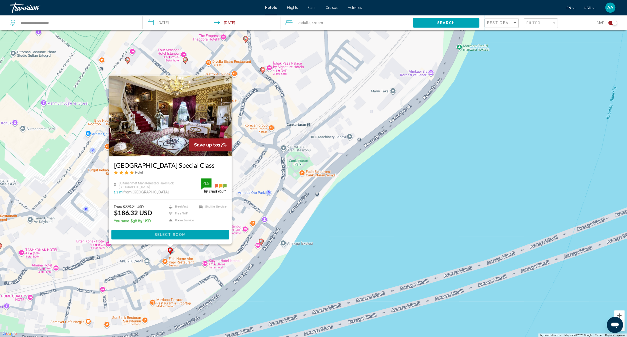
click at [180, 237] on span "Select Room" at bounding box center [169, 235] width 31 height 4
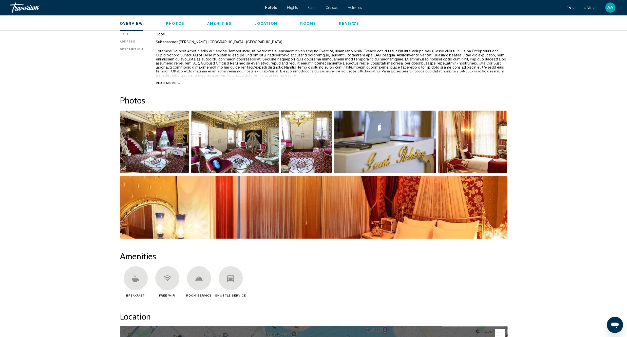
scroll to position [152, 0]
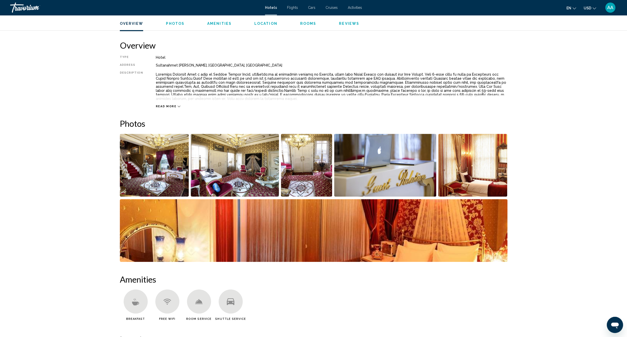
click at [163, 180] on img "Open full-screen image slider" at bounding box center [154, 165] width 69 height 63
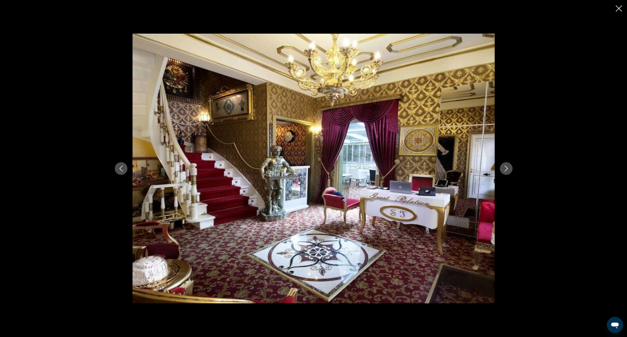
click at [508, 168] on icon "Next image" at bounding box center [506, 169] width 6 height 6
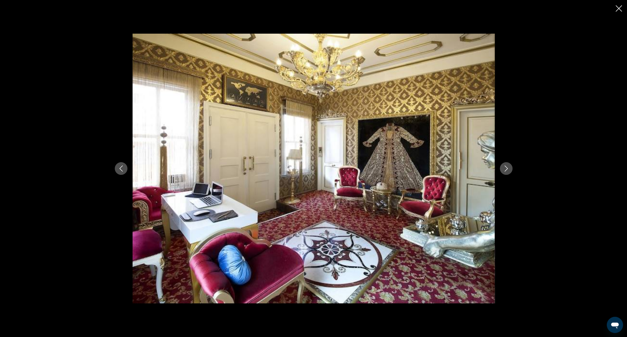
click at [505, 165] on button "Next image" at bounding box center [506, 168] width 13 height 13
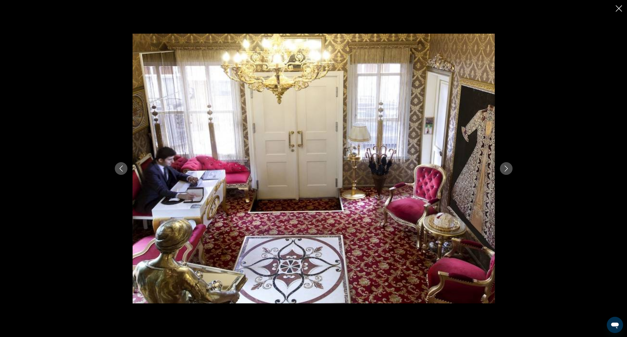
click at [504, 164] on button "Next image" at bounding box center [506, 168] width 13 height 13
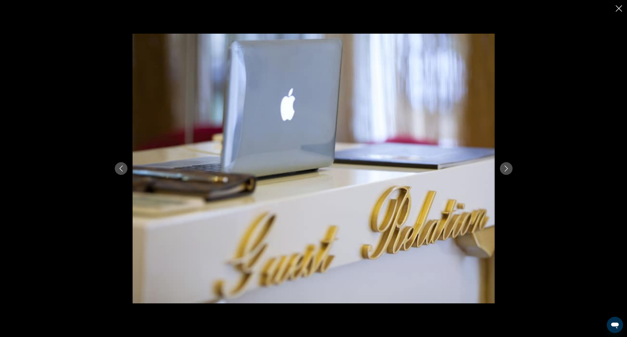
click at [504, 164] on button "Next image" at bounding box center [506, 168] width 13 height 13
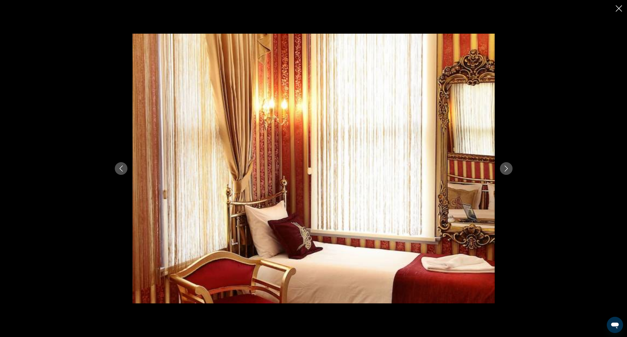
click at [504, 164] on button "Next image" at bounding box center [506, 168] width 13 height 13
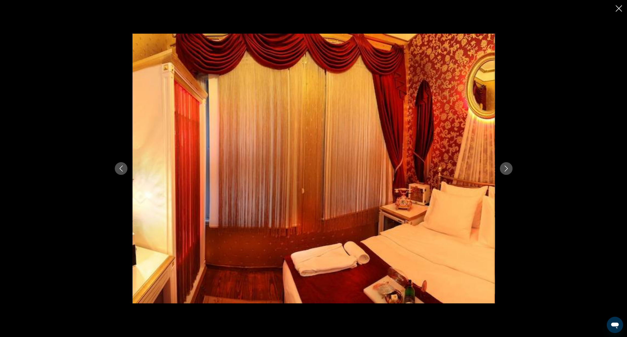
click at [504, 164] on button "Next image" at bounding box center [506, 168] width 13 height 13
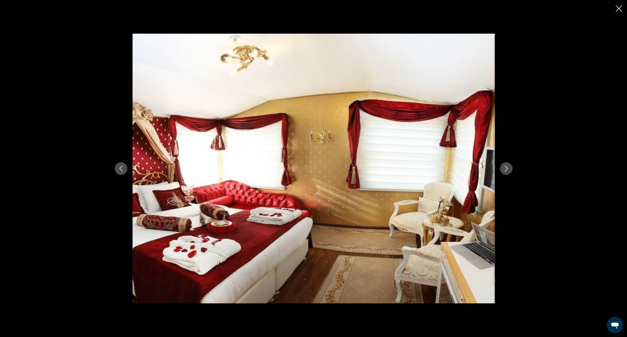
click at [504, 164] on button "Next image" at bounding box center [506, 168] width 13 height 13
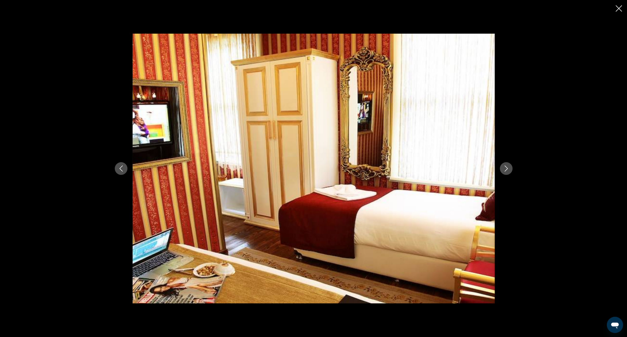
click at [510, 170] on button "Next image" at bounding box center [506, 168] width 13 height 13
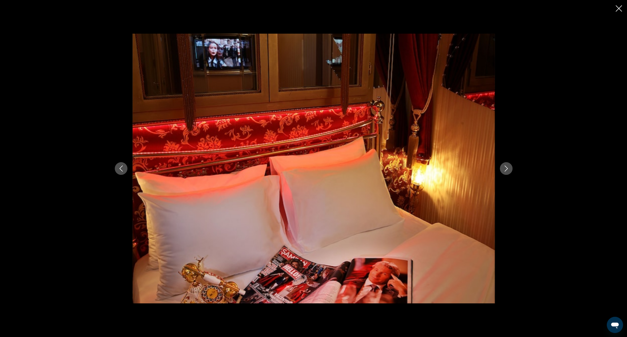
click at [510, 170] on button "Next image" at bounding box center [506, 168] width 13 height 13
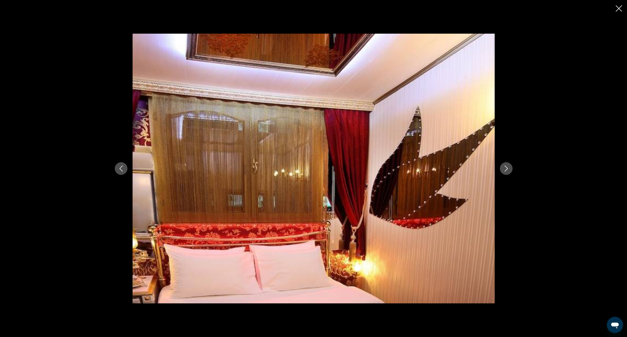
click at [615, 12] on div "Main content" at bounding box center [313, 168] width 627 height 337
click at [617, 10] on icon "Close slideshow" at bounding box center [618, 8] width 6 height 6
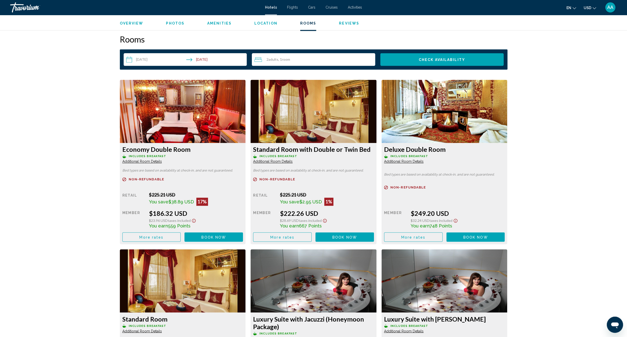
scroll to position [624, 0]
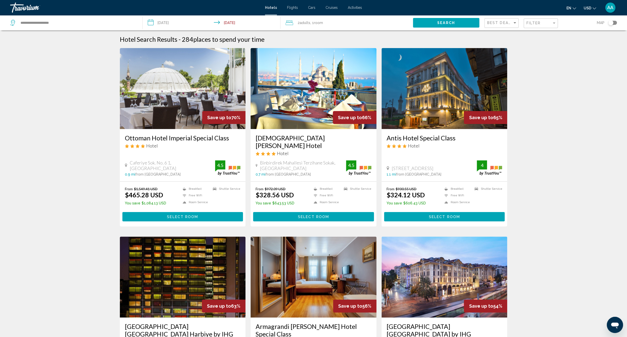
click at [544, 20] on div "Filter" at bounding box center [541, 23] width 30 height 9
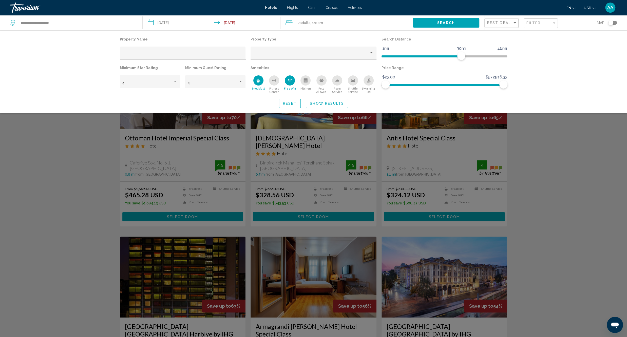
drag, startPoint x: 563, startPoint y: 171, endPoint x: 557, endPoint y: 165, distance: 9.0
click at [563, 172] on div "Search widget" at bounding box center [313, 206] width 627 height 261
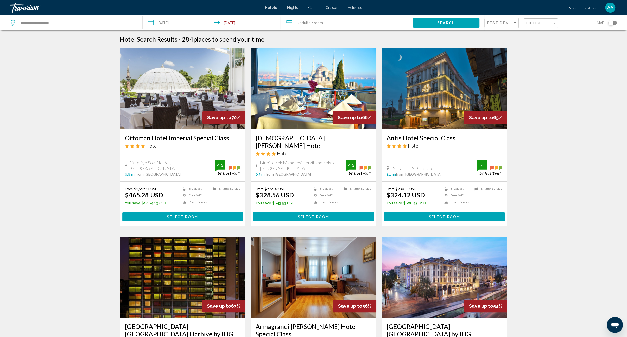
click at [608, 23] on div "Toggle map" at bounding box center [610, 22] width 5 height 5
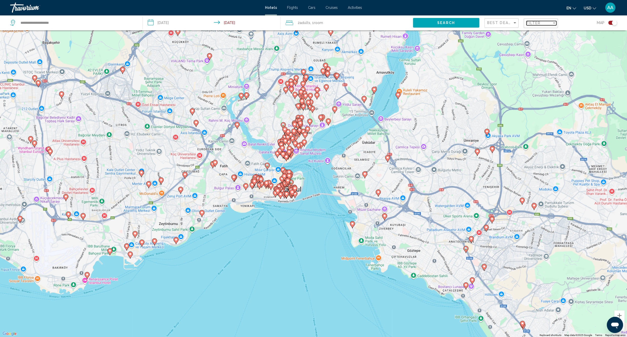
click at [542, 23] on div "Filter" at bounding box center [538, 23] width 25 height 4
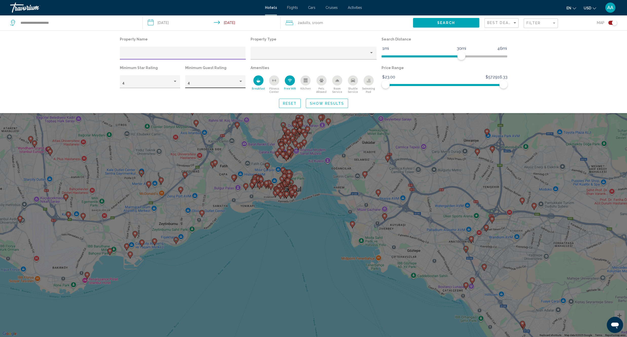
click at [205, 82] on div "4" at bounding box center [213, 84] width 50 height 4
click at [200, 97] on span "5" at bounding box center [215, 94] width 55 height 11
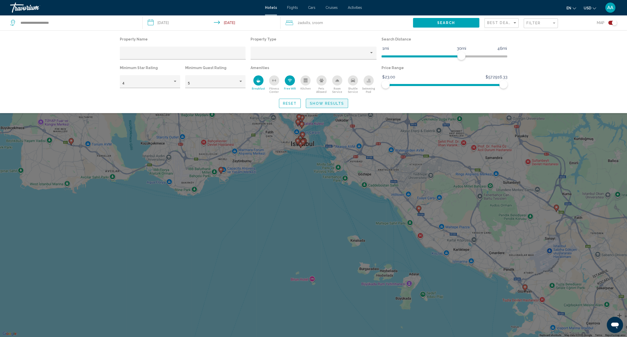
click at [323, 105] on span "Show Results" at bounding box center [327, 104] width 34 height 4
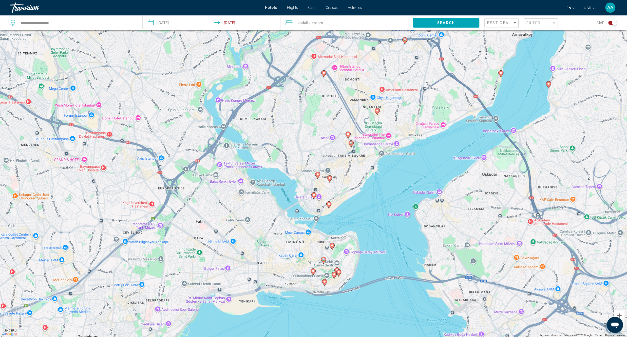
drag, startPoint x: 424, startPoint y: 129, endPoint x: 361, endPoint y: 262, distance: 147.2
click at [361, 262] on div "To activate drag with keyboard, press Alt + Enter. Once in keyboard drag state,…" at bounding box center [313, 168] width 627 height 337
click at [348, 133] on image "Main content" at bounding box center [347, 134] width 3 height 3
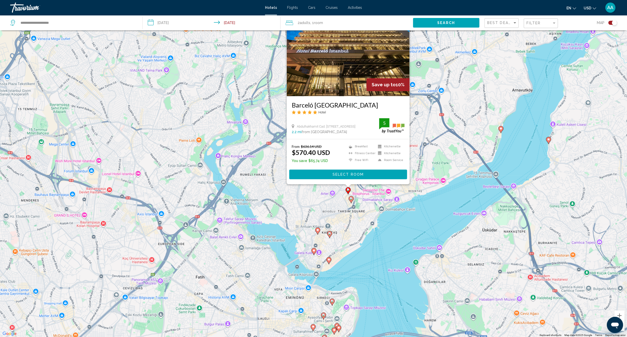
click at [364, 220] on div "To activate drag with keyboard, press Alt + Enter. Once in keyboard drag state,…" at bounding box center [313, 168] width 627 height 337
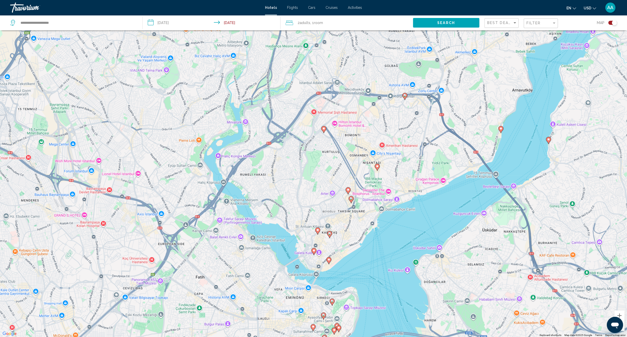
click at [352, 199] on image "Main content" at bounding box center [350, 198] width 3 height 3
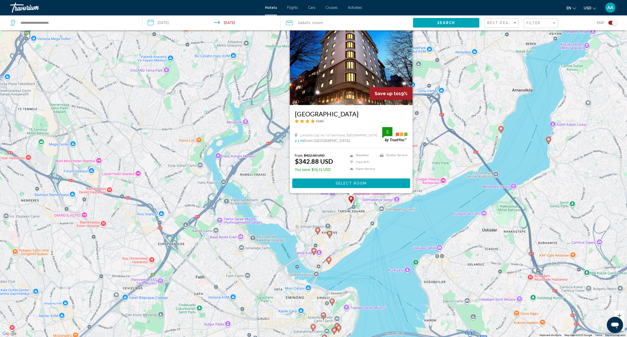
click at [355, 228] on div "To activate drag with keyboard, press Alt + Enter. Once in keyboard drag state,…" at bounding box center [313, 168] width 627 height 337
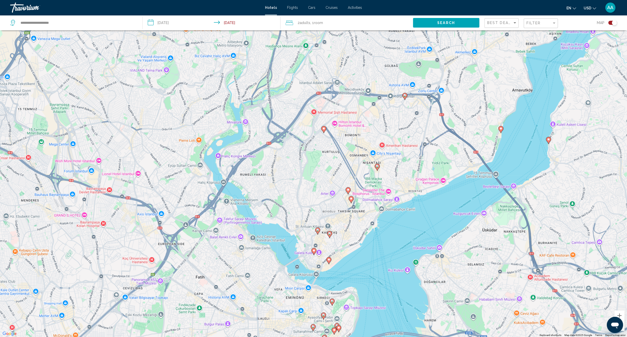
click at [317, 232] on image "Main content" at bounding box center [317, 230] width 3 height 3
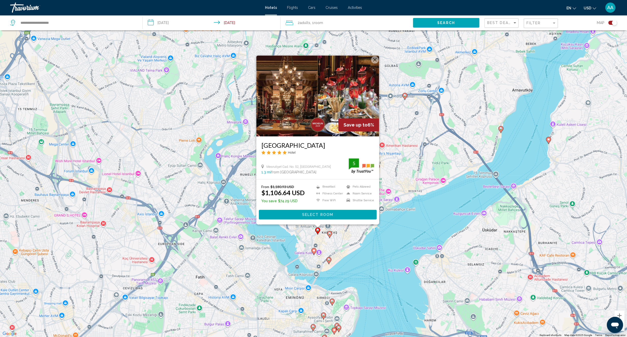
click at [362, 258] on div "To activate drag with keyboard, press Alt + Enter. Once in keyboard drag state,…" at bounding box center [313, 168] width 627 height 337
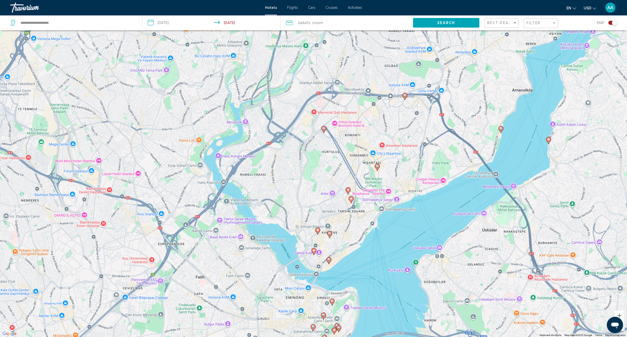
click at [329, 237] on icon "Main content" at bounding box center [329, 234] width 5 height 7
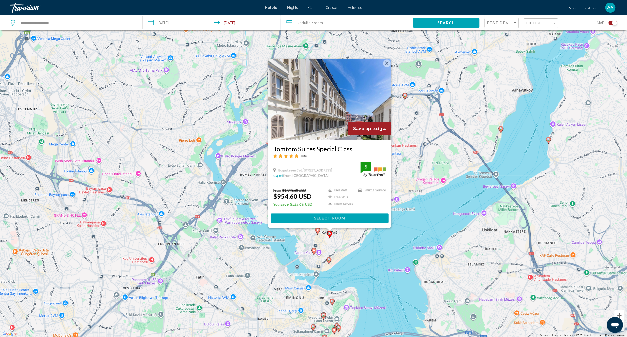
click at [352, 262] on div "To activate drag with keyboard, press Alt + Enter. Once in keyboard drag state,…" at bounding box center [313, 168] width 627 height 337
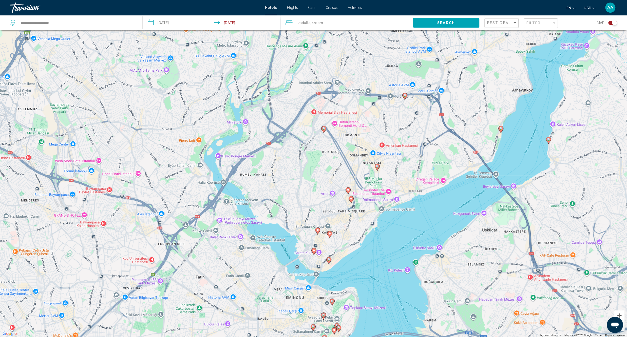
click at [314, 254] on icon "Main content" at bounding box center [313, 251] width 5 height 7
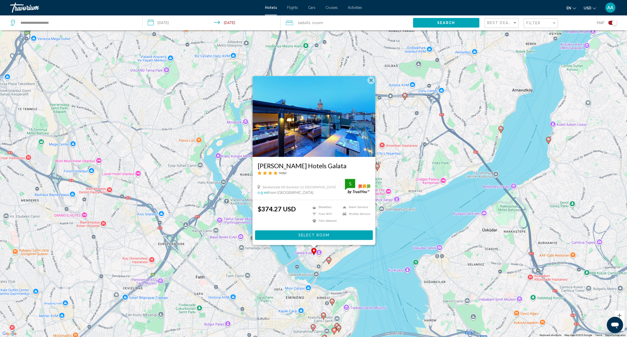
click at [365, 269] on div "To activate drag with keyboard, press Alt + Enter. Once in keyboard drag state,…" at bounding box center [313, 168] width 627 height 337
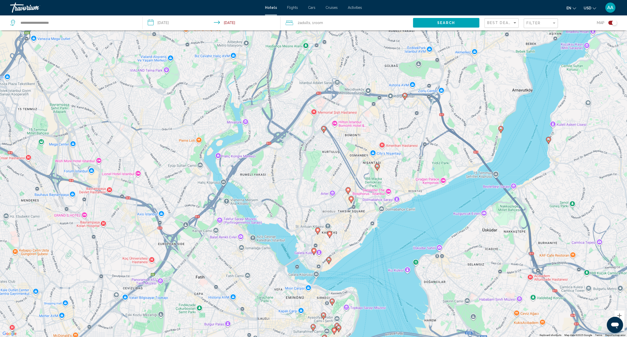
click at [330, 263] on gmp-advanced-marker "Main content" at bounding box center [328, 261] width 5 height 8
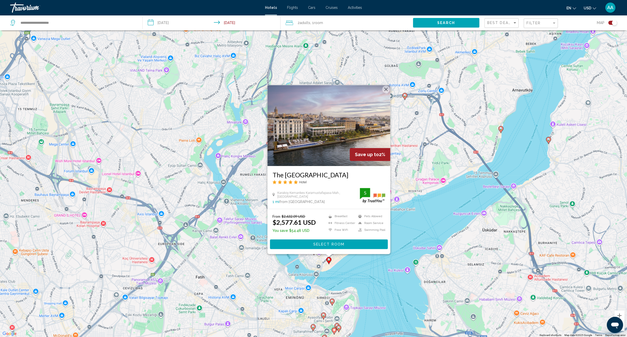
click at [360, 278] on div "To activate drag with keyboard, press Alt + Enter. Once in keyboard drag state,…" at bounding box center [313, 168] width 627 height 337
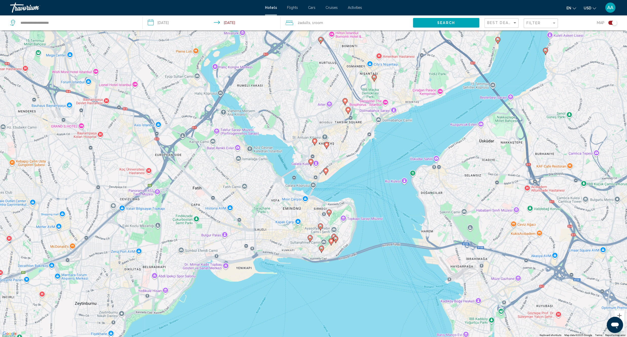
drag, startPoint x: 358, startPoint y: 271, endPoint x: 344, endPoint y: 196, distance: 76.2
click at [359, 189] on div "To activate drag with keyboard, press Alt + Enter. Once in keyboard drag state,…" at bounding box center [313, 168] width 627 height 337
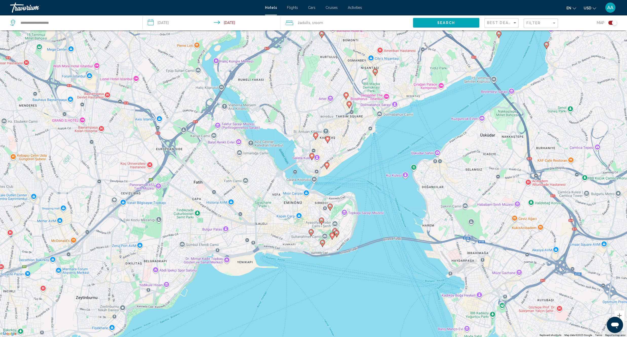
click at [331, 212] on div "To activate drag with keyboard, press Alt + Enter. Once in keyboard drag state,…" at bounding box center [313, 168] width 627 height 337
click at [330, 209] on icon "Main content" at bounding box center [329, 207] width 5 height 7
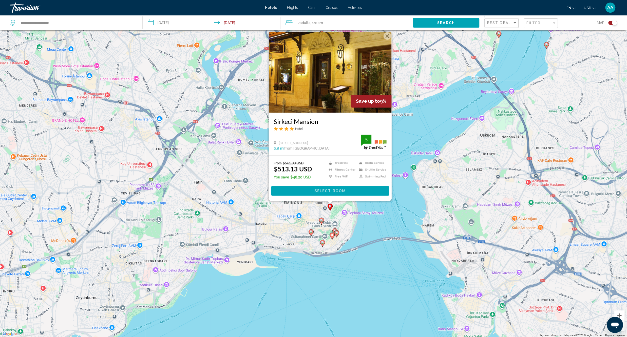
click at [389, 236] on div "To activate drag with keyboard, press Alt + Enter. Once in keyboard drag state,…" at bounding box center [313, 168] width 627 height 337
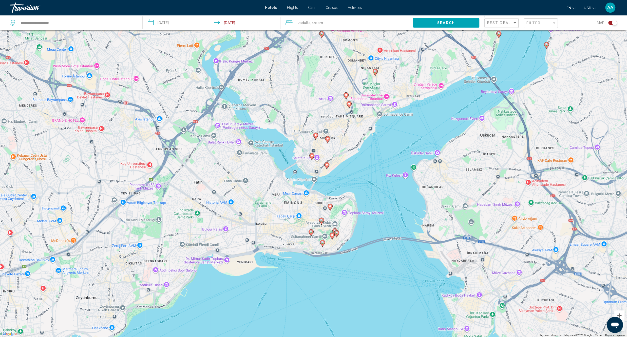
click at [322, 221] on image "Main content" at bounding box center [321, 220] width 3 height 3
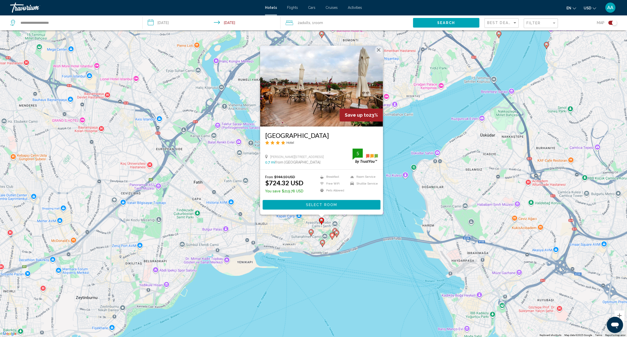
click at [374, 253] on div "To activate drag with keyboard, press Alt + Enter. Once in keyboard drag state,…" at bounding box center [313, 168] width 627 height 337
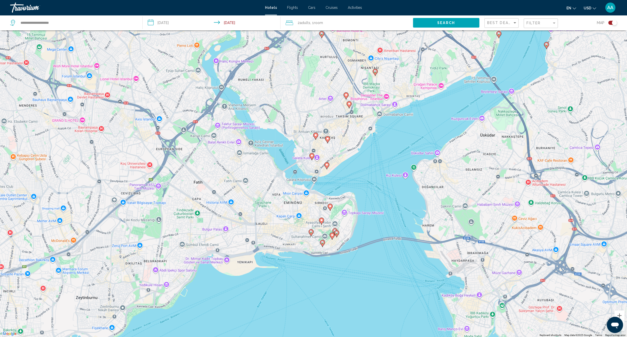
click at [312, 235] on gmp-advanced-marker "Main content" at bounding box center [310, 233] width 5 height 8
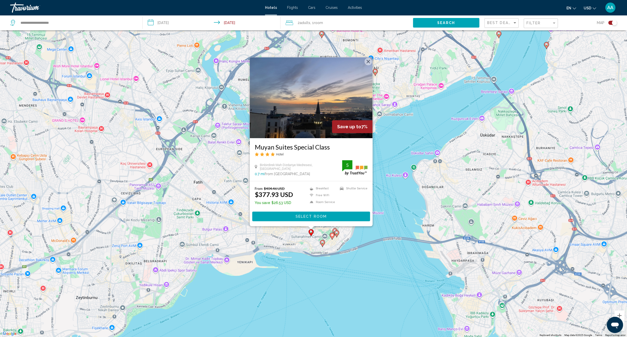
click at [344, 262] on div "To activate drag with keyboard, press Alt + Enter. Once in keyboard drag state,…" at bounding box center [313, 168] width 627 height 337
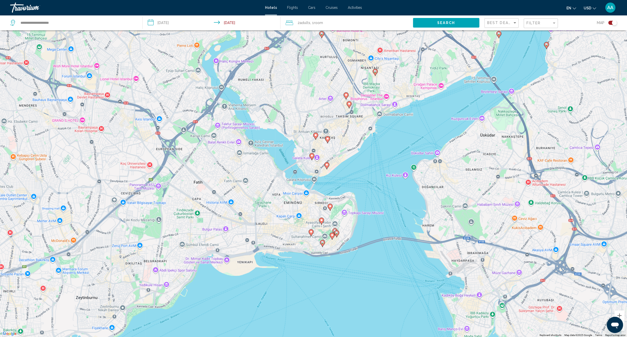
click at [332, 237] on image "Main content" at bounding box center [331, 235] width 3 height 3
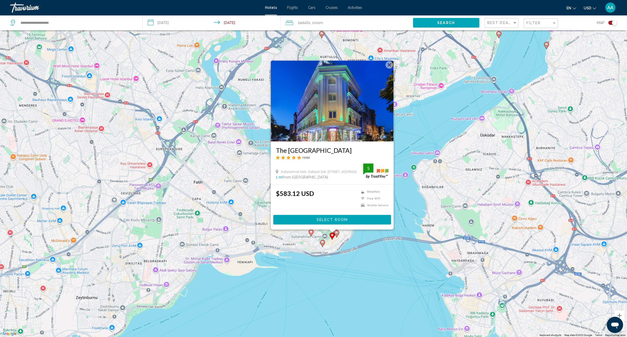
click at [342, 263] on div "To activate drag with keyboard, press Alt + Enter. Once in keyboard drag state,…" at bounding box center [313, 168] width 627 height 337
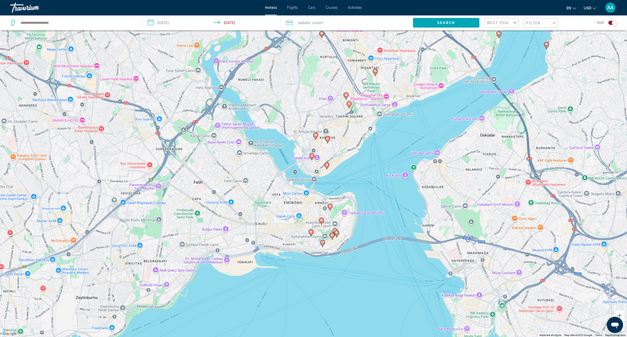
click at [323, 246] on gmp-advanced-marker "Main content" at bounding box center [322, 244] width 5 height 8
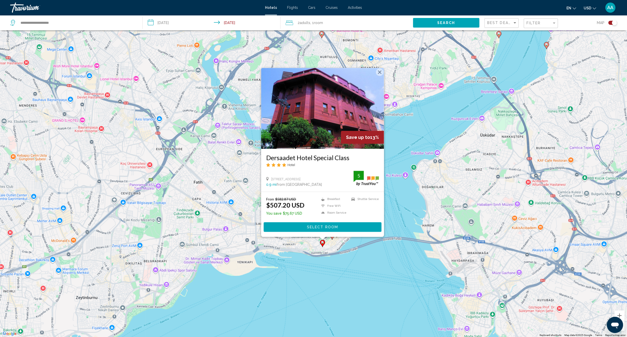
click at [338, 270] on div "To activate drag with keyboard, press Alt + Enter. Once in keyboard drag state,…" at bounding box center [313, 168] width 627 height 337
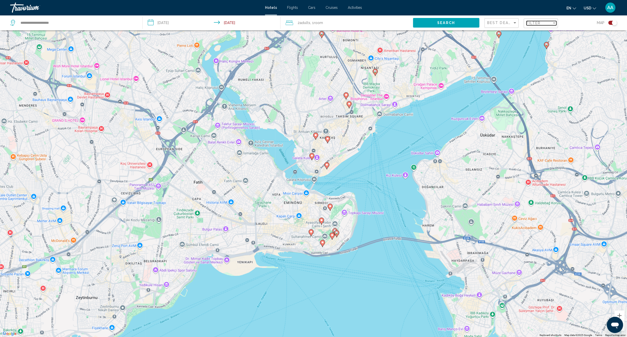
click at [541, 23] on span "Filter" at bounding box center [533, 23] width 14 height 4
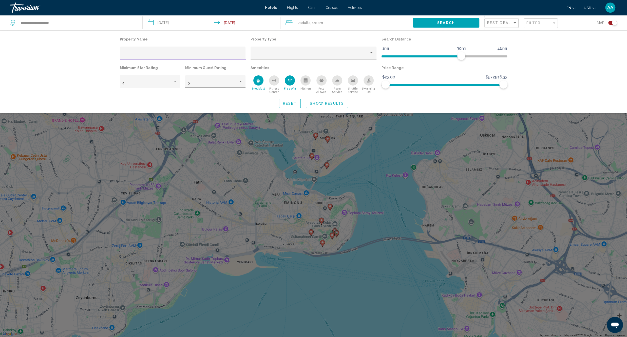
click at [209, 82] on div "5" at bounding box center [213, 84] width 50 height 4
click at [205, 73] on span "4" at bounding box center [215, 73] width 55 height 11
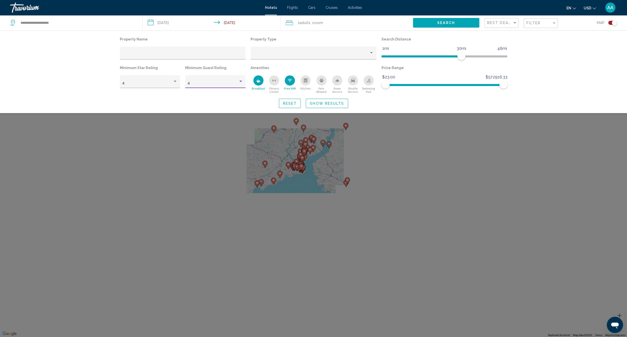
click at [329, 103] on span "Show Results" at bounding box center [327, 104] width 34 height 4
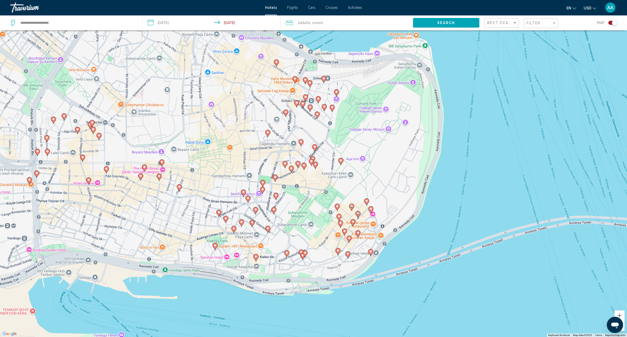
click at [219, 215] on icon "Main content" at bounding box center [218, 213] width 5 height 7
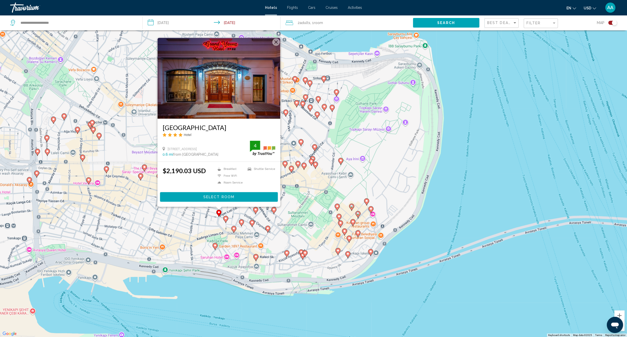
click at [199, 231] on div "To activate drag with keyboard, press Alt + Enter. Once in keyboard drag state,…" at bounding box center [313, 168] width 627 height 337
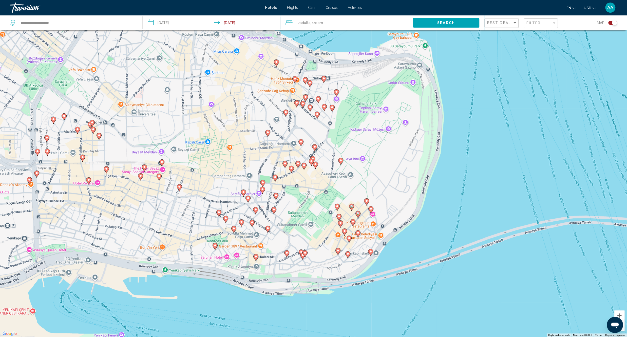
click at [224, 223] on gmp-advanced-marker "Main content" at bounding box center [225, 220] width 5 height 8
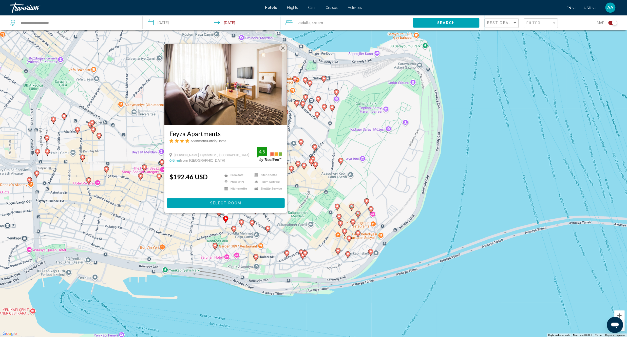
click at [202, 231] on div "To activate drag with keyboard, press Alt + Enter. Once in keyboard drag state,…" at bounding box center [313, 168] width 627 height 337
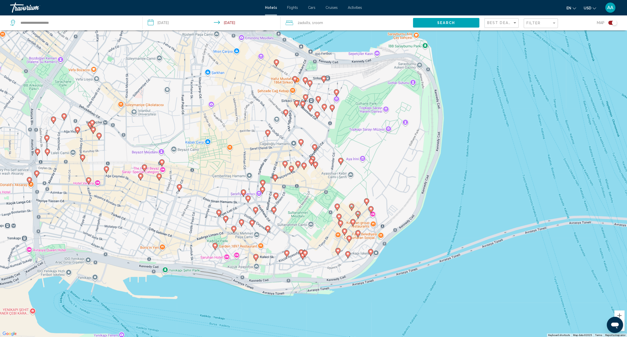
click at [256, 210] on image "Main content" at bounding box center [255, 209] width 3 height 3
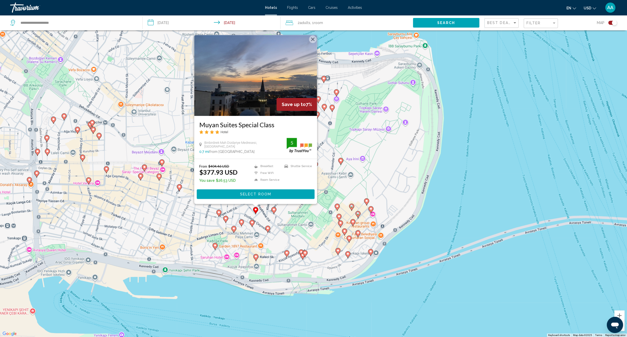
click at [285, 227] on div "To activate drag with keyboard, press Alt + Enter. Once in keyboard drag state,…" at bounding box center [313, 168] width 627 height 337
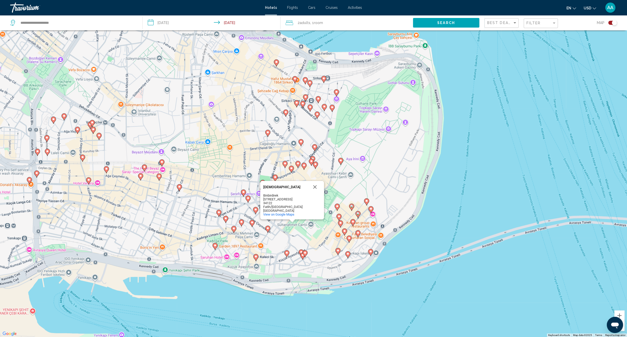
click at [230, 220] on div "To activate drag with keyboard, press Alt + Enter. Once in keyboard drag state,…" at bounding box center [313, 168] width 627 height 337
click at [226, 220] on image "Main content" at bounding box center [225, 218] width 3 height 3
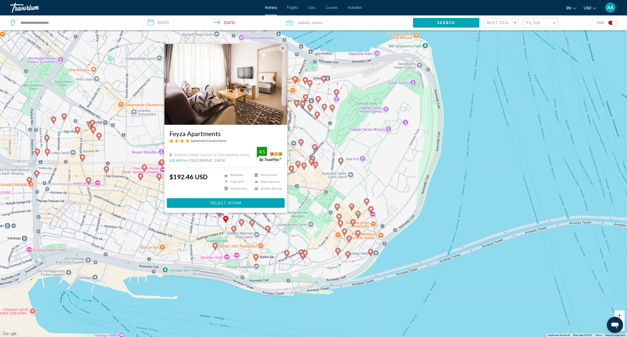
click at [204, 233] on div "To activate drag with keyboard, press Alt + Enter. Once in keyboard drag state,…" at bounding box center [313, 168] width 627 height 337
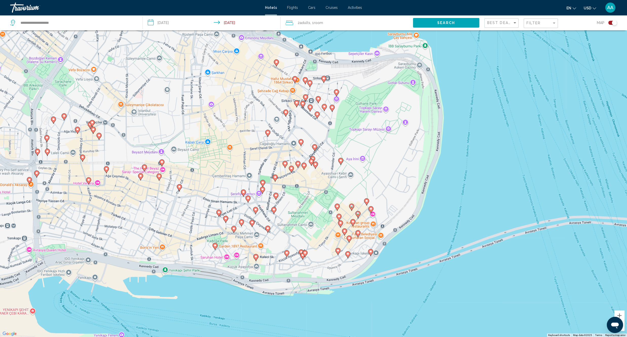
click at [231, 228] on icon "Main content" at bounding box center [233, 229] width 5 height 7
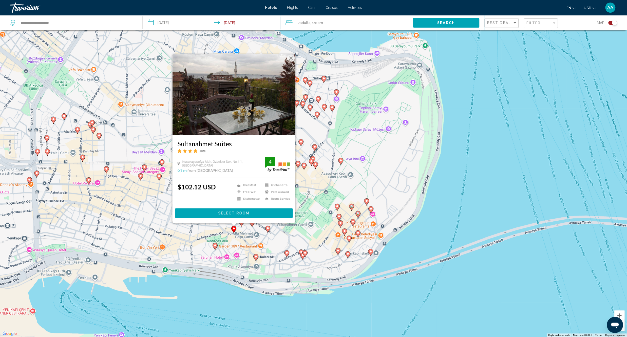
click at [202, 232] on div "To activate drag with keyboard, press Alt + Enter. Once in keyboard drag state,…" at bounding box center [313, 168] width 627 height 337
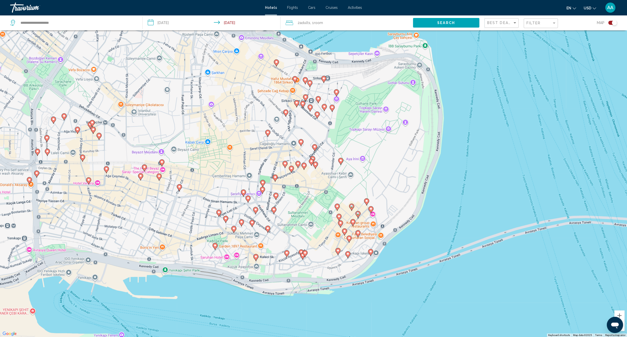
click at [241, 222] on image "Main content" at bounding box center [241, 222] width 3 height 3
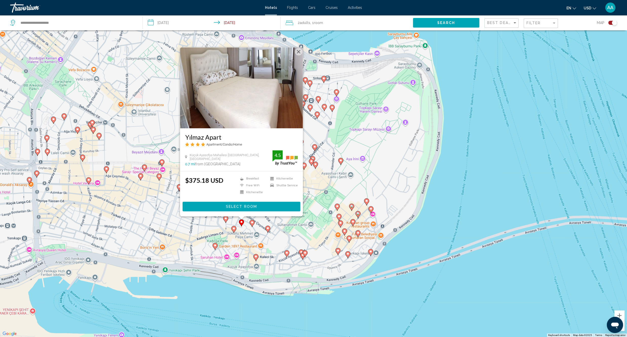
click at [191, 234] on div "To activate drag with keyboard, press Alt + Enter. Once in keyboard drag state,…" at bounding box center [313, 168] width 627 height 337
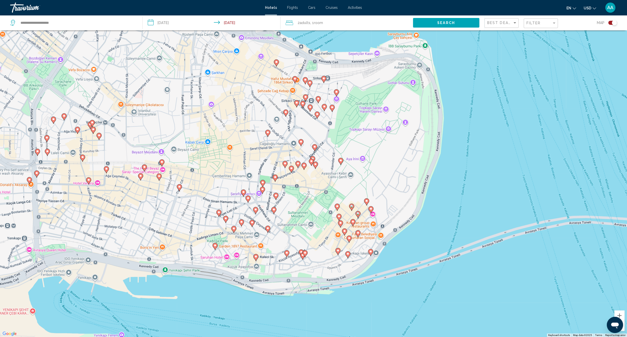
click at [338, 210] on gmp-advanced-marker "Main content" at bounding box center [337, 208] width 5 height 8
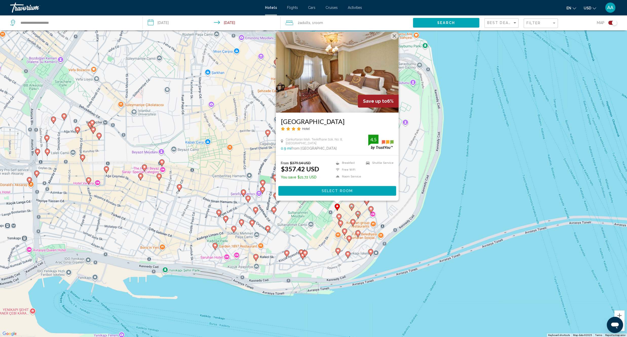
click at [329, 233] on div "To activate drag with keyboard, press Alt + Enter. Once in keyboard drag state,…" at bounding box center [313, 168] width 627 height 337
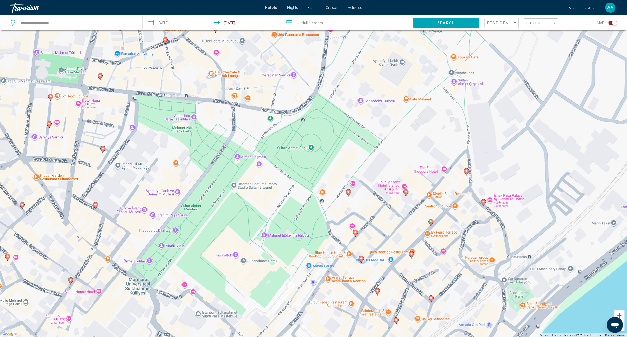
click at [356, 236] on gmp-advanced-marker "Main content" at bounding box center [355, 234] width 5 height 8
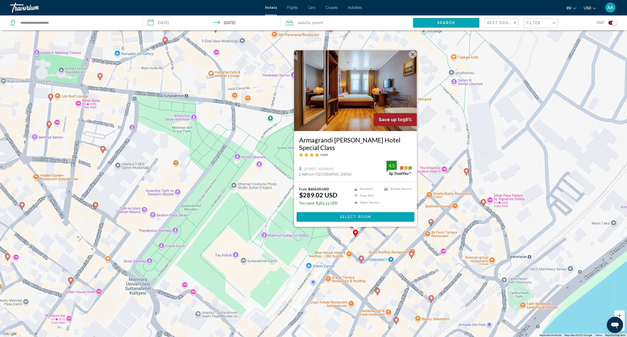
click at [261, 236] on div "To activate drag with keyboard, press Alt + Enter. Once in keyboard drag state,…" at bounding box center [313, 168] width 627 height 337
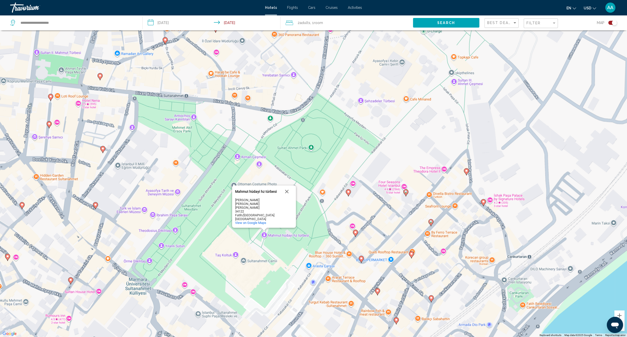
click at [289, 198] on button "Close" at bounding box center [287, 192] width 12 height 12
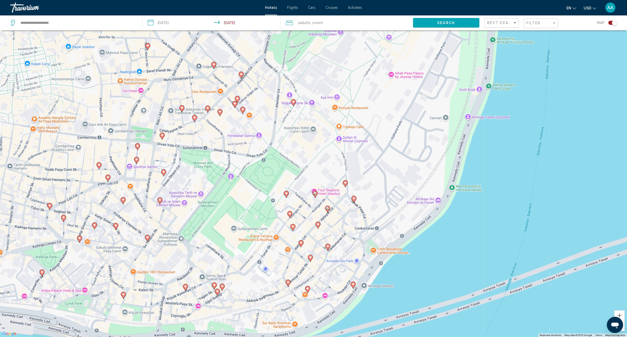
click at [163, 175] on icon "Main content" at bounding box center [163, 173] width 5 height 7
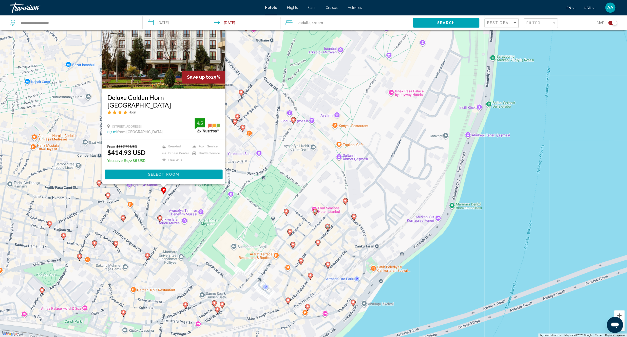
click at [196, 229] on div "To activate drag with keyboard, press Alt + Enter. Once in keyboard drag state,…" at bounding box center [313, 168] width 627 height 337
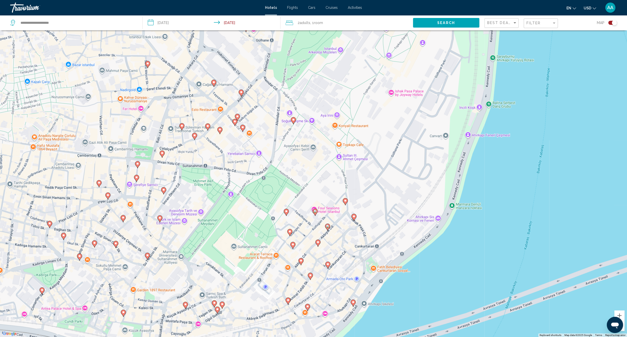
click at [160, 218] on image "Main content" at bounding box center [159, 218] width 3 height 3
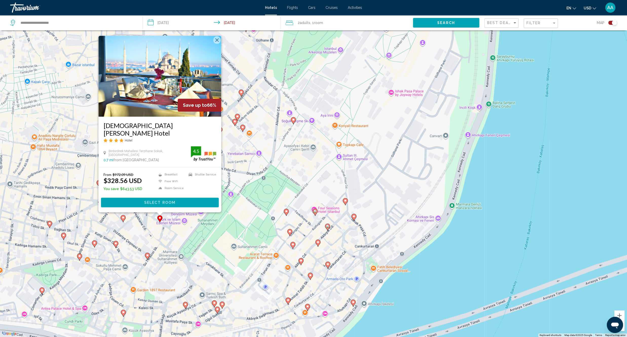
click at [173, 237] on div "To activate drag with keyboard, press Alt + Enter. Once in keyboard drag state,…" at bounding box center [313, 168] width 627 height 337
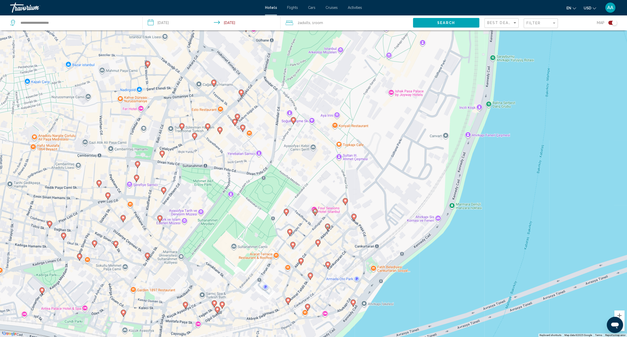
click at [124, 223] on div "To activate drag with keyboard, press Alt + Enter. Once in keyboard drag state,…" at bounding box center [313, 168] width 627 height 337
click at [123, 220] on icon "Main content" at bounding box center [123, 218] width 5 height 7
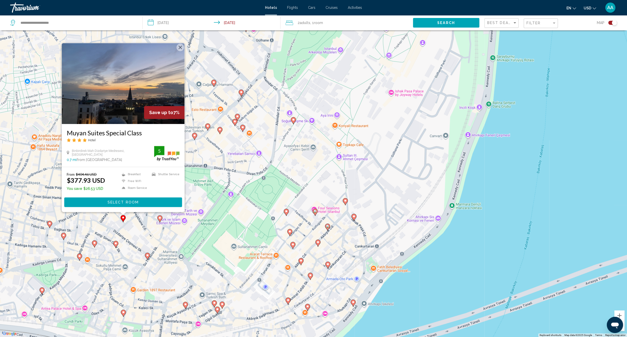
click at [139, 239] on div "To activate drag with keyboard, press Alt + Enter. Once in keyboard drag state,…" at bounding box center [313, 168] width 627 height 337
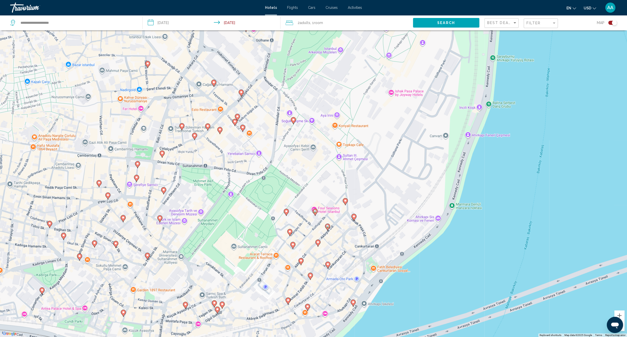
click at [107, 199] on icon "Main content" at bounding box center [107, 196] width 5 height 7
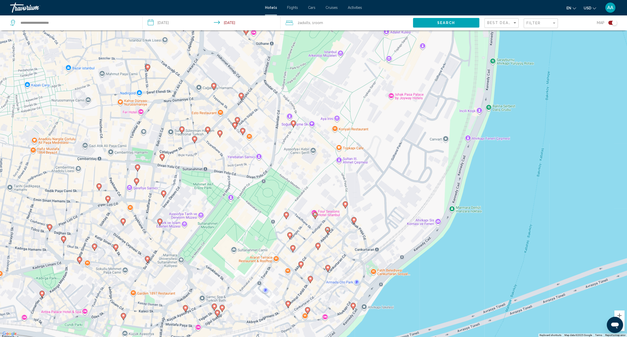
click at [107, 199] on image "Main content" at bounding box center [107, 198] width 3 height 3
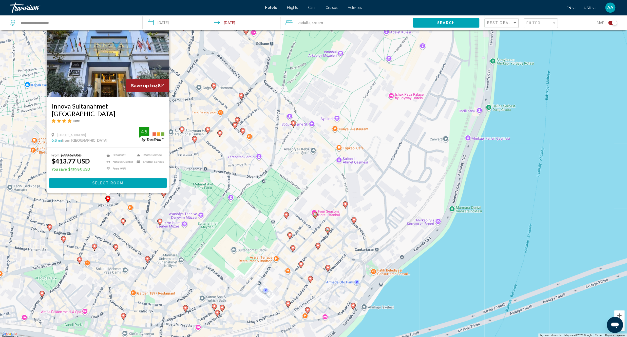
click at [110, 223] on div "To activate drag with keyboard, press Alt + Enter. Once in keyboard drag state,…" at bounding box center [313, 168] width 627 height 337
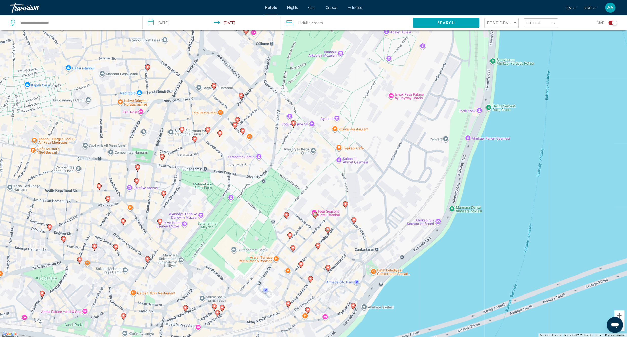
click at [139, 169] on icon "Main content" at bounding box center [137, 168] width 5 height 7
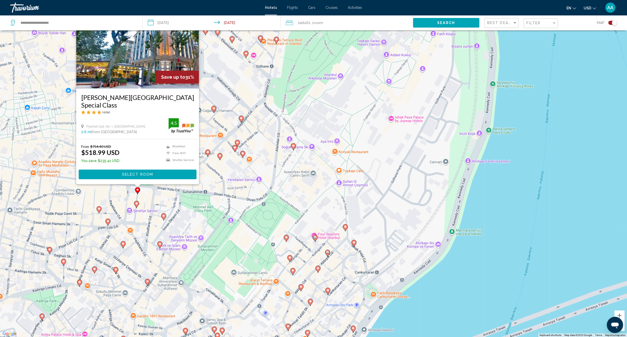
click at [150, 200] on div "To activate drag with keyboard, press Alt + Enter. Once in keyboard drag state,…" at bounding box center [313, 168] width 627 height 337
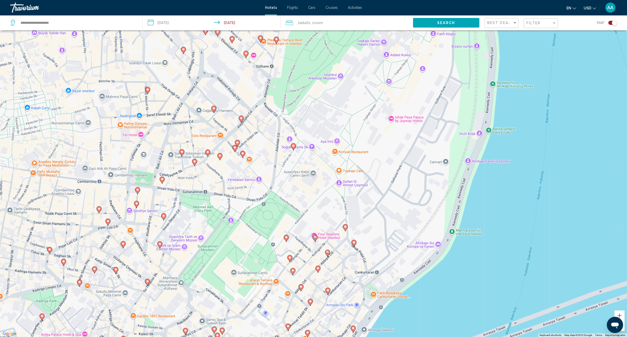
click at [136, 205] on icon "Main content" at bounding box center [136, 204] width 5 height 7
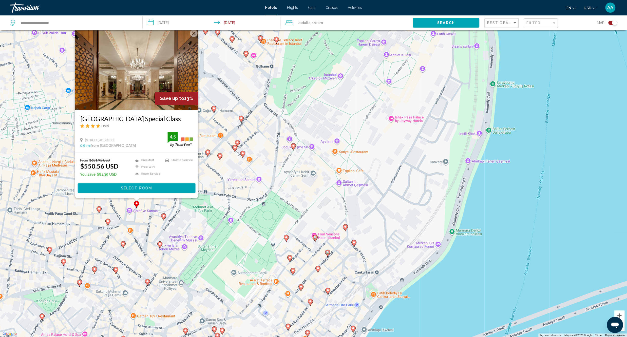
click at [147, 231] on div "To activate drag with keyboard, press Alt + Enter. Once in keyboard drag state,…" at bounding box center [313, 168] width 627 height 337
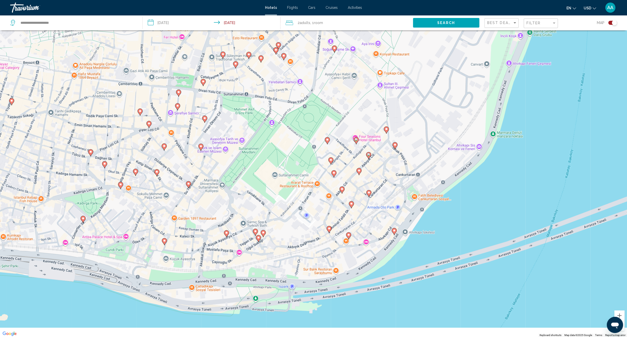
drag, startPoint x: 147, startPoint y: 248, endPoint x: 189, endPoint y: 149, distance: 107.4
click at [189, 149] on div "To activate drag with keyboard, press Alt + Enter. Once in keyboard drag state,…" at bounding box center [313, 168] width 627 height 337
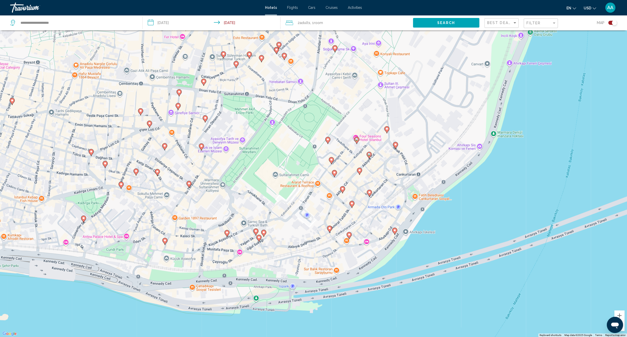
click at [164, 245] on gmp-advanced-marker "Main content" at bounding box center [164, 242] width 5 height 8
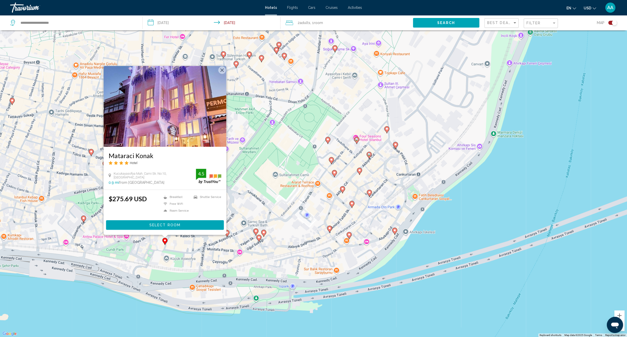
click at [146, 257] on div "To activate drag with keyboard, press Alt + Enter. Once in keyboard drag state,…" at bounding box center [313, 168] width 627 height 337
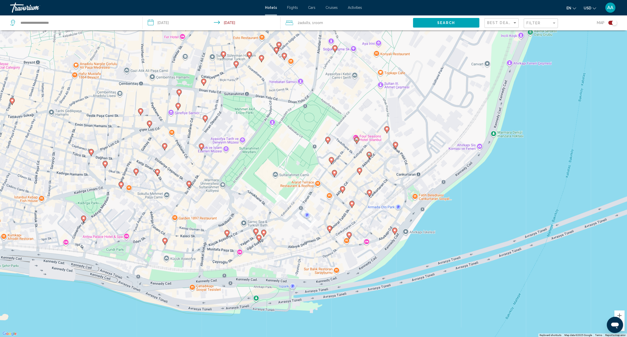
click at [137, 173] on icon "Main content" at bounding box center [135, 172] width 5 height 7
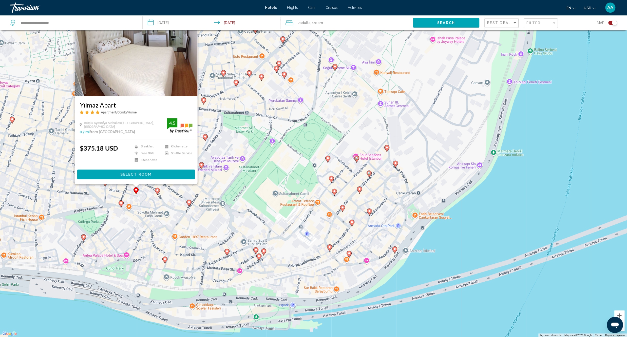
click at [137, 218] on div "To activate drag with keyboard, press Alt + Enter. Once in keyboard drag state,…" at bounding box center [313, 168] width 627 height 337
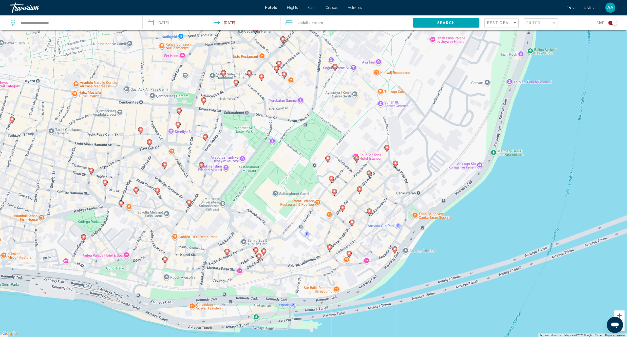
click at [158, 193] on icon "Main content" at bounding box center [157, 191] width 5 height 7
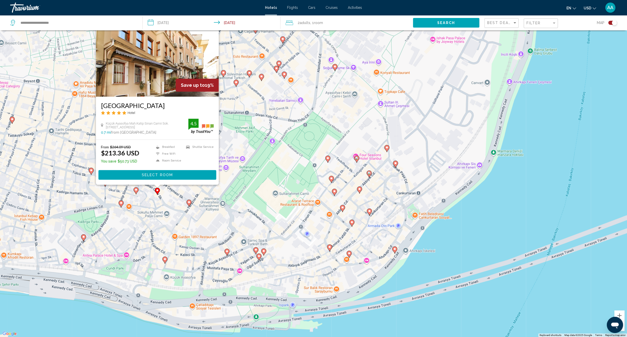
click at [150, 224] on div "To activate drag with keyboard, press Alt + Enter. Once in keyboard drag state,…" at bounding box center [313, 168] width 627 height 337
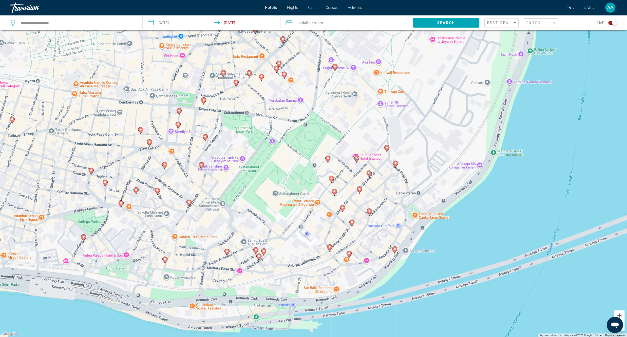
click at [159, 191] on icon "Main content" at bounding box center [157, 191] width 5 height 7
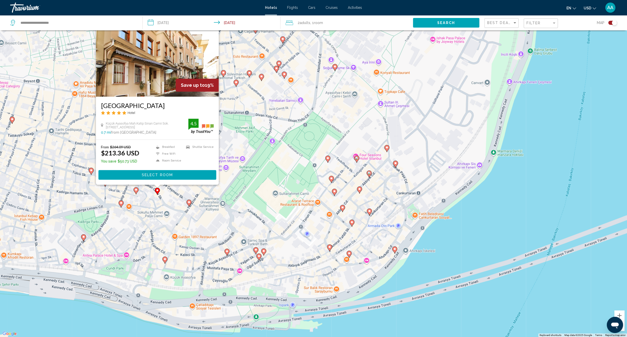
click at [181, 176] on button "Select Room" at bounding box center [157, 174] width 118 height 9
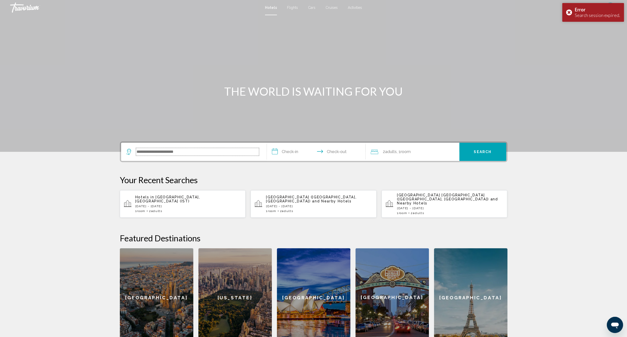
click at [207, 150] on input "Search widget" at bounding box center [197, 152] width 123 height 8
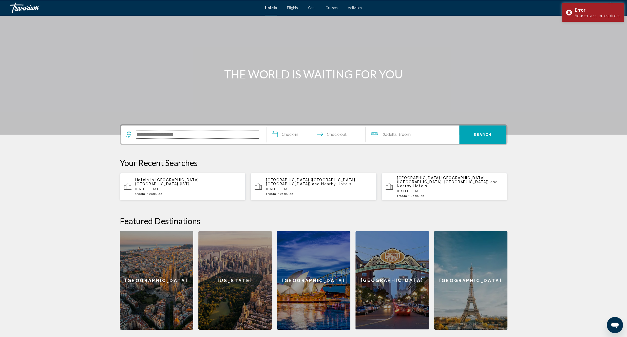
scroll to position [18, 0]
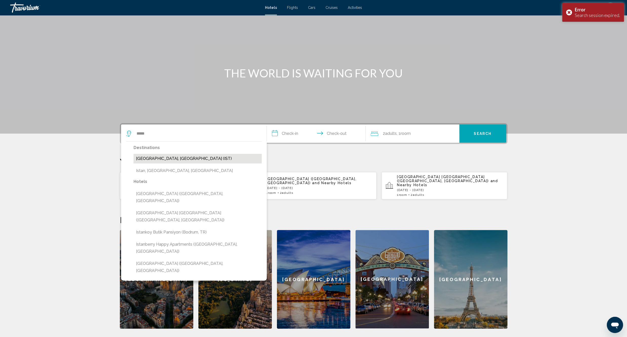
click at [188, 155] on button "[GEOGRAPHIC_DATA], [GEOGRAPHIC_DATA] (IST)" at bounding box center [197, 159] width 128 height 10
type input "**********"
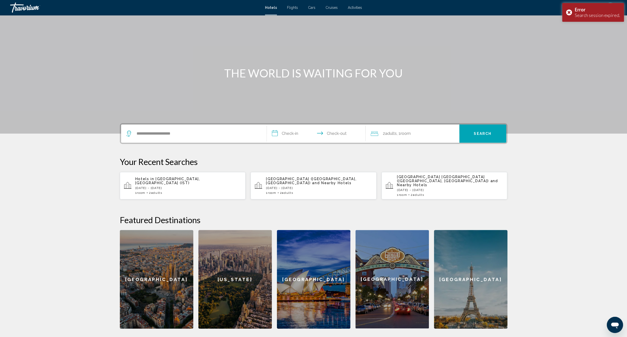
click at [281, 130] on input "**********" at bounding box center [317, 135] width 101 height 20
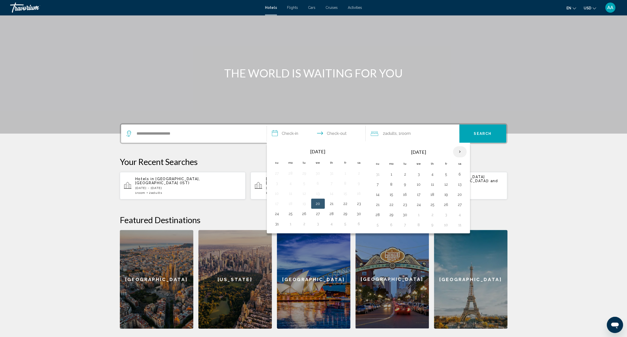
click at [458, 152] on th "Next month" at bounding box center [460, 151] width 14 height 11
click at [439, 186] on td "9" at bounding box center [432, 185] width 14 height 10
click at [436, 187] on button "9" at bounding box center [432, 184] width 8 height 7
click at [378, 197] on button "12" at bounding box center [377, 194] width 8 height 7
type input "**********"
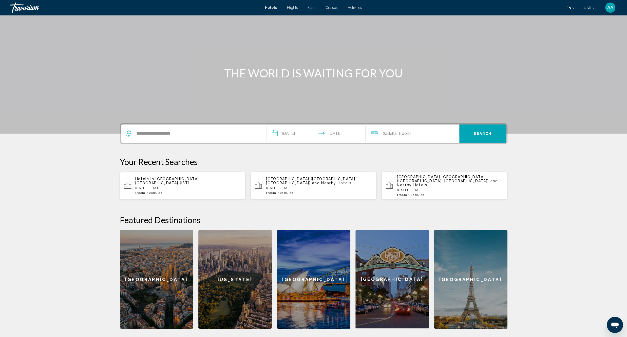
click at [475, 132] on span "Search" at bounding box center [483, 134] width 18 height 4
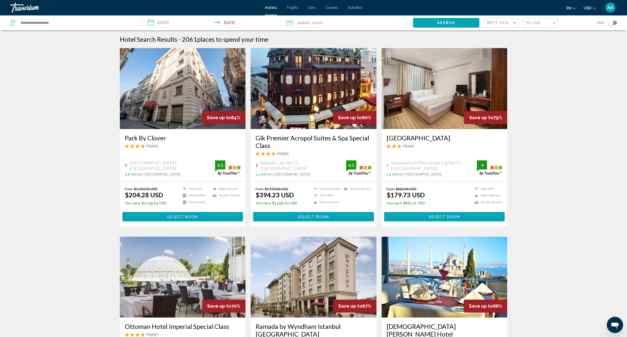
click at [617, 21] on app-hotels-search-filters "Best Deals Filter Map" at bounding box center [555, 22] width 143 height 15
click at [611, 21] on div "Toggle map" at bounding box center [610, 22] width 5 height 5
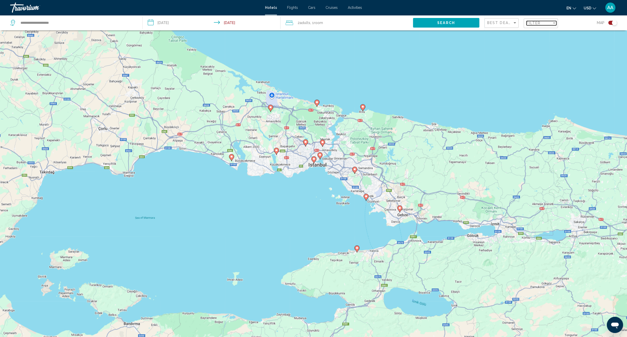
click at [551, 25] on div "Filter" at bounding box center [538, 23] width 25 height 4
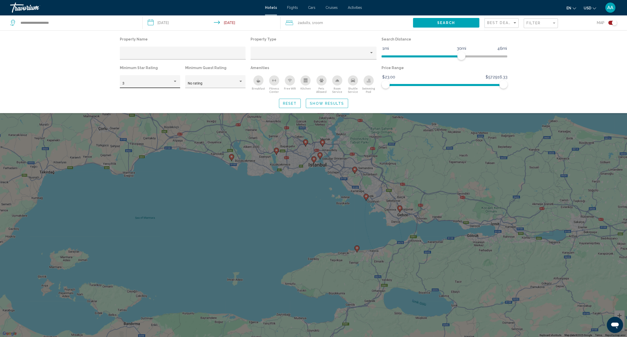
click at [166, 79] on div "3" at bounding box center [149, 83] width 55 height 10
click at [151, 94] on span "4" at bounding box center [149, 94] width 55 height 11
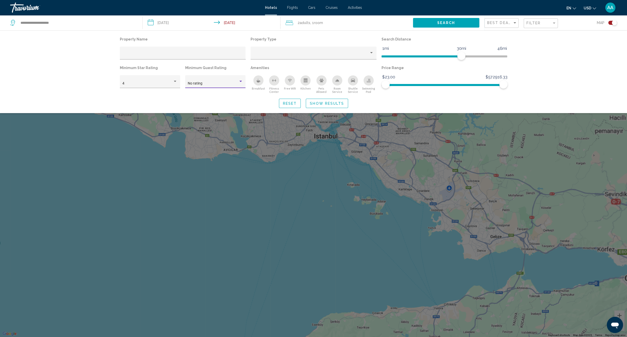
click at [226, 83] on div "No rating" at bounding box center [213, 84] width 50 height 4
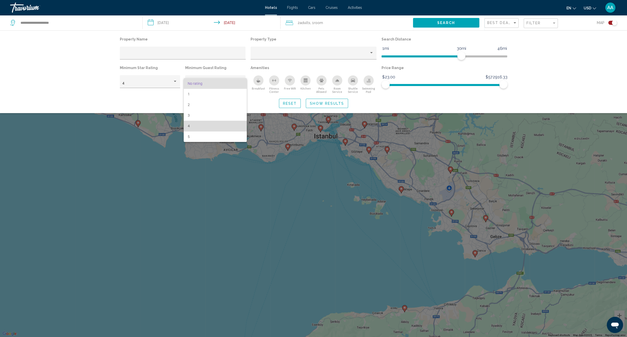
click at [197, 125] on span "4" at bounding box center [215, 126] width 55 height 11
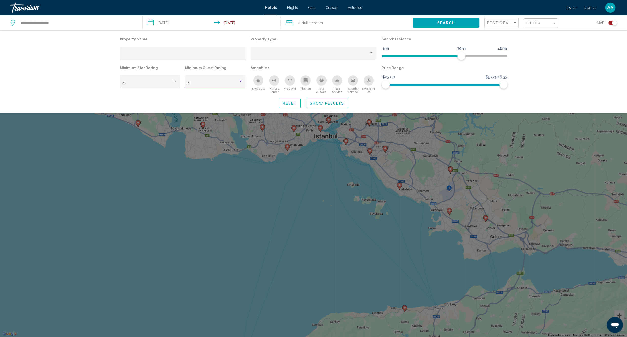
click at [259, 83] on div "Breakfast" at bounding box center [258, 80] width 10 height 10
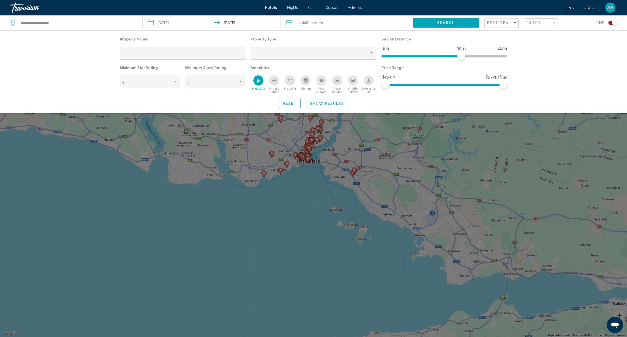
click at [285, 84] on button "Free Wifi" at bounding box center [290, 84] width 16 height 18
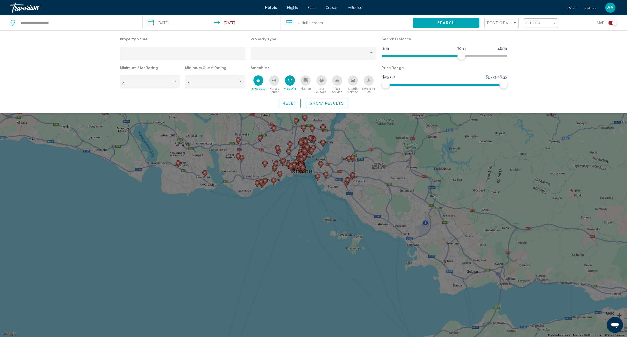
click at [328, 103] on span "Show Results" at bounding box center [327, 104] width 34 height 4
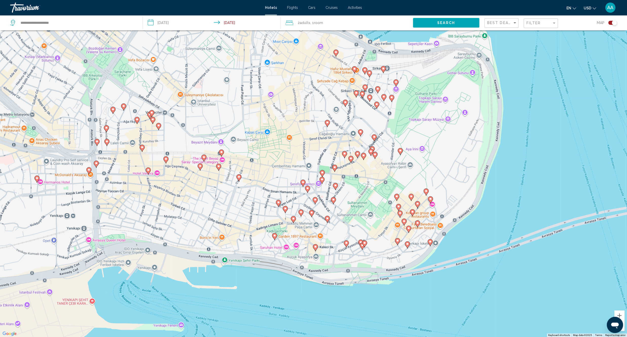
drag, startPoint x: 278, startPoint y: 258, endPoint x: 288, endPoint y: 176, distance: 82.3
click at [288, 176] on div "To activate drag with keyboard, press Alt + Enter. Once in keyboard drag state,…" at bounding box center [313, 168] width 627 height 337
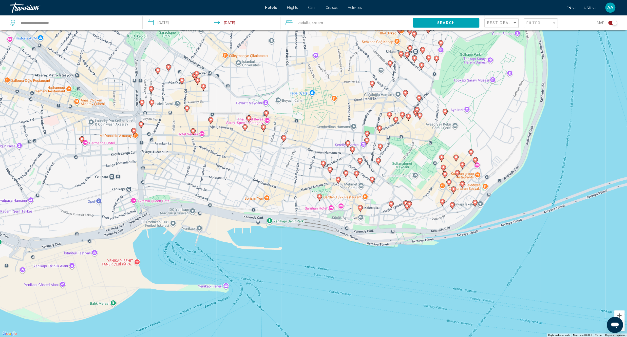
drag, startPoint x: 359, startPoint y: 178, endPoint x: 324, endPoint y: 190, distance: 36.6
click at [326, 193] on div "To activate drag with keyboard, press Alt + Enter. Once in keyboard drag state,…" at bounding box center [313, 168] width 627 height 337
click at [344, 173] on image "Main content" at bounding box center [345, 172] width 3 height 3
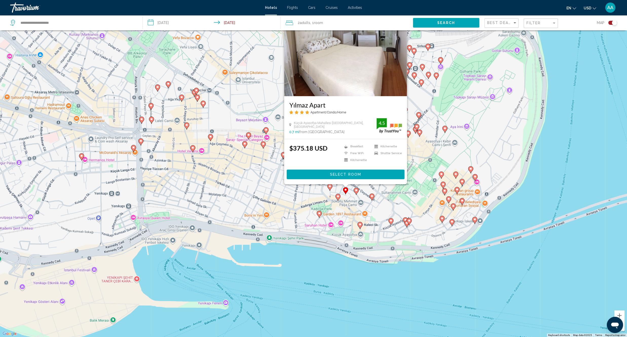
click at [335, 218] on div "To activate drag with keyboard, press Alt + Enter. Once in keyboard drag state,…" at bounding box center [313, 168] width 627 height 337
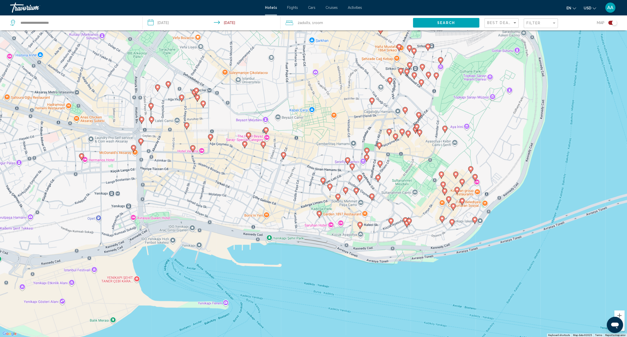
click at [356, 192] on icon "Main content" at bounding box center [355, 191] width 5 height 7
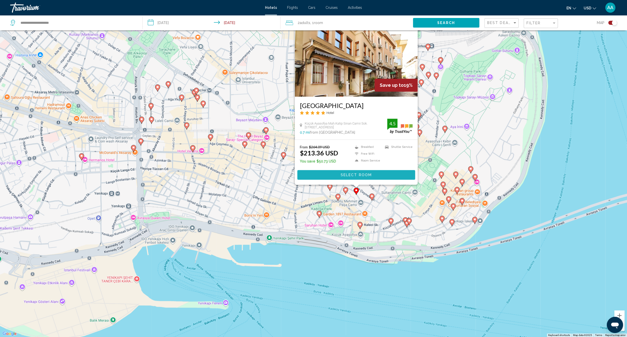
click at [350, 175] on span "Select Room" at bounding box center [355, 175] width 31 height 4
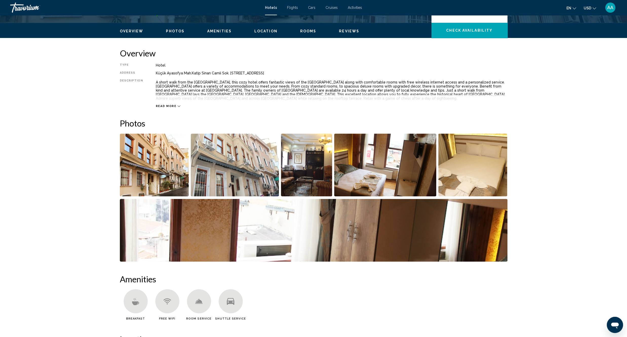
scroll to position [116, 0]
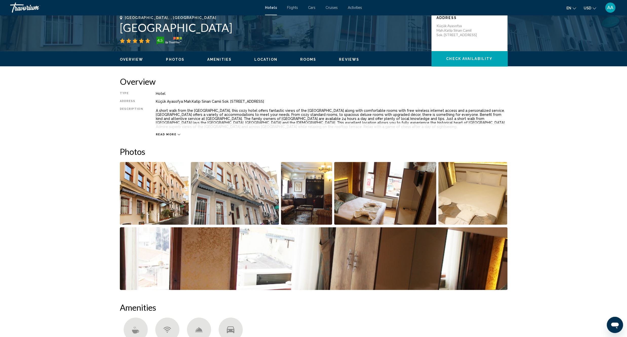
click at [155, 195] on img "Open full-screen image slider" at bounding box center [154, 193] width 69 height 63
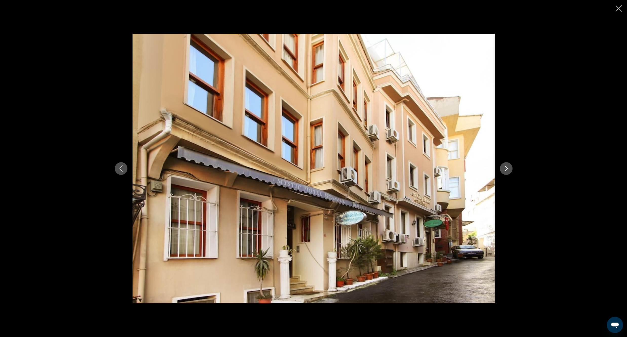
click at [497, 170] on div "Main content" at bounding box center [314, 169] width 408 height 270
click at [503, 169] on icon "Next image" at bounding box center [506, 169] width 6 height 6
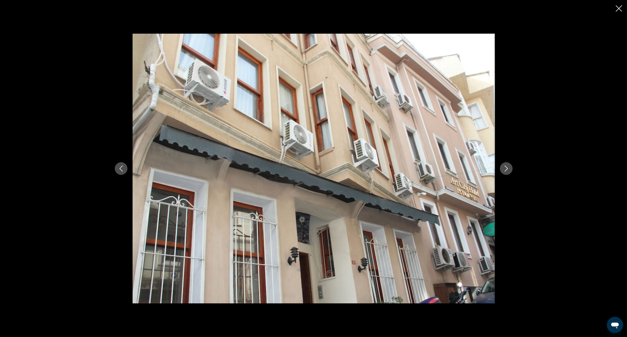
click at [503, 169] on icon "Next image" at bounding box center [506, 169] width 6 height 6
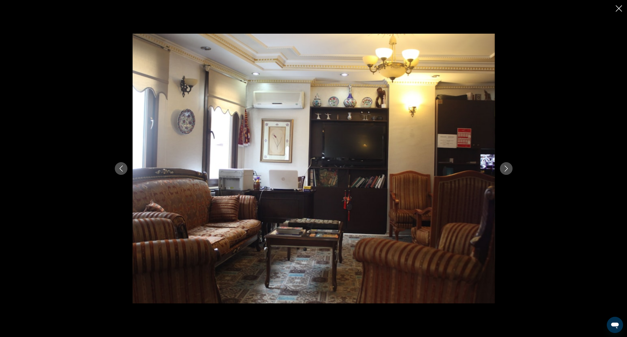
click at [503, 169] on icon "Next image" at bounding box center [506, 169] width 6 height 6
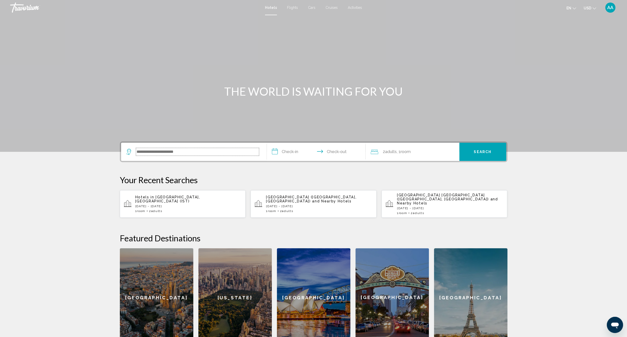
click at [213, 151] on input "Search widget" at bounding box center [197, 152] width 123 height 8
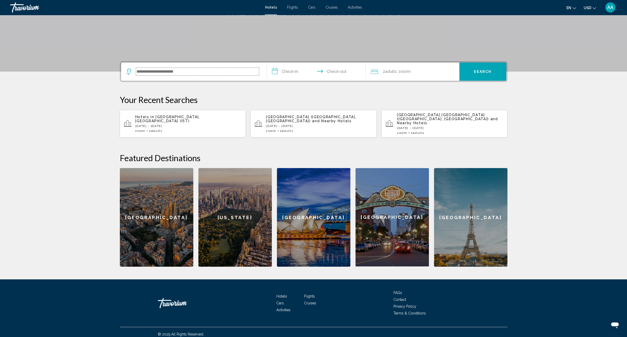
scroll to position [80, 0]
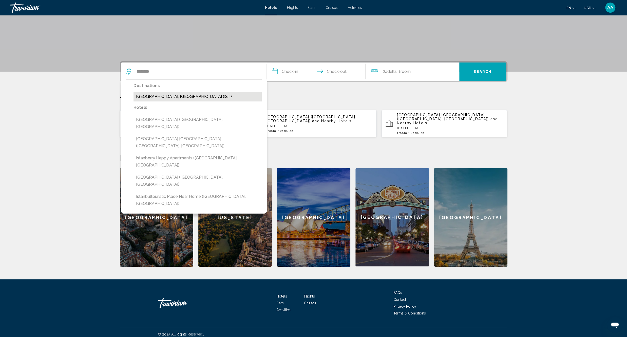
click at [173, 92] on button "[GEOGRAPHIC_DATA], [GEOGRAPHIC_DATA] (IST)" at bounding box center [197, 97] width 128 height 10
type input "**********"
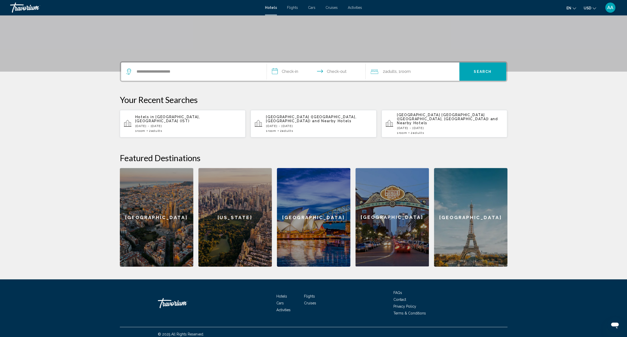
click at [284, 70] on input "**********" at bounding box center [317, 73] width 101 height 20
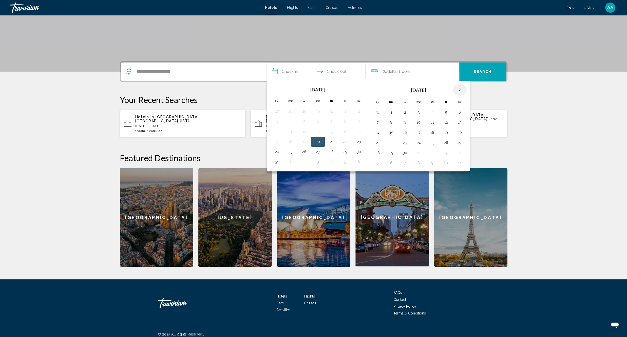
click at [464, 93] on th "Next month" at bounding box center [460, 89] width 14 height 11
click at [436, 125] on button "9" at bounding box center [432, 122] width 8 height 7
click at [376, 134] on button "12" at bounding box center [377, 132] width 8 height 7
type input "**********"
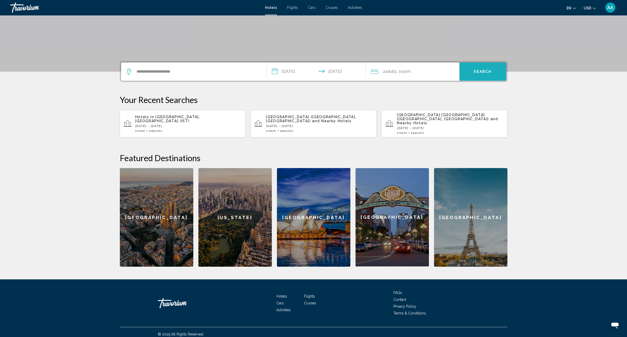
click at [472, 75] on button "Search" at bounding box center [482, 72] width 47 height 18
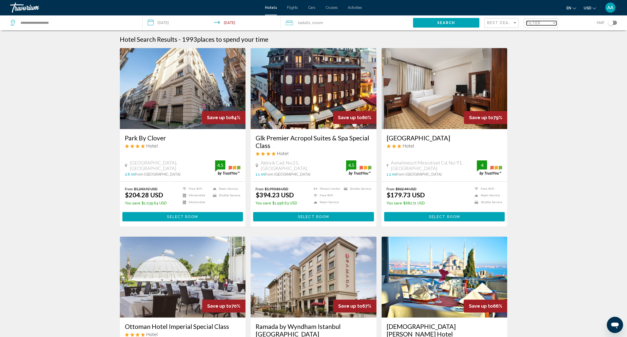
click at [540, 24] on span "Filter" at bounding box center [533, 23] width 14 height 4
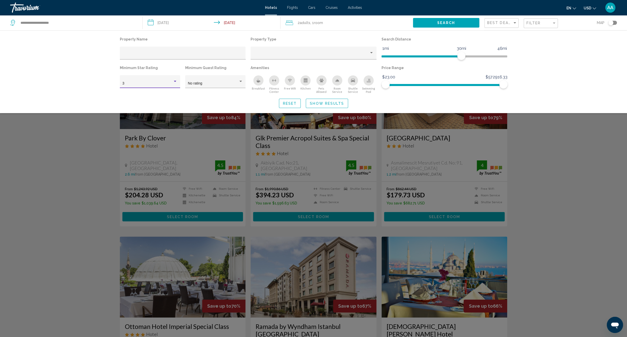
click at [137, 82] on div "3" at bounding box center [147, 84] width 50 height 4
click at [135, 98] on span "4" at bounding box center [149, 94] width 55 height 11
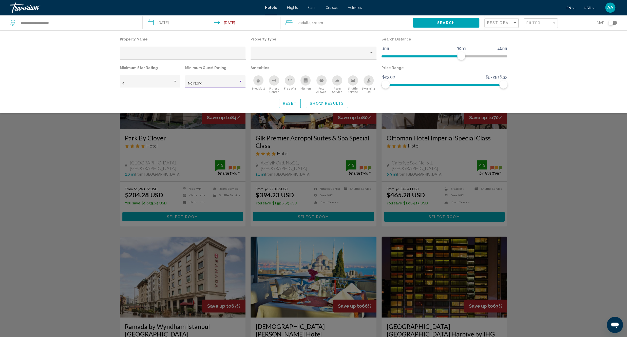
click at [191, 85] on span "No rating" at bounding box center [195, 83] width 14 height 4
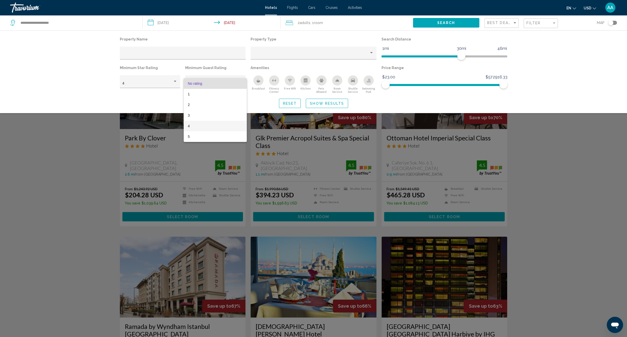
click at [190, 126] on span "4" at bounding box center [215, 126] width 55 height 11
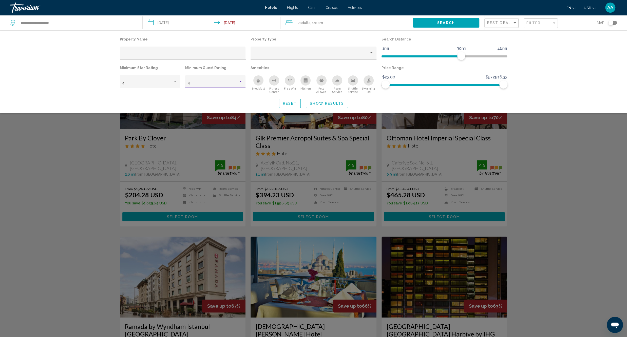
click at [254, 84] on div "Breakfast" at bounding box center [258, 80] width 10 height 10
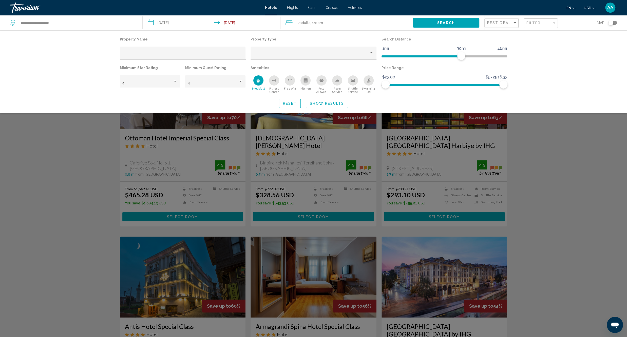
click at [285, 86] on button "Free Wifi" at bounding box center [290, 84] width 16 height 18
click at [352, 84] on div "Shuttle Service" at bounding box center [353, 80] width 10 height 10
click at [330, 105] on span "Show Results" at bounding box center [327, 104] width 34 height 4
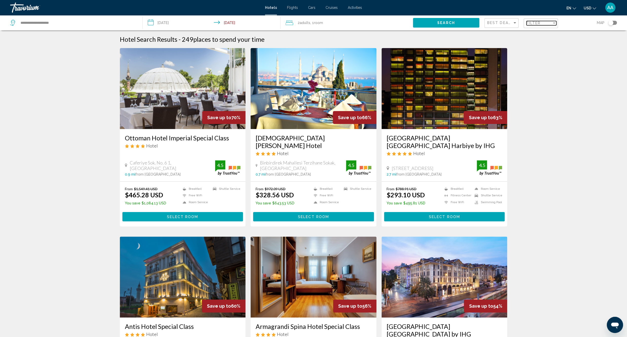
click at [537, 25] on span "Filter" at bounding box center [533, 23] width 14 height 4
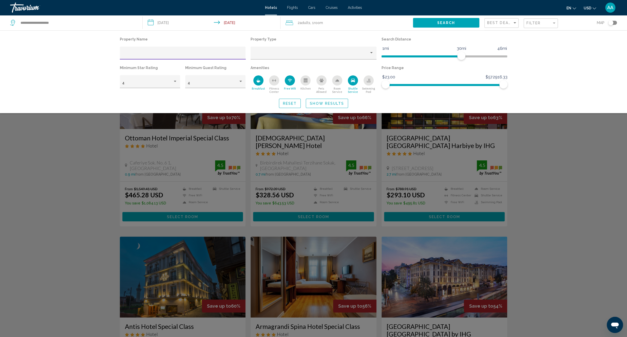
click at [351, 78] on div "Shuttle Service" at bounding box center [353, 80] width 10 height 10
click at [338, 101] on button "Show Results" at bounding box center [327, 103] width 42 height 9
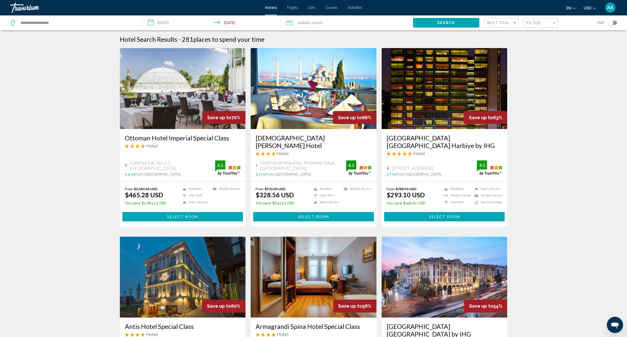
click at [612, 25] on div "Toggle map" at bounding box center [610, 22] width 5 height 5
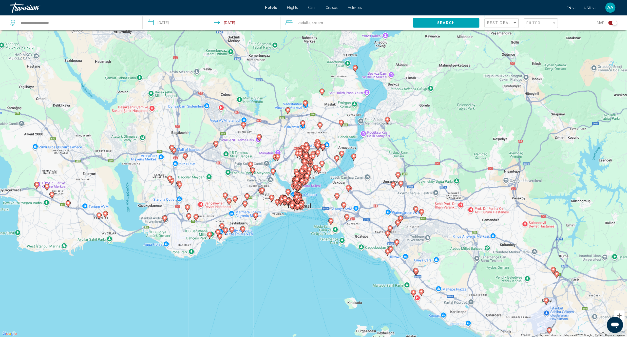
drag, startPoint x: 449, startPoint y: 206, endPoint x: 283, endPoint y: 287, distance: 185.4
click at [284, 290] on div "To activate drag with keyboard, press Alt + Enter. Once in keyboard drag state,…" at bounding box center [313, 168] width 627 height 337
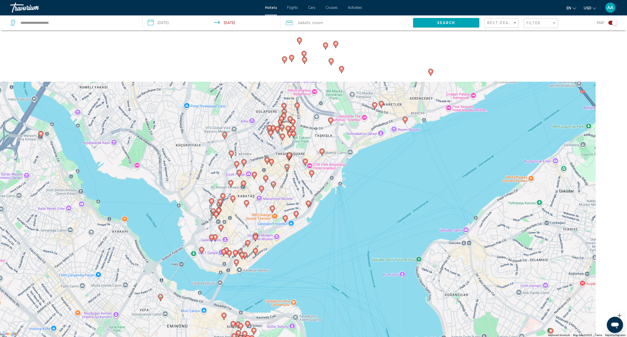
scroll to position [61, 0]
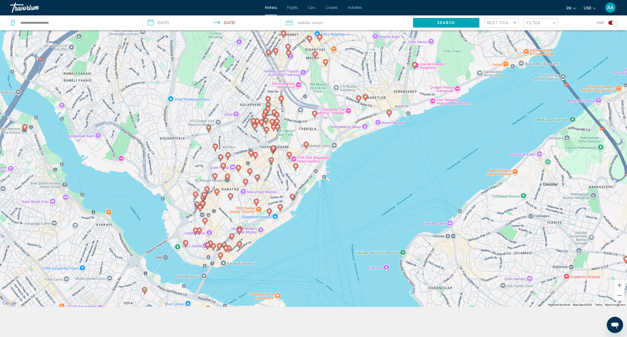
drag, startPoint x: 322, startPoint y: 103, endPoint x: 263, endPoint y: 232, distance: 141.8
click at [264, 232] on div "To activate drag with keyboard, press Alt + Enter. Once in keyboard drag state,…" at bounding box center [313, 138] width 627 height 337
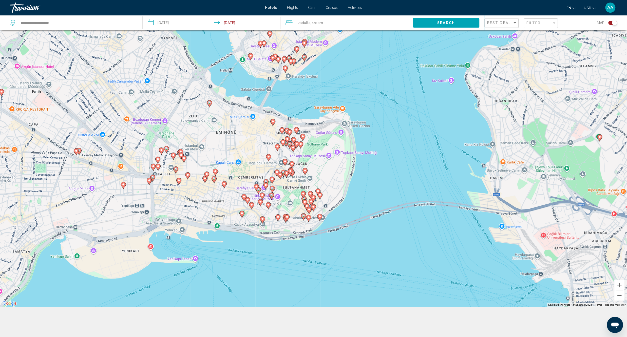
drag, startPoint x: 272, startPoint y: 247, endPoint x: 334, endPoint y: 69, distance: 189.1
click at [334, 69] on div "To activate drag with keyboard, press Alt + Enter. Once in keyboard drag state,…" at bounding box center [313, 138] width 627 height 337
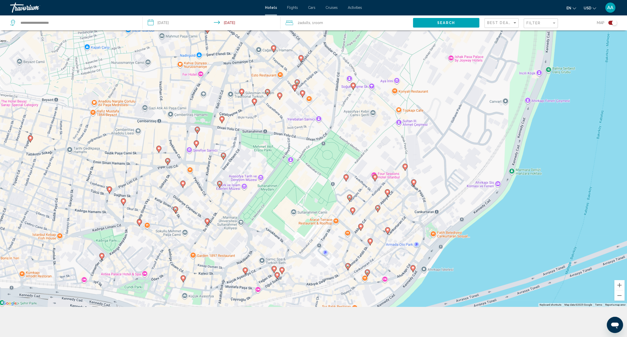
drag, startPoint x: 320, startPoint y: 227, endPoint x: 273, endPoint y: 224, distance: 46.7
click at [273, 224] on div "To activate drag with keyboard, press Alt + Enter. Once in keyboard drag state,…" at bounding box center [313, 138] width 627 height 337
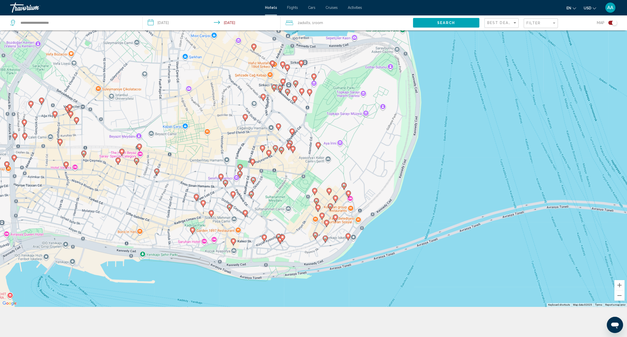
click at [254, 50] on icon "Main content" at bounding box center [253, 47] width 5 height 7
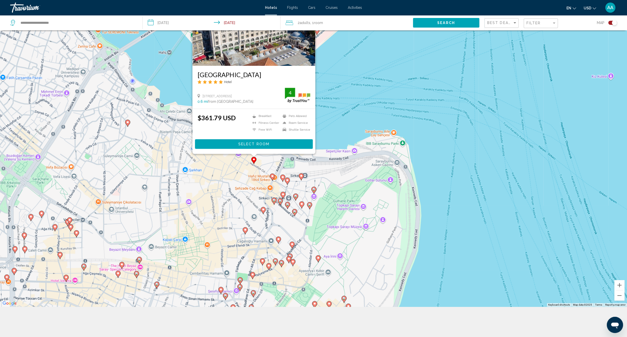
click at [242, 184] on div "To activate drag with keyboard, press Alt + Enter. Once in keyboard drag state,…" at bounding box center [313, 138] width 627 height 337
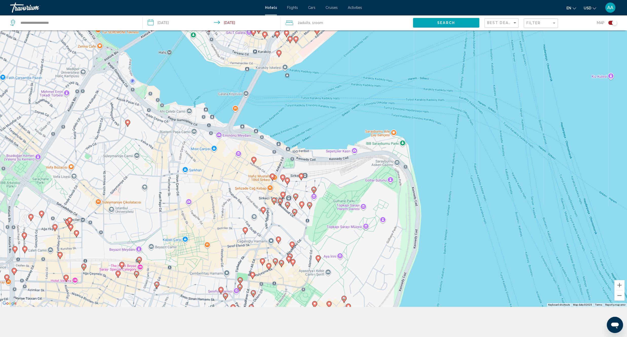
click at [270, 175] on icon "Main content" at bounding box center [272, 177] width 5 height 7
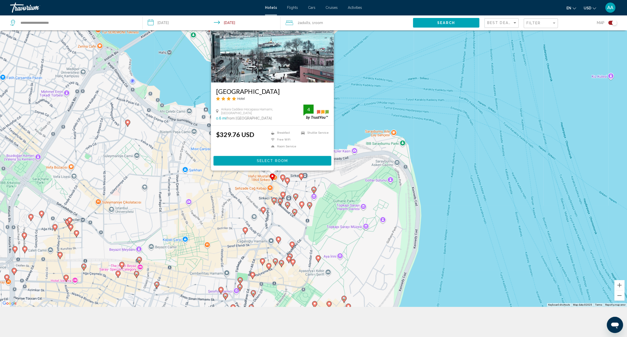
click at [235, 192] on div "To activate drag with keyboard, press Alt + Enter. Once in keyboard drag state,…" at bounding box center [313, 138] width 627 height 337
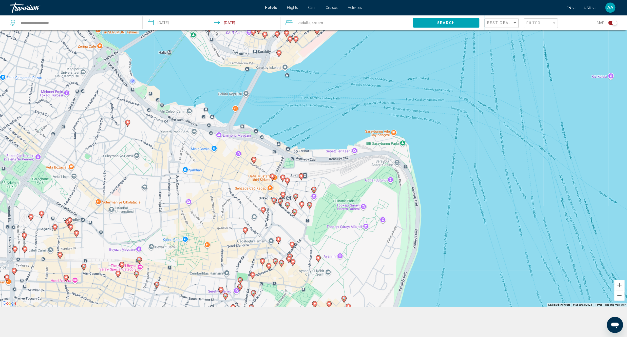
click at [283, 180] on icon "Main content" at bounding box center [282, 178] width 5 height 7
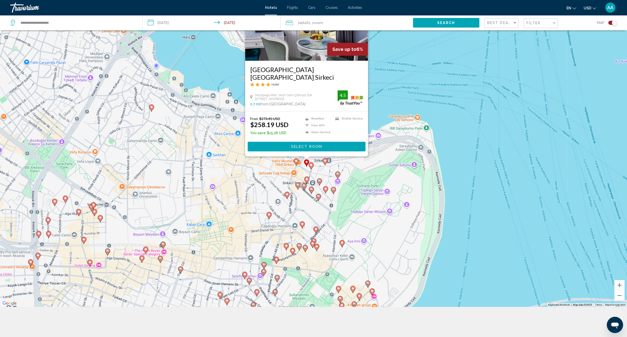
drag, startPoint x: 397, startPoint y: 103, endPoint x: 418, endPoint y: 87, distance: 26.1
click at [418, 87] on div "To activate drag with keyboard, press Alt + Enter. Once in keyboard drag state,…" at bounding box center [313, 138] width 627 height 337
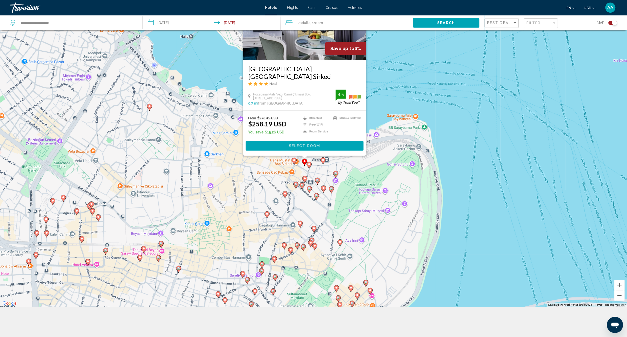
click at [269, 185] on div "To activate drag with keyboard, press Alt + Enter. Once in keyboard drag state,…" at bounding box center [313, 138] width 627 height 337
click at [249, 185] on div "To activate drag with keyboard, press Alt + Enter. Once in keyboard drag state,…" at bounding box center [313, 138] width 627 height 337
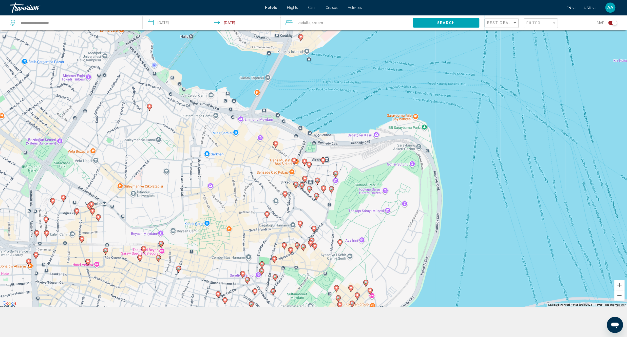
click at [310, 167] on gmp-advanced-marker "Main content" at bounding box center [308, 166] width 5 height 8
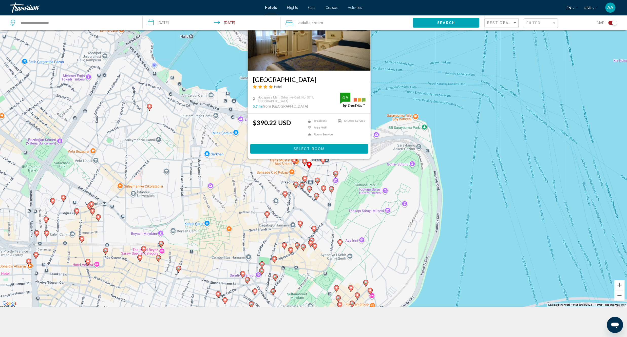
click at [231, 187] on div "To activate drag with keyboard, press Alt + Enter. Once in keyboard drag state,…" at bounding box center [313, 138] width 627 height 337
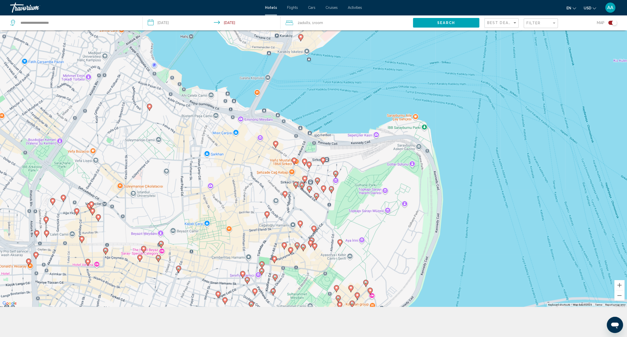
click at [322, 161] on image "Main content" at bounding box center [322, 160] width 3 height 3
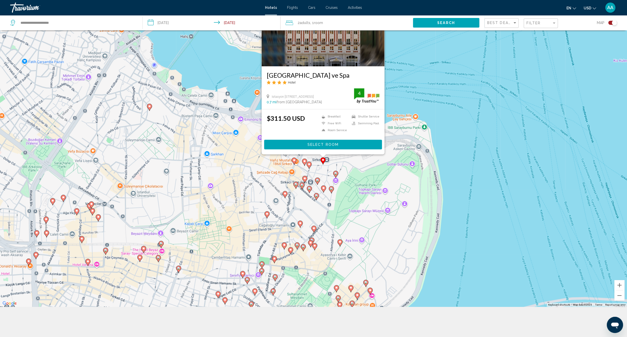
click at [233, 185] on div "To activate drag with keyboard, press Alt + Enter. Once in keyboard drag state,…" at bounding box center [313, 138] width 627 height 337
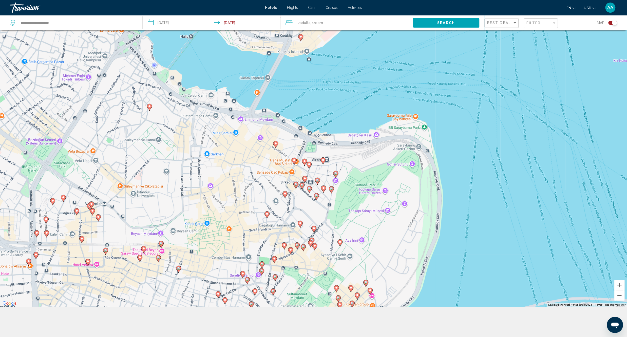
click at [335, 174] on image "Main content" at bounding box center [335, 173] width 3 height 3
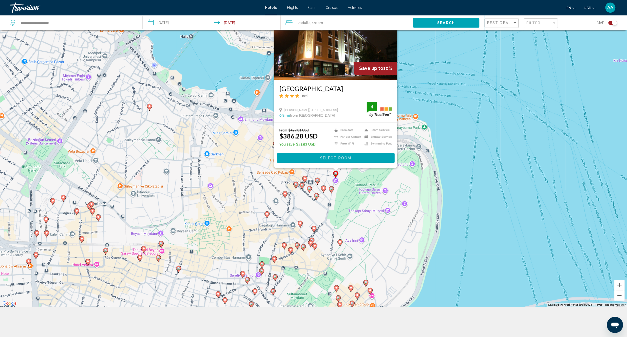
click at [248, 183] on div "To activate drag with keyboard, press Alt + Enter. Once in keyboard drag state,…" at bounding box center [313, 138] width 627 height 337
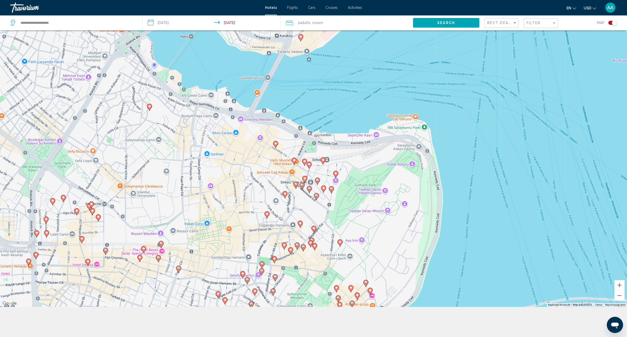
click at [319, 183] on gmp-advanced-marker "Main content" at bounding box center [317, 182] width 5 height 8
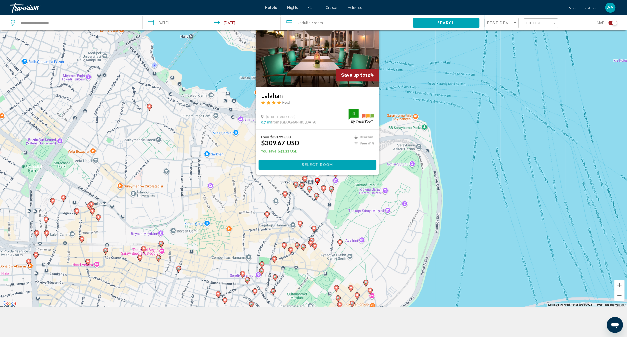
click at [215, 190] on div "To activate drag with keyboard, press Alt + Enter. Once in keyboard drag state,…" at bounding box center [313, 138] width 627 height 337
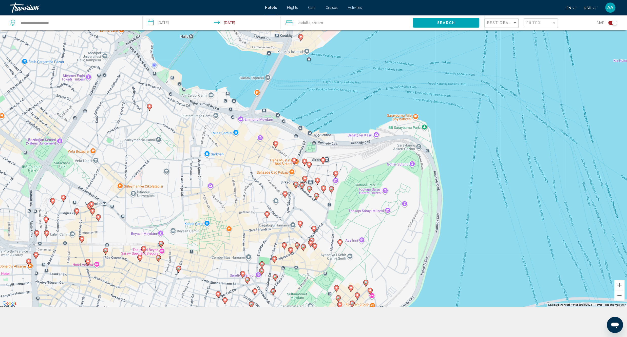
click at [305, 179] on image "Main content" at bounding box center [304, 178] width 3 height 3
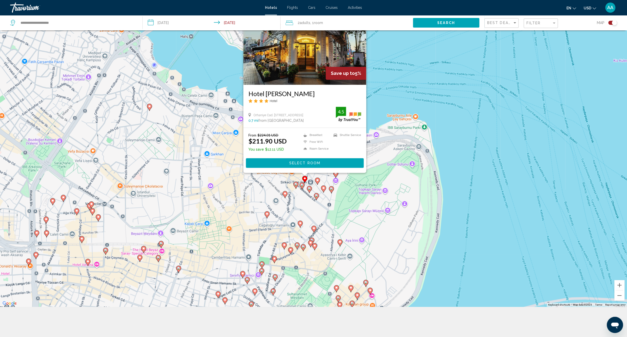
drag, startPoint x: 250, startPoint y: 196, endPoint x: 233, endPoint y: 252, distance: 58.3
click at [222, 263] on div "To activate drag with keyboard, press Alt + Enter. Once in keyboard drag state,…" at bounding box center [313, 138] width 627 height 337
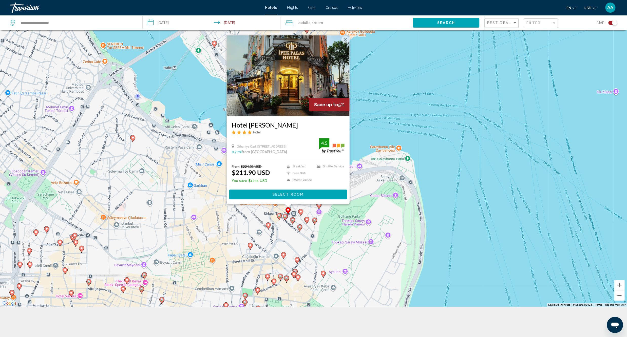
drag, startPoint x: 266, startPoint y: 197, endPoint x: 249, endPoint y: 228, distance: 35.6
click at [249, 228] on div "To activate drag with keyboard, press Alt + Enter. Once in keyboard drag state,…" at bounding box center [313, 138] width 627 height 337
click at [265, 194] on button "Select Room" at bounding box center [288, 194] width 118 height 9
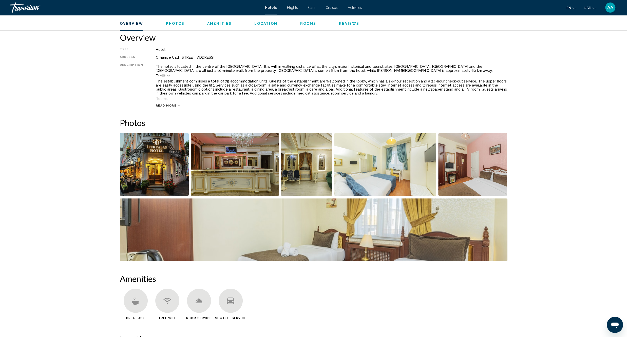
scroll to position [160, 0]
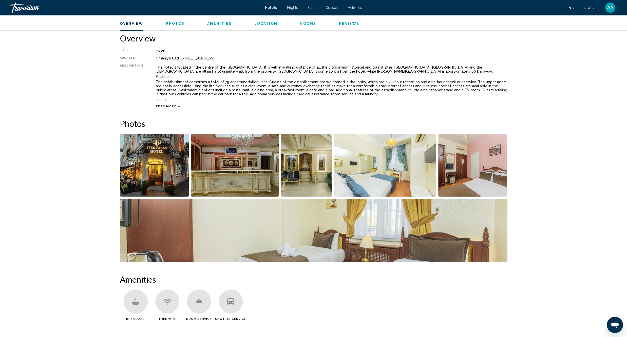
click at [147, 172] on img "Open full-screen image slider" at bounding box center [154, 165] width 69 height 63
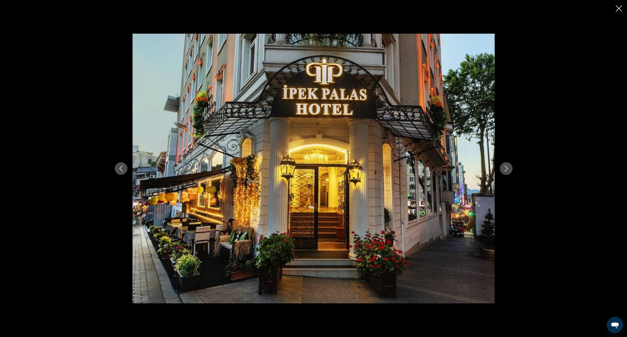
click at [507, 168] on icon "Next image" at bounding box center [506, 169] width 6 height 6
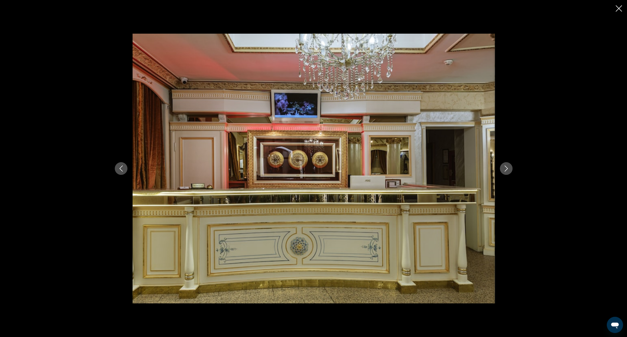
click at [507, 168] on icon "Next image" at bounding box center [506, 169] width 6 height 6
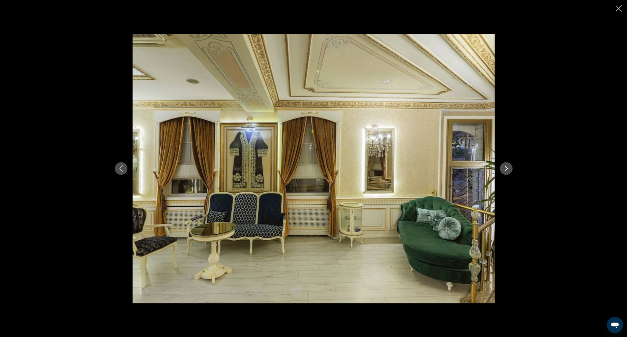
click at [507, 168] on icon "Next image" at bounding box center [506, 169] width 6 height 6
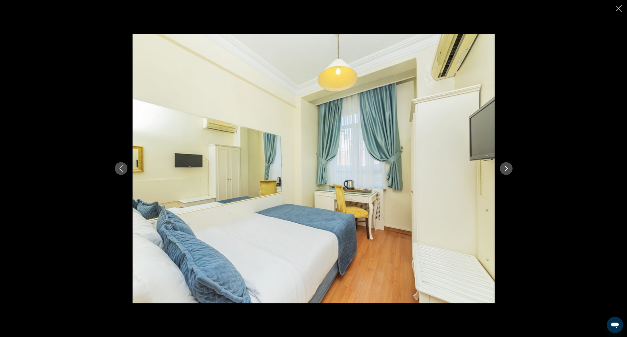
click at [507, 169] on icon "Next image" at bounding box center [505, 169] width 3 height 6
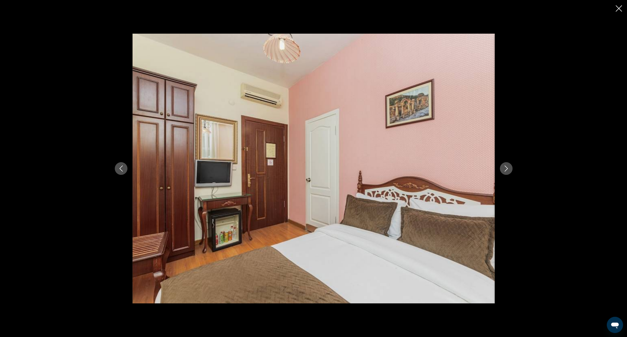
click at [507, 169] on icon "Next image" at bounding box center [505, 169] width 3 height 6
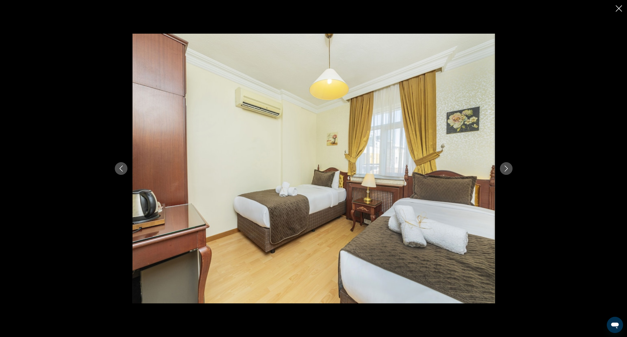
click at [125, 169] on button "Previous image" at bounding box center [121, 168] width 13 height 13
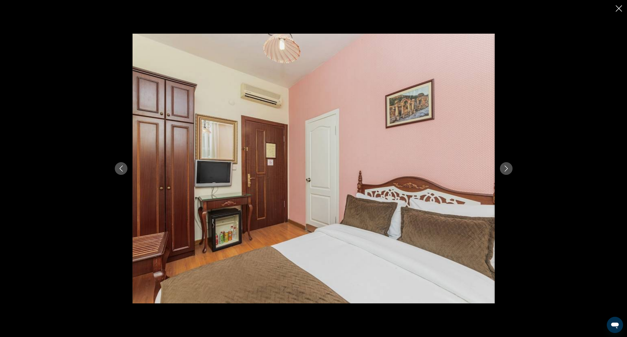
click at [120, 173] on button "Previous image" at bounding box center [121, 168] width 13 height 13
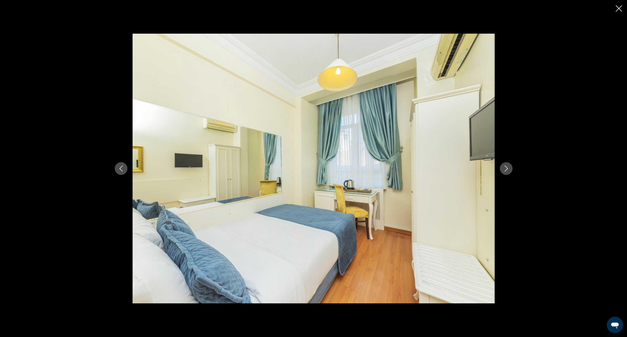
click at [507, 172] on button "Next image" at bounding box center [506, 168] width 13 height 13
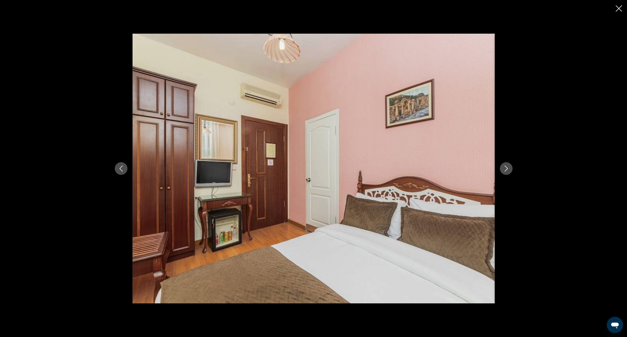
click at [507, 172] on button "Next image" at bounding box center [506, 168] width 13 height 13
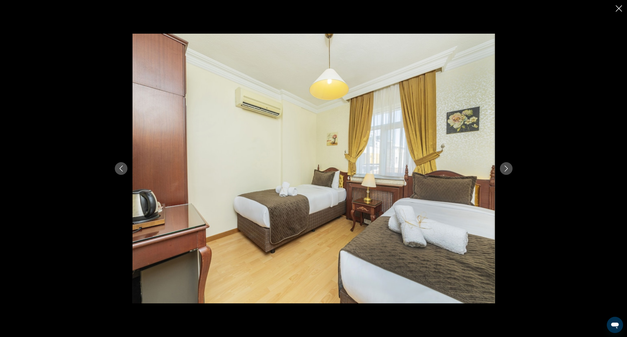
click at [498, 169] on div "Main content" at bounding box center [314, 169] width 408 height 270
click at [500, 172] on button "Next image" at bounding box center [506, 168] width 13 height 13
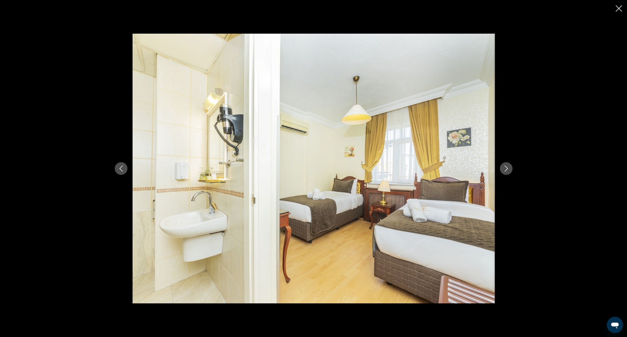
click at [502, 172] on button "Next image" at bounding box center [506, 168] width 13 height 13
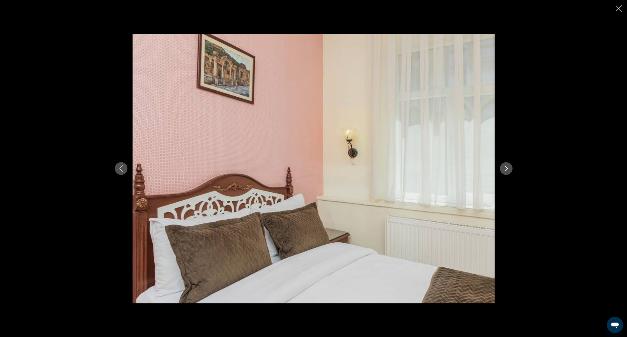
click at [504, 171] on icon "Next image" at bounding box center [506, 169] width 6 height 6
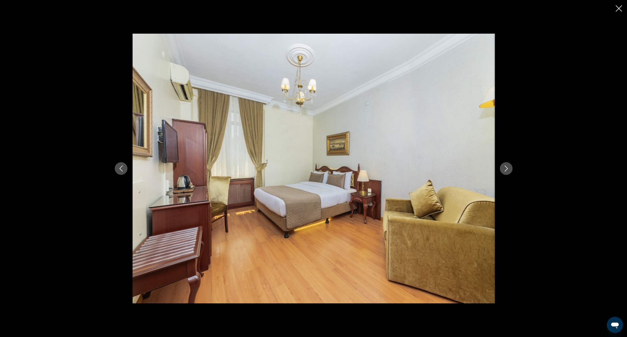
click at [513, 169] on div "Main content" at bounding box center [314, 169] width 408 height 270
click at [510, 169] on button "Next image" at bounding box center [506, 168] width 13 height 13
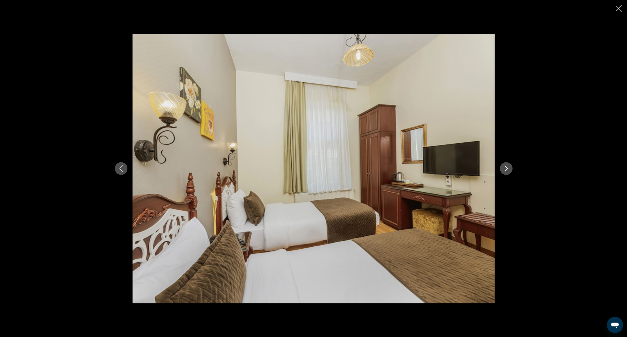
click at [617, 6] on icon "Close slideshow" at bounding box center [618, 8] width 6 height 6
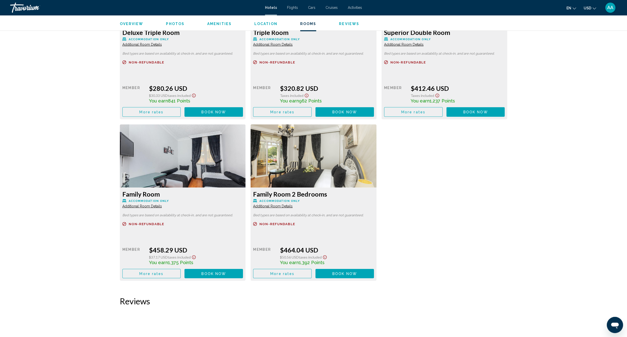
scroll to position [925, 0]
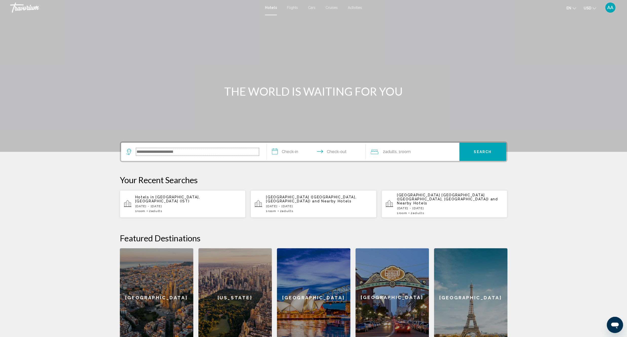
click at [247, 151] on input "Search widget" at bounding box center [197, 152] width 123 height 8
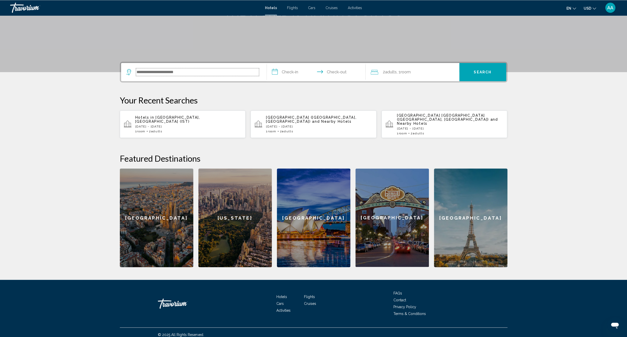
scroll to position [80, 0]
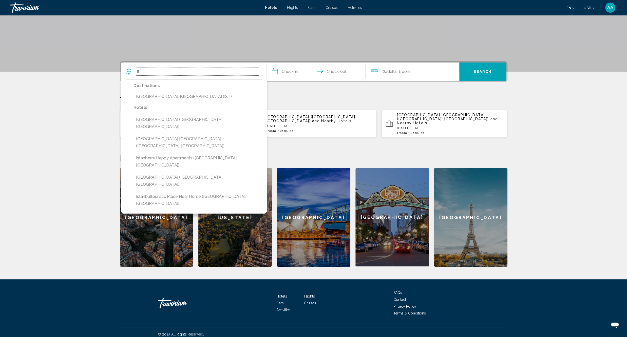
type input "*"
click at [176, 98] on button "[GEOGRAPHIC_DATA], [GEOGRAPHIC_DATA] (IST)" at bounding box center [197, 97] width 128 height 10
type input "**********"
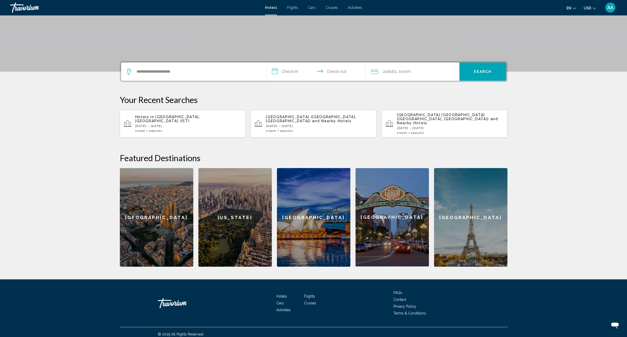
click at [295, 73] on input "**********" at bounding box center [317, 73] width 101 height 20
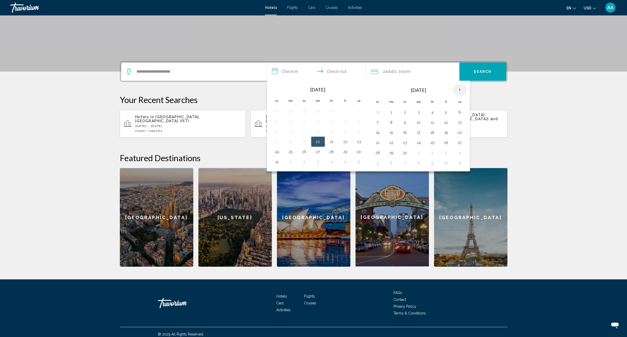
click at [466, 89] on th "Next month" at bounding box center [460, 89] width 14 height 11
drag, startPoint x: 434, startPoint y: 126, endPoint x: 411, endPoint y: 126, distance: 22.8
click at [434, 126] on td "9" at bounding box center [432, 122] width 14 height 10
click at [432, 126] on button "9" at bounding box center [432, 122] width 8 height 7
click at [379, 132] on button "12" at bounding box center [377, 132] width 8 height 7
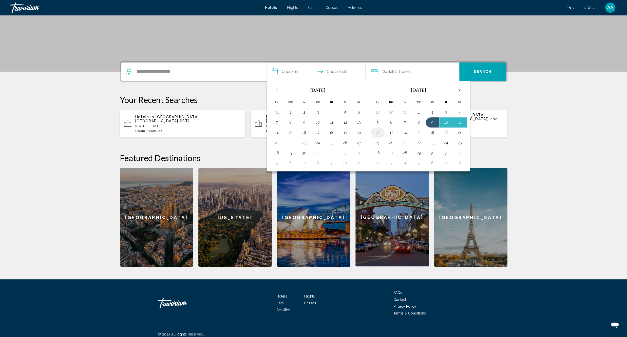
type input "**********"
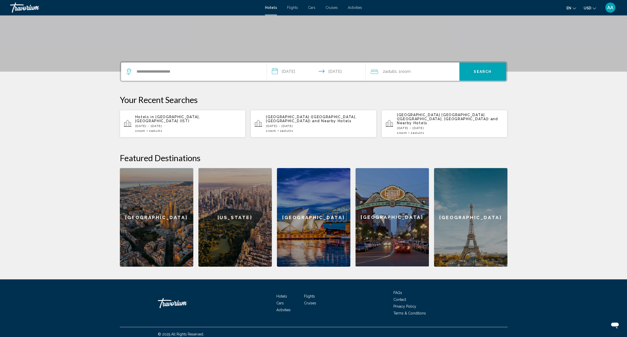
click at [468, 73] on button "Search" at bounding box center [482, 72] width 47 height 18
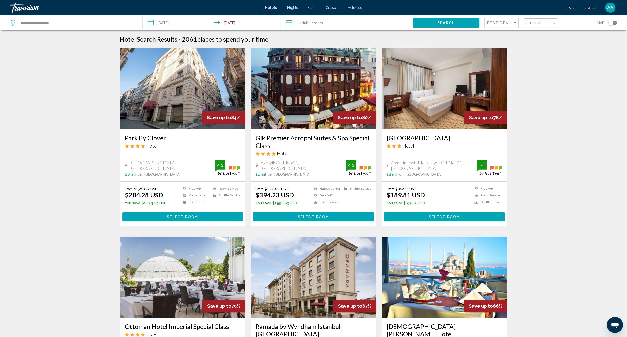
click at [528, 26] on div "Filter" at bounding box center [541, 23] width 30 height 9
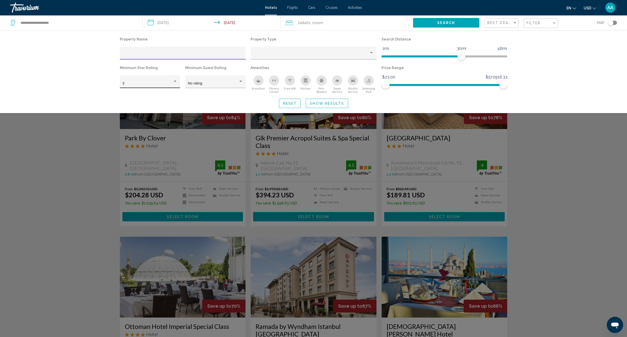
click at [139, 82] on div "3" at bounding box center [147, 84] width 50 height 4
click at [138, 95] on span "4" at bounding box center [149, 94] width 55 height 11
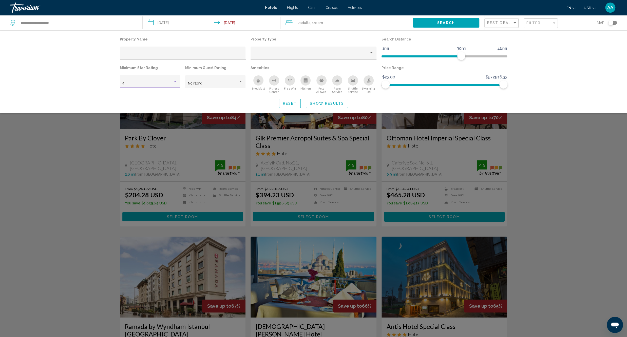
click at [183, 86] on div "Minimum Guest Rating No rating" at bounding box center [215, 78] width 65 height 29
click at [200, 81] on div "No rating" at bounding box center [215, 83] width 55 height 10
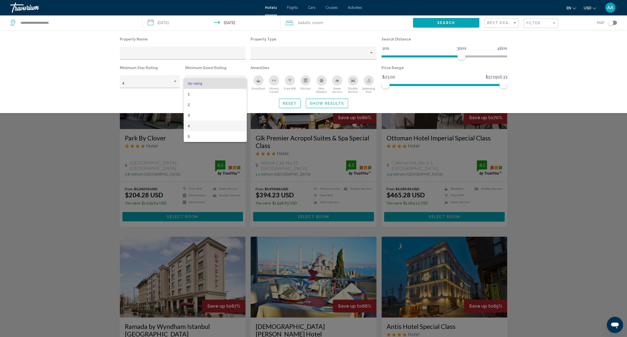
click at [196, 126] on span "4" at bounding box center [215, 126] width 55 height 11
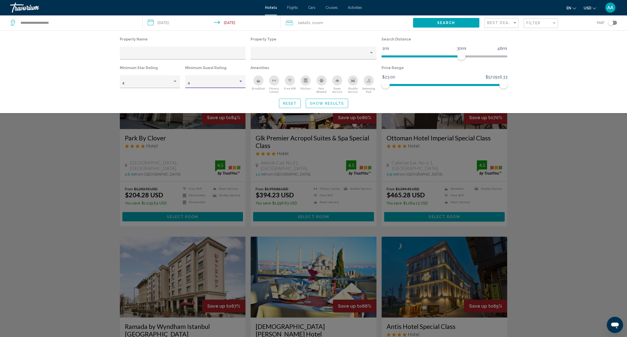
click at [257, 83] on div "Breakfast" at bounding box center [258, 80] width 10 height 10
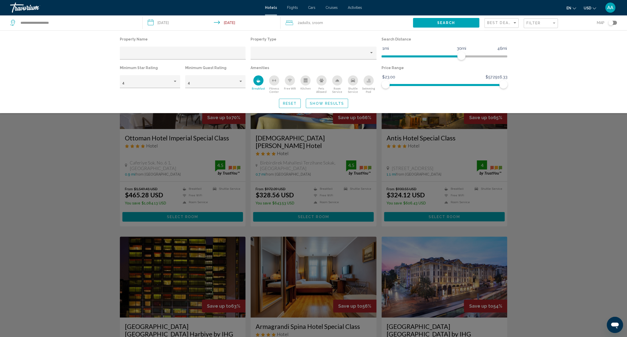
click at [292, 80] on div "Free Wifi" at bounding box center [290, 80] width 10 height 10
click at [338, 105] on span "Show Results" at bounding box center [327, 104] width 34 height 4
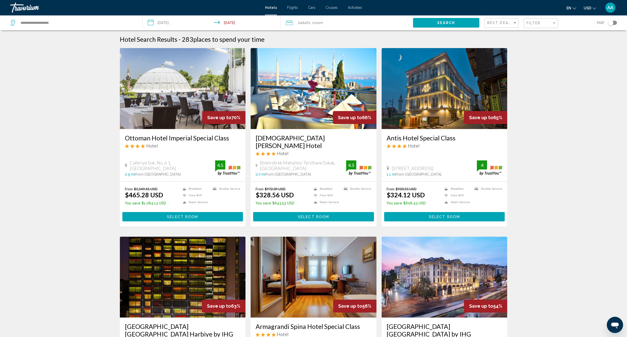
click at [615, 24] on div "Toggle map" at bounding box center [612, 23] width 9 height 4
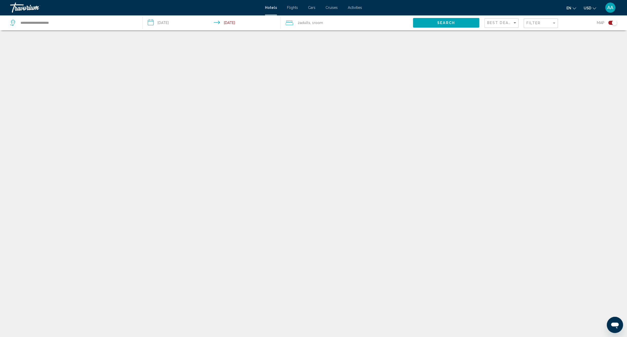
scroll to position [30, 0]
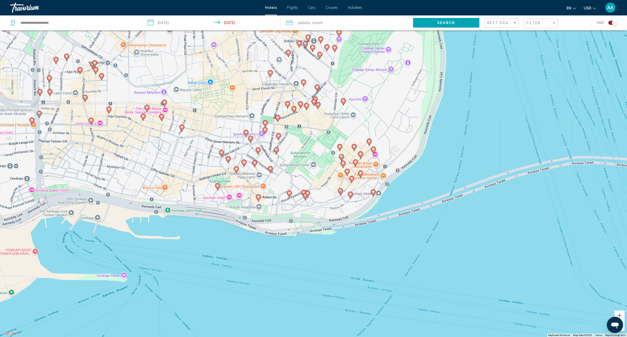
drag, startPoint x: 314, startPoint y: 182, endPoint x: 303, endPoint y: 161, distance: 24.4
click at [303, 161] on div "To activate drag with keyboard, press Alt + Enter. Once in keyboard drag state,…" at bounding box center [313, 168] width 627 height 337
click at [220, 155] on icon "Main content" at bounding box center [221, 153] width 5 height 7
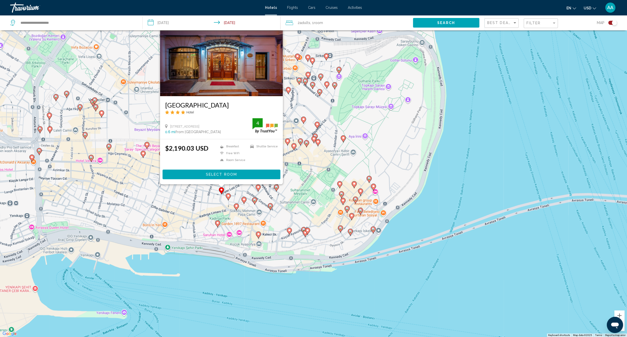
click at [212, 271] on div "To activate drag with keyboard, press Alt + Enter. Once in keyboard drag state,…" at bounding box center [313, 168] width 627 height 337
click at [192, 225] on div "To activate drag with keyboard, press Alt + Enter. Once in keyboard drag state,…" at bounding box center [313, 168] width 627 height 337
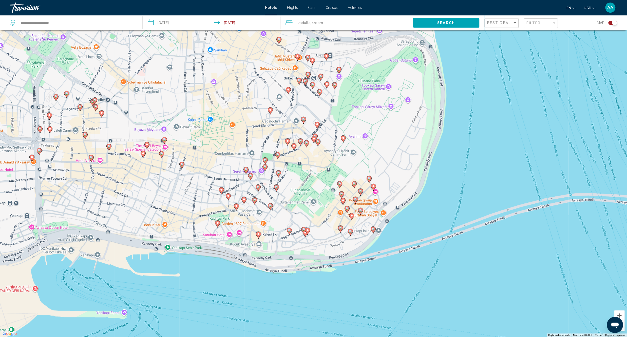
click at [217, 227] on gmp-advanced-marker "Main content" at bounding box center [217, 224] width 5 height 8
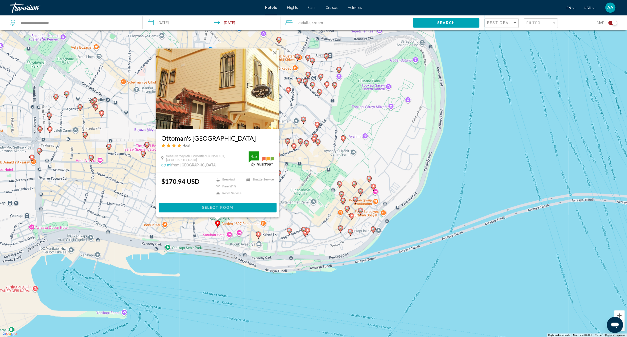
click at [197, 239] on div "To activate drag with keyboard, press Alt + Enter. Once in keyboard drag state,…" at bounding box center [313, 168] width 627 height 337
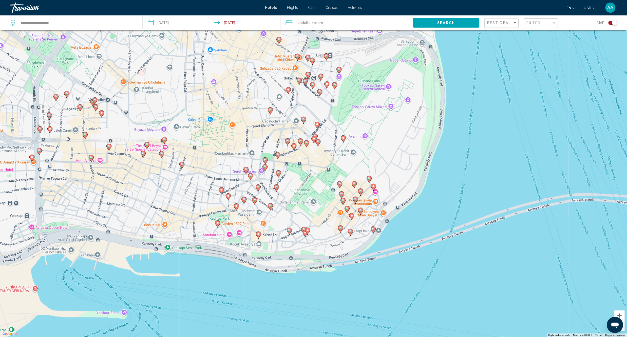
click at [259, 234] on image "Main content" at bounding box center [258, 234] width 3 height 3
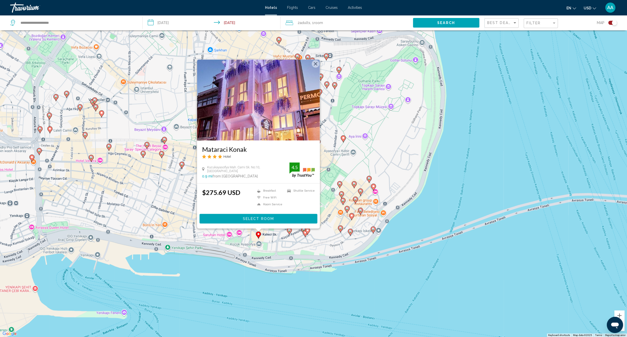
click at [248, 247] on div "To activate drag with keyboard, press Alt + Enter. Once in keyboard drag state,…" at bounding box center [313, 168] width 627 height 337
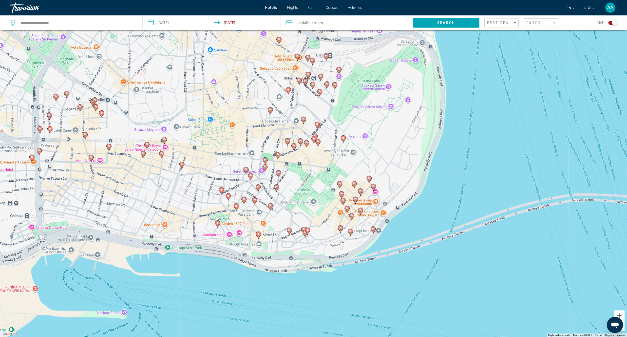
click at [256, 203] on gmp-advanced-marker "Main content" at bounding box center [254, 201] width 5 height 8
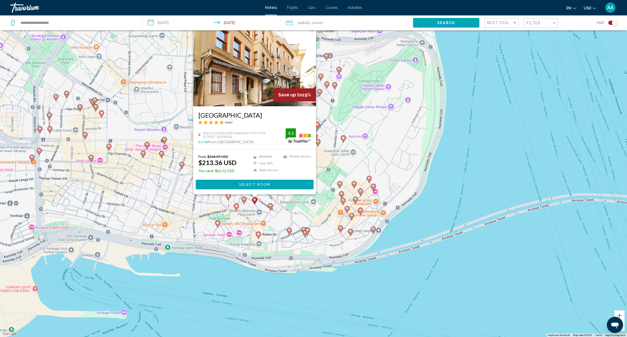
click at [248, 216] on div "To activate drag with keyboard, press Alt + Enter. Once in keyboard drag state,…" at bounding box center [313, 168] width 627 height 337
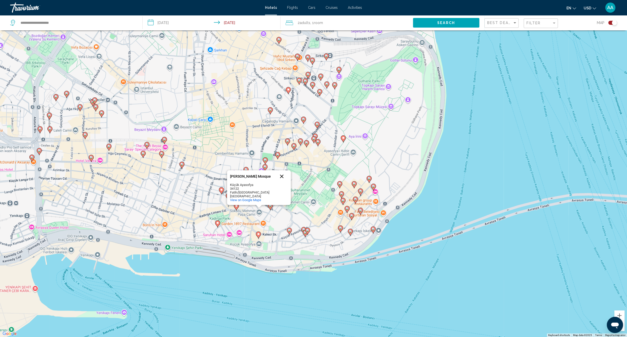
click at [280, 183] on button "Close" at bounding box center [282, 176] width 12 height 12
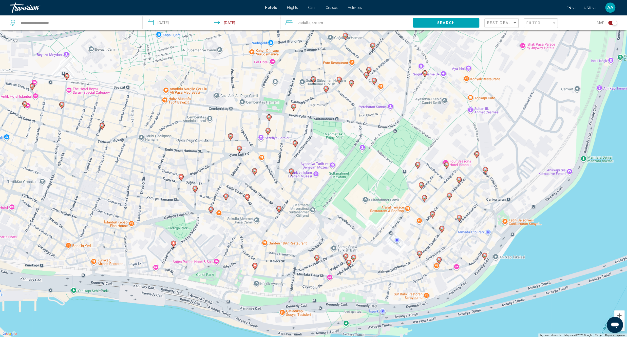
click at [281, 212] on div "To activate drag with keyboard, press Alt + Enter. Once in keyboard drag state,…" at bounding box center [313, 168] width 627 height 337
click at [280, 212] on gmp-advanced-marker "Main content" at bounding box center [278, 210] width 5 height 8
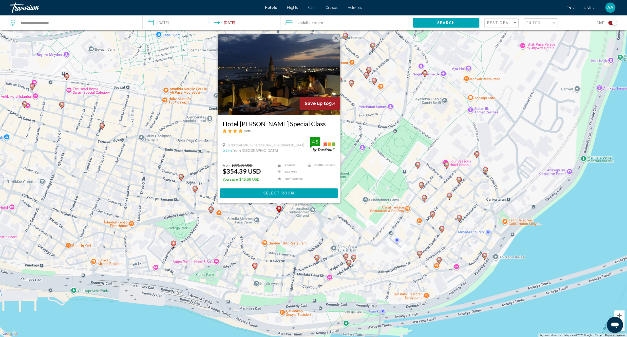
click at [280, 228] on div "To activate drag with keyboard, press Alt + Enter. Once in keyboard drag state,…" at bounding box center [313, 168] width 627 height 337
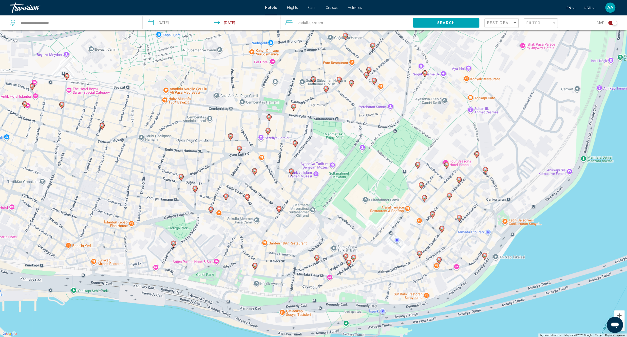
click at [226, 201] on icon "Main content" at bounding box center [225, 197] width 5 height 7
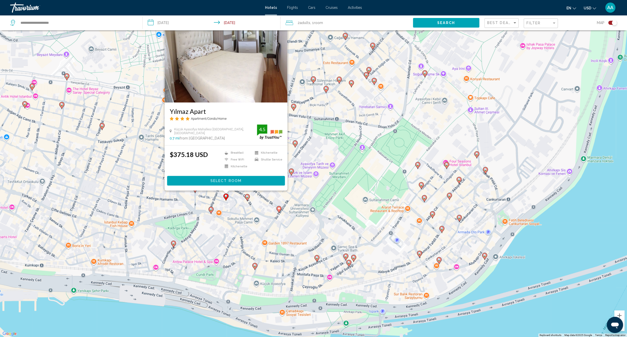
click at [269, 225] on div "To activate drag with keyboard, press Alt + Enter. Once in keyboard drag state,…" at bounding box center [313, 168] width 627 height 337
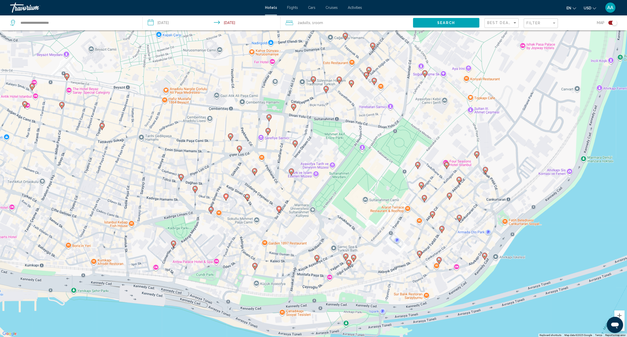
click at [291, 174] on icon "Main content" at bounding box center [291, 172] width 5 height 7
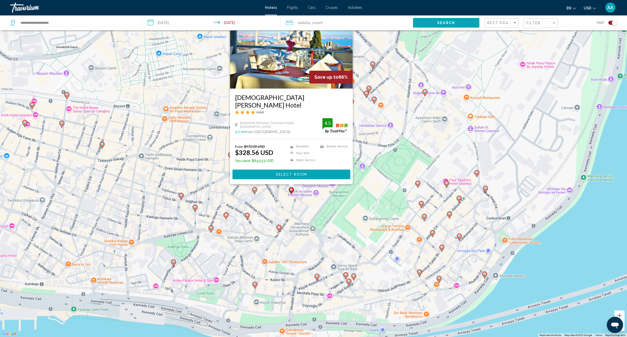
click at [311, 226] on div "To activate drag with keyboard, press Alt + Enter. Once in keyboard drag state,…" at bounding box center [313, 168] width 627 height 337
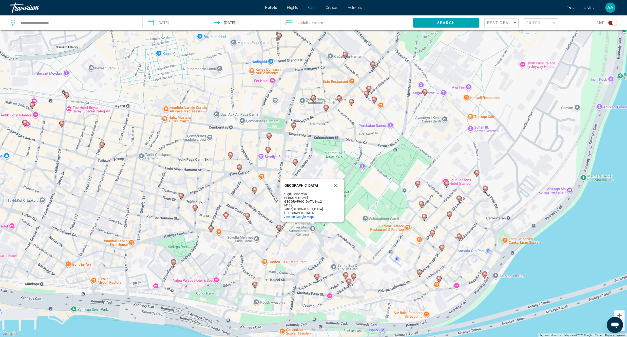
click at [172, 263] on image "Main content" at bounding box center [173, 262] width 3 height 3
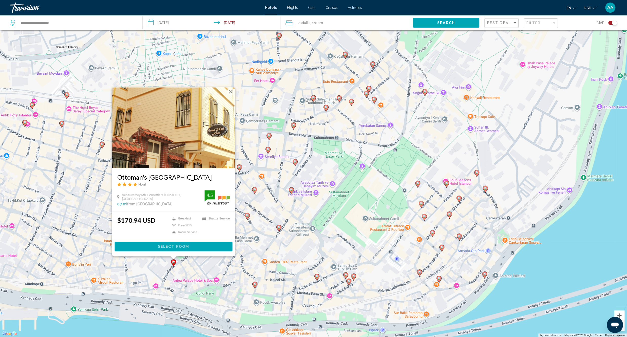
click at [310, 170] on div "To activate drag with keyboard, press Alt + Enter. Once in keyboard drag state,…" at bounding box center [313, 168] width 627 height 337
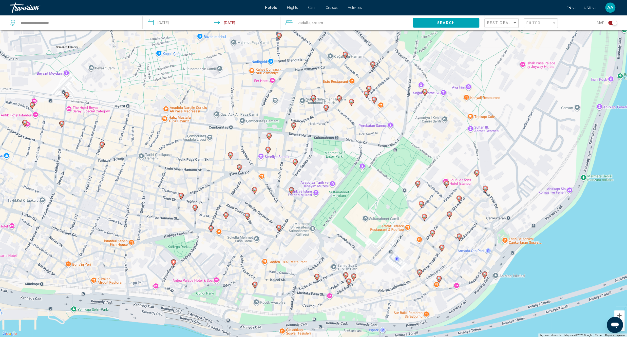
click at [270, 138] on icon "Main content" at bounding box center [268, 136] width 5 height 7
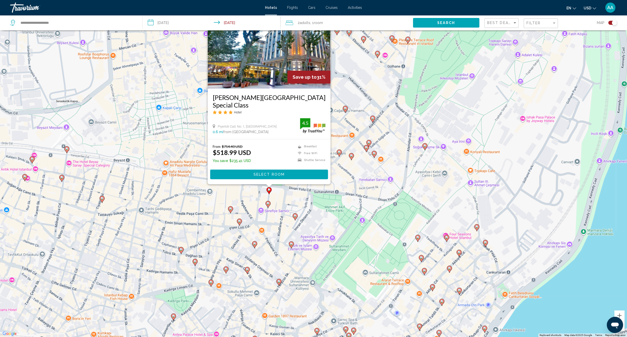
click at [279, 202] on div "To activate drag with keyboard, press Alt + Enter. Once in keyboard drag state,…" at bounding box center [313, 168] width 627 height 337
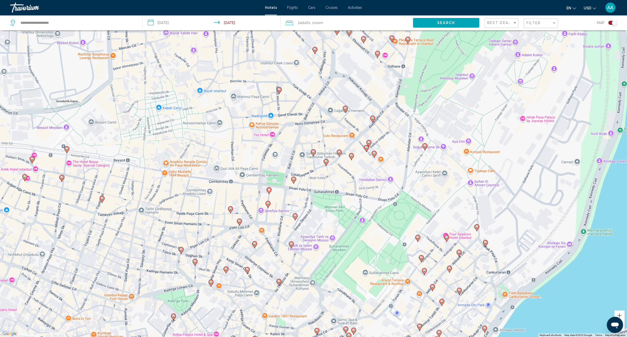
click at [267, 206] on icon "Main content" at bounding box center [267, 204] width 5 height 7
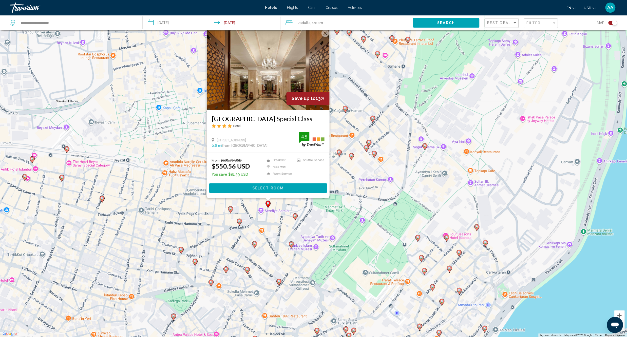
click at [280, 230] on div "To activate drag with keyboard, press Alt + Enter. Once in keyboard drag state,…" at bounding box center [313, 168] width 627 height 337
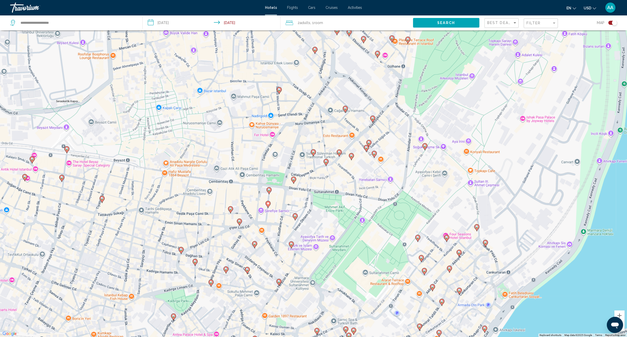
click at [257, 244] on icon "Main content" at bounding box center [254, 245] width 5 height 7
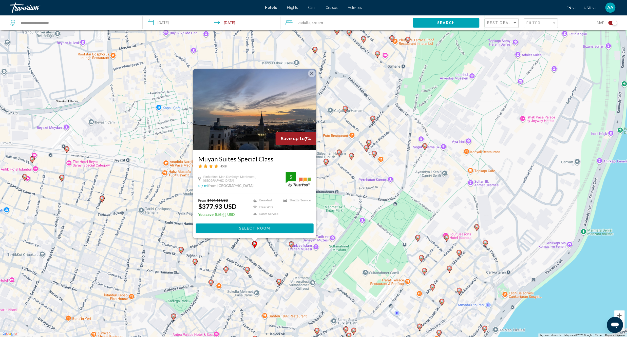
click at [268, 263] on div "To activate drag with keyboard, press Alt + Enter. Once in keyboard drag state,…" at bounding box center [313, 168] width 627 height 337
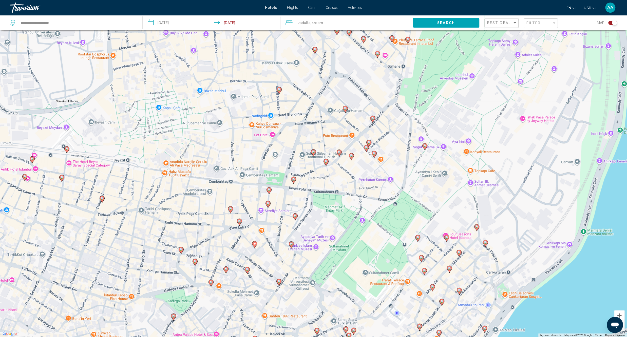
click at [231, 211] on icon "Main content" at bounding box center [230, 210] width 5 height 7
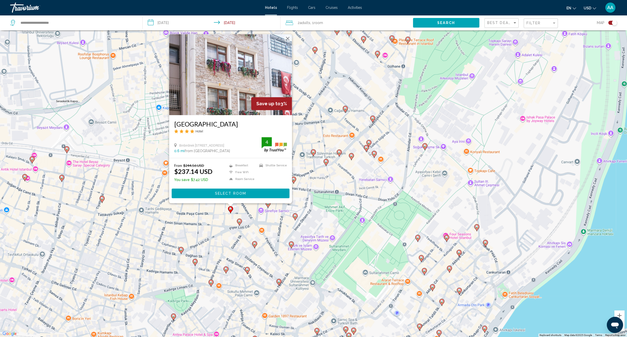
click at [268, 264] on div "To activate drag with keyboard, press Alt + Enter. Once in keyboard drag state,…" at bounding box center [313, 168] width 627 height 337
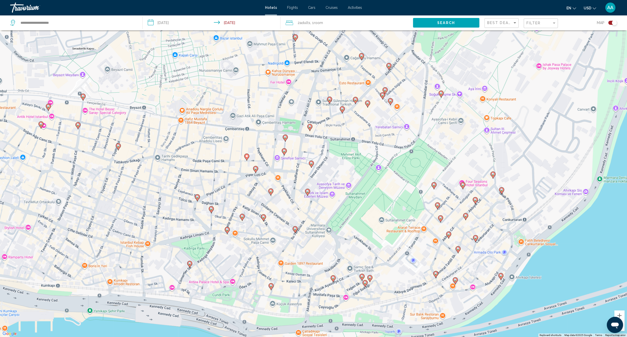
drag, startPoint x: 256, startPoint y: 259, endPoint x: 269, endPoint y: 203, distance: 57.9
click at [272, 203] on div "To activate drag with keyboard, press Alt + Enter. Once in keyboard drag state,…" at bounding box center [313, 168] width 627 height 337
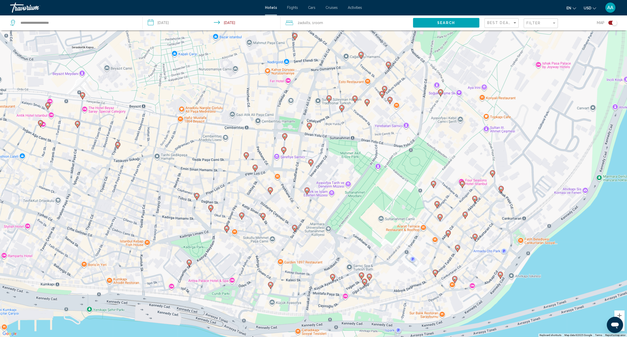
click at [190, 266] on gmp-advanced-marker "Main content" at bounding box center [189, 264] width 5 height 8
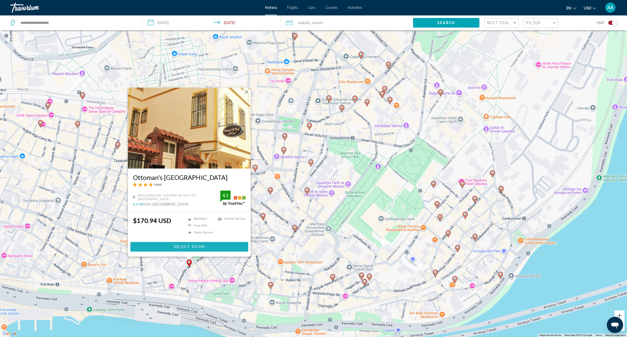
click at [196, 247] on span "Select Room" at bounding box center [188, 247] width 31 height 4
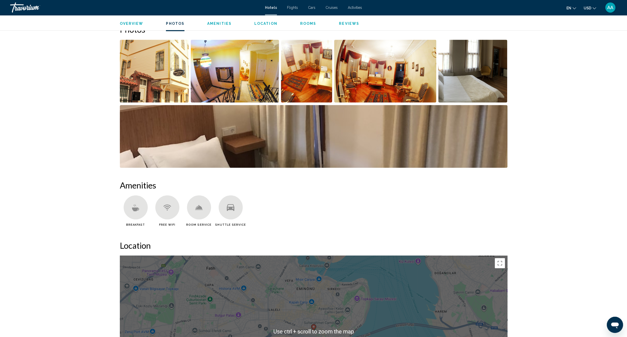
scroll to position [245, 0]
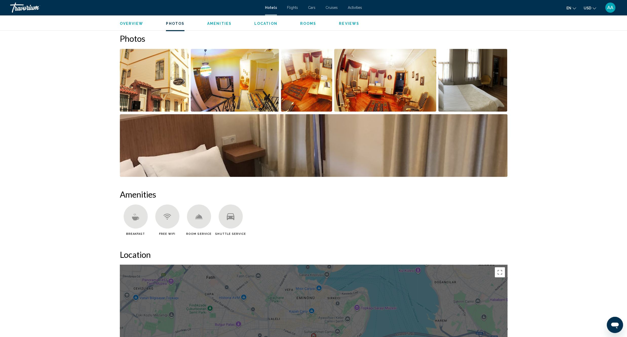
click at [170, 94] on img "Open full-screen image slider" at bounding box center [154, 80] width 69 height 63
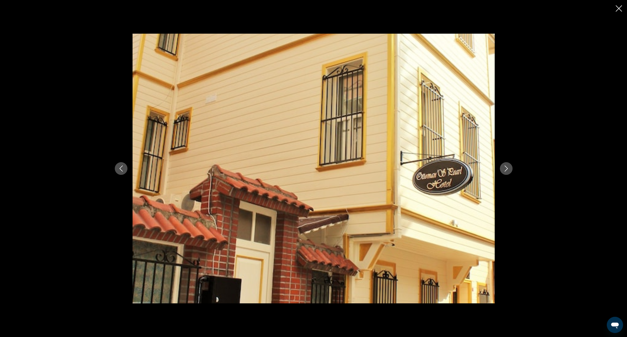
click at [504, 168] on icon "Next image" at bounding box center [506, 169] width 6 height 6
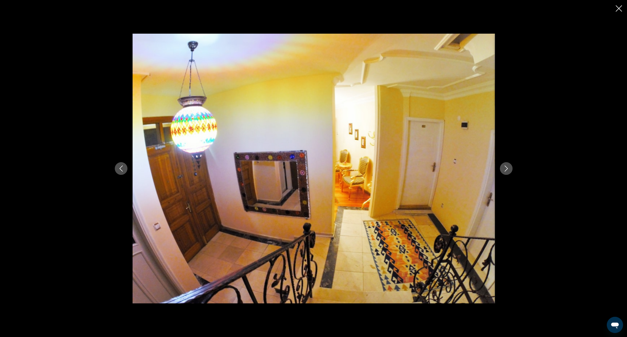
click at [511, 168] on button "Next image" at bounding box center [506, 168] width 13 height 13
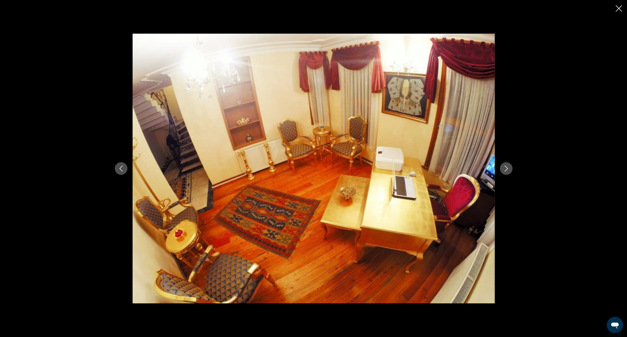
click at [506, 173] on button "Next image" at bounding box center [506, 168] width 13 height 13
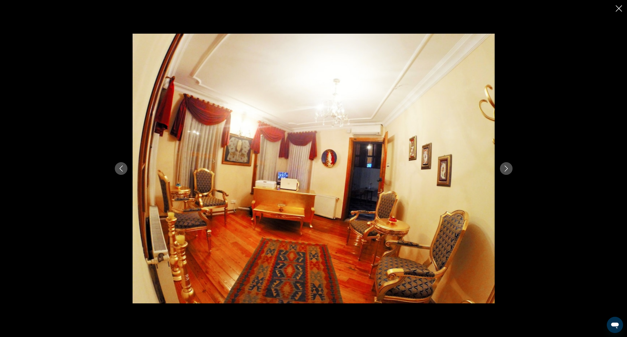
click at [506, 173] on button "Next image" at bounding box center [506, 168] width 13 height 13
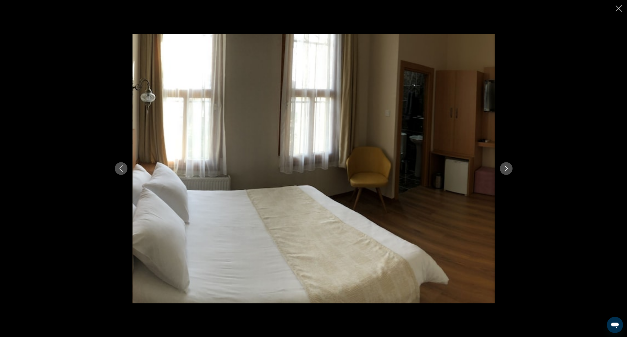
click at [506, 173] on button "Next image" at bounding box center [506, 168] width 13 height 13
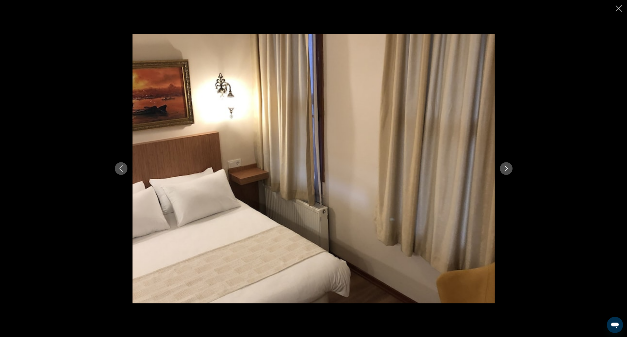
click at [506, 173] on button "Next image" at bounding box center [506, 168] width 13 height 13
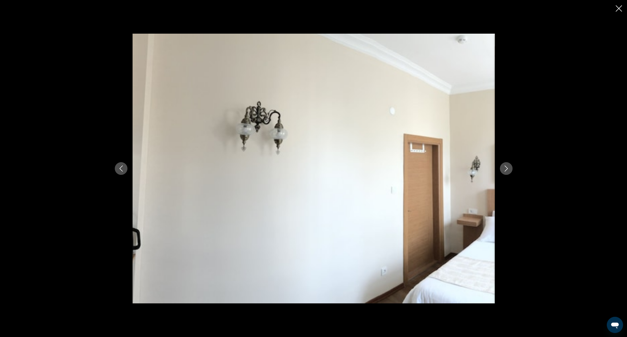
click at [506, 173] on button "Next image" at bounding box center [506, 168] width 13 height 13
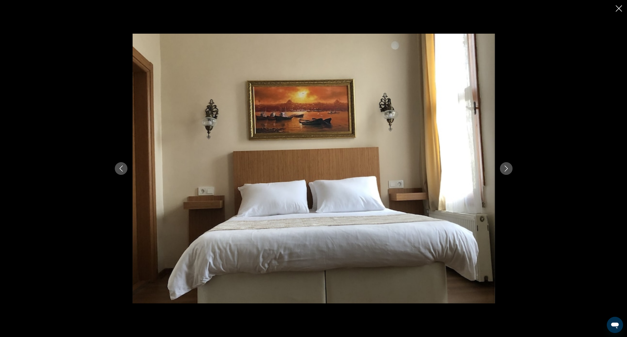
click at [502, 170] on button "Next image" at bounding box center [506, 168] width 13 height 13
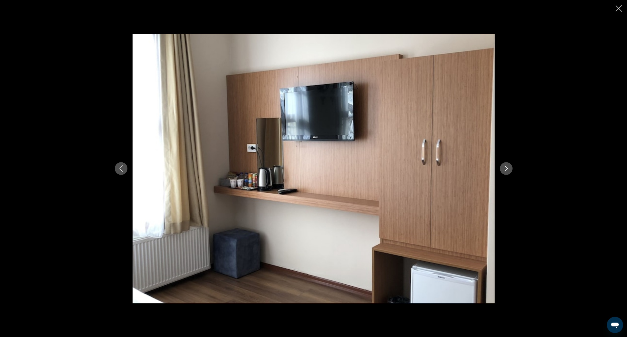
click at [504, 167] on icon "Next image" at bounding box center [506, 169] width 6 height 6
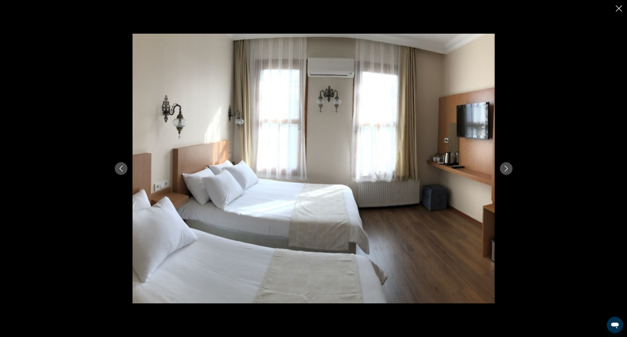
click at [504, 167] on icon "Next image" at bounding box center [506, 169] width 6 height 6
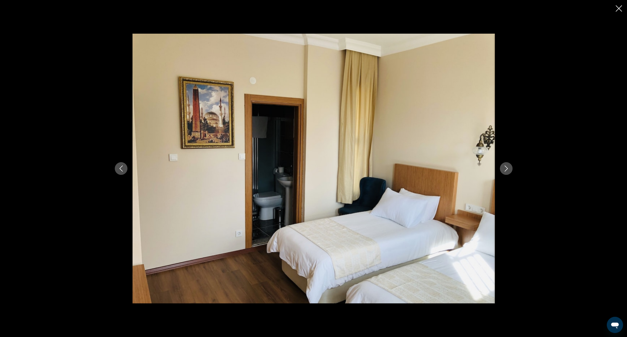
click at [504, 169] on icon "Next image" at bounding box center [506, 169] width 6 height 6
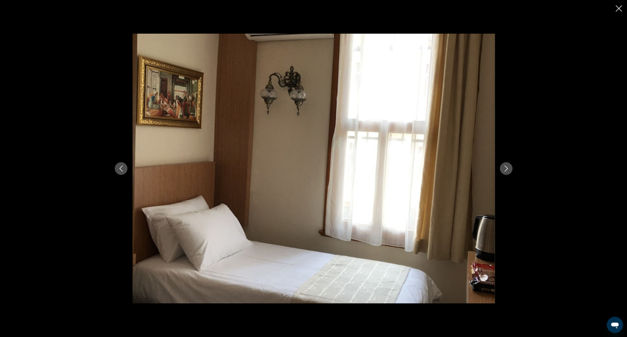
click at [504, 169] on icon "Next image" at bounding box center [506, 169] width 6 height 6
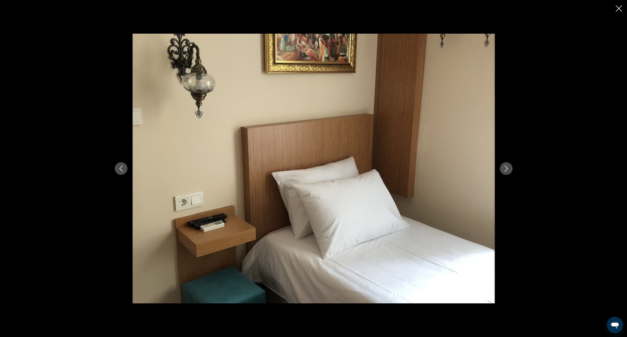
click at [504, 169] on icon "Next image" at bounding box center [506, 169] width 6 height 6
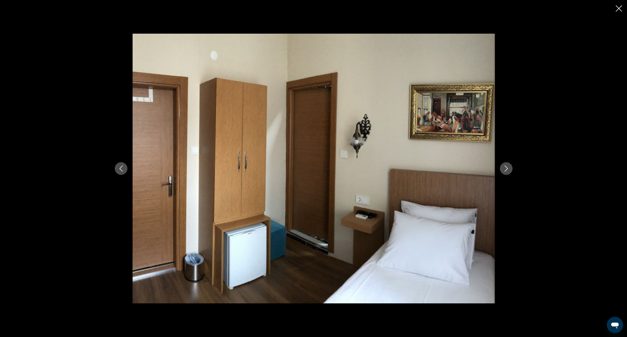
click at [504, 169] on icon "Next image" at bounding box center [506, 169] width 6 height 6
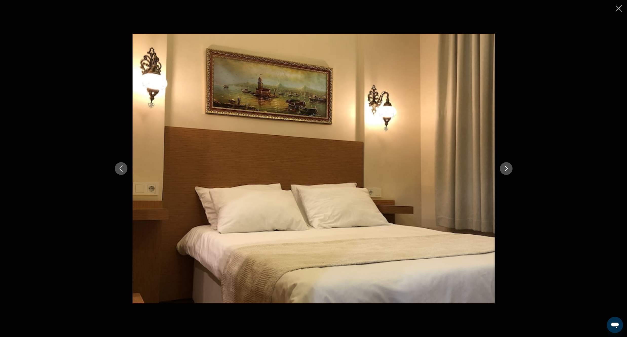
click at [504, 169] on icon "Next image" at bounding box center [506, 169] width 6 height 6
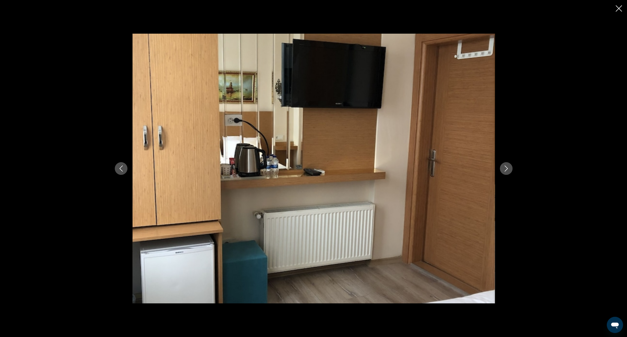
click at [504, 169] on icon "Next image" at bounding box center [506, 169] width 6 height 6
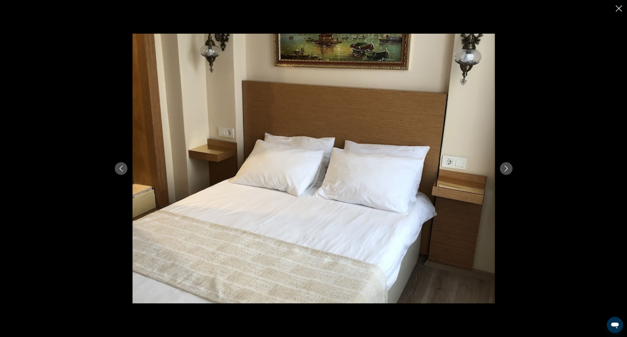
click at [504, 169] on icon "Next image" at bounding box center [506, 169] width 6 height 6
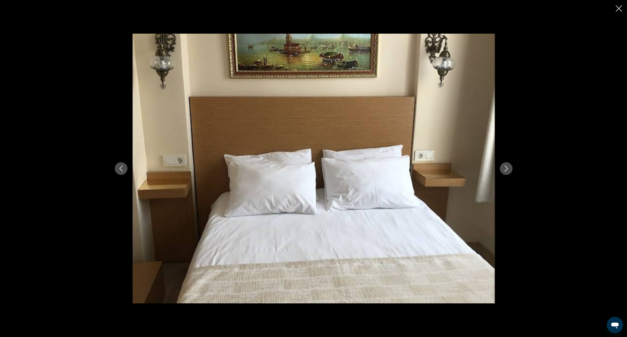
click at [618, 9] on icon "Close slideshow" at bounding box center [618, 8] width 6 height 6
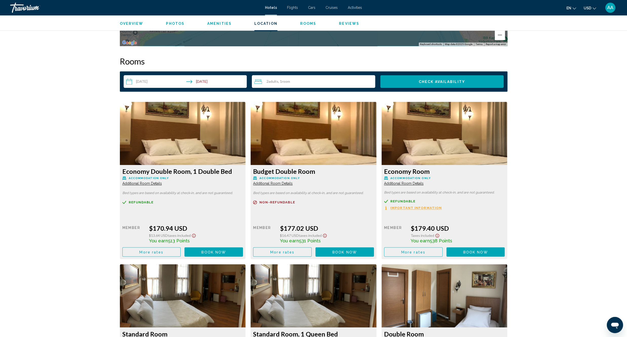
scroll to position [624, 0]
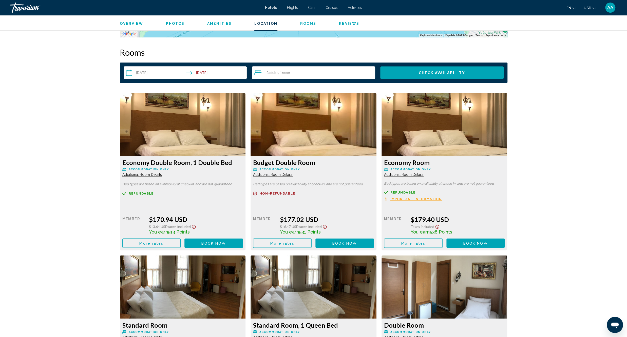
click at [421, 198] on span "Important Information" at bounding box center [415, 199] width 51 height 3
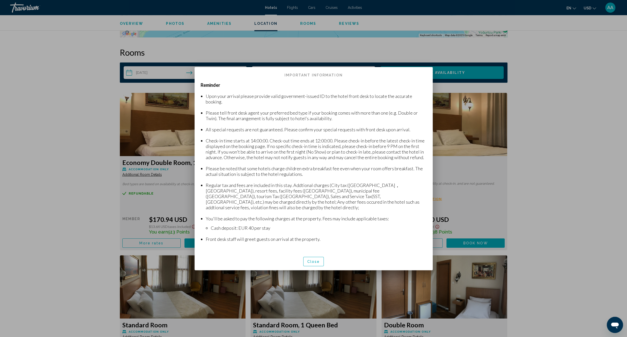
scroll to position [0, 0]
drag, startPoint x: 318, startPoint y: 257, endPoint x: 321, endPoint y: 251, distance: 6.0
click at [318, 260] on span "Close" at bounding box center [313, 262] width 13 height 4
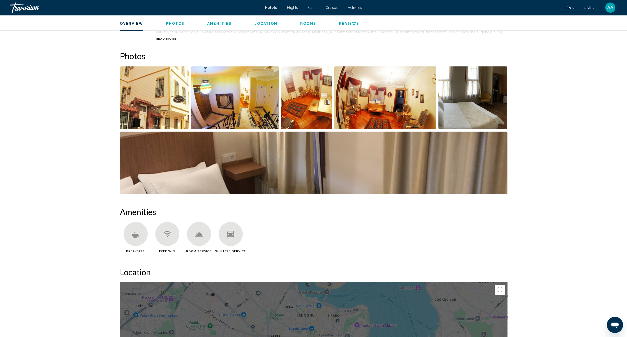
scroll to position [142, 0]
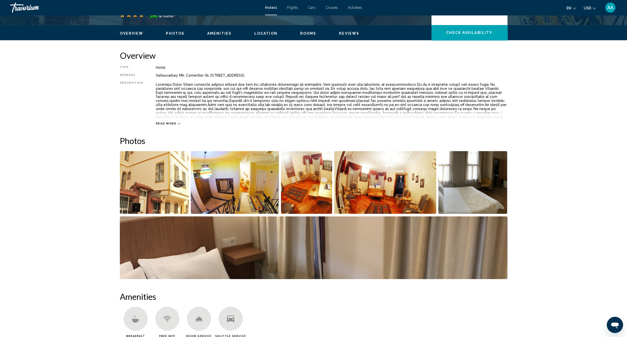
click at [297, 264] on img "Open full-screen image slider" at bounding box center [313, 248] width 387 height 63
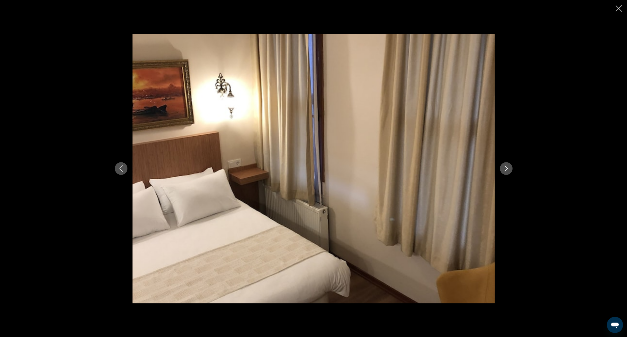
click at [509, 172] on button "Next image" at bounding box center [506, 168] width 13 height 13
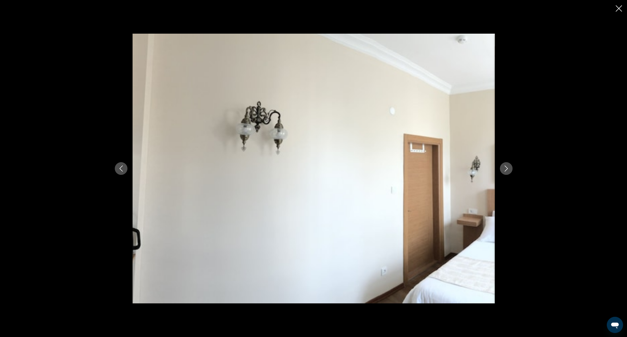
click at [509, 172] on button "Next image" at bounding box center [506, 168] width 13 height 13
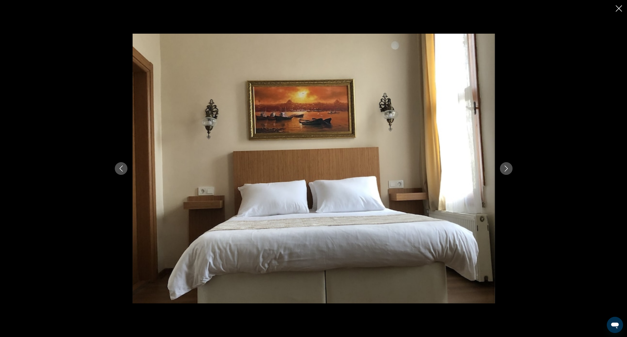
click at [620, 10] on icon "Close slideshow" at bounding box center [618, 8] width 6 height 6
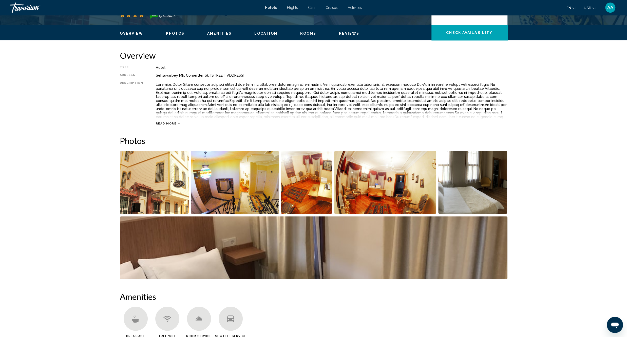
scroll to position [255, 0]
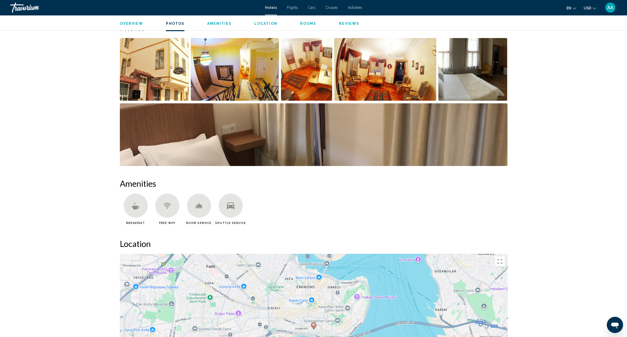
click at [298, 140] on img "Open full-screen image slider" at bounding box center [313, 134] width 387 height 63
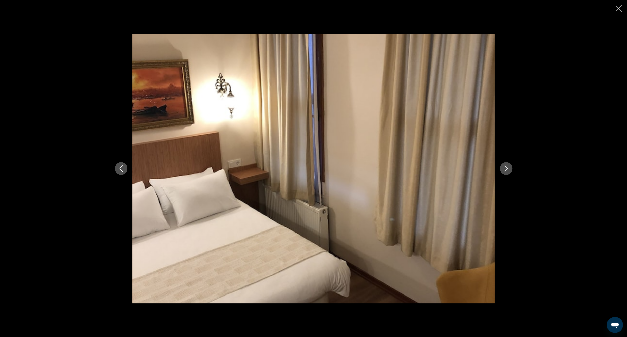
click at [619, 8] on icon "Close slideshow" at bounding box center [618, 8] width 6 height 6
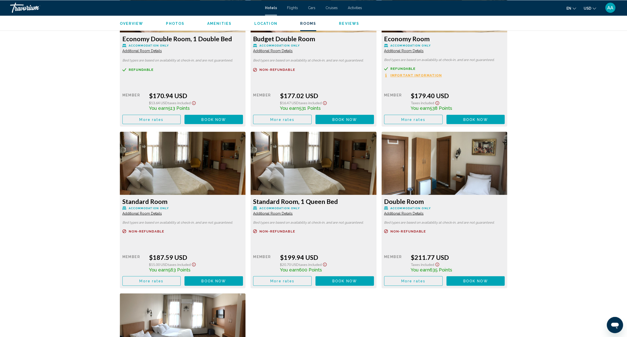
scroll to position [766, 0]
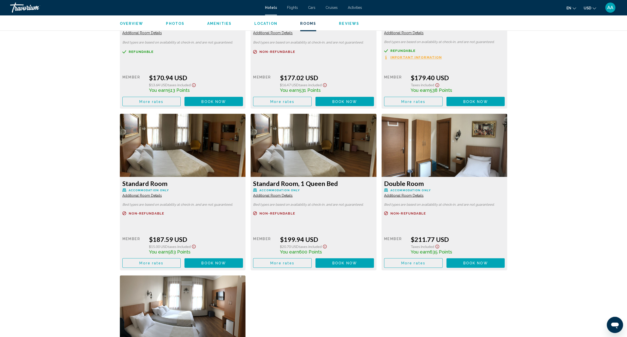
click at [137, 35] on span "Additional Room Details" at bounding box center [142, 33] width 40 height 4
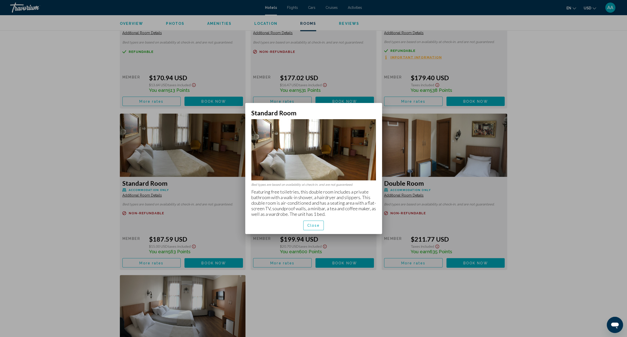
scroll to position [0, 0]
click at [309, 224] on span "Close" at bounding box center [313, 225] width 13 height 4
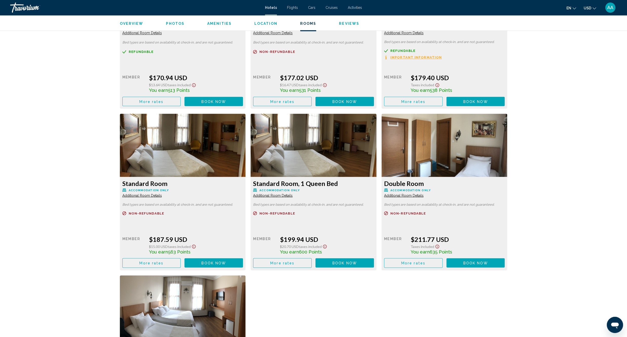
scroll to position [681, 0]
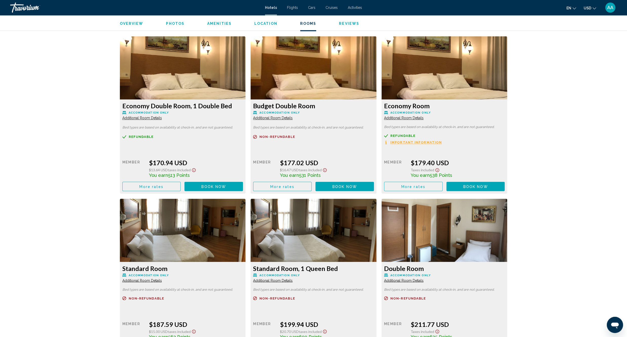
click at [162, 119] on span "Additional Room Details" at bounding box center [142, 118] width 40 height 4
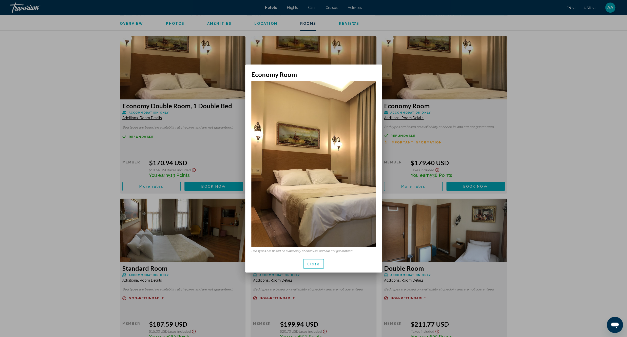
scroll to position [0, 0]
drag, startPoint x: 315, startPoint y: 263, endPoint x: 316, endPoint y: 260, distance: 3.1
click at [316, 263] on span "Close" at bounding box center [313, 264] width 13 height 4
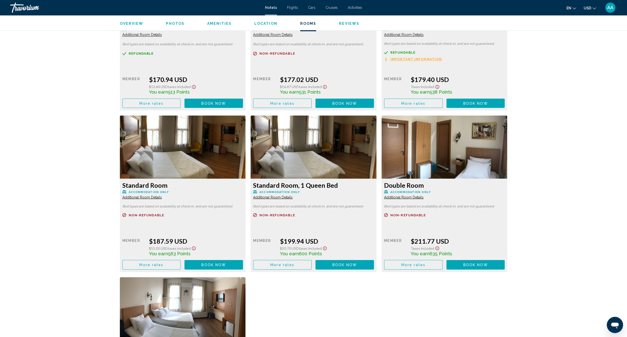
scroll to position [794, 0]
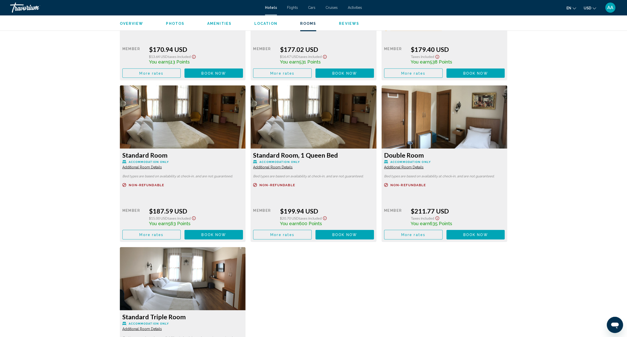
click at [246, 80] on div "Standard Room, 1 Queen Bed Accommodation Only Additional Room Details Bed types…" at bounding box center [183, 33] width 126 height 94
click at [162, 7] on span "Additional Room Details" at bounding box center [142, 5] width 40 height 4
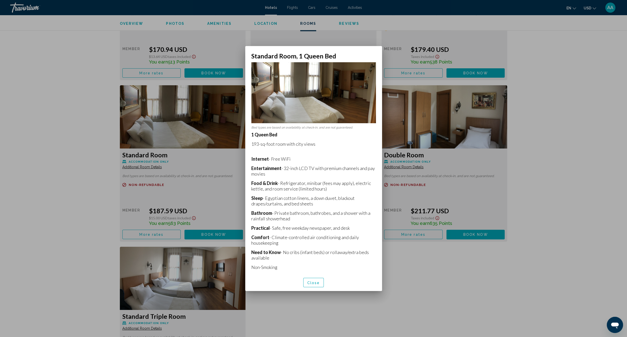
scroll to position [0, 0]
click at [315, 280] on button "Close" at bounding box center [313, 282] width 21 height 9
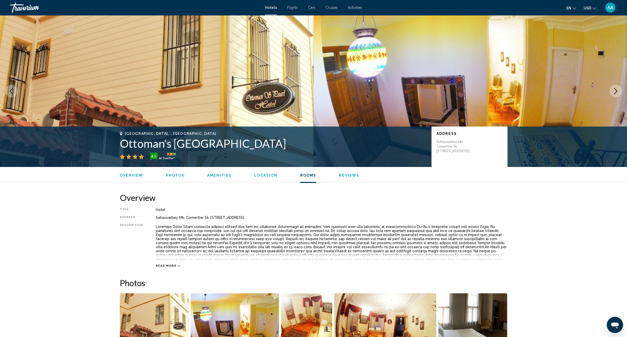
scroll to position [794, 0]
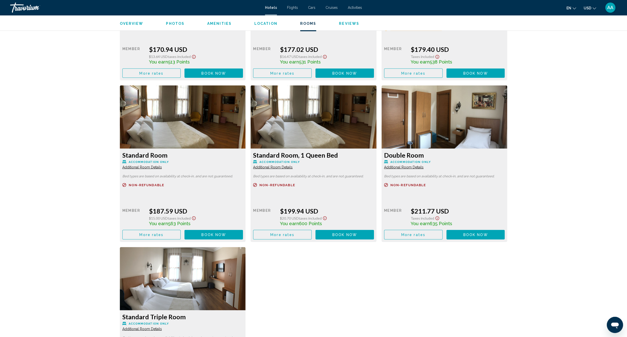
click at [162, 7] on span "Additional Room Details" at bounding box center [142, 5] width 40 height 4
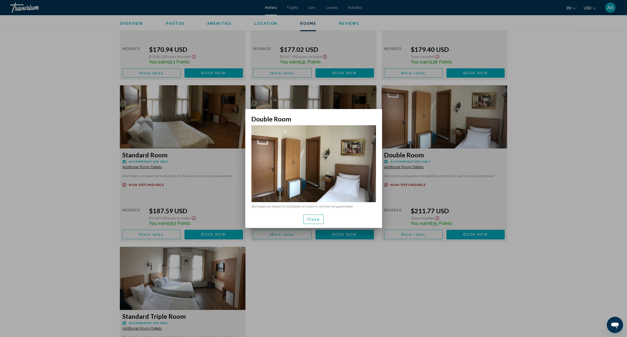
scroll to position [0, 0]
click at [315, 221] on span "Close" at bounding box center [313, 220] width 13 height 4
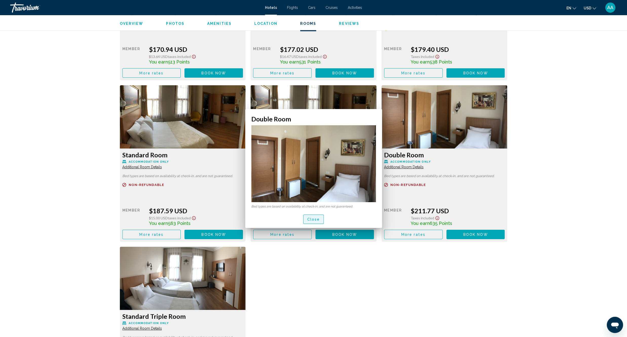
scroll to position [794, 0]
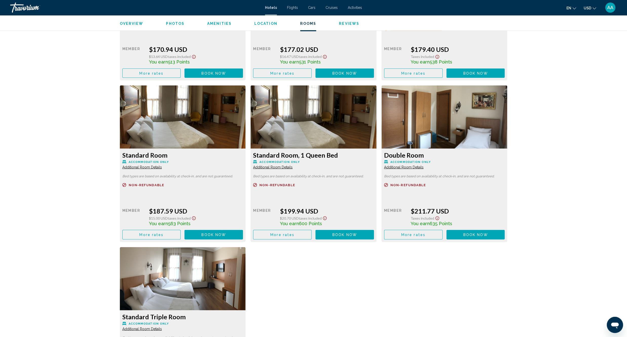
click at [153, 7] on span "Additional Room Details" at bounding box center [142, 5] width 40 height 4
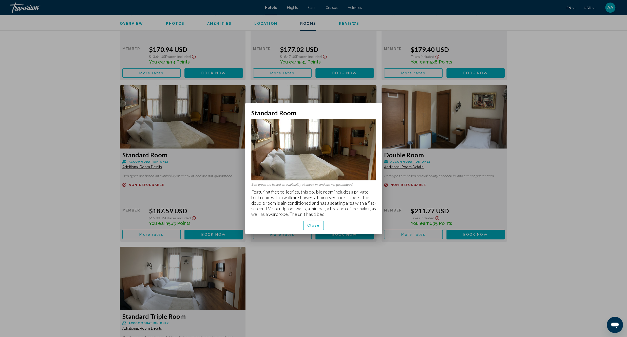
scroll to position [0, 0]
click at [313, 225] on span "Close" at bounding box center [313, 226] width 13 height 4
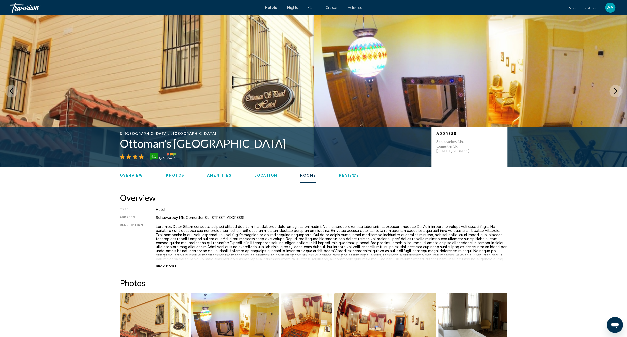
scroll to position [794, 0]
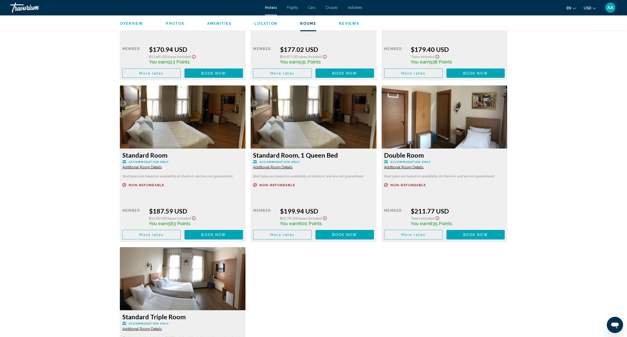
click at [156, 7] on span "Additional Room Details" at bounding box center [142, 5] width 40 height 4
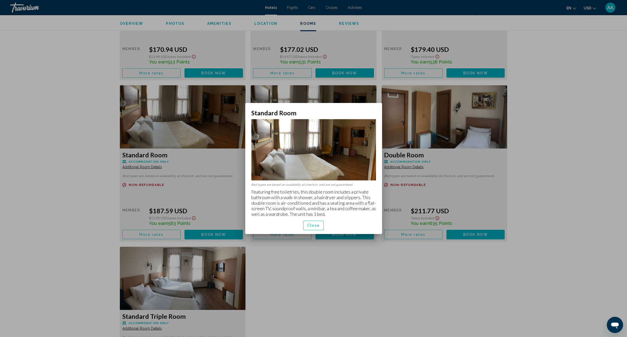
scroll to position [0, 0]
click at [315, 228] on button "Close" at bounding box center [313, 225] width 21 height 9
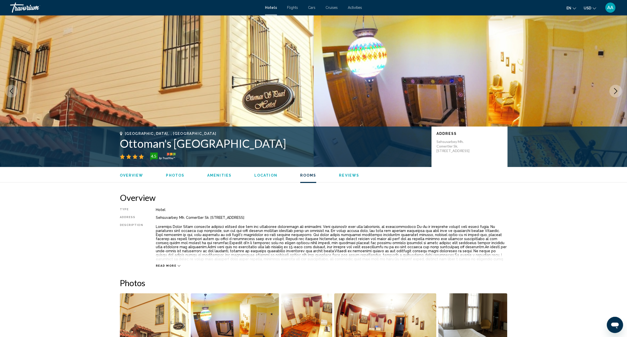
scroll to position [794, 0]
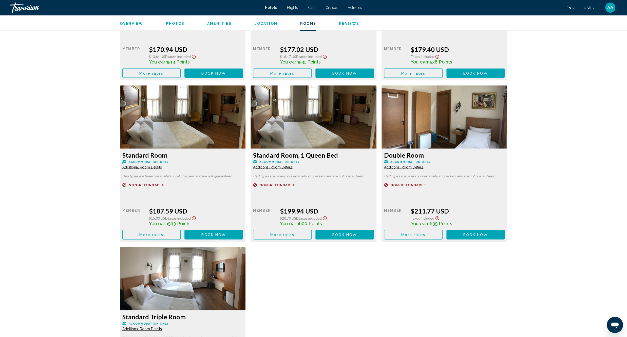
click at [162, 7] on span "Additional Room Details" at bounding box center [142, 5] width 40 height 4
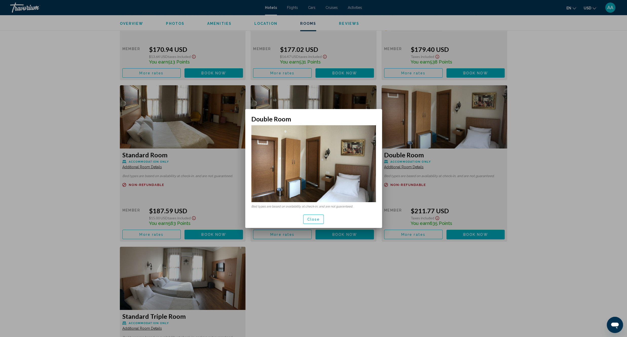
scroll to position [0, 0]
click at [321, 220] on button "Close" at bounding box center [313, 219] width 21 height 9
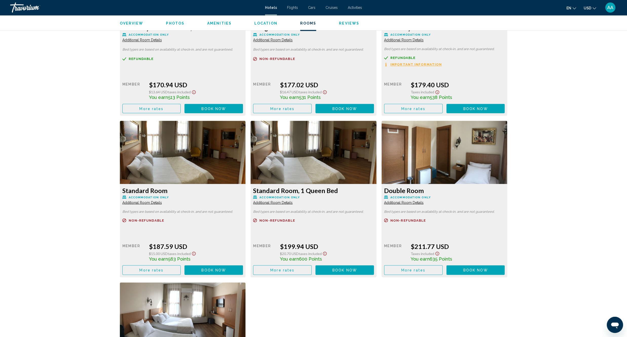
scroll to position [681, 0]
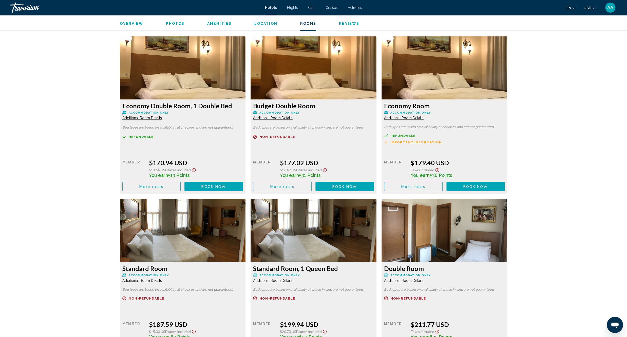
click at [422, 143] on span "Important Information" at bounding box center [415, 142] width 51 height 3
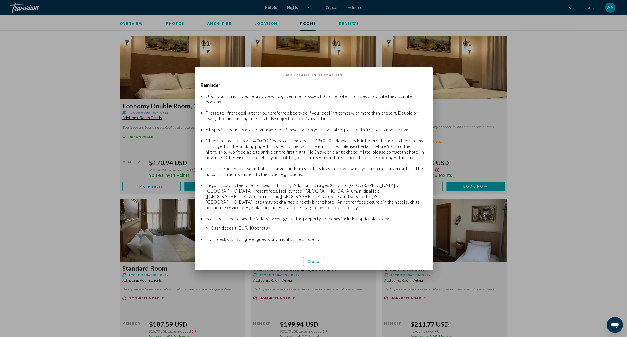
scroll to position [0, 0]
click at [310, 259] on button "Close" at bounding box center [313, 261] width 21 height 9
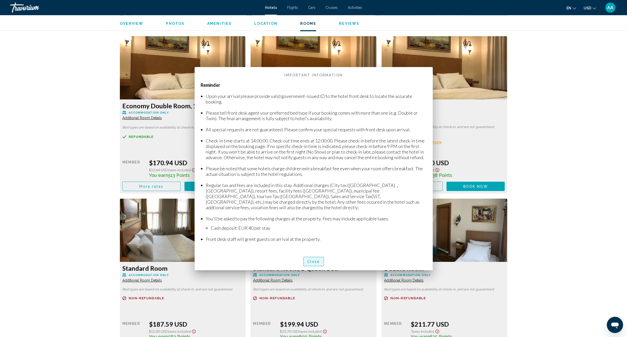
scroll to position [681, 0]
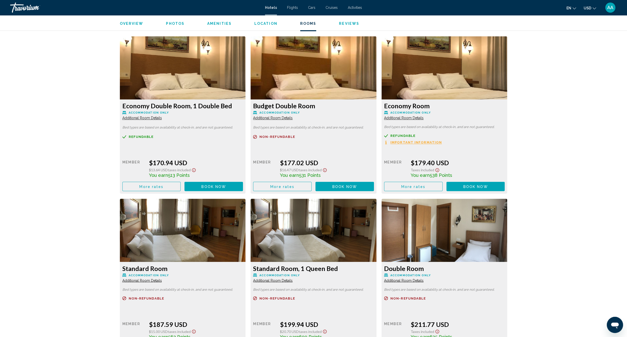
click at [246, 121] on div "Economy Room Accommodation Only Additional Room Details Bed types are based on …" at bounding box center [183, 147] width 126 height 94
click at [162, 118] on span "Additional Room Details" at bounding box center [142, 118] width 40 height 4
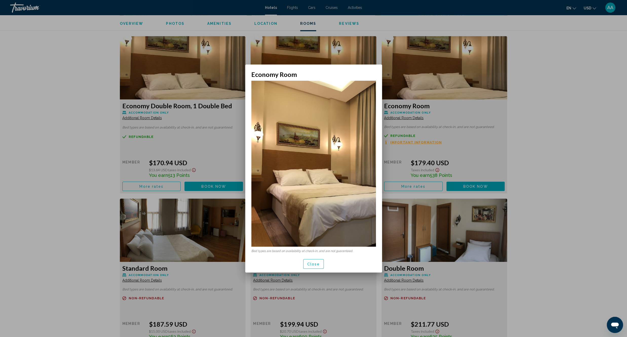
scroll to position [0, 0]
click at [319, 264] on span "Close" at bounding box center [313, 264] width 13 height 4
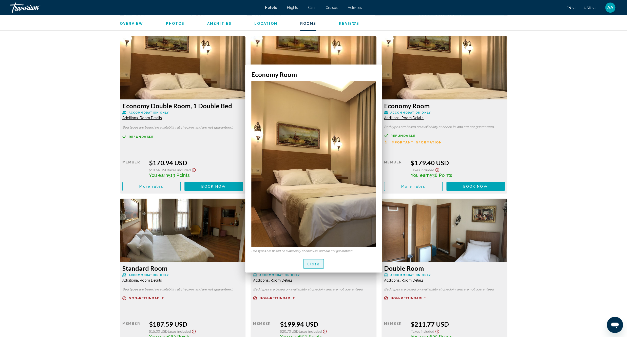
scroll to position [681, 0]
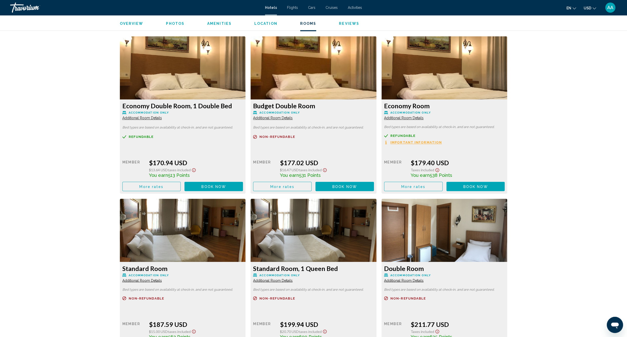
click at [162, 118] on span "Additional Room Details" at bounding box center [142, 118] width 40 height 4
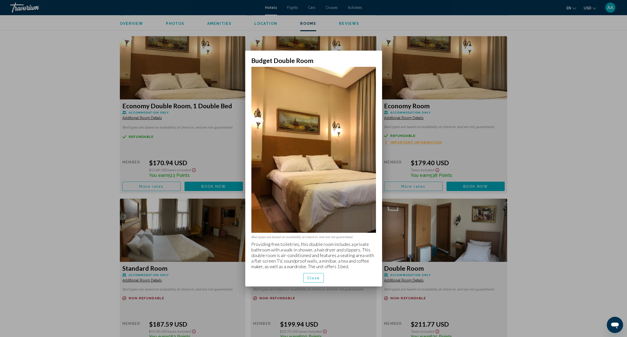
scroll to position [0, 0]
click at [313, 280] on span "Close" at bounding box center [313, 278] width 13 height 4
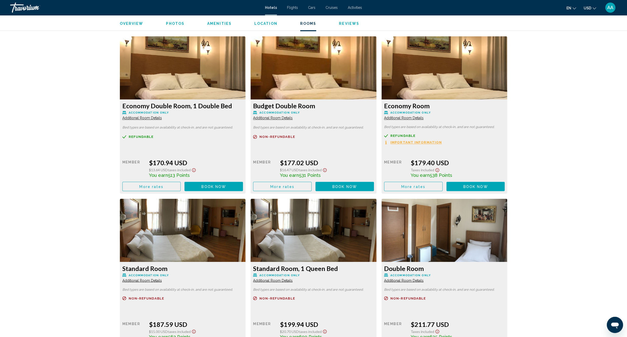
click at [142, 122] on div "Economy Double Room, 1 Double Bed Accommodation Only Additional Room Details Be…" at bounding box center [183, 147] width 126 height 94
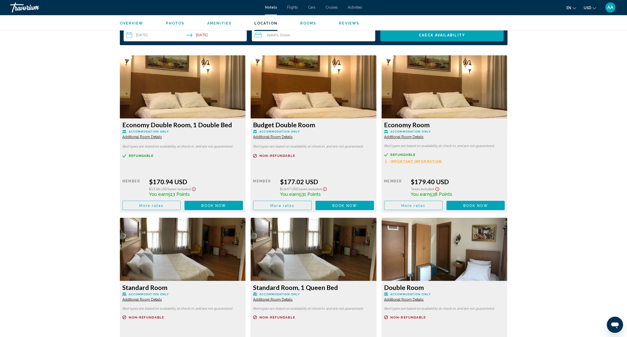
scroll to position [596, 0]
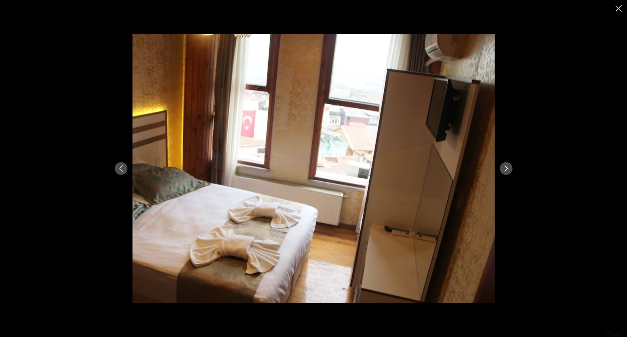
scroll to position [116, 0]
click at [119, 167] on icon "Previous image" at bounding box center [121, 169] width 6 height 6
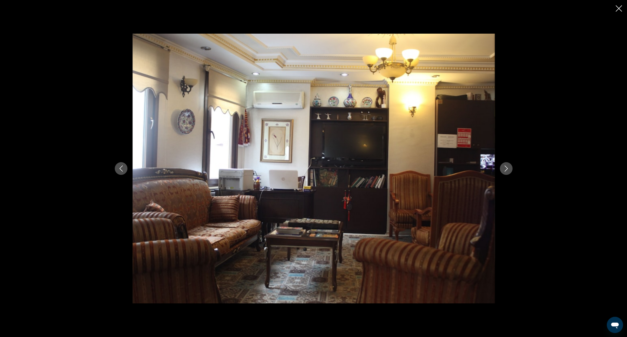
click at [502, 167] on button "Next image" at bounding box center [506, 168] width 13 height 13
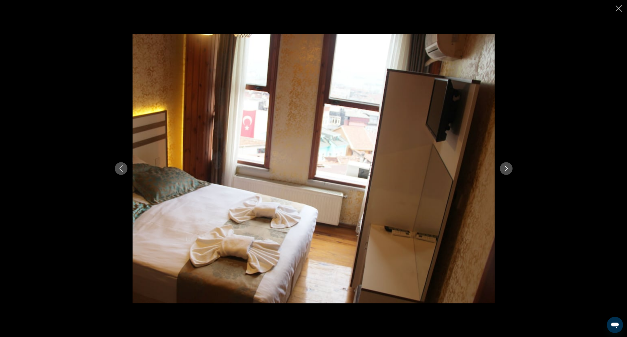
click at [505, 166] on icon "Next image" at bounding box center [506, 169] width 6 height 6
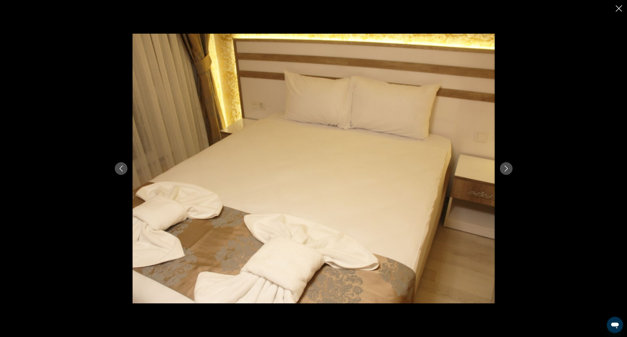
click at [505, 166] on icon "Next image" at bounding box center [506, 169] width 6 height 6
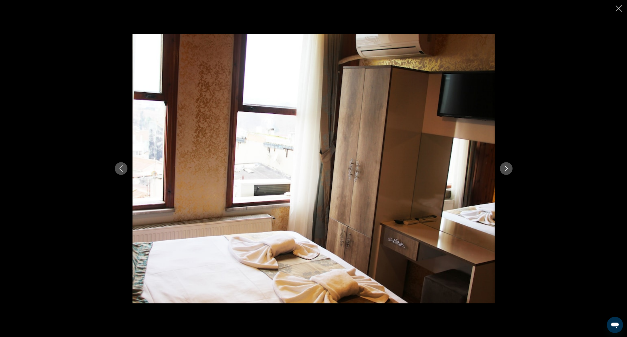
click at [505, 166] on icon "Next image" at bounding box center [506, 169] width 6 height 6
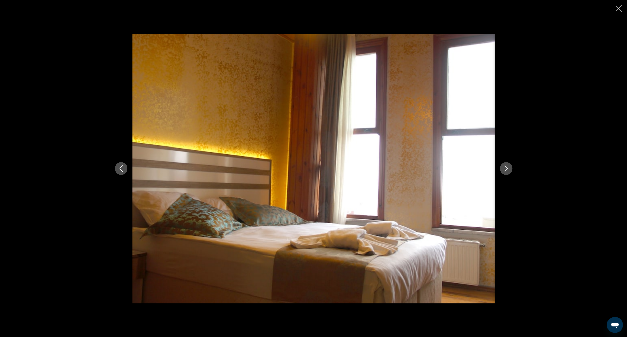
click at [505, 166] on icon "Next image" at bounding box center [506, 169] width 6 height 6
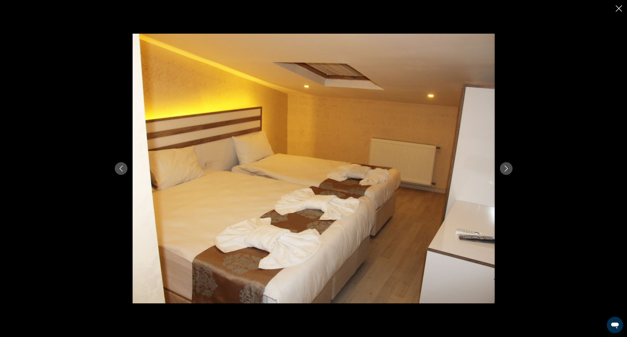
click at [505, 166] on icon "Next image" at bounding box center [506, 169] width 6 height 6
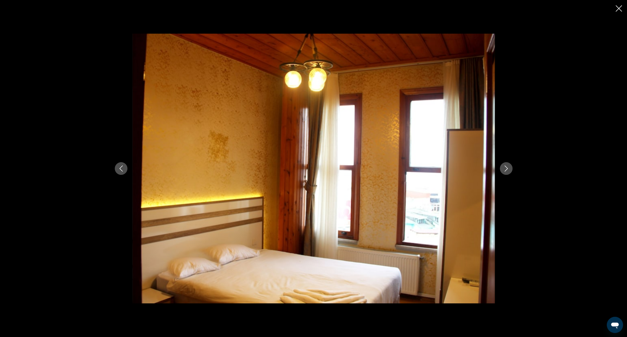
click at [505, 166] on icon "Next image" at bounding box center [506, 169] width 6 height 6
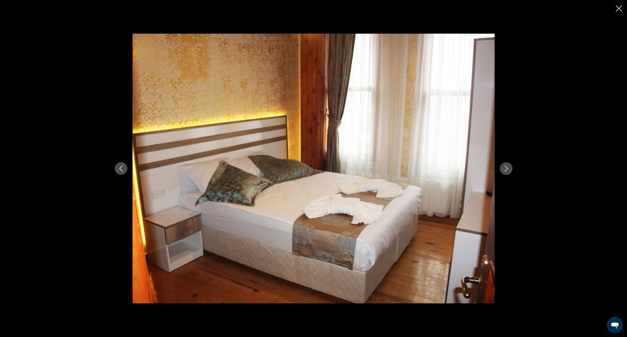
click at [503, 170] on icon "Next image" at bounding box center [506, 169] width 6 height 6
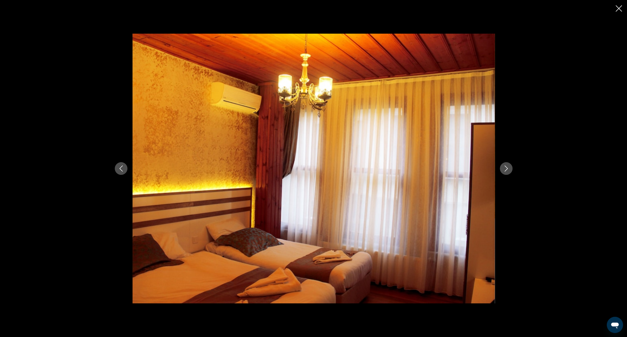
click at [504, 169] on icon "Next image" at bounding box center [506, 169] width 6 height 6
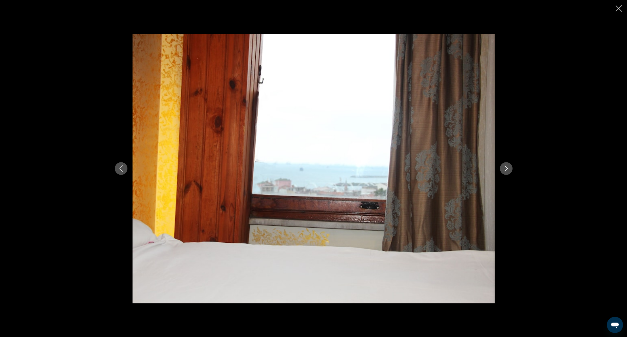
click at [504, 169] on icon "Next image" at bounding box center [506, 169] width 6 height 6
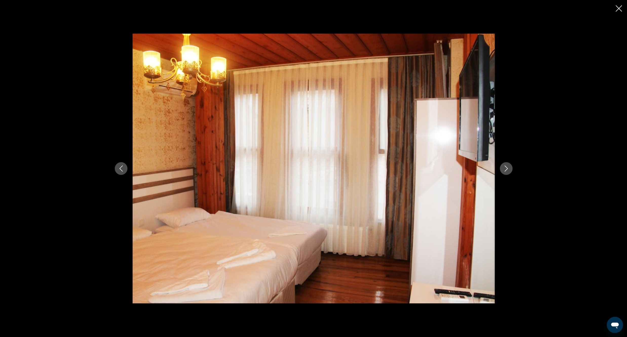
click at [504, 169] on icon "Next image" at bounding box center [506, 169] width 6 height 6
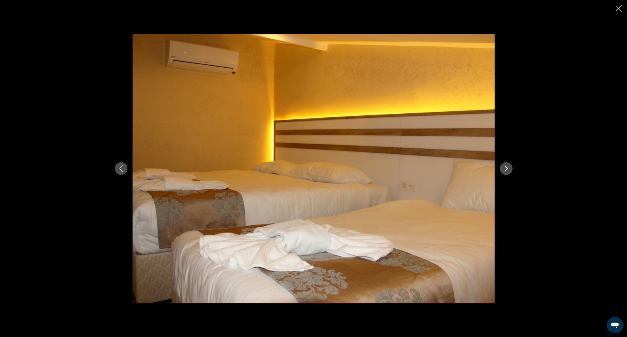
click at [121, 169] on icon "Previous image" at bounding box center [121, 169] width 6 height 6
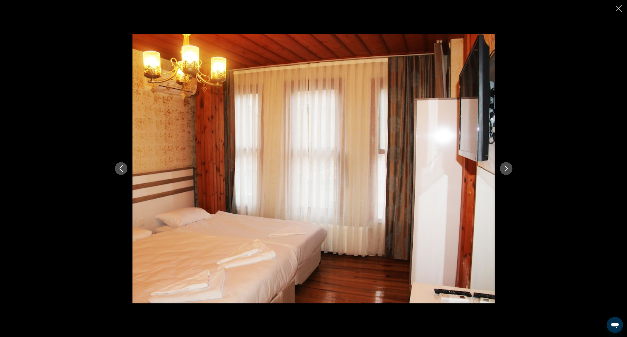
click at [121, 169] on icon "Previous image" at bounding box center [121, 169] width 6 height 6
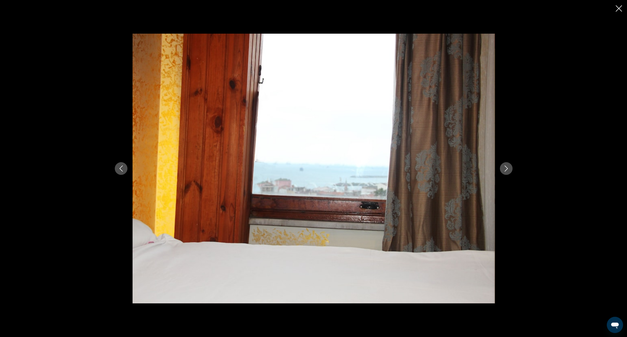
click at [511, 169] on button "Next image" at bounding box center [506, 168] width 13 height 13
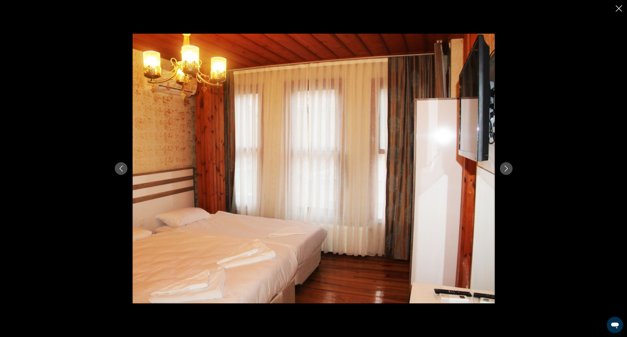
click at [509, 172] on button "Next image" at bounding box center [506, 168] width 13 height 13
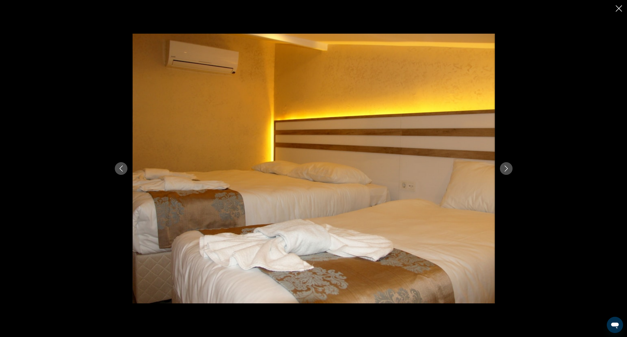
click at [505, 170] on icon "Next image" at bounding box center [506, 169] width 6 height 6
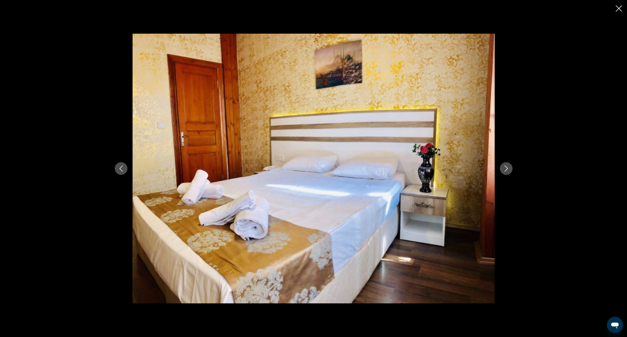
click at [502, 168] on button "Next image" at bounding box center [506, 168] width 13 height 13
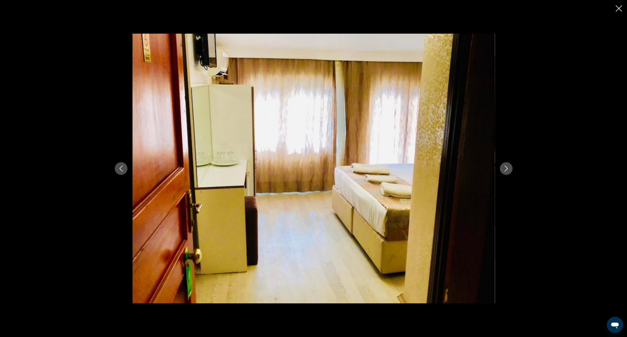
click at [502, 168] on button "Next image" at bounding box center [506, 168] width 13 height 13
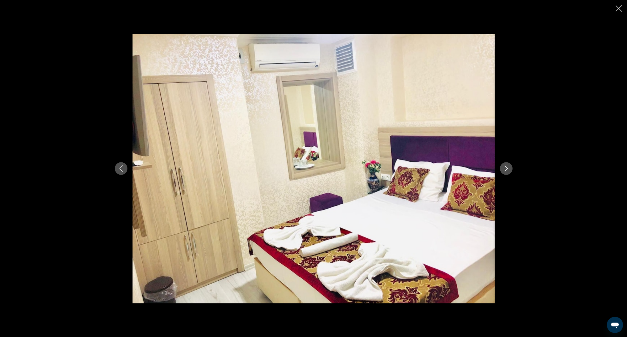
click at [502, 168] on button "Next image" at bounding box center [506, 168] width 13 height 13
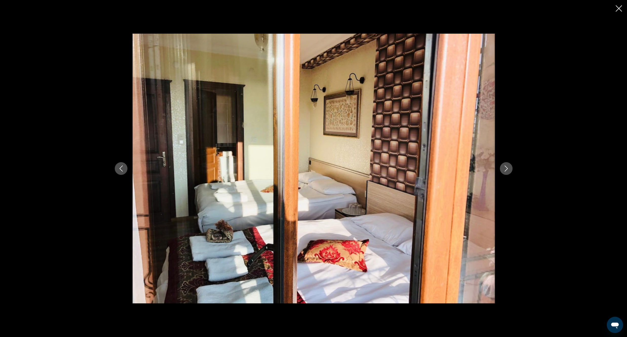
drag, startPoint x: 124, startPoint y: 168, endPoint x: 117, endPoint y: 173, distance: 8.4
click at [123, 168] on icon "Previous image" at bounding box center [121, 169] width 6 height 6
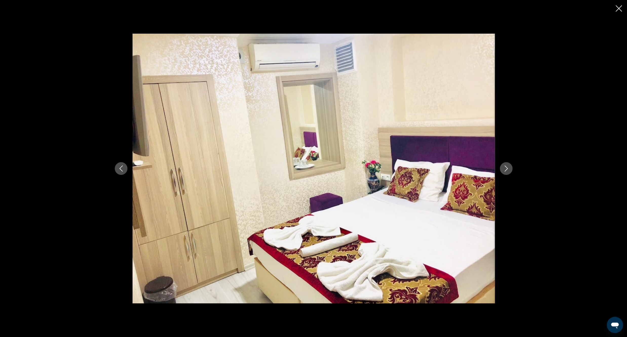
click at [115, 174] on button "Previous image" at bounding box center [121, 168] width 13 height 13
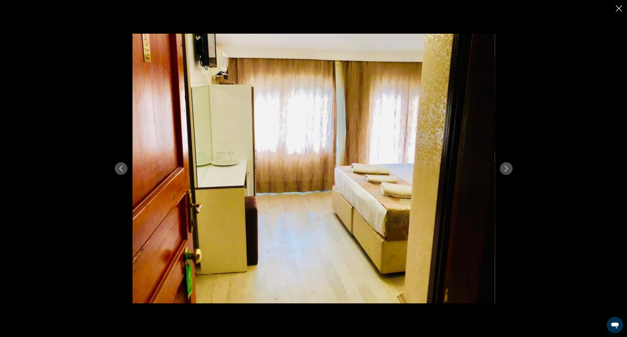
click at [119, 172] on button "Previous image" at bounding box center [121, 168] width 13 height 13
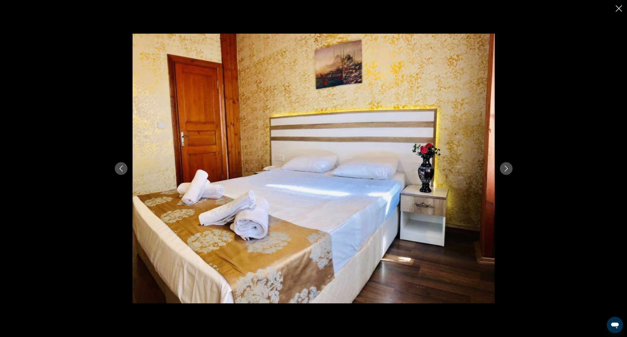
click at [506, 166] on icon "Next image" at bounding box center [506, 169] width 6 height 6
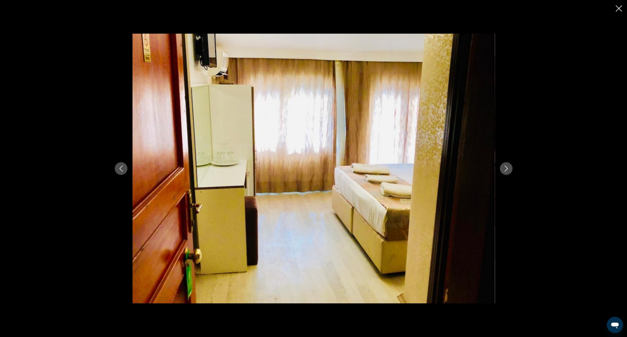
click at [506, 166] on icon "Next image" at bounding box center [506, 169] width 6 height 6
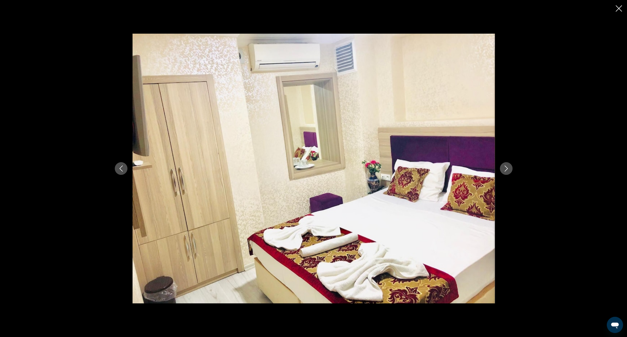
click at [506, 166] on icon "Next image" at bounding box center [506, 169] width 6 height 6
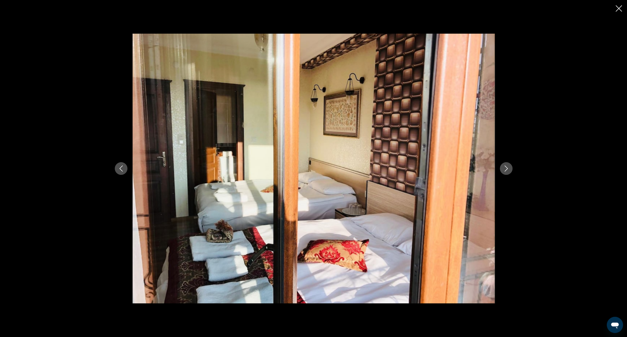
click at [506, 166] on icon "Next image" at bounding box center [506, 169] width 6 height 6
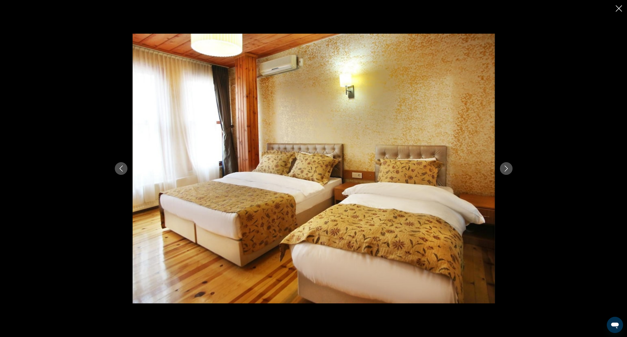
click at [500, 166] on button "Next image" at bounding box center [506, 168] width 13 height 13
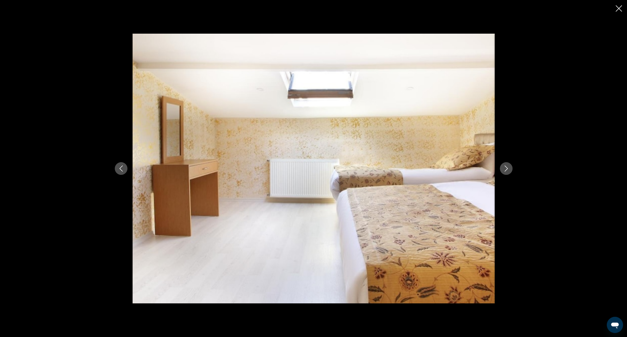
click at [126, 165] on button "Previous image" at bounding box center [121, 168] width 13 height 13
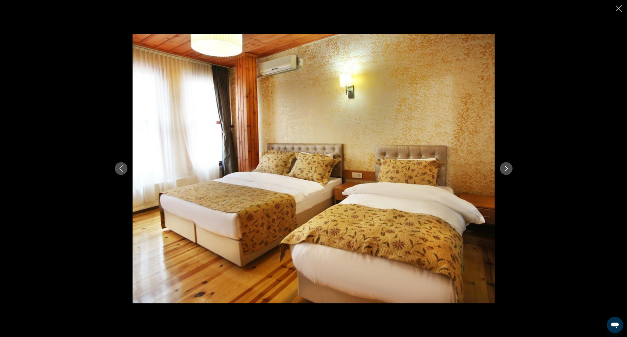
click at [512, 165] on button "Next image" at bounding box center [506, 168] width 13 height 13
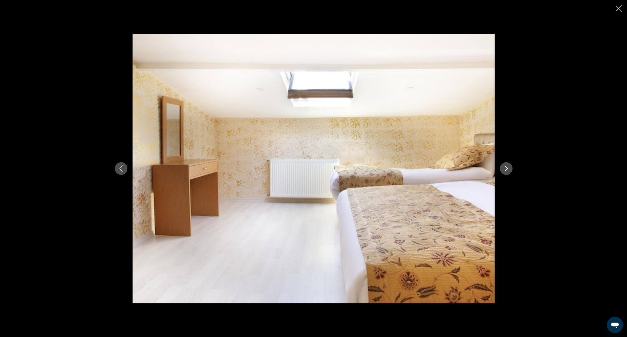
click at [509, 169] on button "Next image" at bounding box center [506, 168] width 13 height 13
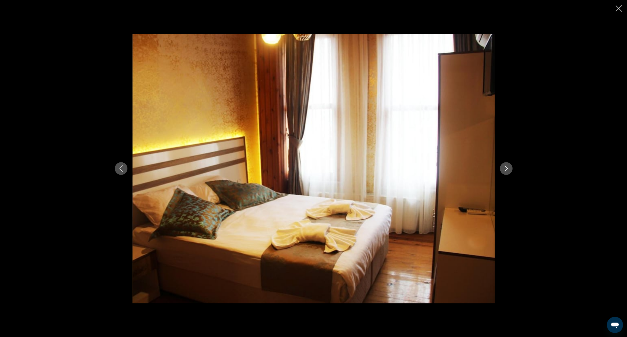
click at [509, 169] on button "Next image" at bounding box center [506, 168] width 13 height 13
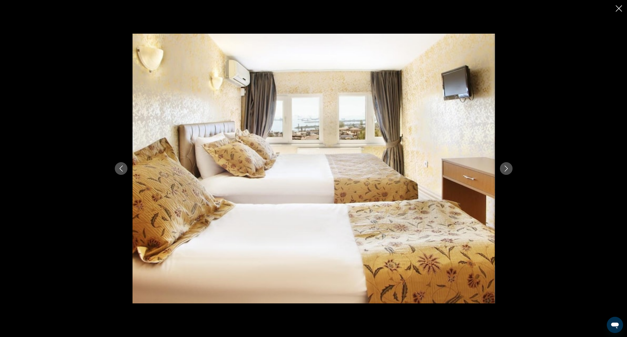
click at [617, 9] on icon "Close slideshow" at bounding box center [618, 8] width 6 height 6
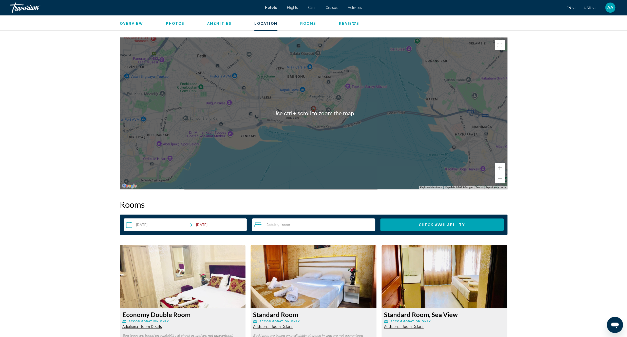
scroll to position [542, 0]
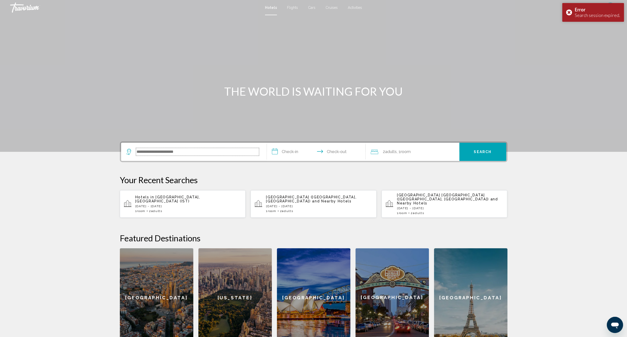
click at [194, 154] on input "Search widget" at bounding box center [197, 152] width 123 height 8
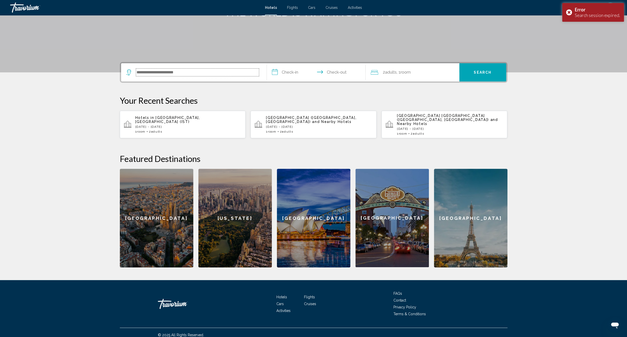
scroll to position [80, 0]
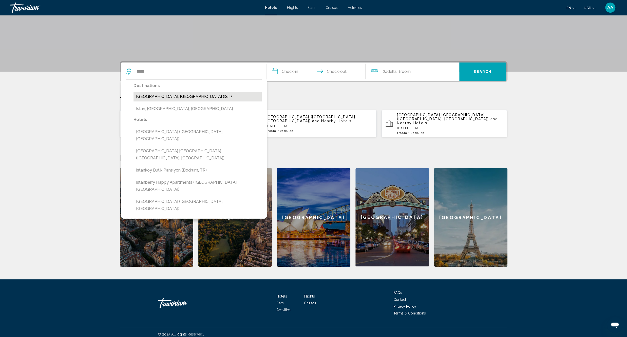
click at [190, 97] on button "[GEOGRAPHIC_DATA], [GEOGRAPHIC_DATA] (IST)" at bounding box center [197, 97] width 128 height 10
type input "**********"
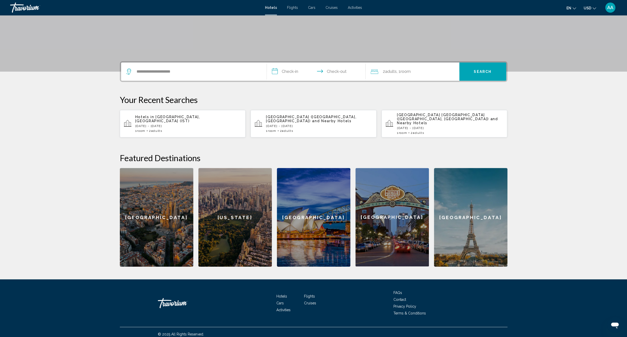
click at [287, 74] on input "**********" at bounding box center [317, 73] width 101 height 20
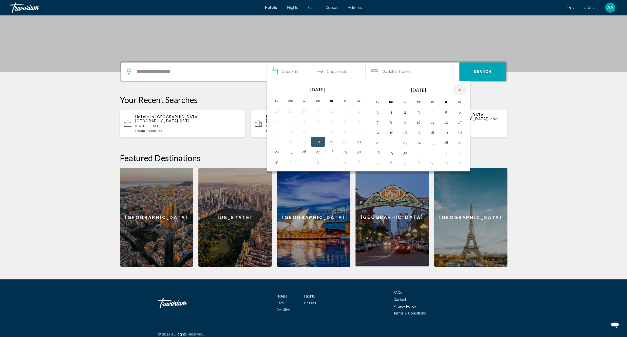
click at [463, 86] on th "Next month" at bounding box center [460, 89] width 14 height 11
click at [435, 122] on button "9" at bounding box center [432, 122] width 8 height 7
click at [381, 134] on button "12" at bounding box center [377, 132] width 8 height 7
type input "**********"
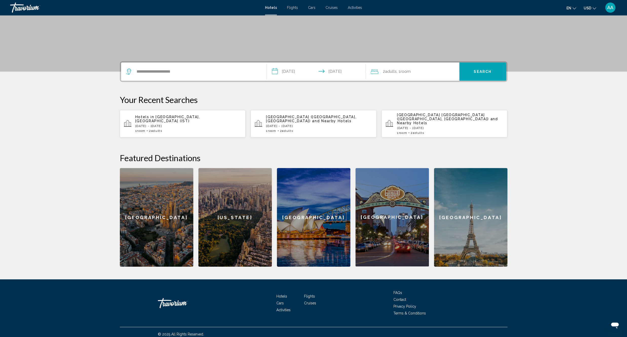
click at [474, 73] on span "Search" at bounding box center [483, 72] width 18 height 4
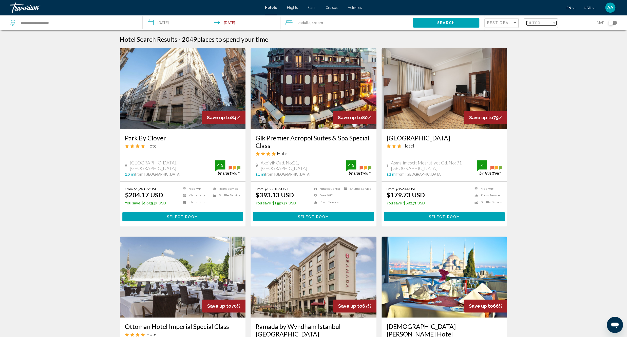
click at [542, 22] on div "Filter" at bounding box center [538, 23] width 25 height 4
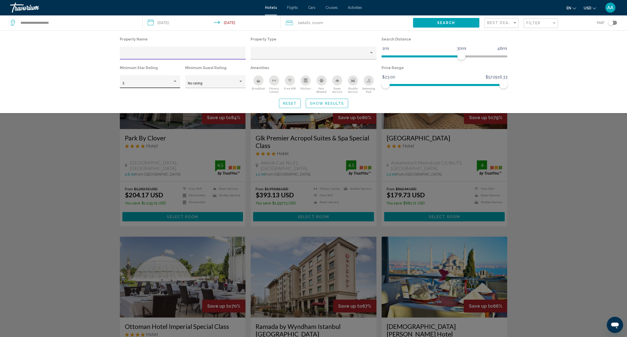
click at [158, 82] on div "3" at bounding box center [147, 84] width 50 height 4
click at [135, 94] on span "4" at bounding box center [149, 94] width 55 height 11
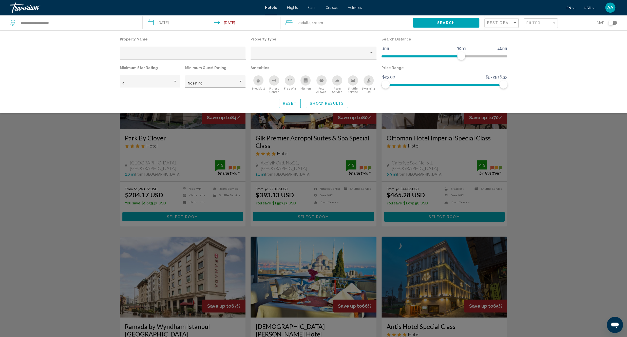
click at [227, 81] on div "No rating" at bounding box center [215, 83] width 55 height 10
click at [195, 124] on span "4" at bounding box center [215, 126] width 55 height 11
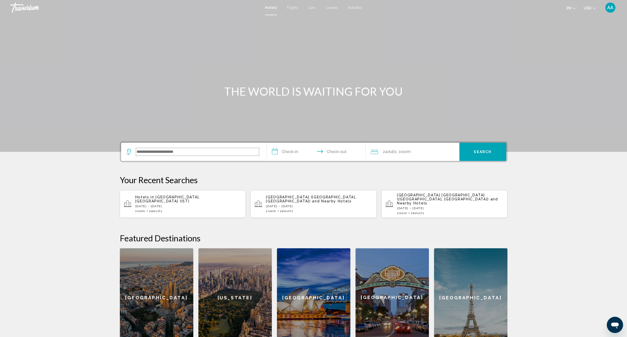
click at [154, 149] on input "Search widget" at bounding box center [197, 152] width 123 height 8
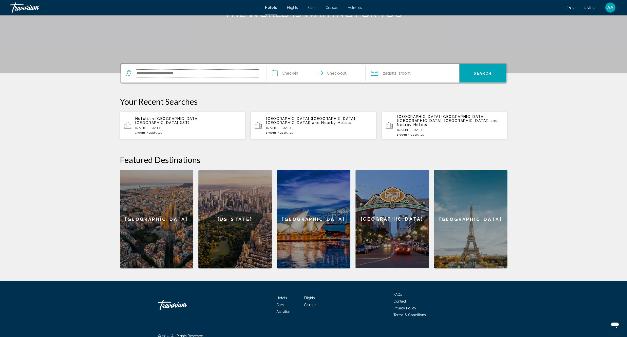
scroll to position [80, 0]
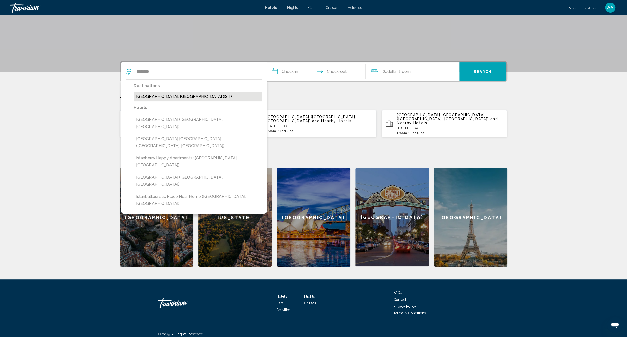
click at [187, 98] on button "[GEOGRAPHIC_DATA], [GEOGRAPHIC_DATA] (IST)" at bounding box center [197, 97] width 128 height 10
type input "**********"
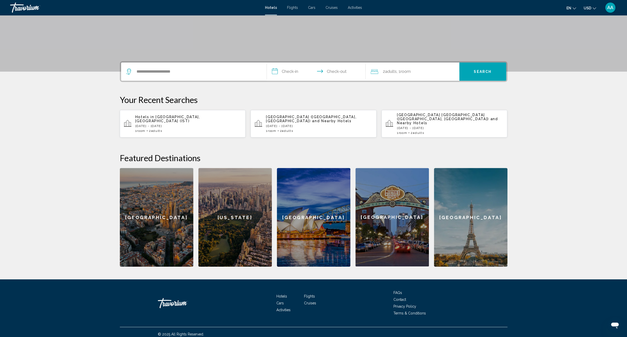
click at [281, 70] on input "**********" at bounding box center [317, 73] width 101 height 20
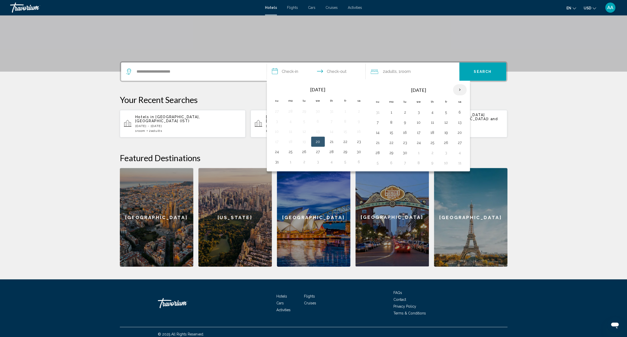
click at [461, 86] on th "Next month" at bounding box center [460, 89] width 14 height 11
click at [434, 125] on button "9" at bounding box center [432, 122] width 8 height 7
click at [376, 135] on button "12" at bounding box center [377, 132] width 8 height 7
type input "**********"
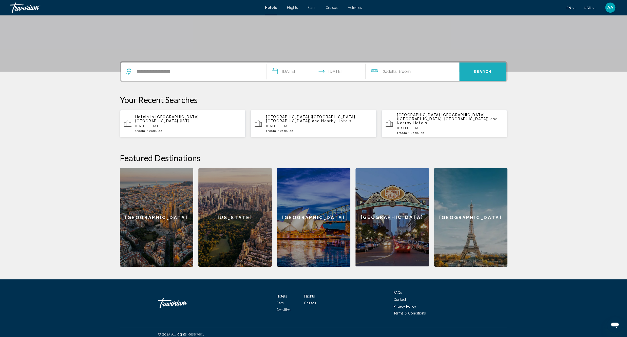
click at [481, 67] on button "Search" at bounding box center [482, 72] width 47 height 18
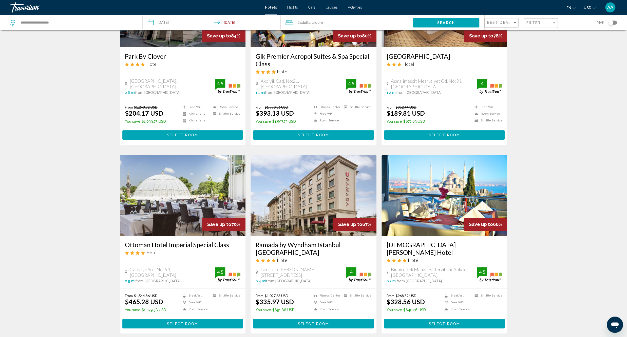
scroll to position [85, 0]
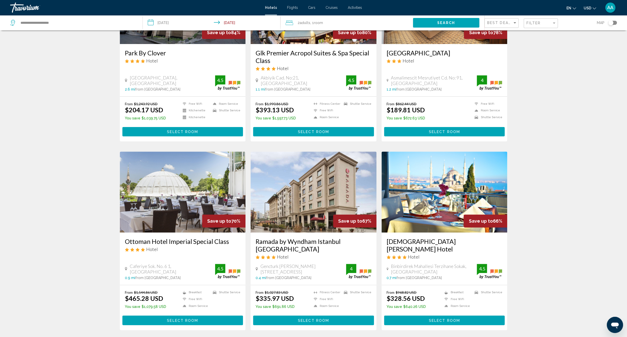
click at [545, 16] on div "Filter" at bounding box center [540, 22] width 34 height 15
click at [543, 28] on div "Filter" at bounding box center [541, 23] width 30 height 9
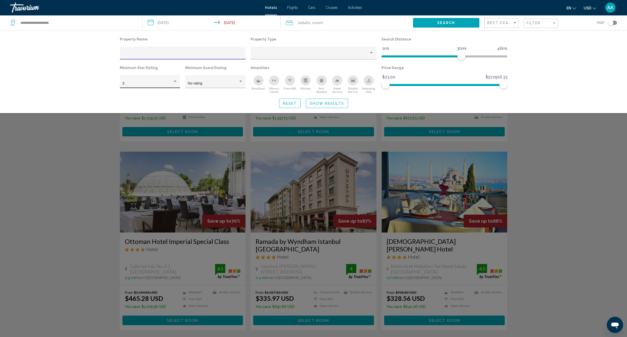
click at [142, 85] on div "3" at bounding box center [147, 84] width 50 height 4
click at [140, 93] on span "4" at bounding box center [149, 94] width 55 height 11
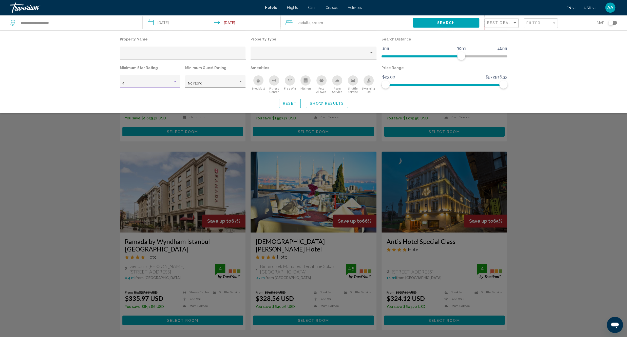
click at [190, 82] on span "No rating" at bounding box center [195, 83] width 14 height 4
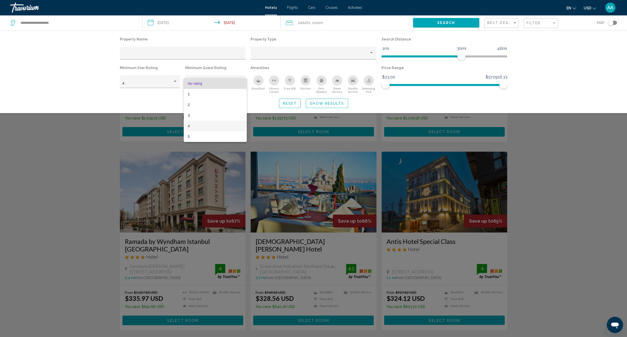
drag, startPoint x: 192, startPoint y: 125, endPoint x: 234, endPoint y: 110, distance: 44.4
click at [192, 125] on span "4" at bounding box center [215, 126] width 55 height 11
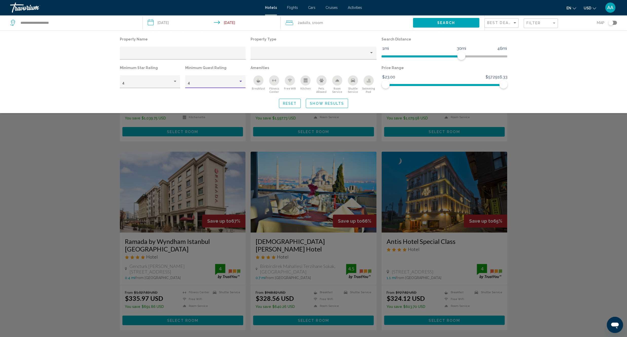
click at [258, 84] on div "Breakfast" at bounding box center [258, 80] width 10 height 10
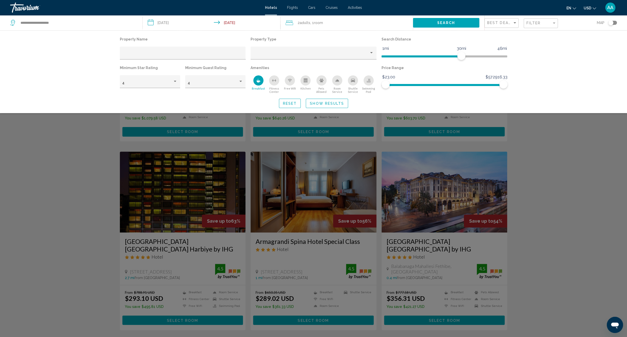
click at [280, 83] on button "Fitness Center" at bounding box center [274, 84] width 16 height 18
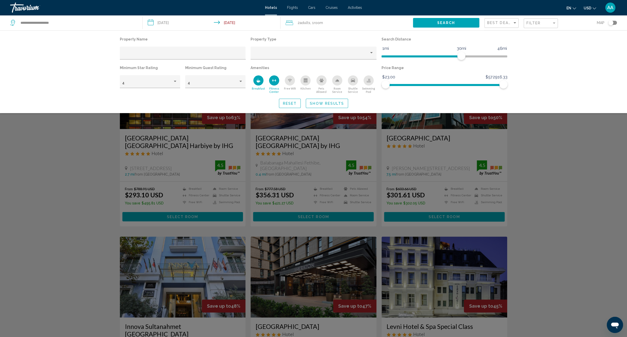
click at [289, 84] on div "Free Wifi" at bounding box center [290, 80] width 10 height 10
drag, startPoint x: 280, startPoint y: 82, endPoint x: 257, endPoint y: 88, distance: 24.1
click at [280, 82] on button "Fitness Center" at bounding box center [274, 84] width 16 height 18
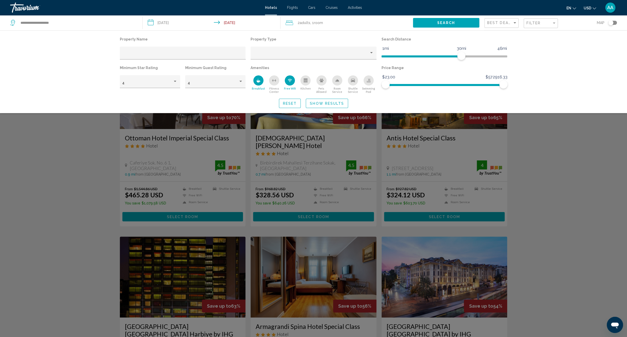
click at [334, 106] on span "Show Results" at bounding box center [327, 104] width 34 height 4
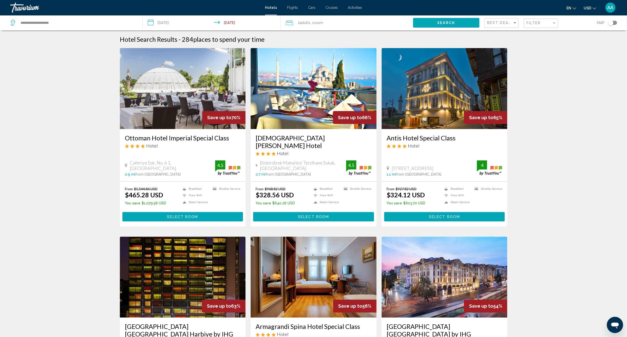
click at [613, 18] on div "Map" at bounding box center [590, 22] width 54 height 15
click at [611, 26] on div "Map" at bounding box center [590, 22] width 54 height 15
click at [612, 24] on div "Toggle map" at bounding box center [610, 22] width 5 height 5
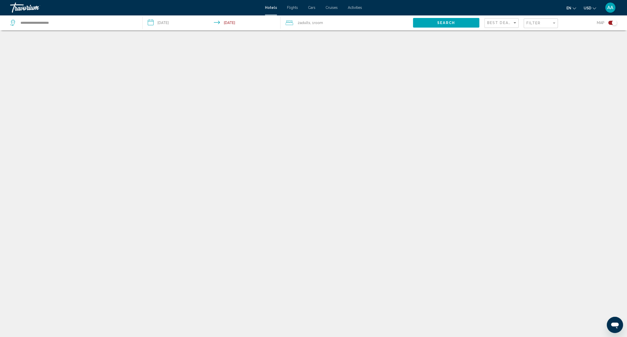
scroll to position [30, 0]
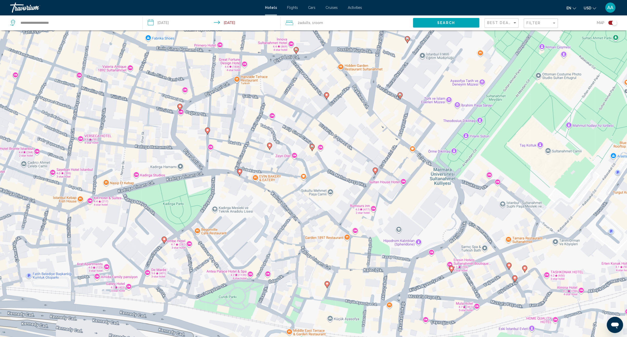
click at [313, 149] on icon "Main content" at bounding box center [311, 147] width 5 height 7
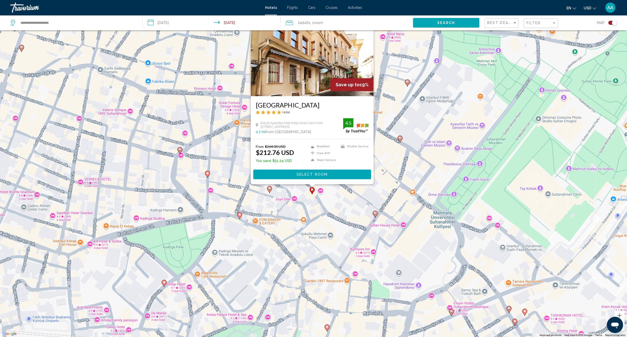
click at [328, 226] on div "To activate drag with keyboard, press Alt + Enter. Once in keyboard drag state,…" at bounding box center [313, 168] width 627 height 337
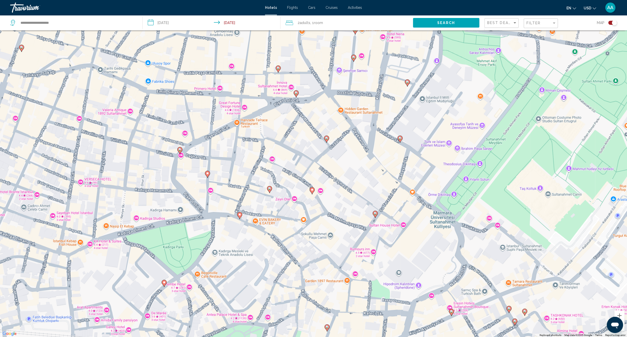
click at [377, 217] on gmp-advanced-marker "Main content" at bounding box center [374, 215] width 5 height 8
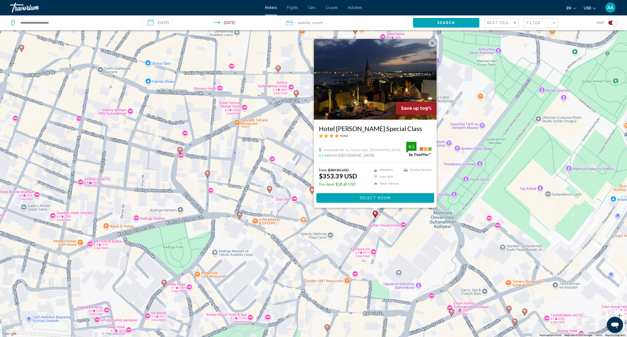
click at [343, 231] on div "To activate drag with keyboard, press Alt + Enter. Once in keyboard drag state,…" at bounding box center [313, 168] width 627 height 337
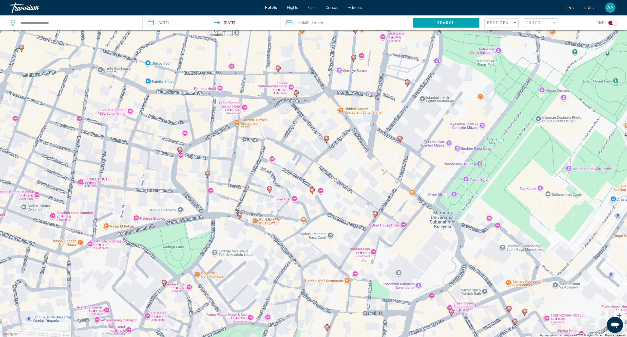
click at [268, 192] on gmp-advanced-marker "Main content" at bounding box center [269, 190] width 5 height 8
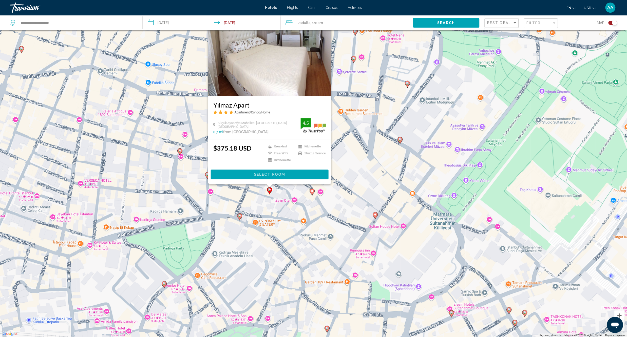
click at [290, 246] on div "To activate drag with keyboard, press Alt + Enter. Once in keyboard drag state,…" at bounding box center [313, 168] width 627 height 337
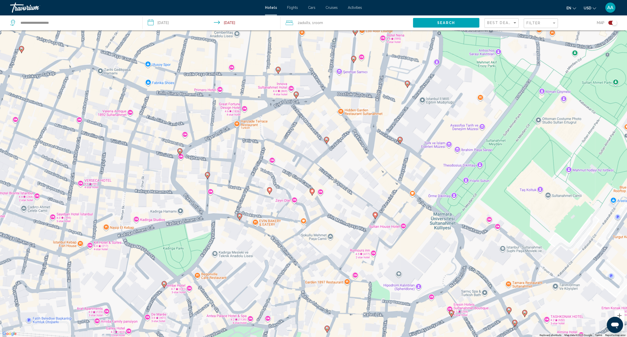
click at [241, 218] on gmp-advanced-marker "Main content" at bounding box center [239, 217] width 5 height 8
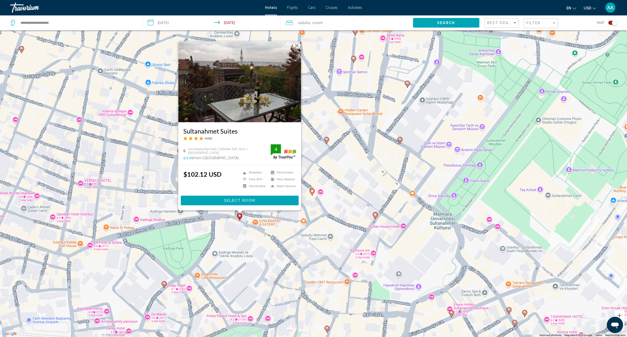
click at [262, 254] on div "To activate drag with keyboard, press Alt + Enter. Once in keyboard drag state,…" at bounding box center [313, 168] width 627 height 337
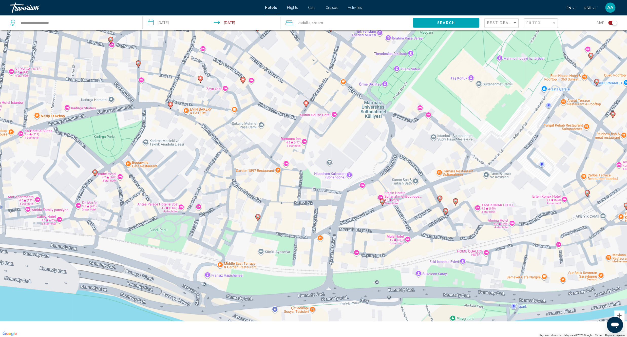
drag, startPoint x: 368, startPoint y: 260, endPoint x: 288, endPoint y: 145, distance: 139.8
click at [288, 145] on div "To activate drag with keyboard, press Alt + Enter. Once in keyboard drag state,…" at bounding box center [313, 168] width 627 height 337
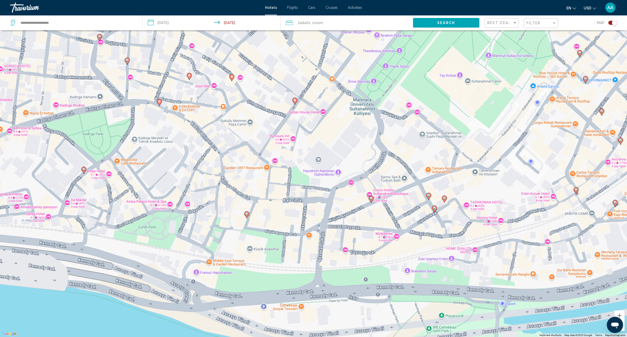
click at [247, 217] on icon "Main content" at bounding box center [246, 214] width 5 height 7
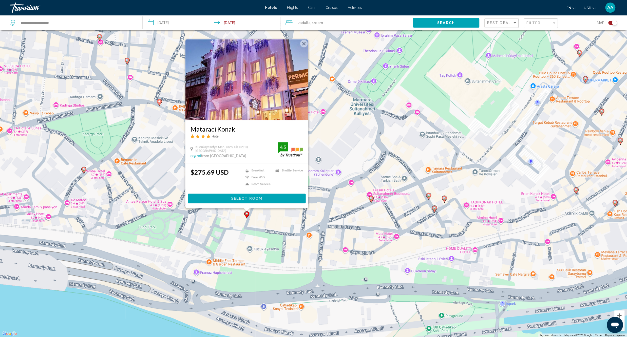
click at [234, 251] on div "To activate drag with keyboard, press Alt + Enter. Once in keyboard drag state,…" at bounding box center [313, 168] width 627 height 337
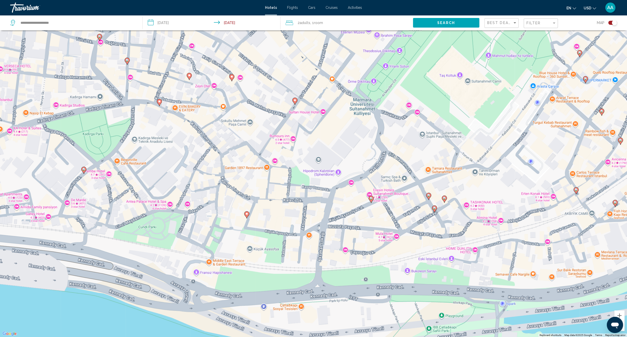
click at [82, 173] on gmp-advanced-marker "Main content" at bounding box center [83, 171] width 5 height 8
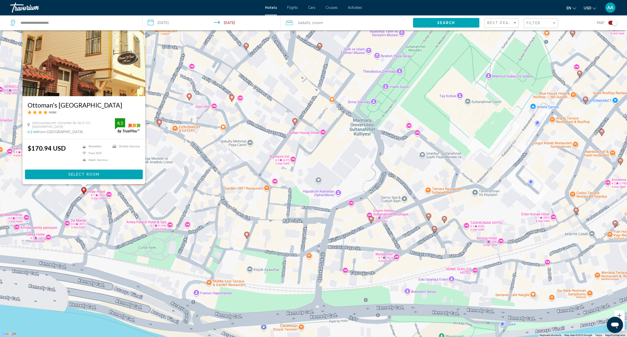
click at [153, 239] on div "To activate drag with keyboard, press Alt + Enter. Once in keyboard drag state,…" at bounding box center [313, 168] width 627 height 337
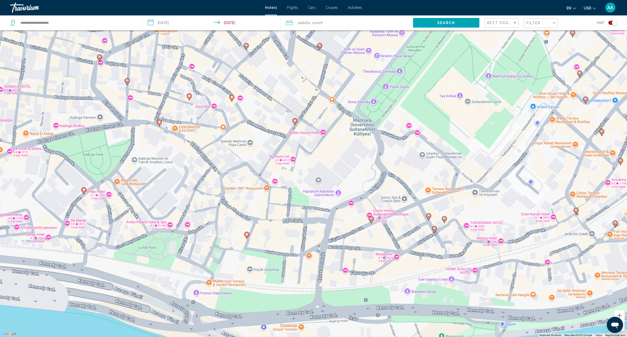
click at [297, 124] on gmp-advanced-marker "Main content" at bounding box center [294, 122] width 5 height 8
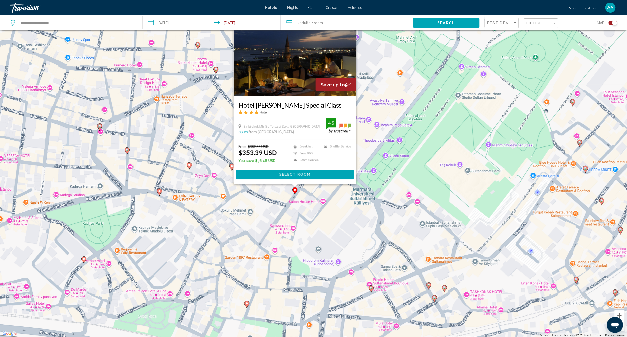
click at [257, 206] on div "To activate drag with keyboard, press Alt + Enter. Once in keyboard drag state,…" at bounding box center [313, 168] width 627 height 337
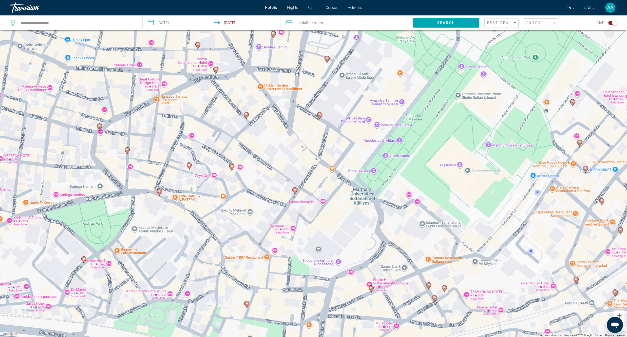
click at [100, 127] on image "Main content" at bounding box center [99, 126] width 3 height 3
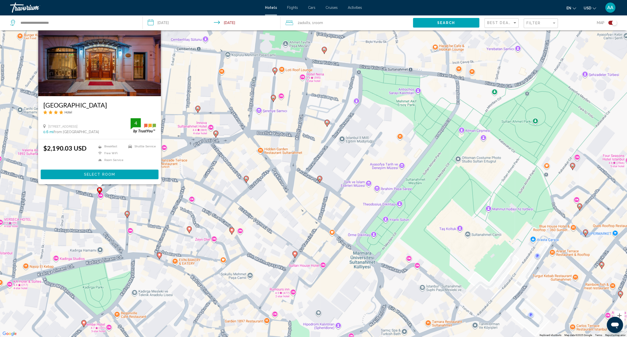
click at [116, 232] on div "To activate drag with keyboard, press Alt + Enter. Once in keyboard drag state,…" at bounding box center [313, 168] width 627 height 337
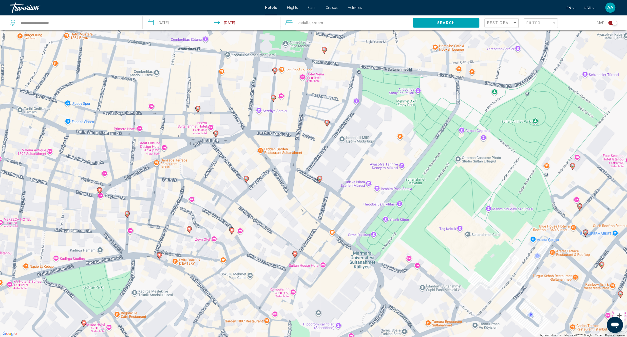
click at [128, 216] on icon "Main content" at bounding box center [127, 214] width 5 height 7
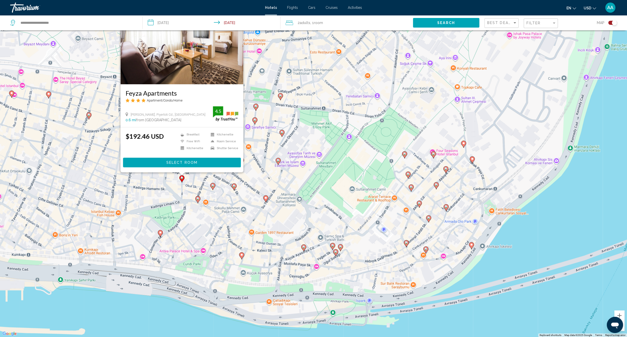
click at [215, 191] on div "To activate drag with keyboard, press Alt + Enter. Once in keyboard drag state,…" at bounding box center [313, 168] width 627 height 337
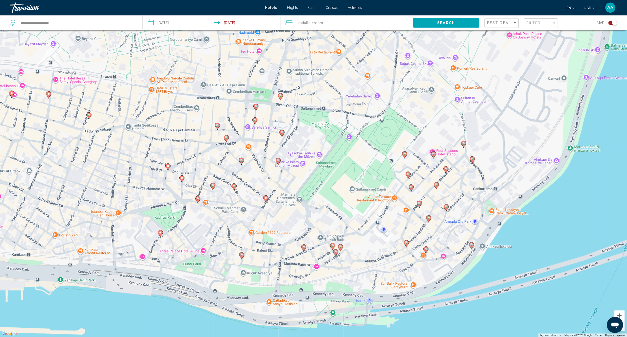
click at [212, 187] on image "Main content" at bounding box center [212, 185] width 3 height 3
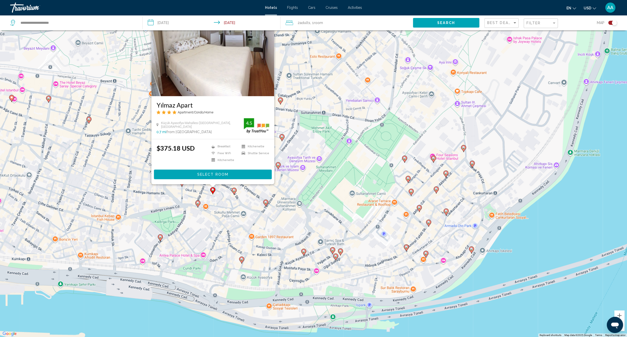
click at [188, 233] on div "To activate drag with keyboard, press Alt + Enter. Once in keyboard drag state,…" at bounding box center [313, 168] width 627 height 337
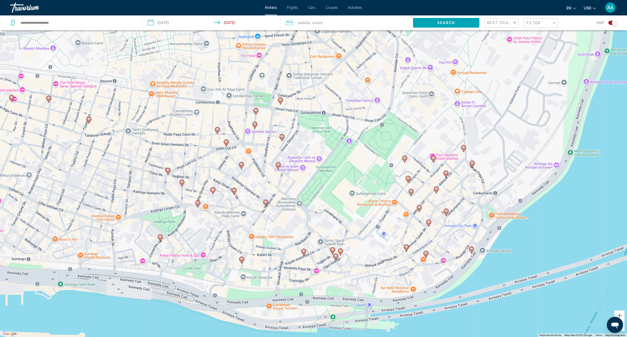
click at [196, 201] on icon "Main content" at bounding box center [197, 204] width 5 height 7
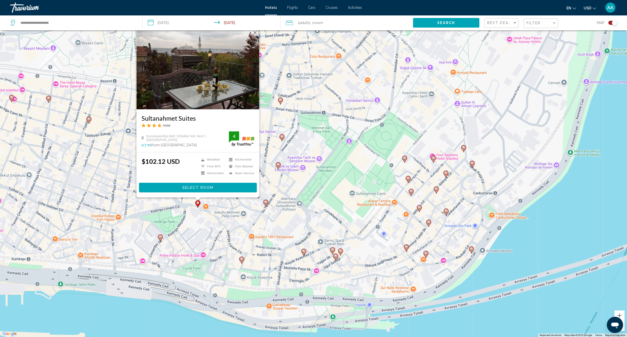
click at [190, 233] on div "To activate drag with keyboard, press Alt + Enter. Once in keyboard drag state,…" at bounding box center [313, 168] width 627 height 337
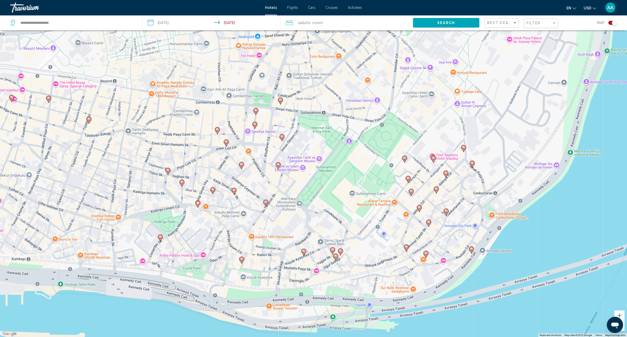
click at [182, 184] on icon "Main content" at bounding box center [181, 183] width 5 height 7
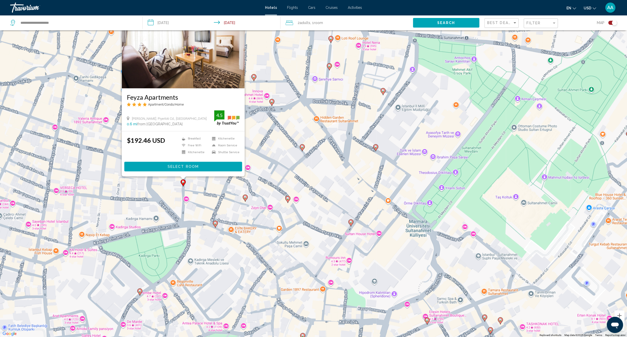
click at [213, 224] on icon "Main content" at bounding box center [215, 224] width 5 height 7
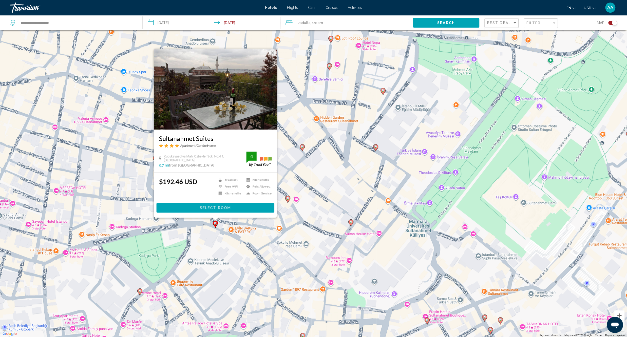
drag, startPoint x: 190, startPoint y: 246, endPoint x: 186, endPoint y: 237, distance: 9.5
click at [189, 246] on div "To activate drag with keyboard, press Alt + Enter. Once in keyboard drag state,…" at bounding box center [313, 168] width 627 height 337
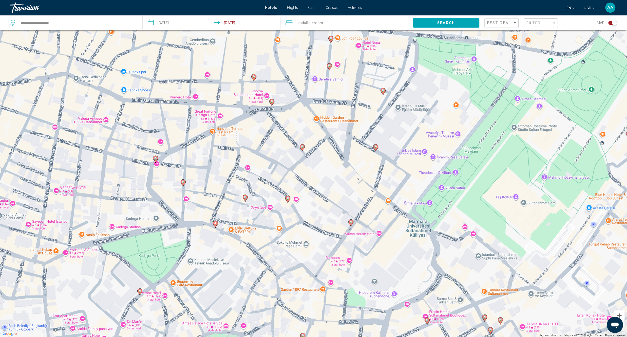
click at [183, 185] on icon "Main content" at bounding box center [183, 183] width 5 height 7
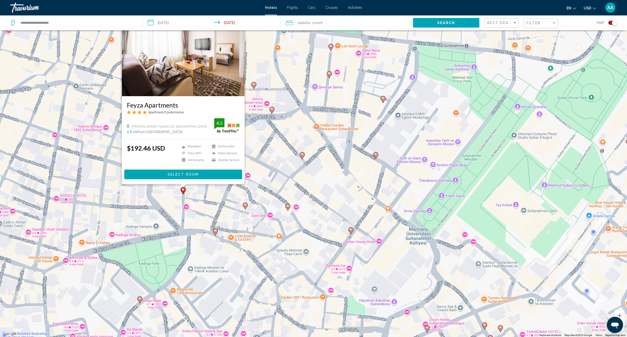
click at [213, 250] on div "To activate drag with keyboard, press Alt + Enter. Once in keyboard drag state,…" at bounding box center [313, 168] width 627 height 337
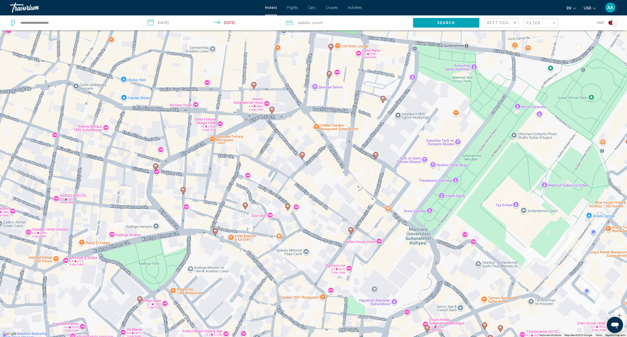
click at [217, 234] on gmp-advanced-marker "Main content" at bounding box center [215, 232] width 5 height 8
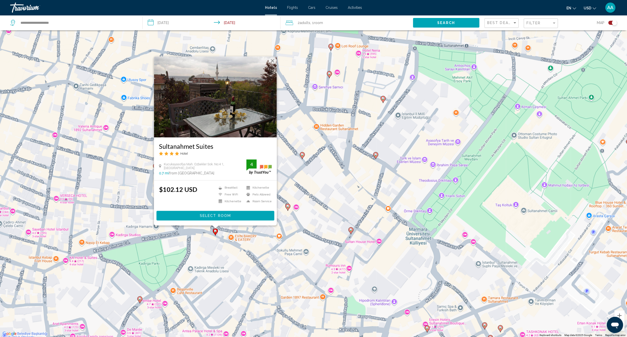
click at [236, 213] on button "Select Room" at bounding box center [215, 215] width 118 height 9
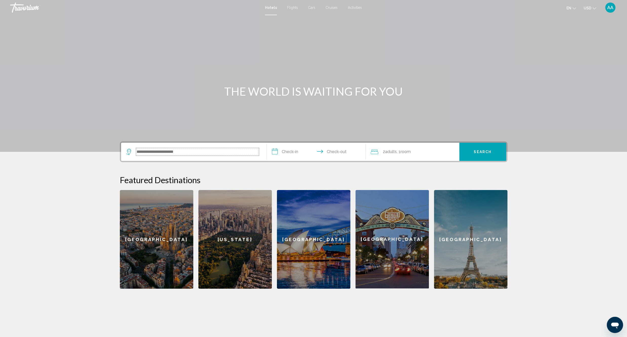
click at [189, 154] on input "Search widget" at bounding box center [197, 152] width 123 height 8
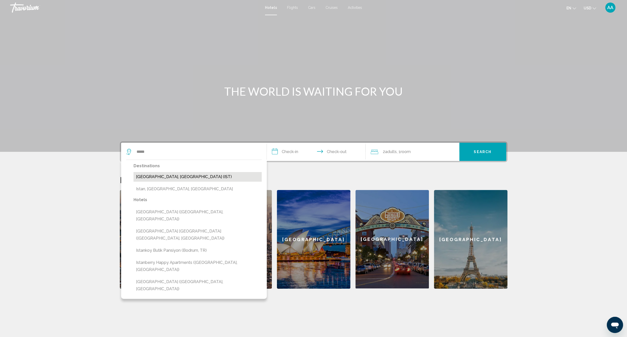
click at [183, 174] on button "[GEOGRAPHIC_DATA], [GEOGRAPHIC_DATA] (IST)" at bounding box center [197, 177] width 128 height 10
type input "**********"
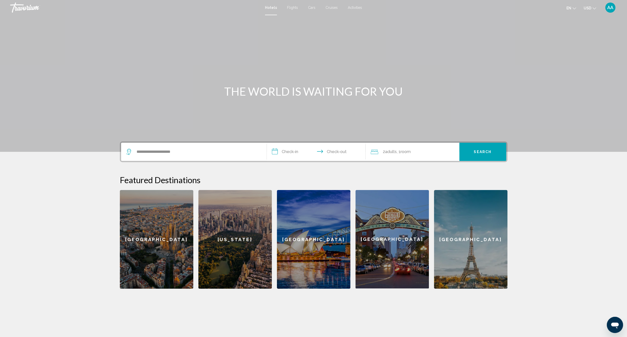
click at [281, 155] on input "**********" at bounding box center [317, 153] width 101 height 20
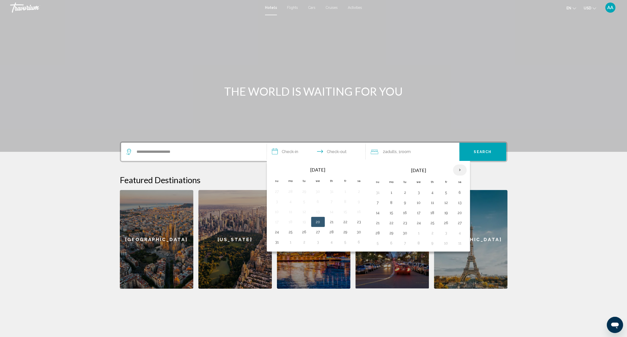
click at [464, 169] on th "Next month" at bounding box center [460, 170] width 14 height 11
click at [438, 204] on td "9" at bounding box center [432, 203] width 14 height 10
click at [432, 204] on button "9" at bounding box center [432, 202] width 8 height 7
click at [377, 216] on button "12" at bounding box center [377, 212] width 8 height 7
type input "**********"
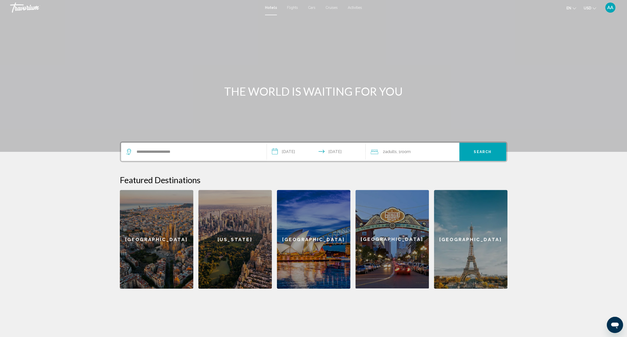
click at [465, 155] on button "Search" at bounding box center [482, 152] width 47 height 18
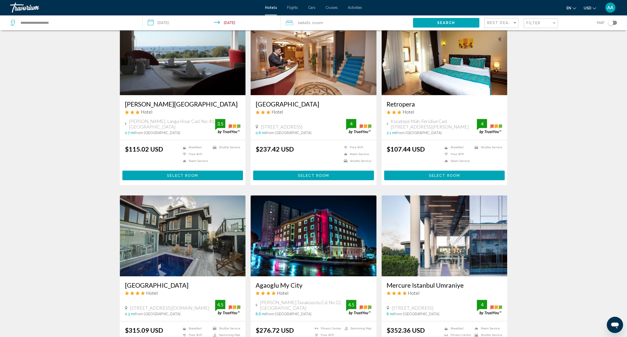
scroll to position [227, 0]
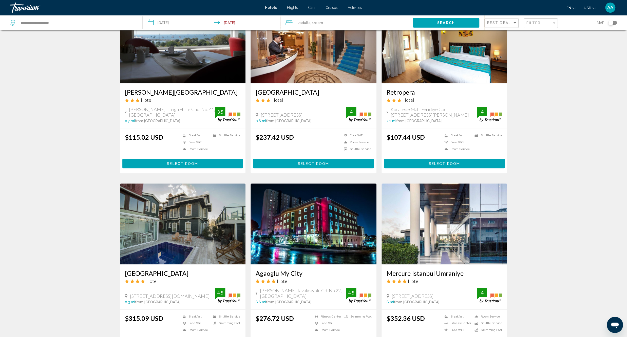
click at [550, 21] on div "Filter" at bounding box center [541, 23] width 30 height 9
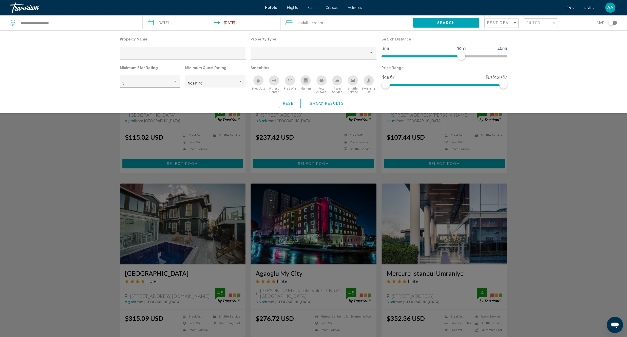
click at [163, 78] on div "3" at bounding box center [149, 83] width 55 height 10
click at [151, 94] on span "4" at bounding box center [149, 94] width 55 height 11
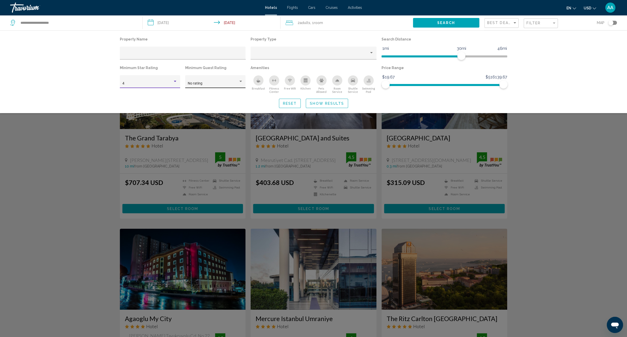
click at [185, 81] on div "No rating" at bounding box center [215, 81] width 60 height 13
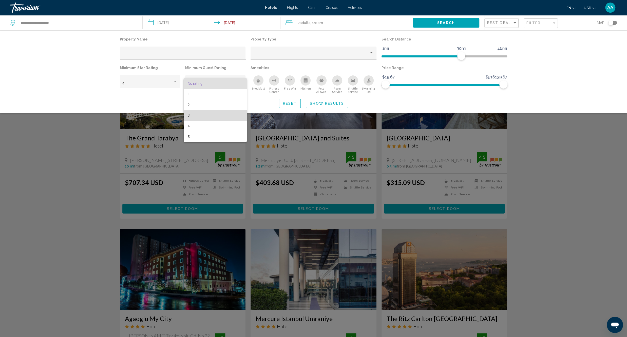
click at [193, 121] on span "3" at bounding box center [215, 115] width 55 height 11
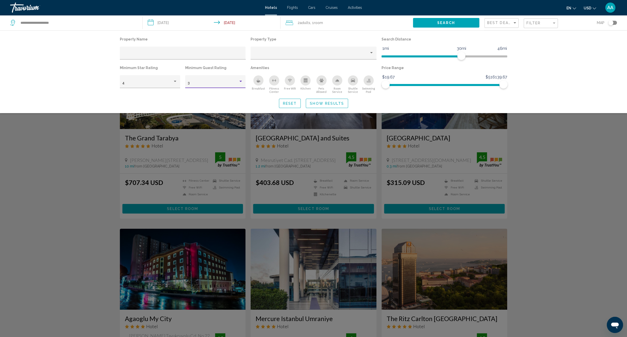
click at [207, 84] on div "3" at bounding box center [213, 84] width 50 height 4
click at [194, 94] on span "4" at bounding box center [215, 94] width 55 height 11
click at [261, 81] on div "Breakfast" at bounding box center [258, 80] width 10 height 10
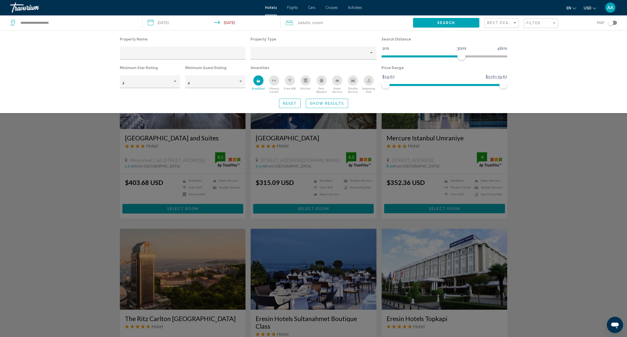
click at [290, 81] on icon "Free Wifi" at bounding box center [290, 81] width 2 height 1
click at [318, 104] on span "Show Results" at bounding box center [327, 104] width 34 height 4
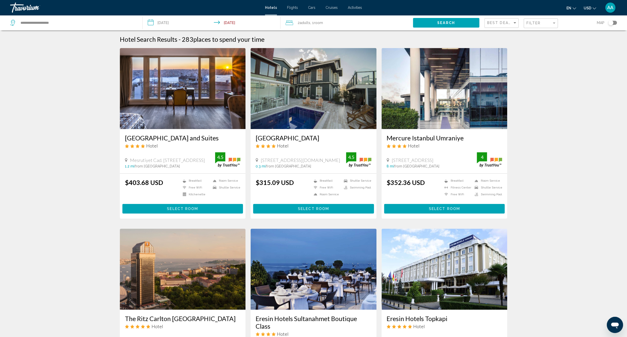
click at [608, 24] on div "Toggle map" at bounding box center [610, 22] width 5 height 5
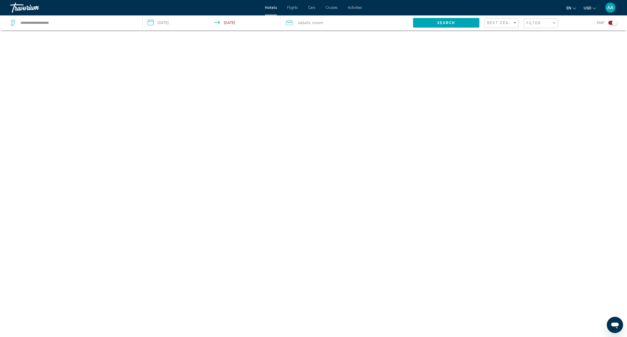
scroll to position [30, 0]
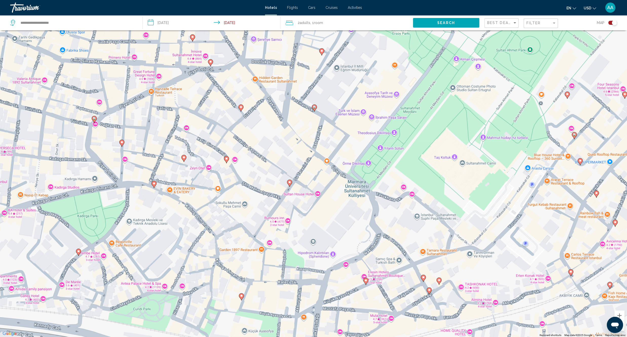
click at [94, 120] on image "Main content" at bounding box center [94, 118] width 3 height 3
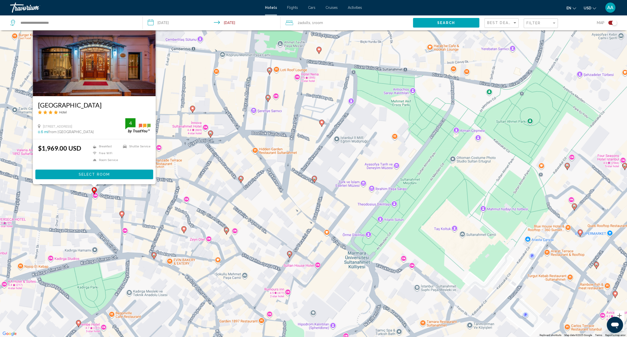
click at [101, 215] on div "To activate drag with keyboard, press Alt + Enter. Once in keyboard drag state,…" at bounding box center [313, 168] width 627 height 337
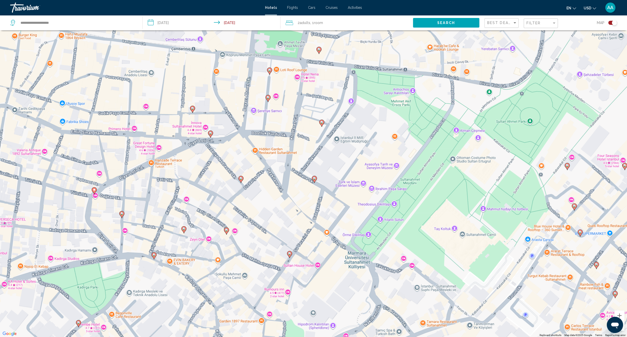
click at [122, 216] on icon "Main content" at bounding box center [121, 214] width 5 height 7
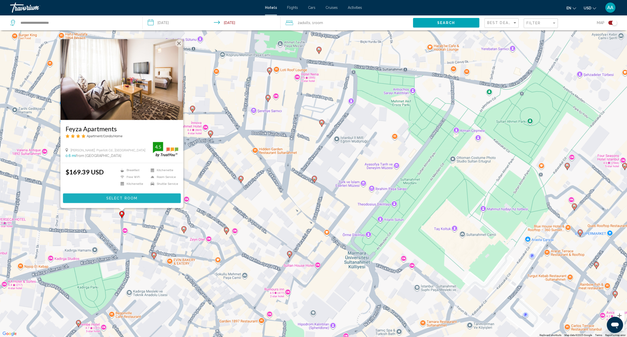
click at [122, 195] on button "Select Room" at bounding box center [122, 198] width 118 height 9
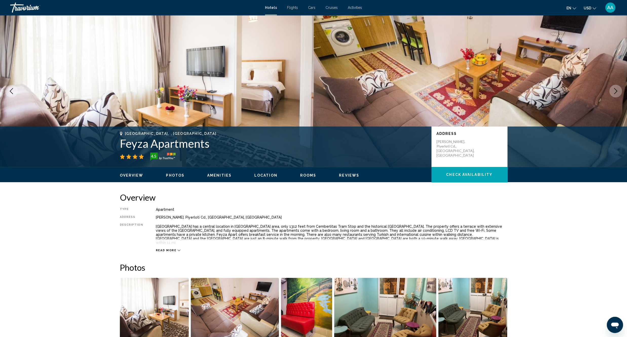
click at [615, 92] on icon "Next image" at bounding box center [615, 91] width 6 height 6
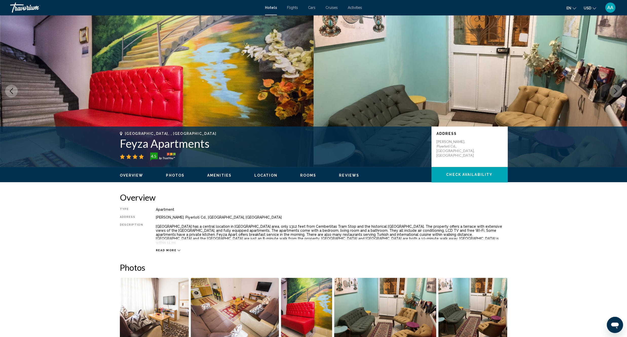
click at [615, 92] on icon "Next image" at bounding box center [615, 91] width 6 height 6
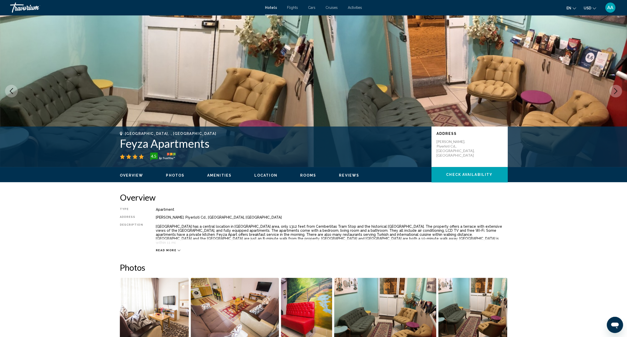
click at [615, 92] on icon "Next image" at bounding box center [615, 91] width 6 height 6
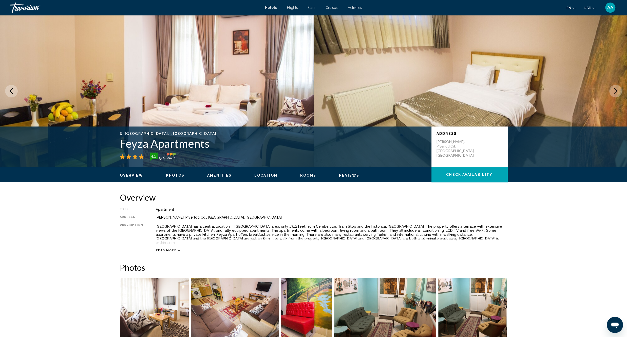
click at [615, 92] on icon "Next image" at bounding box center [615, 91] width 6 height 6
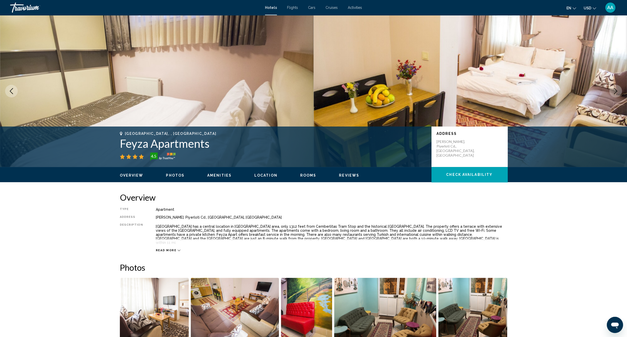
click at [615, 92] on icon "Next image" at bounding box center [615, 91] width 6 height 6
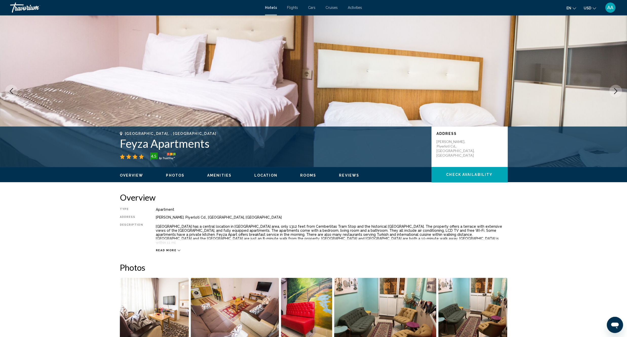
click at [615, 92] on icon "Next image" at bounding box center [615, 91] width 6 height 6
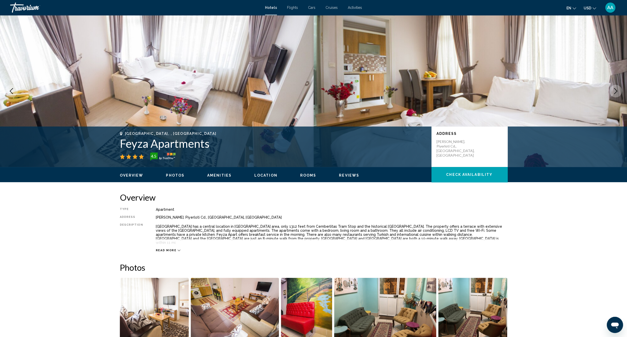
click at [615, 92] on icon "Next image" at bounding box center [615, 91] width 6 height 6
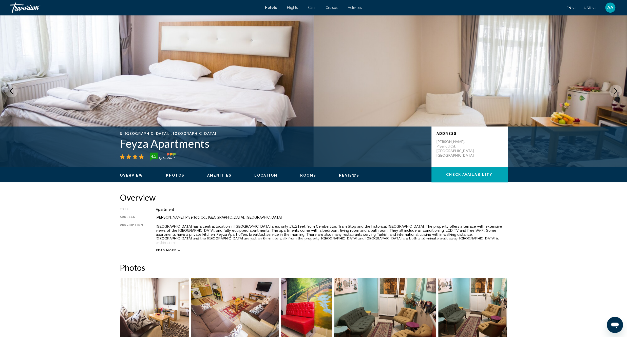
click at [615, 92] on icon "Next image" at bounding box center [615, 91] width 6 height 6
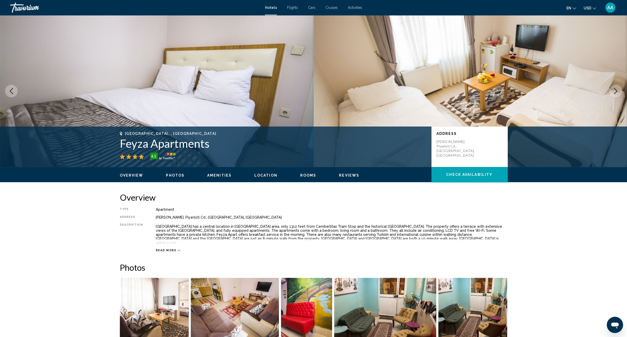
click at [615, 92] on icon "Next image" at bounding box center [615, 91] width 6 height 6
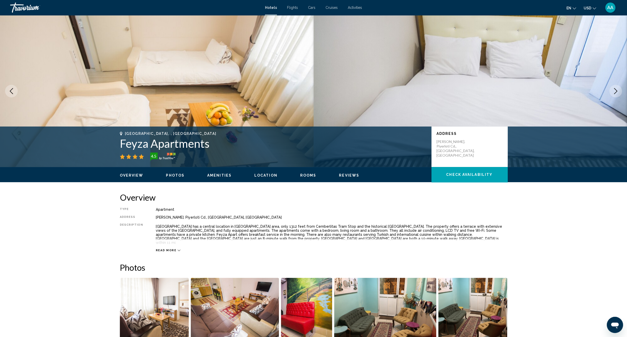
click at [615, 92] on icon "Next image" at bounding box center [615, 91] width 6 height 6
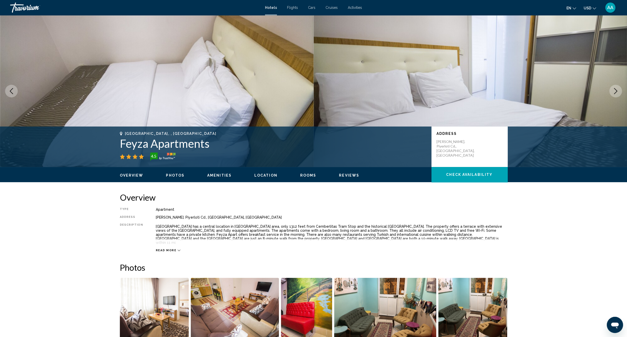
click at [615, 92] on icon "Next image" at bounding box center [615, 91] width 6 height 6
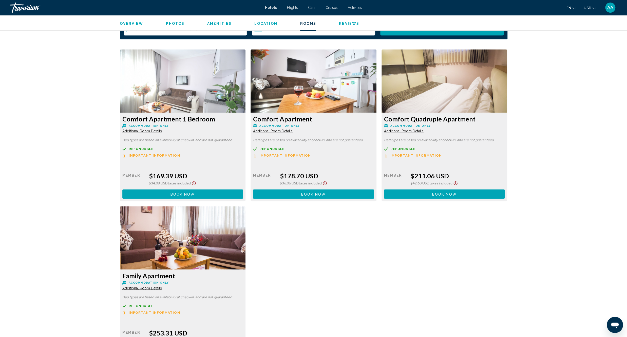
scroll to position [624, 0]
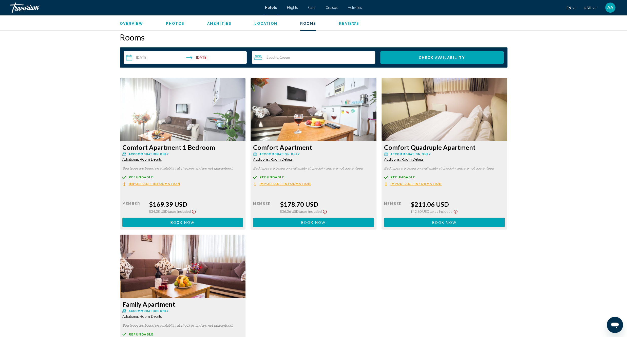
click at [162, 158] on span "Additional Room Details" at bounding box center [142, 160] width 40 height 4
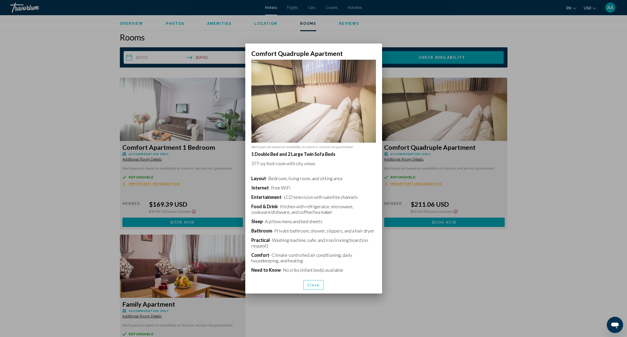
scroll to position [0, 0]
click at [305, 284] on button "Close" at bounding box center [313, 284] width 21 height 9
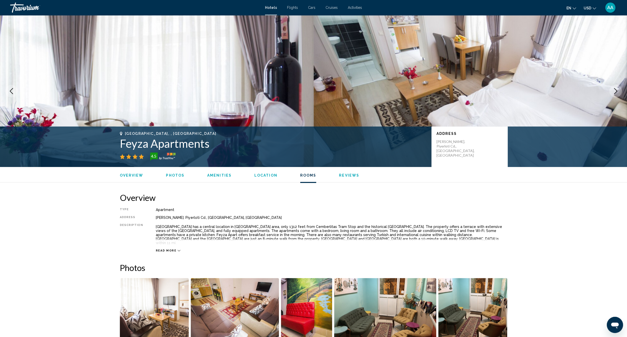
scroll to position [624, 0]
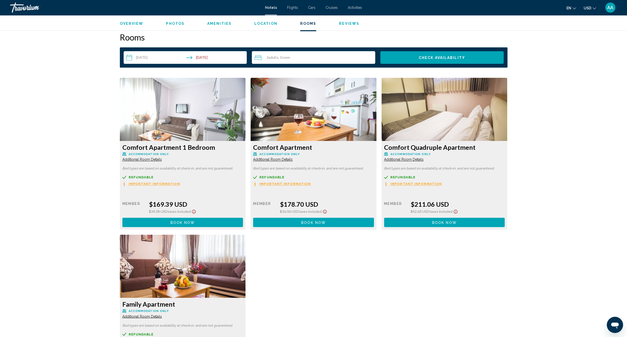
click at [184, 221] on span "Book now" at bounding box center [182, 223] width 25 height 4
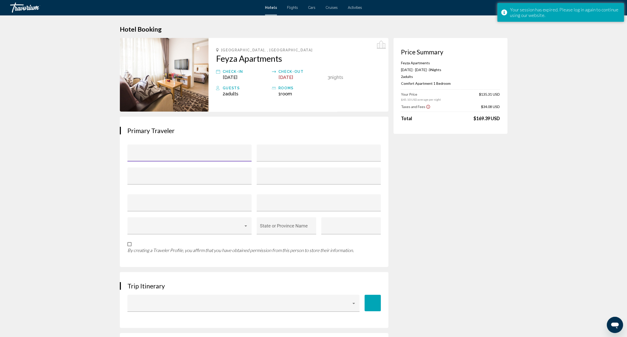
click at [201, 155] on input "Main content" at bounding box center [189, 155] width 117 height 5
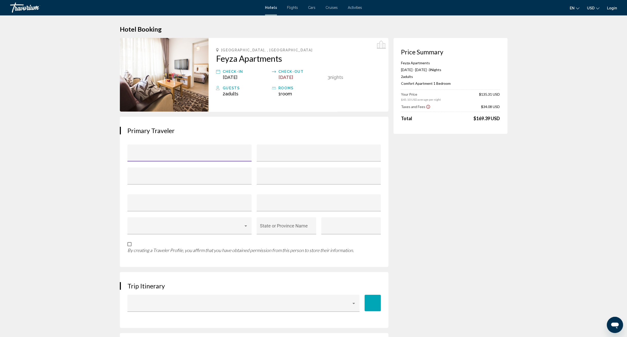
click at [614, 7] on link "Login" at bounding box center [612, 8] width 10 height 4
drag, startPoint x: 614, startPoint y: 7, endPoint x: 606, endPoint y: 15, distance: 11.1
click at [613, 7] on link "Login" at bounding box center [612, 8] width 10 height 4
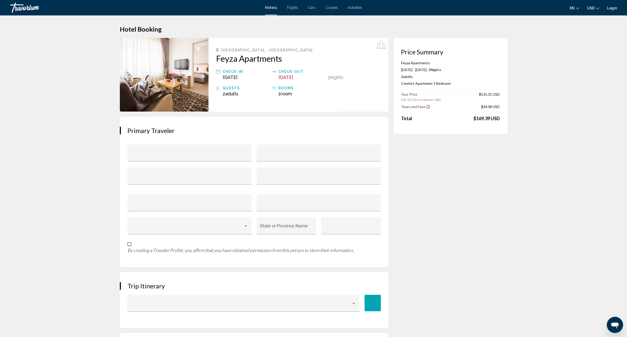
drag, startPoint x: 486, startPoint y: 119, endPoint x: 458, endPoint y: 125, distance: 29.0
click at [458, 125] on div "Price Summary Feyza Apartments Oct 9, 2025 - Oct 12, 2025 - 3 Night Nights 2 Ad…" at bounding box center [450, 86] width 114 height 96
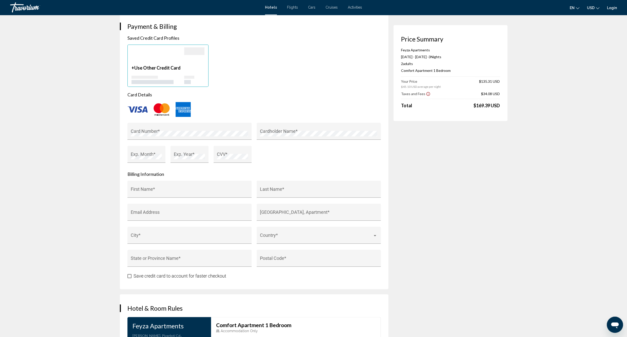
scroll to position [311, 0]
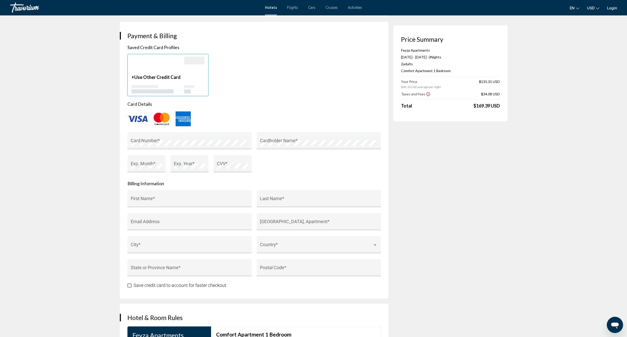
click at [488, 112] on div "Price Summary Feyza Apartments Oct 9, 2025 - Oct 12, 2025 - 3 Night Nights 2 Ad…" at bounding box center [450, 73] width 114 height 96
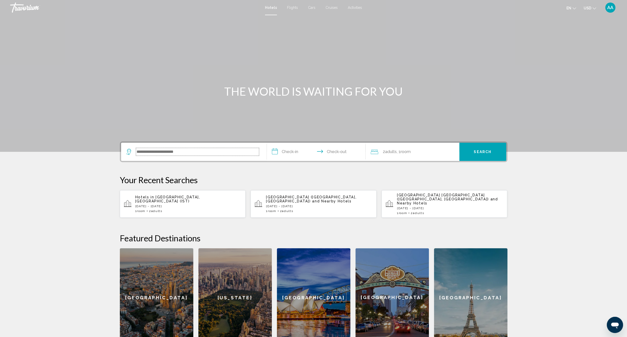
click at [196, 148] on input "Search widget" at bounding box center [197, 152] width 123 height 8
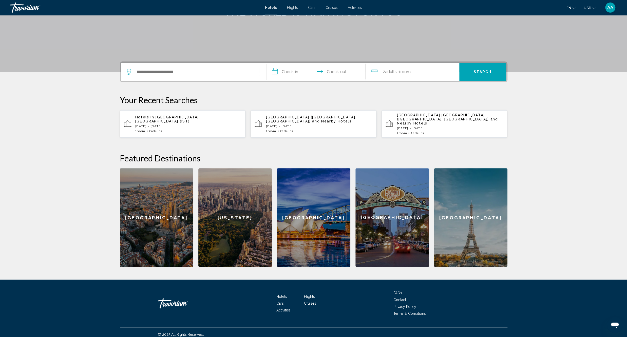
scroll to position [80, 0]
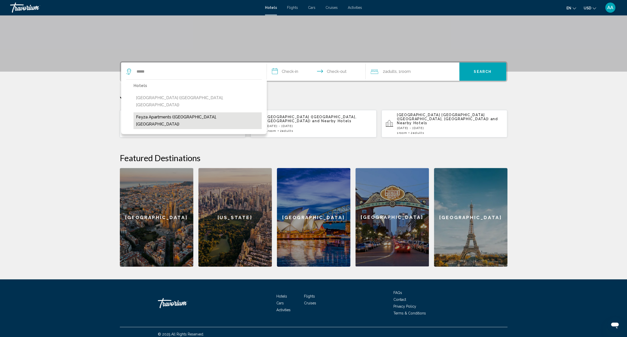
click at [162, 112] on button "Feyza Apartments ([GEOGRAPHIC_DATA], [GEOGRAPHIC_DATA])" at bounding box center [197, 120] width 128 height 17
type input "**********"
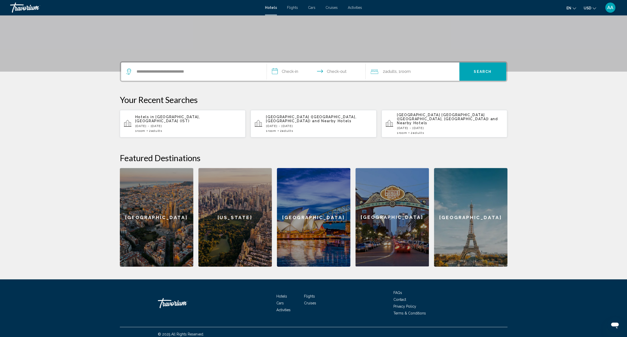
click at [287, 70] on input "**********" at bounding box center [317, 73] width 101 height 20
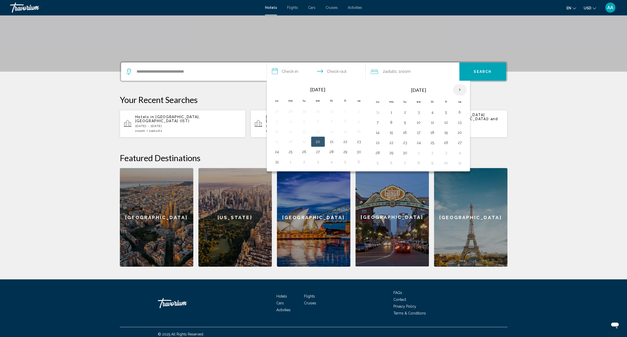
click at [464, 88] on th "Next month" at bounding box center [460, 89] width 14 height 11
click at [436, 121] on button "9" at bounding box center [432, 122] width 8 height 7
click at [378, 134] on button "12" at bounding box center [377, 132] width 8 height 7
type input "**********"
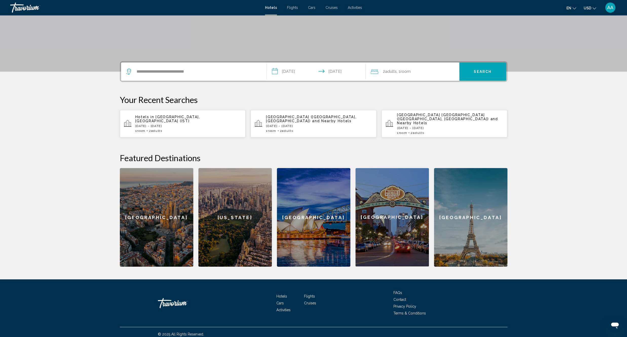
click at [475, 73] on span "Search" at bounding box center [483, 72] width 18 height 4
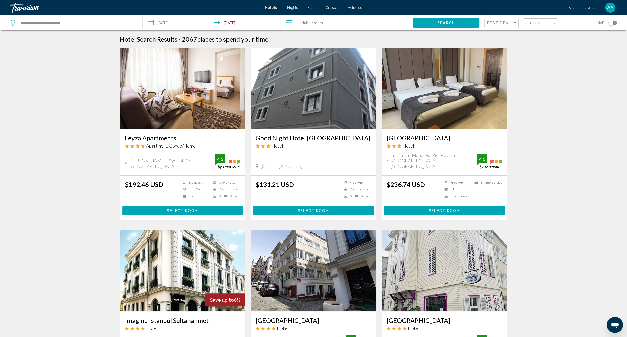
click at [190, 213] on button "Select Room" at bounding box center [182, 210] width 121 height 9
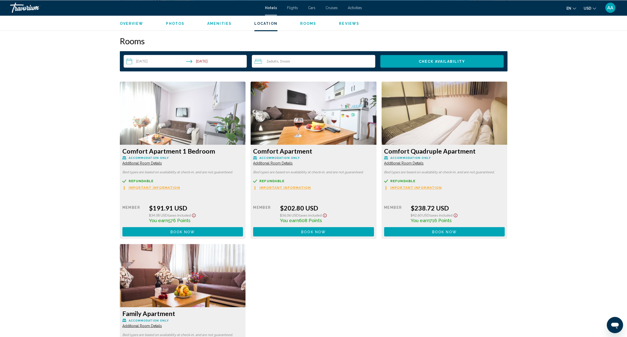
scroll to position [610, 0]
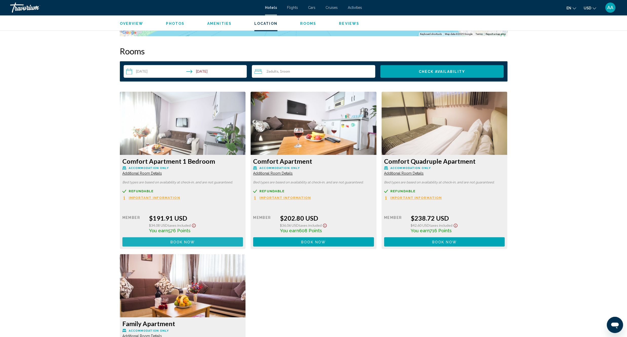
click at [211, 239] on button "Book now No longer available" at bounding box center [182, 241] width 121 height 9
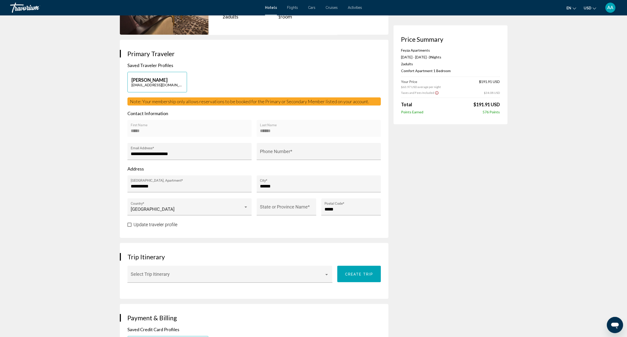
scroll to position [85, 0]
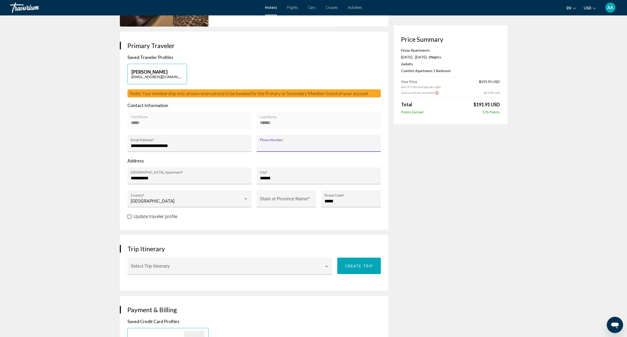
click at [297, 143] on input "Phone Number *" at bounding box center [318, 145] width 117 height 5
type input "*"
type input "**********"
drag, startPoint x: 130, startPoint y: 220, endPoint x: 135, endPoint y: 221, distance: 5.2
click at [131, 219] on label "Update traveler profile" at bounding box center [152, 217] width 50 height 6
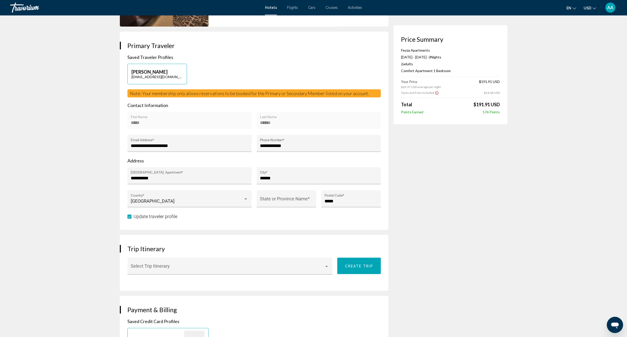
click at [130, 218] on span "Main content" at bounding box center [129, 217] width 4 height 4
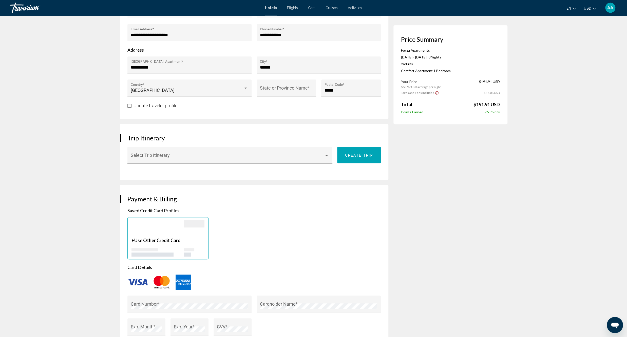
scroll to position [199, 0]
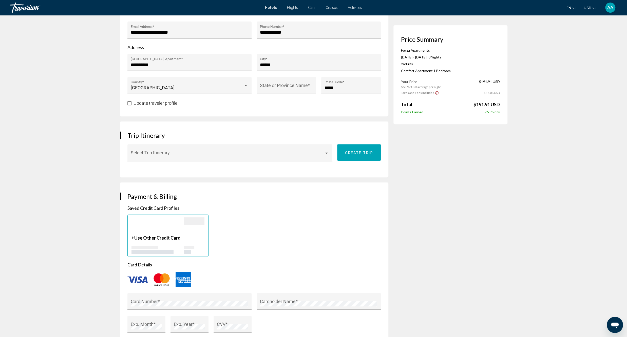
click at [174, 152] on div "Select Trip Itinerary" at bounding box center [230, 154] width 198 height 13
click at [172, 155] on span "None" at bounding box center [230, 155] width 198 height 14
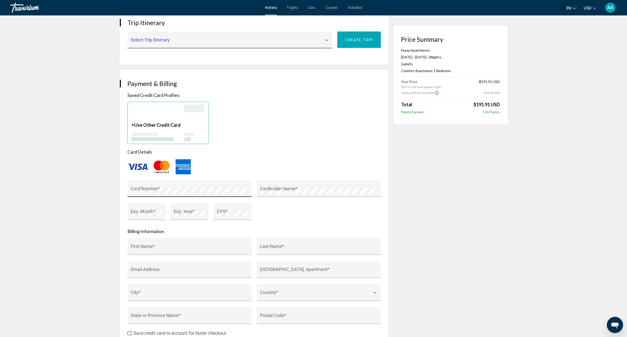
scroll to position [312, 0]
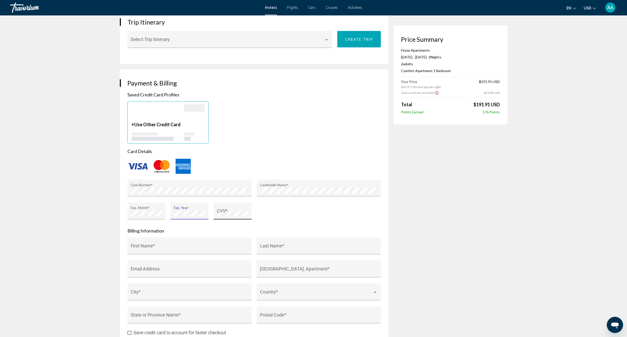
click at [232, 217] on div "CVV *" at bounding box center [232, 212] width 31 height 13
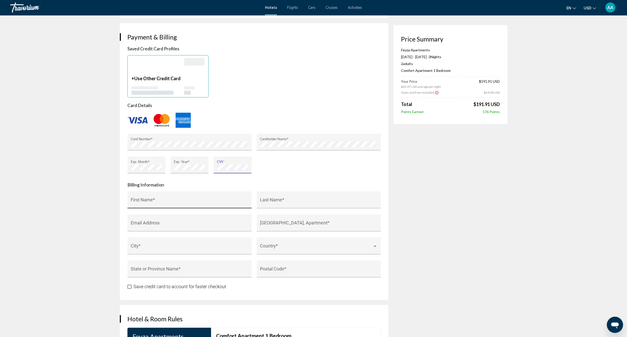
scroll to position [397, 0]
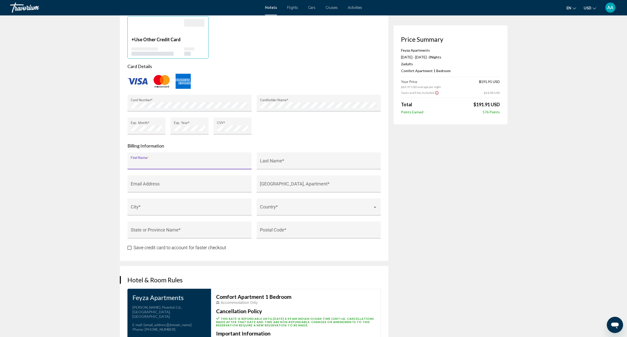
click at [220, 162] on input "First Name *" at bounding box center [189, 163] width 117 height 5
type input "*****"
click at [271, 161] on input "Last Name *" at bounding box center [318, 163] width 117 height 5
click at [261, 163] on input "*****" at bounding box center [318, 163] width 117 height 5
type input "******"
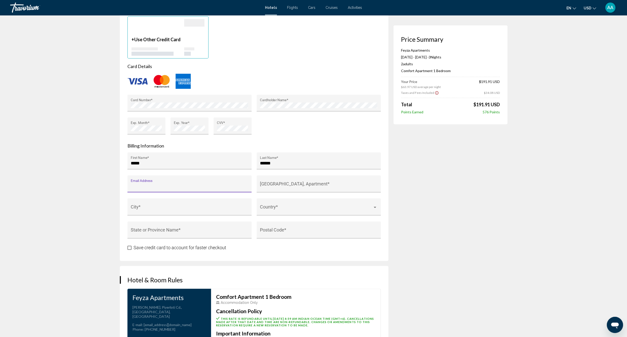
click at [188, 186] on input "Email Address" at bounding box center [189, 186] width 117 height 5
type input "**********"
click at [302, 187] on input "[GEOGRAPHIC_DATA], Apartment *" at bounding box center [318, 186] width 117 height 5
click at [205, 208] on input "City *" at bounding box center [189, 209] width 117 height 5
click at [279, 208] on span "Main content" at bounding box center [316, 209] width 113 height 5
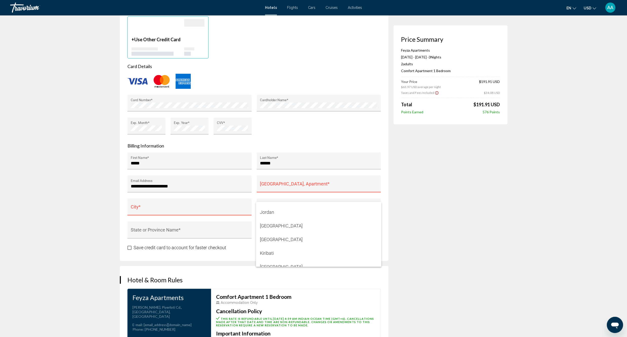
scroll to position [1556, 0]
click at [291, 243] on span "[GEOGRAPHIC_DATA]" at bounding box center [318, 239] width 117 height 14
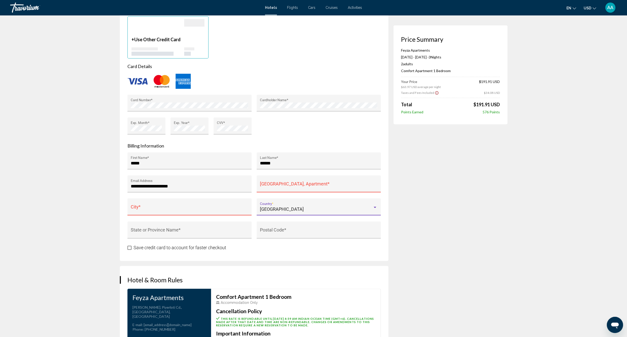
click at [215, 213] on div "City *" at bounding box center [189, 208] width 117 height 13
type input "******"
click at [274, 181] on div "[GEOGRAPHIC_DATA], Apartment *" at bounding box center [318, 185] width 117 height 13
click at [278, 190] on div "[GEOGRAPHIC_DATA], Apartment *" at bounding box center [318, 185] width 117 height 13
type input "**********"
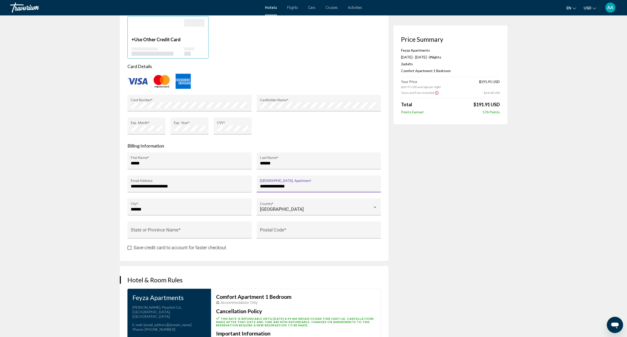
click at [132, 247] on label "Save credit card to account for faster checkout" at bounding box center [176, 248] width 99 height 6
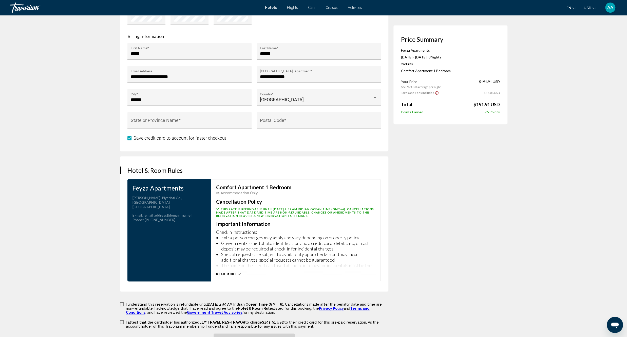
scroll to position [592, 0]
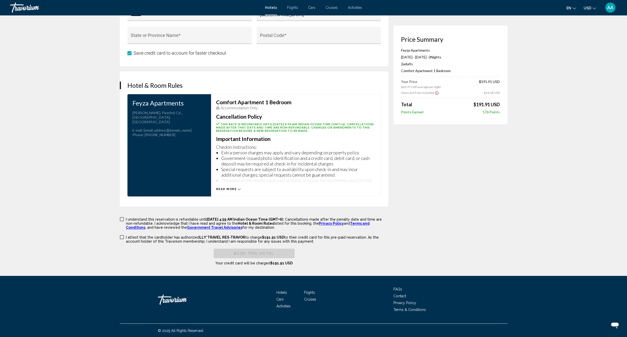
click at [125, 220] on label "I understand this reservation is refundable until [DATE] 4:59 AM Indian Ocean T…" at bounding box center [254, 223] width 268 height 13
click at [122, 236] on span "Main content" at bounding box center [122, 237] width 4 height 4
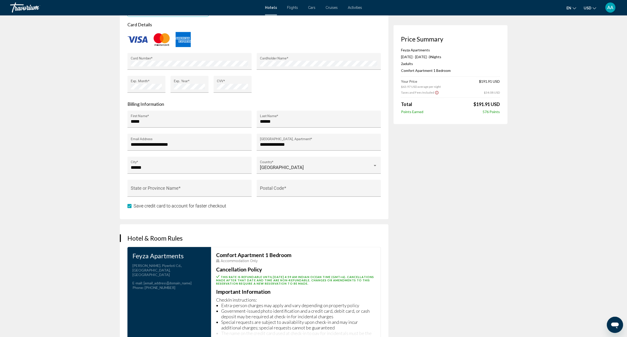
scroll to position [422, 0]
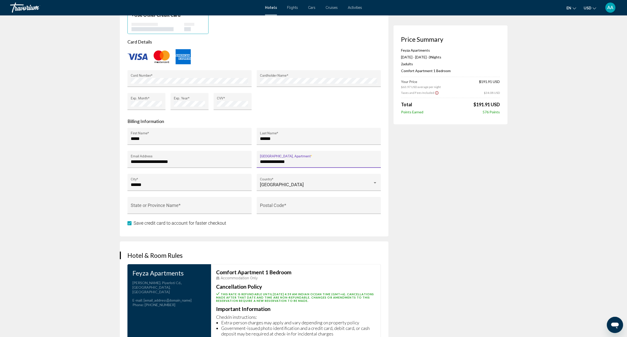
click at [308, 161] on input "**********" at bounding box center [318, 161] width 117 height 5
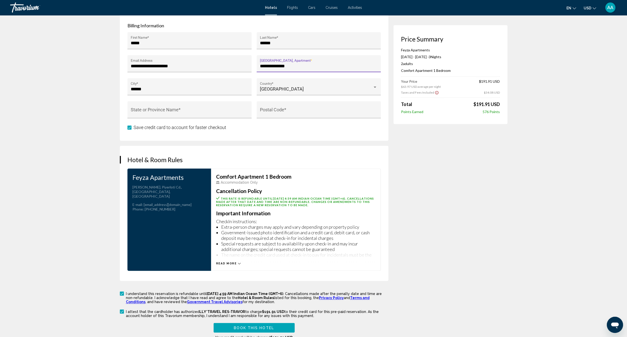
scroll to position [592, 0]
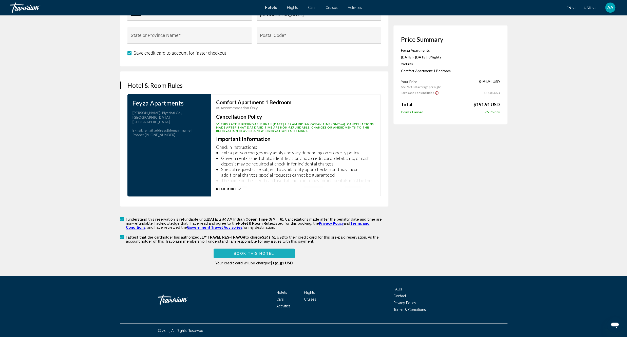
click at [246, 253] on span "Book this hotel" at bounding box center [254, 254] width 40 height 4
type input "******"
click at [181, 35] on input "State or Province Name *" at bounding box center [189, 37] width 117 height 5
type input "******"
click at [294, 32] on div "Postal Code *" at bounding box center [318, 36] width 117 height 13
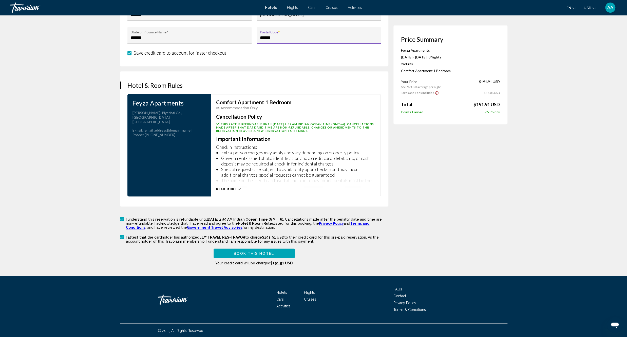
type input "******"
drag, startPoint x: 254, startPoint y: 254, endPoint x: 271, endPoint y: 244, distance: 20.0
click at [254, 253] on span "Book this hotel" at bounding box center [254, 254] width 40 height 4
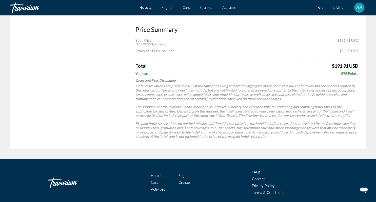
scroll to position [454, 0]
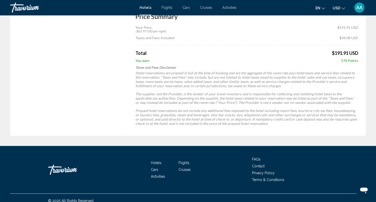
click at [349, 27] on div "$191.91 USD" at bounding box center [348, 29] width 21 height 8
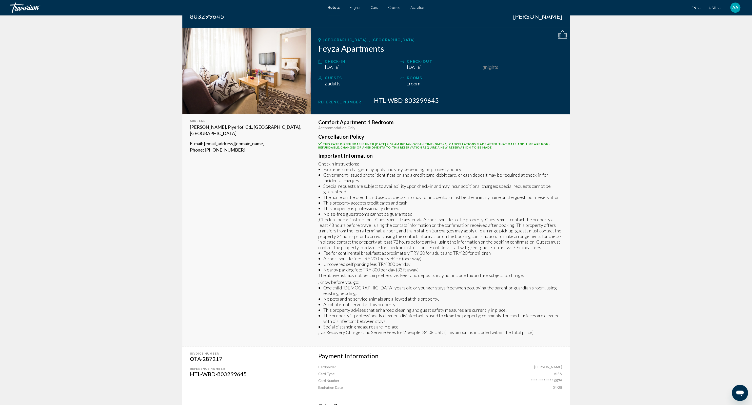
scroll to position [27, 0]
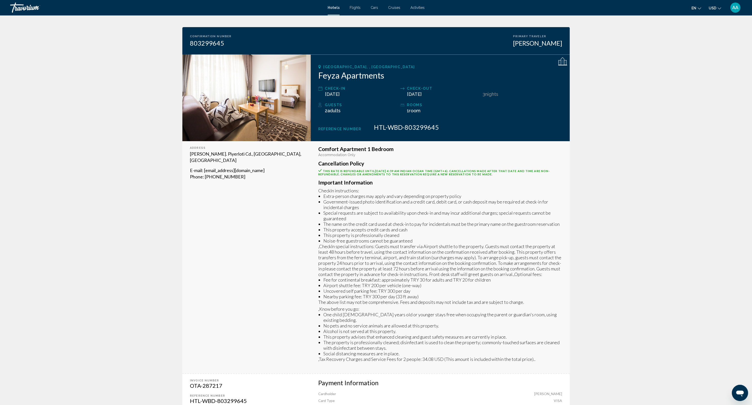
click at [559, 152] on div "Comfort Apartment 1 Bedroom Accommodation Only" at bounding box center [440, 151] width 244 height 11
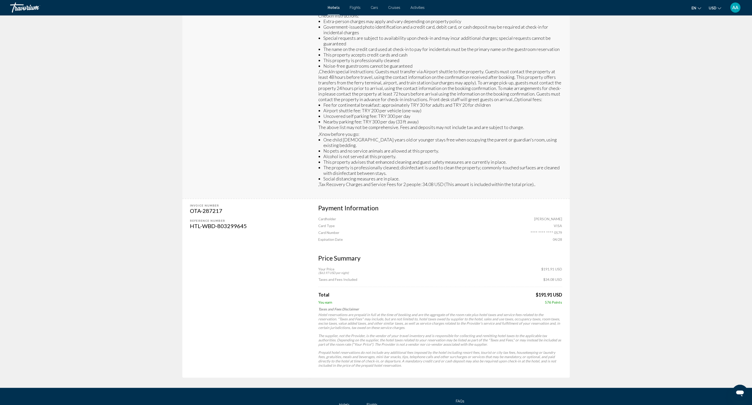
scroll to position [214, 0]
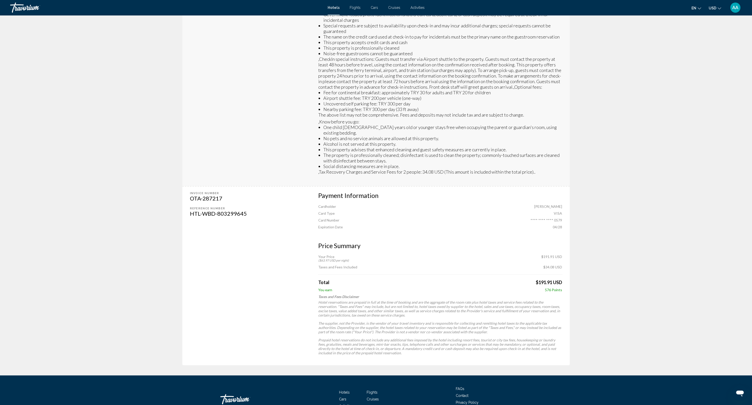
click at [616, 85] on app-hotel-booking-confirmation "Your booking was successful! Below you can find a summary of your booking. Prin…" at bounding box center [376, 88] width 752 height 574
